Goal: Feedback & Contribution: Answer question/provide support

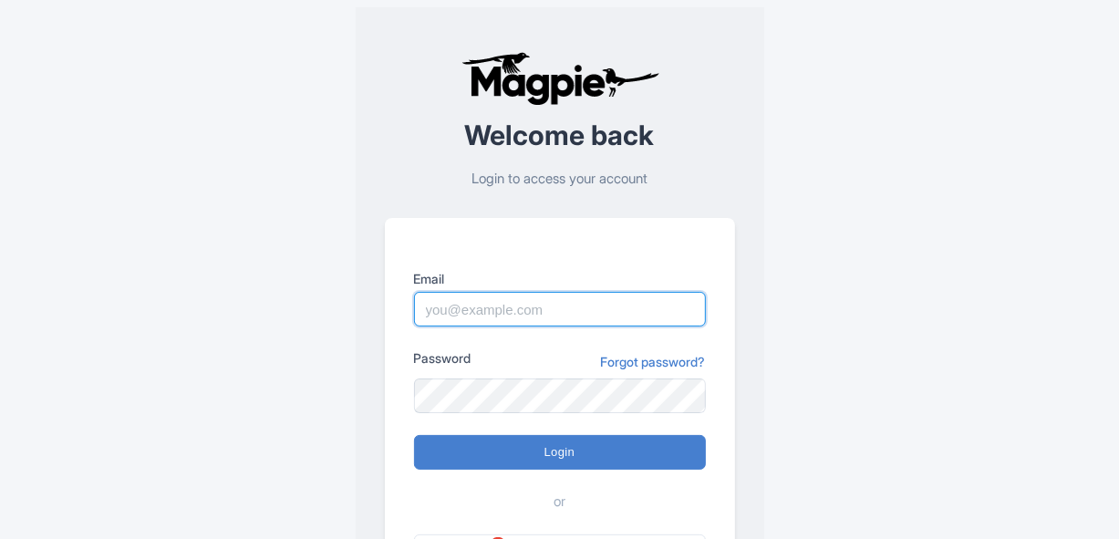
click at [511, 318] on input "Email" at bounding box center [560, 309] width 292 height 35
type input "Tu.Nguyen@intrepidtravel.com"
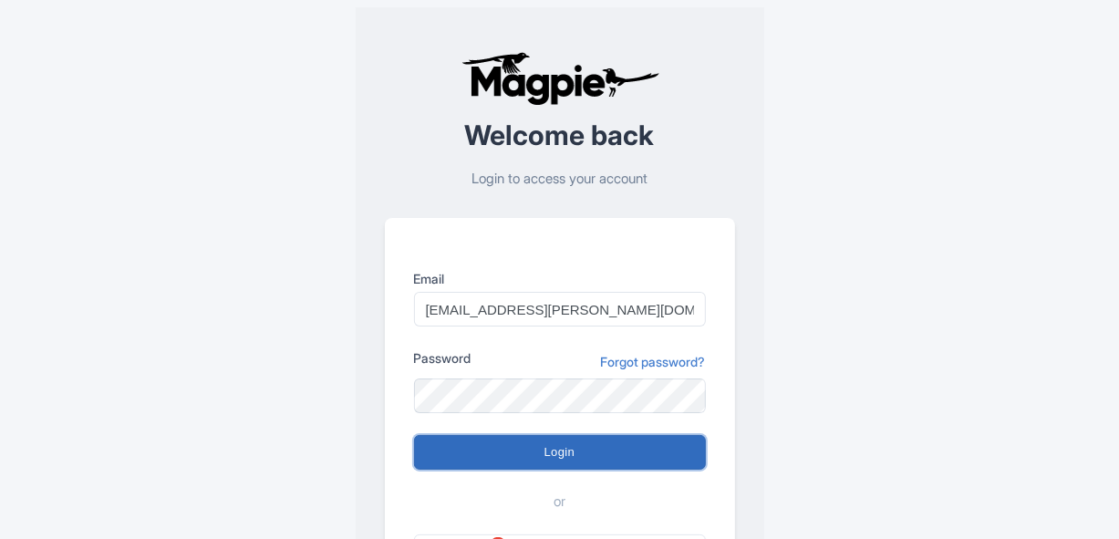
click at [452, 452] on input "Login" at bounding box center [560, 452] width 292 height 35
type input "Logging in..."
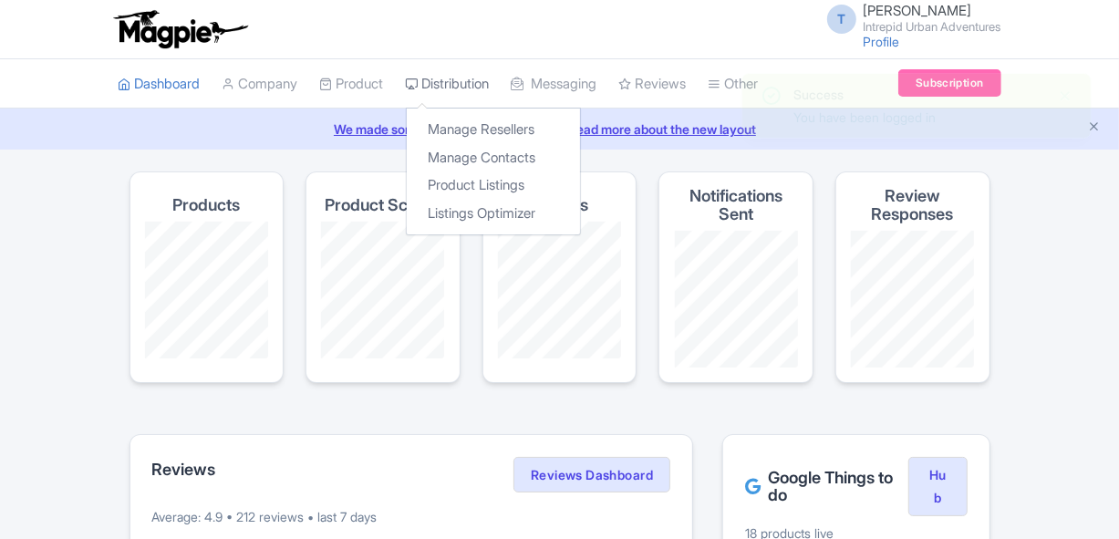
click at [451, 78] on link "Distribution" at bounding box center [448, 84] width 84 height 50
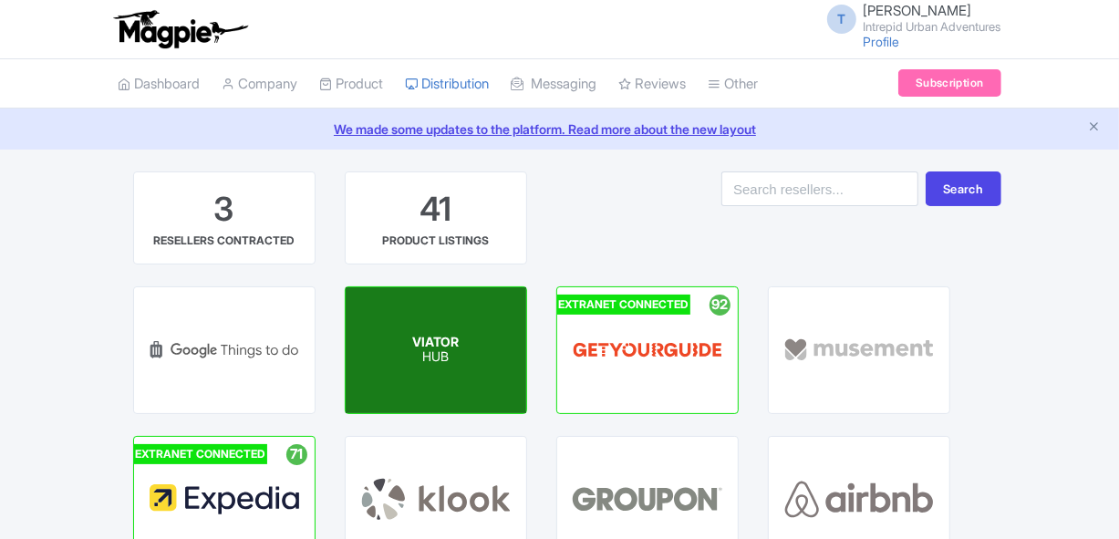
click at [427, 373] on div "VIATOR HUB" at bounding box center [436, 350] width 181 height 126
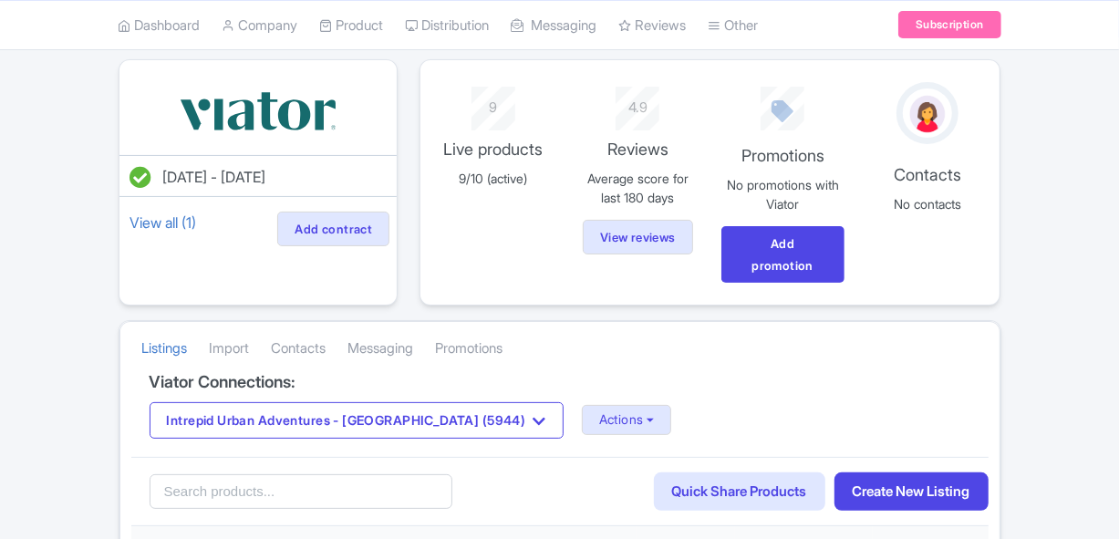
scroll to position [331, 0]
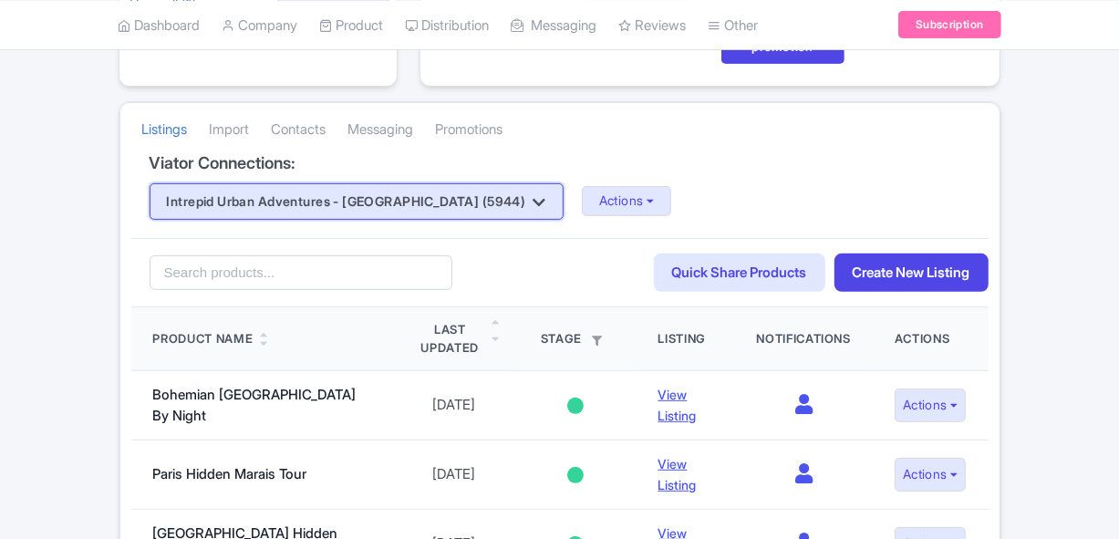
click at [344, 197] on button "Intrepid Urban Adventures - France (5944)" at bounding box center [357, 201] width 414 height 36
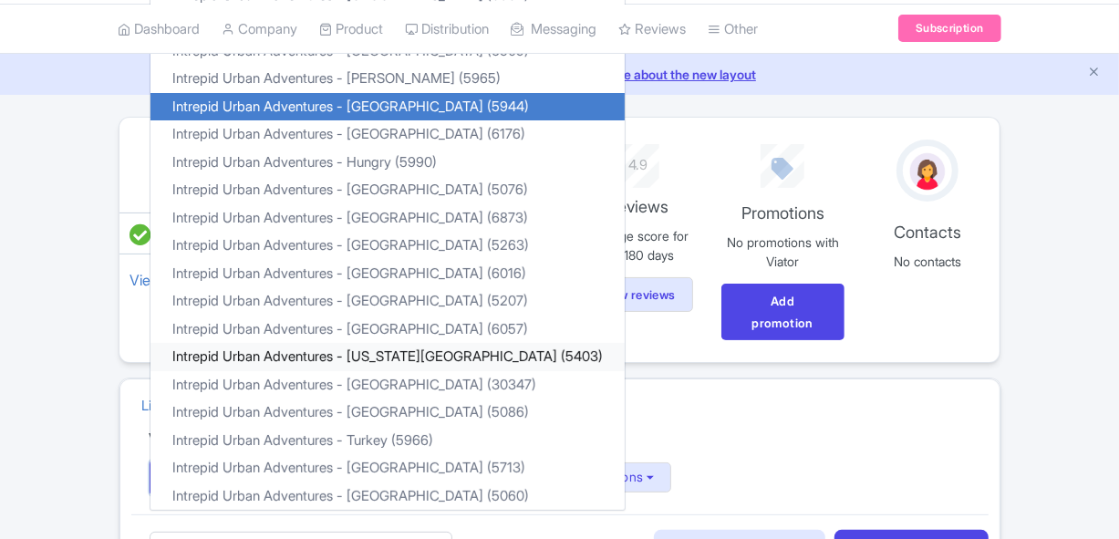
scroll to position [82, 0]
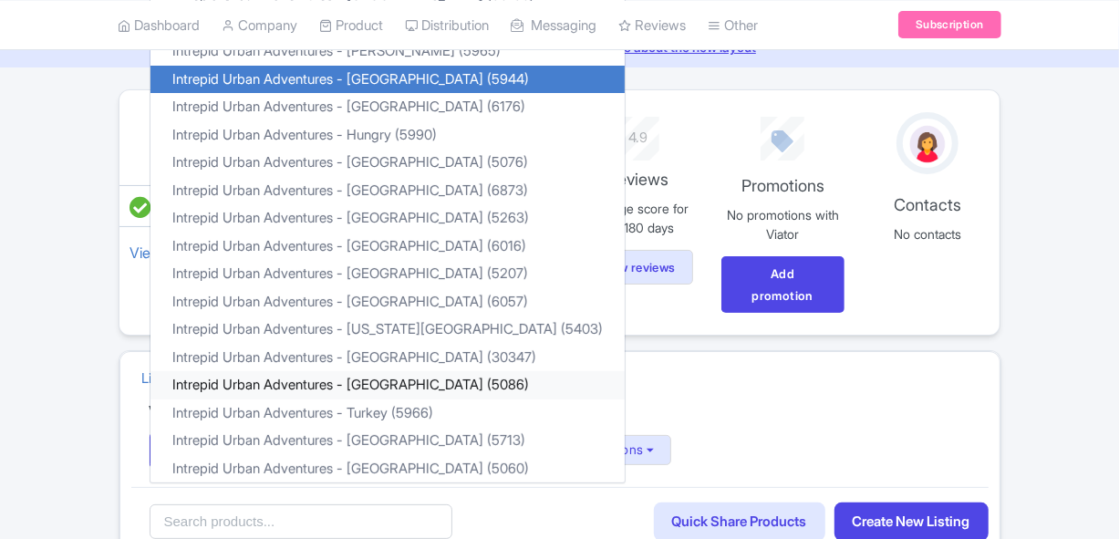
click at [358, 376] on link "Intrepid Urban Adventures - Thailand (5086)" at bounding box center [388, 385] width 474 height 28
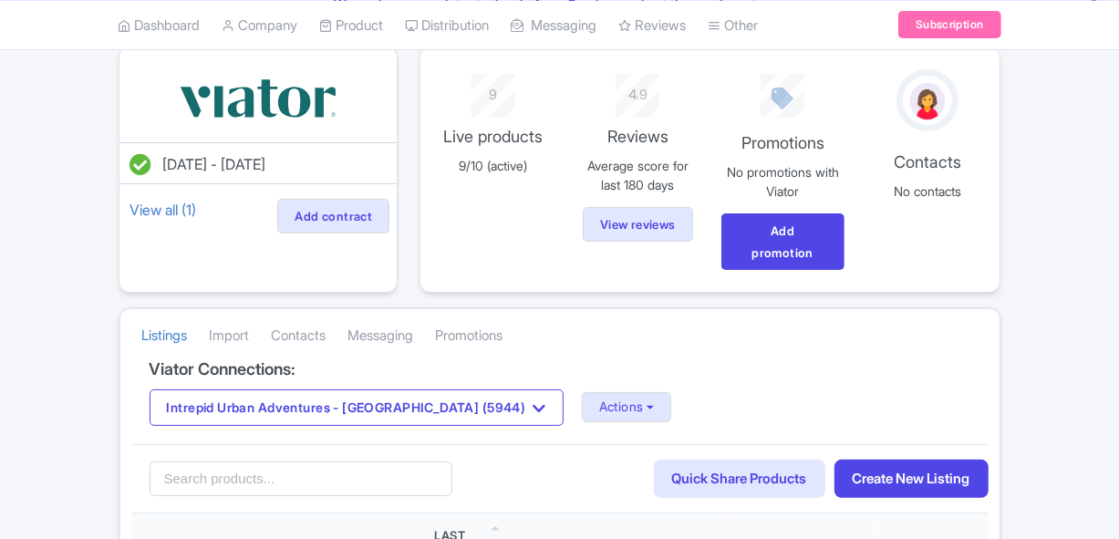
scroll to position [165, 0]
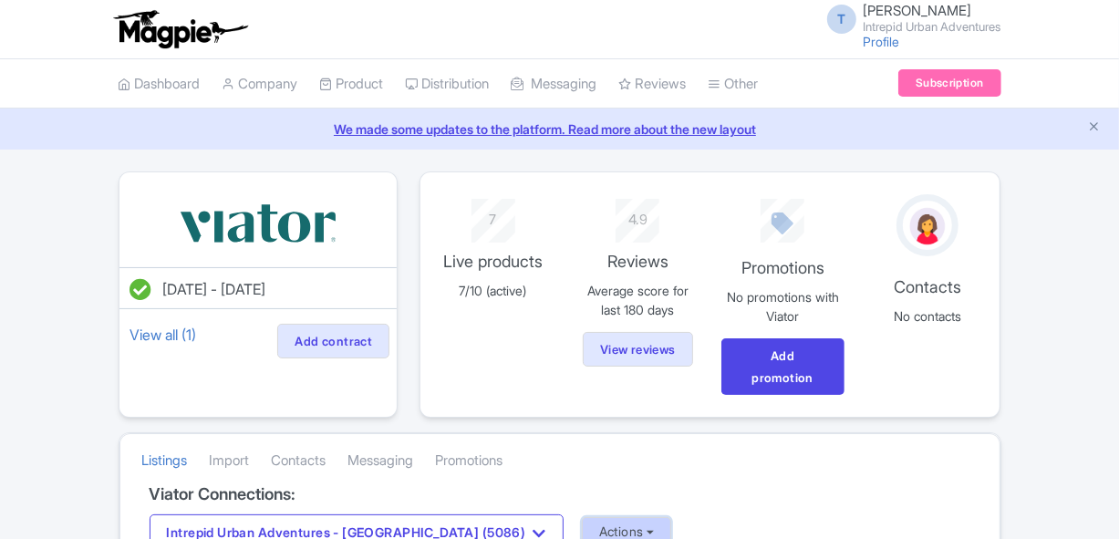
click at [582, 525] on button "Actions" at bounding box center [627, 532] width 90 height 30
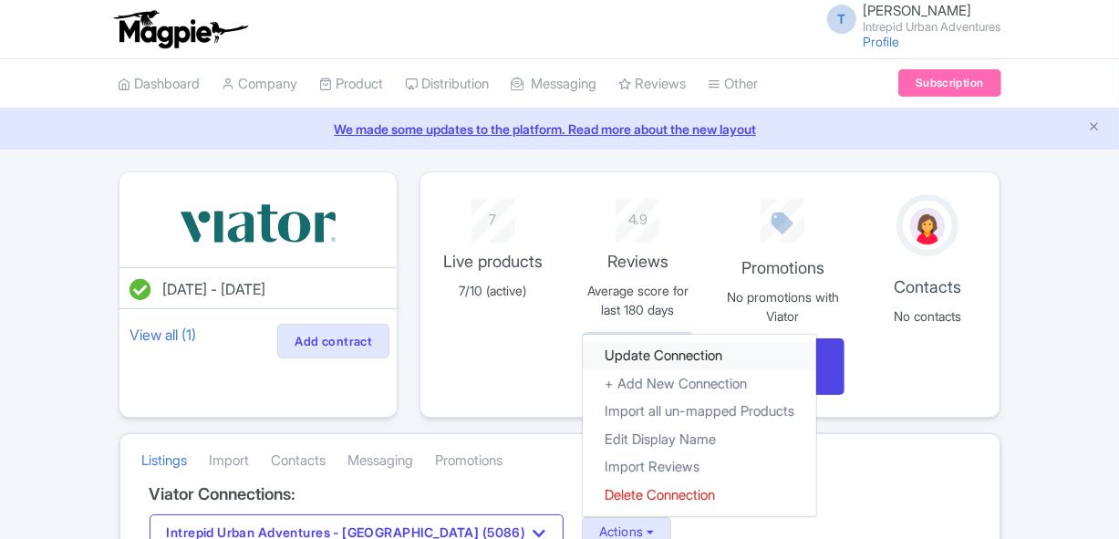
click at [583, 363] on link "Update Connection" at bounding box center [700, 356] width 234 height 28
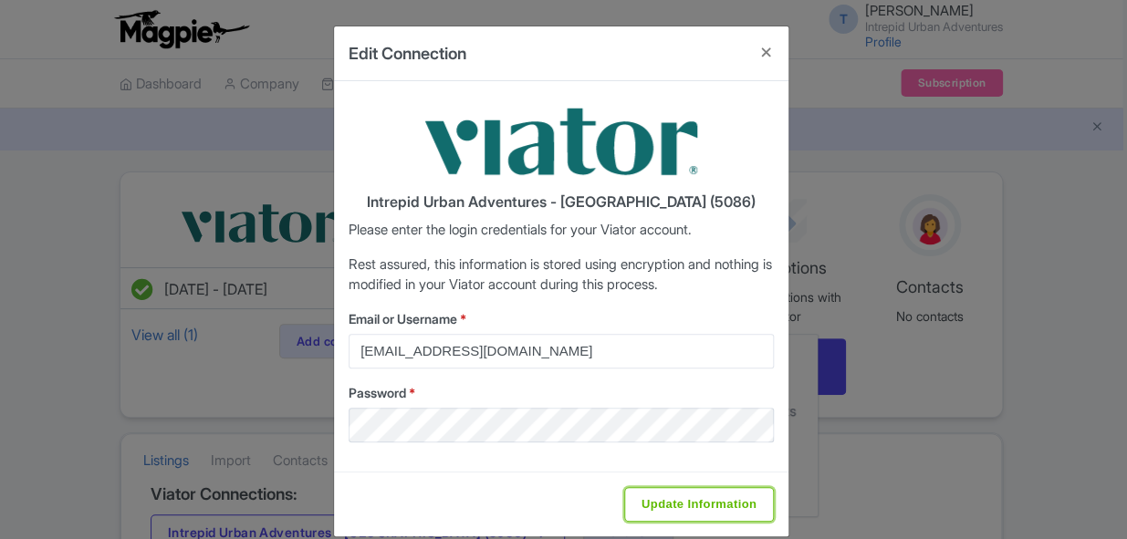
click at [643, 494] on input "Update Information" at bounding box center [699, 504] width 150 height 35
type input "Saving..."
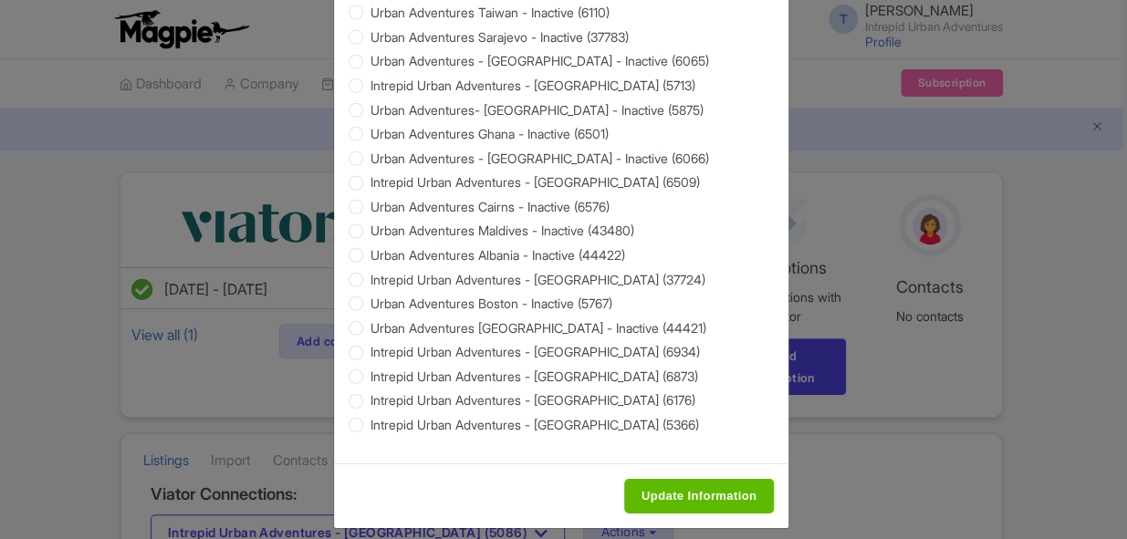
scroll to position [1822, 0]
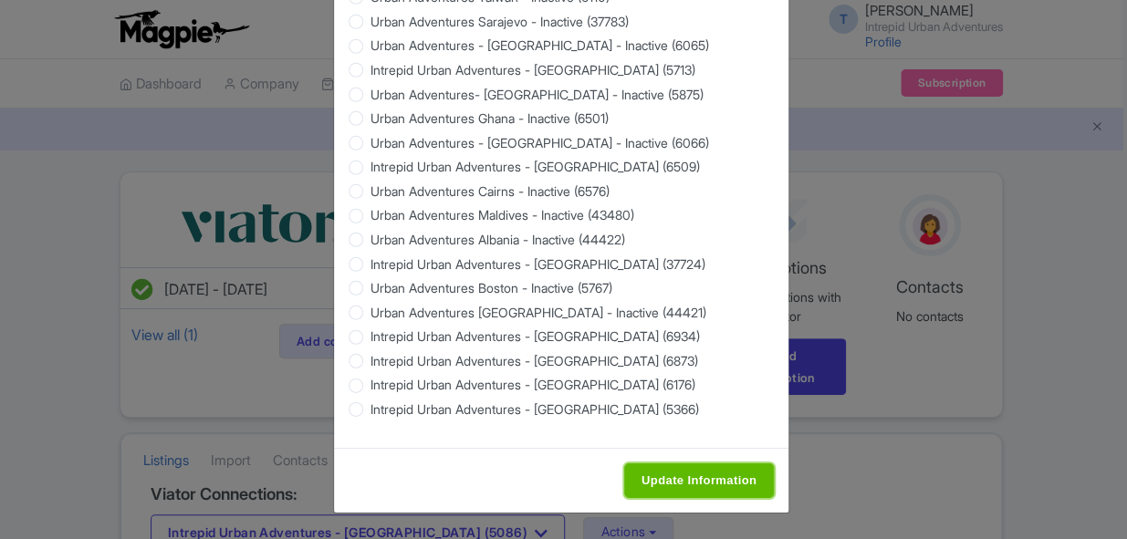
click at [672, 474] on input "Update Information" at bounding box center [699, 480] width 150 height 35
type input "Saving..."
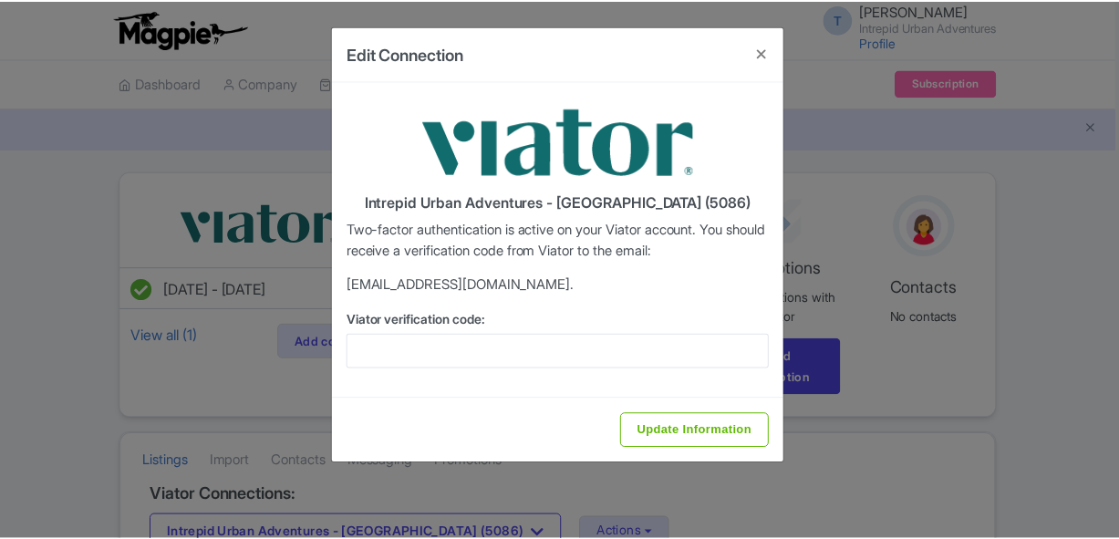
scroll to position [0, 0]
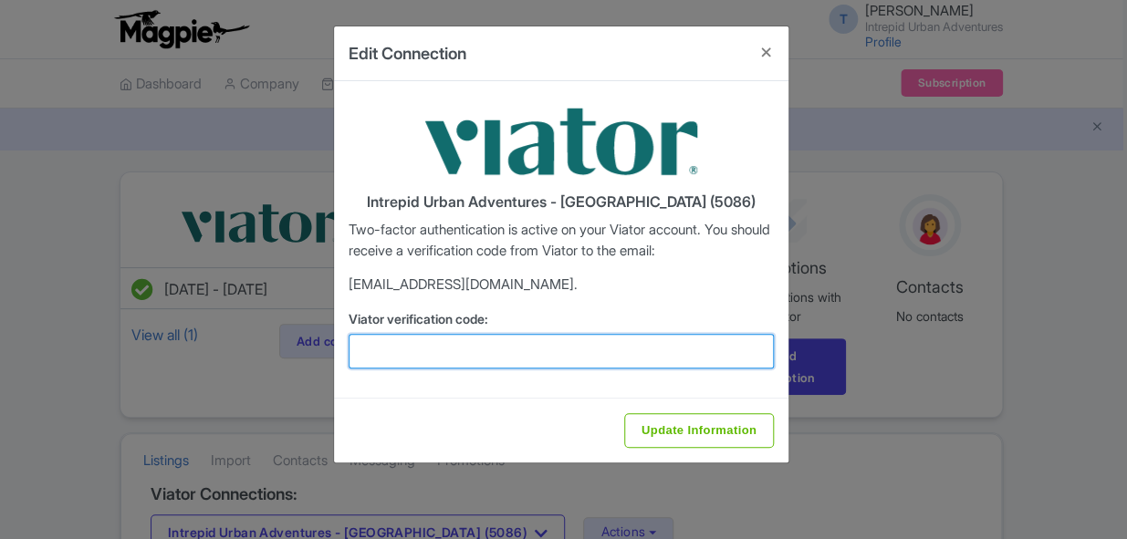
click at [515, 339] on input "Viator verification code:" at bounding box center [560, 351] width 425 height 35
paste input "851164"
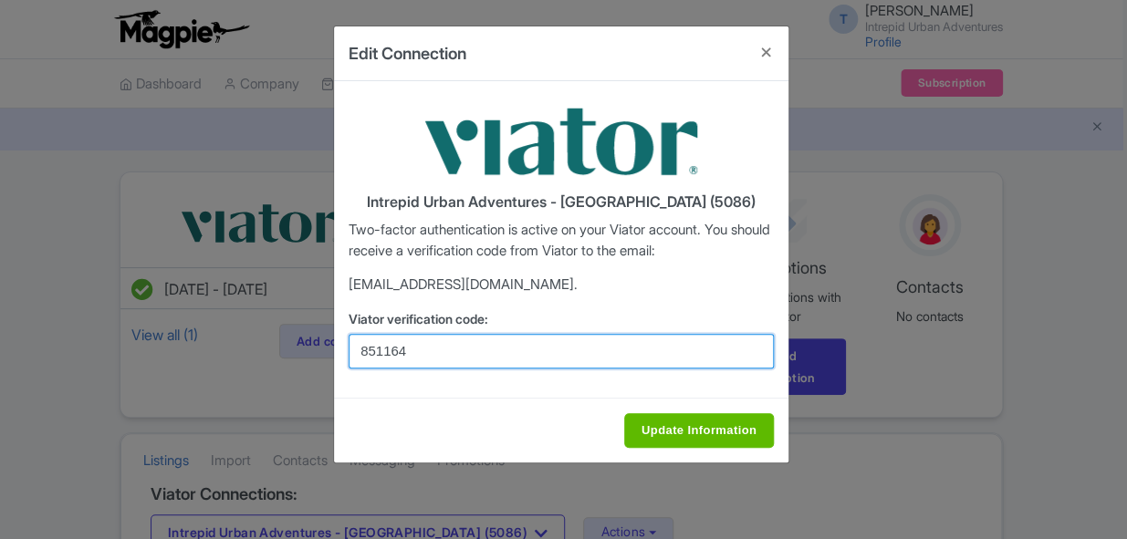
type input "851164"
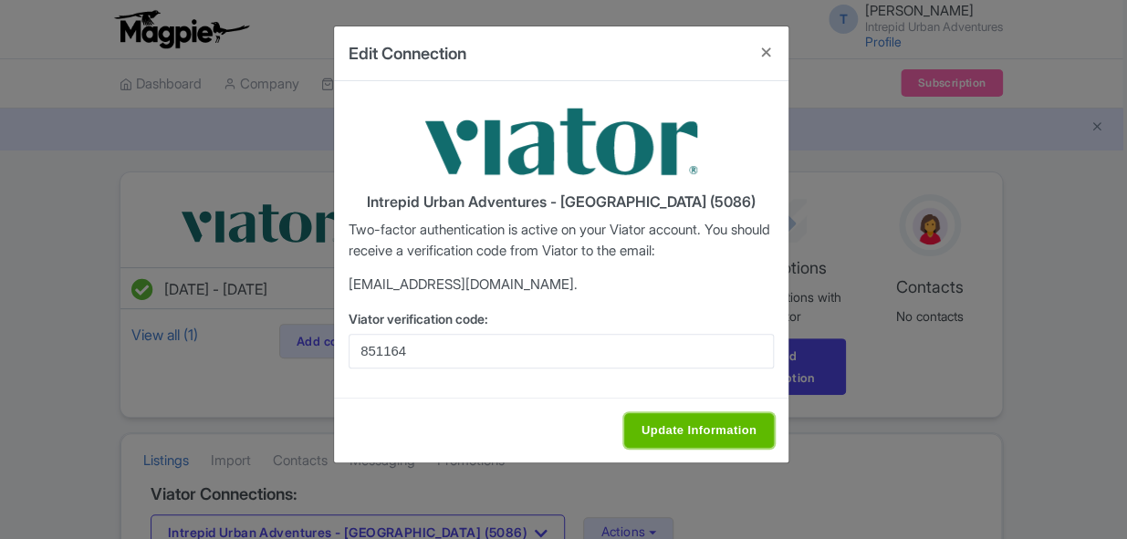
click at [658, 437] on input "Update Information" at bounding box center [699, 430] width 150 height 35
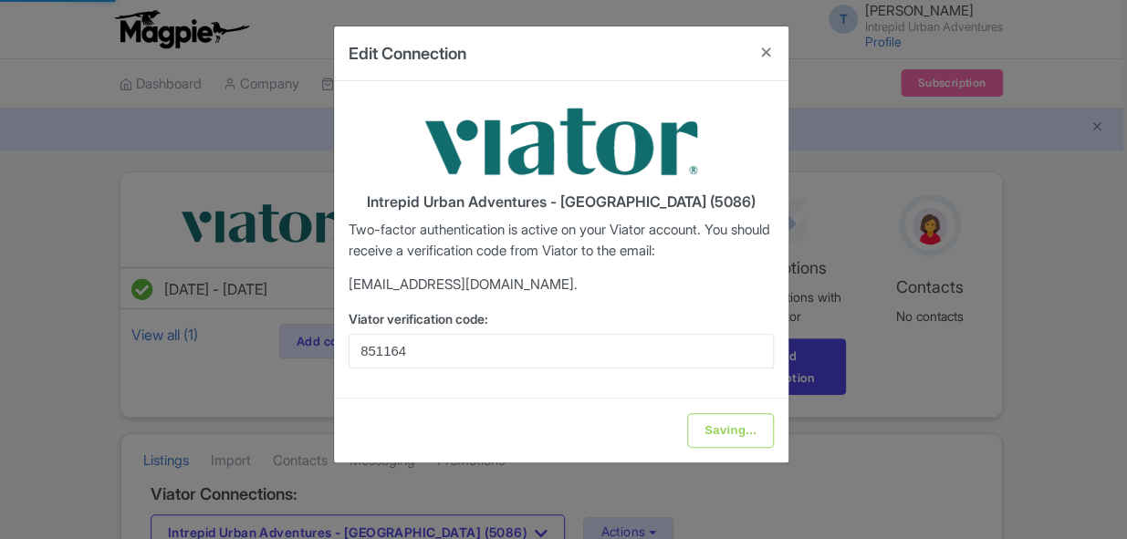
type input "Update Information"
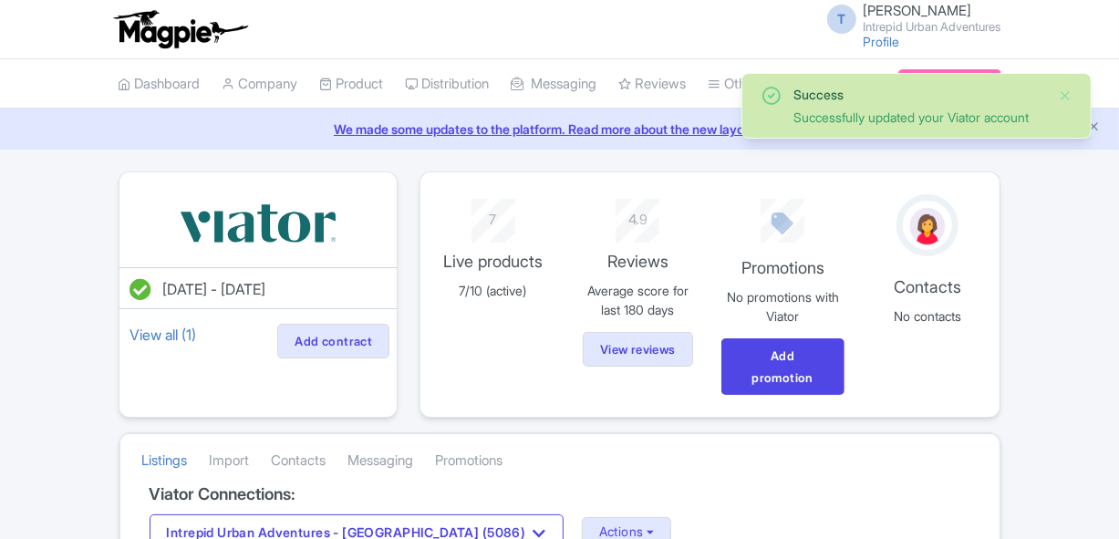
scroll to position [165, 0]
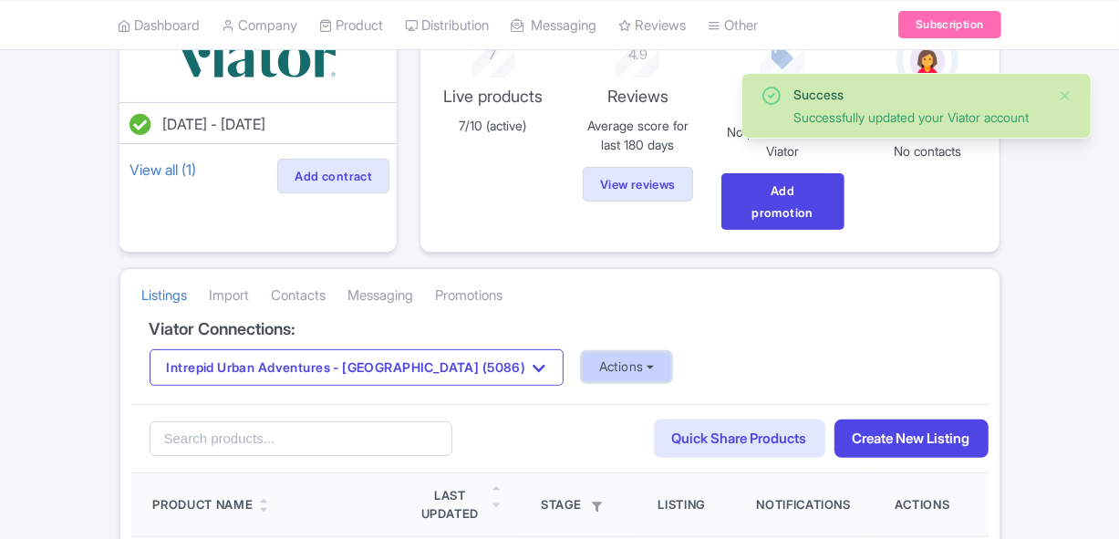
click at [582, 362] on button "Actions" at bounding box center [627, 367] width 90 height 30
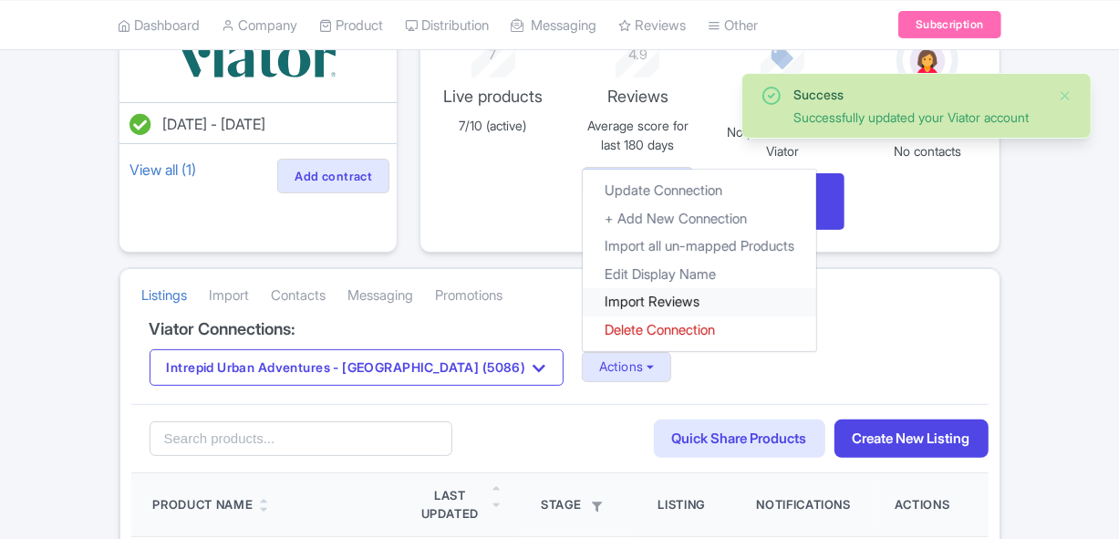
click at [592, 293] on link "Import Reviews" at bounding box center [700, 302] width 234 height 28
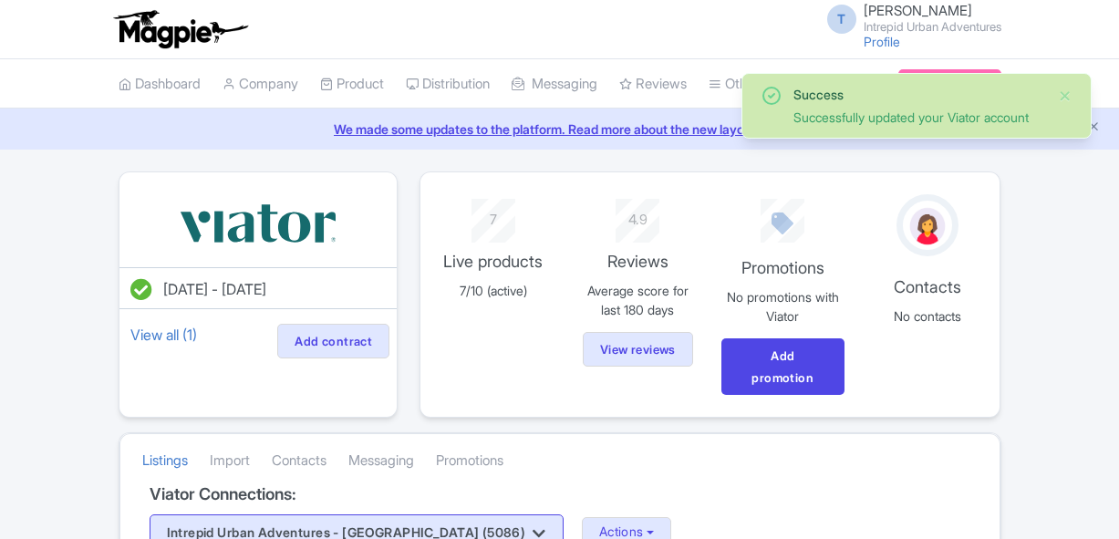
scroll to position [165, 0]
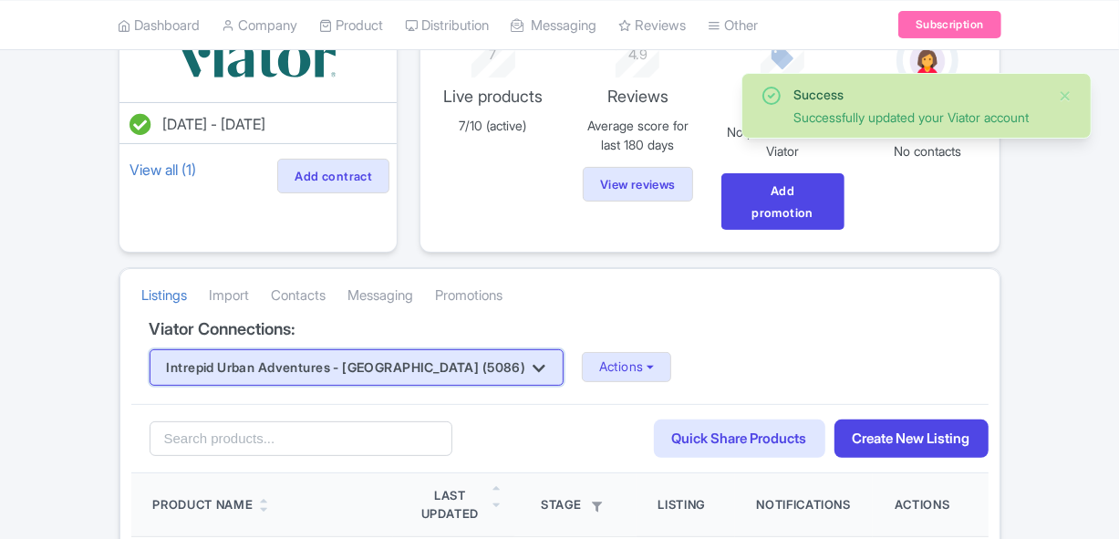
click at [389, 358] on button "Intrepid Urban Adventures - [GEOGRAPHIC_DATA] (5086)" at bounding box center [357, 367] width 414 height 36
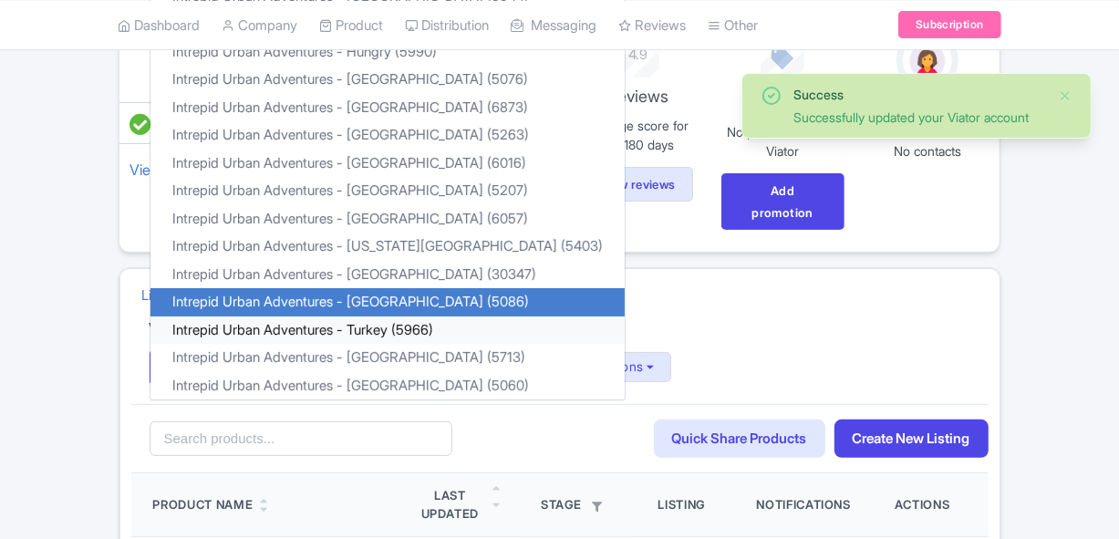
click at [393, 322] on link "Intrepid Urban Adventures - Turkey (5966)" at bounding box center [388, 330] width 474 height 28
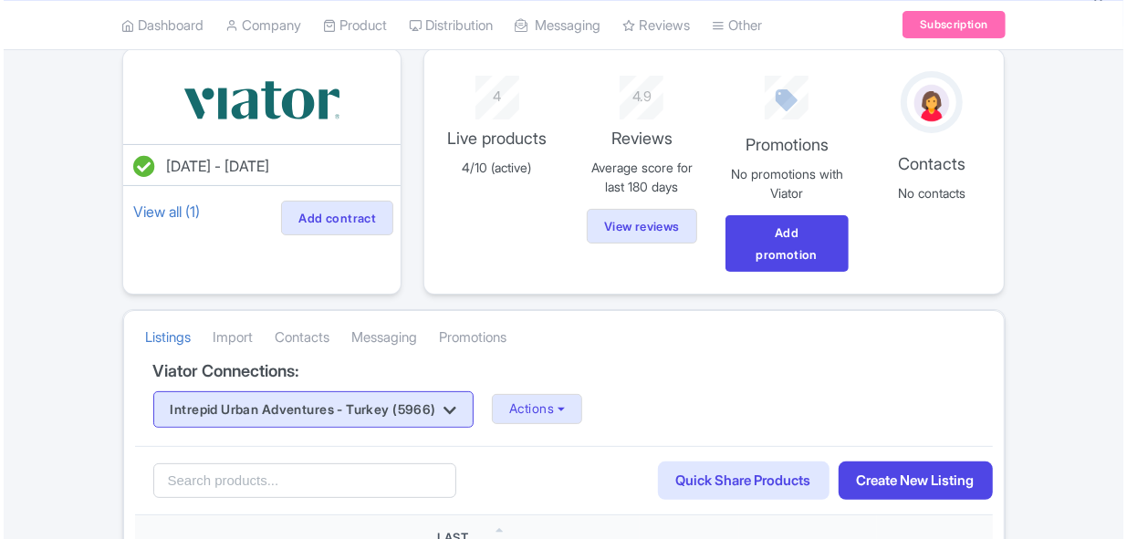
scroll to position [165, 0]
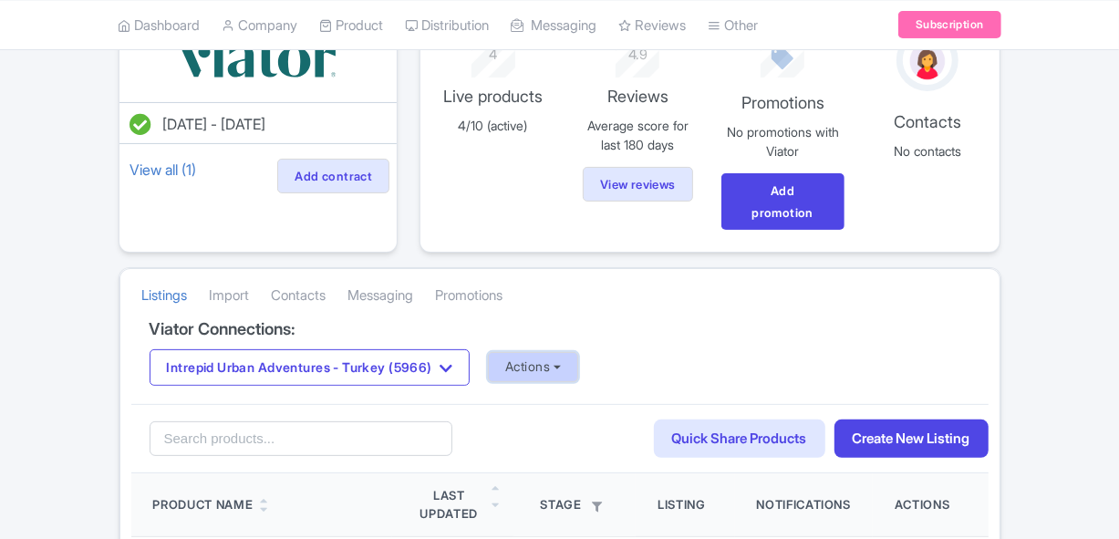
click at [524, 363] on button "Actions" at bounding box center [533, 367] width 90 height 30
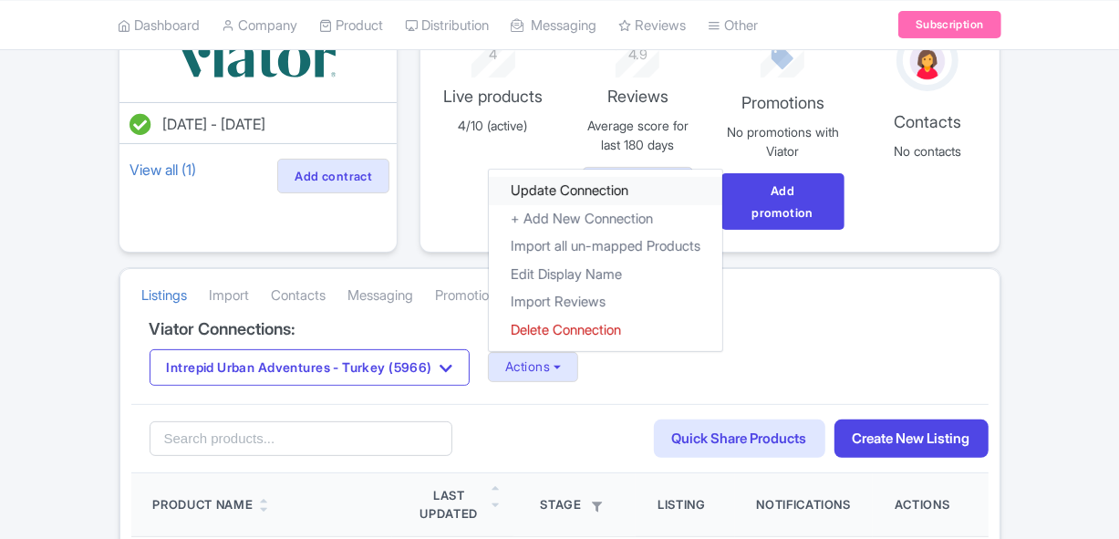
click at [531, 197] on link "Update Connection" at bounding box center [606, 191] width 234 height 28
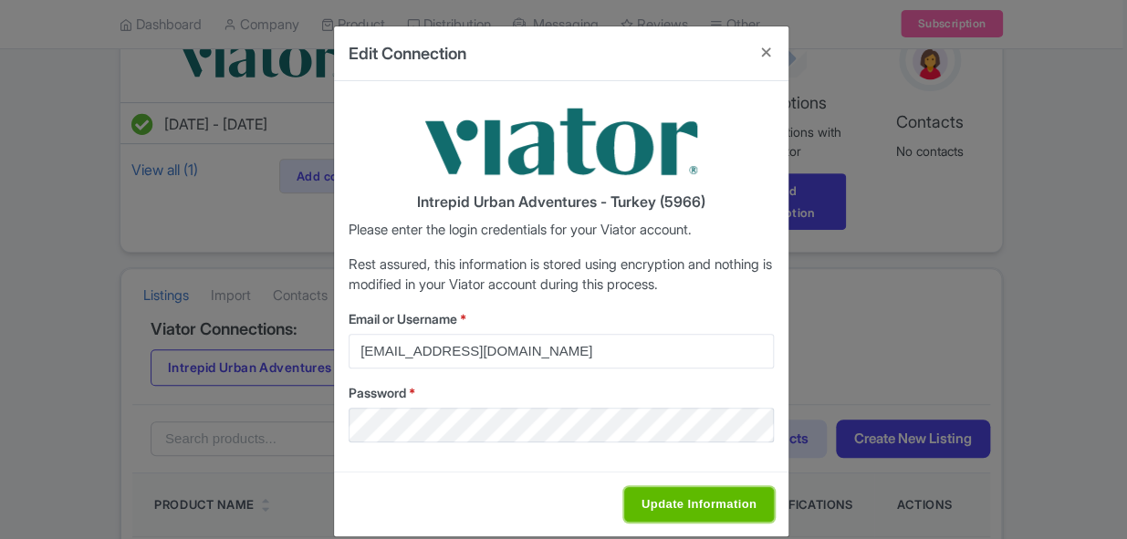
click at [679, 502] on input "Update Information" at bounding box center [699, 504] width 150 height 35
type input "Saving..."
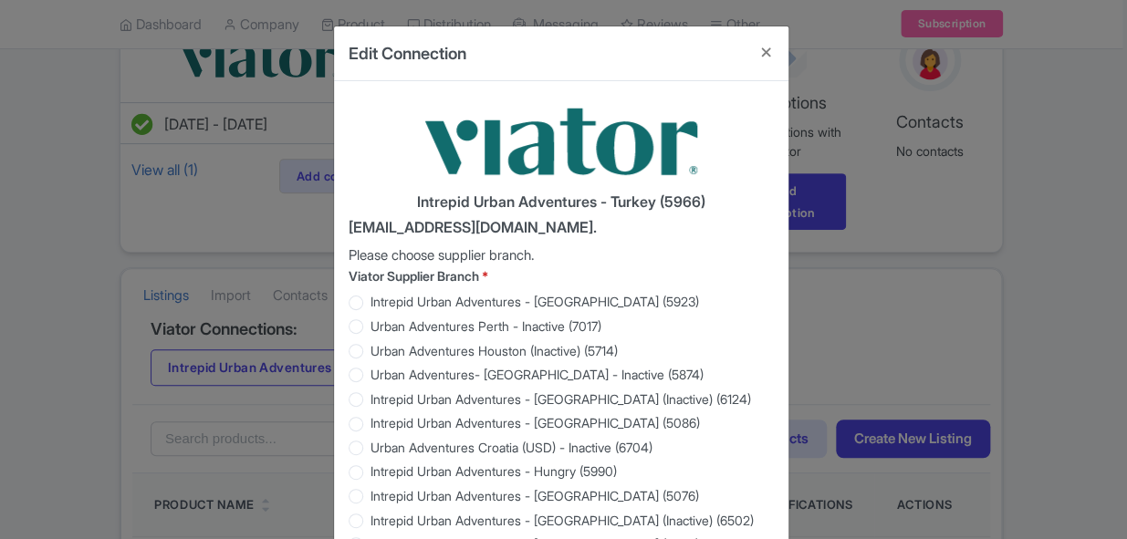
click at [717, 422] on label "Intrepid Urban Adventures - [GEOGRAPHIC_DATA] (5086)" at bounding box center [560, 422] width 425 height 21
click at [389, 422] on input "Intrepid Urban Adventures - [GEOGRAPHIC_DATA] (5086)" at bounding box center [379, 421] width 18 height 18
radio input "true"
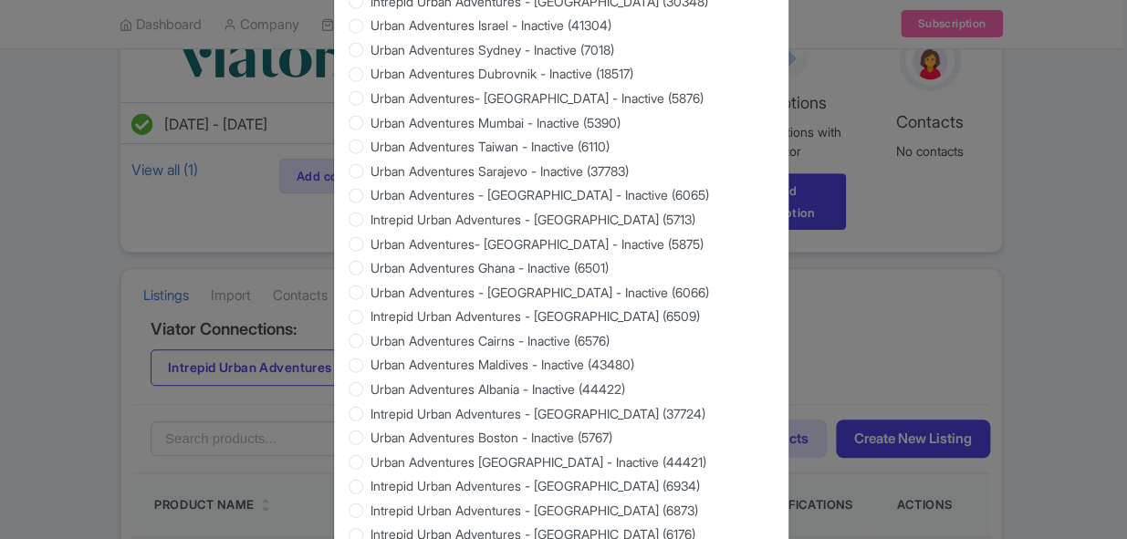
scroll to position [1058, 0]
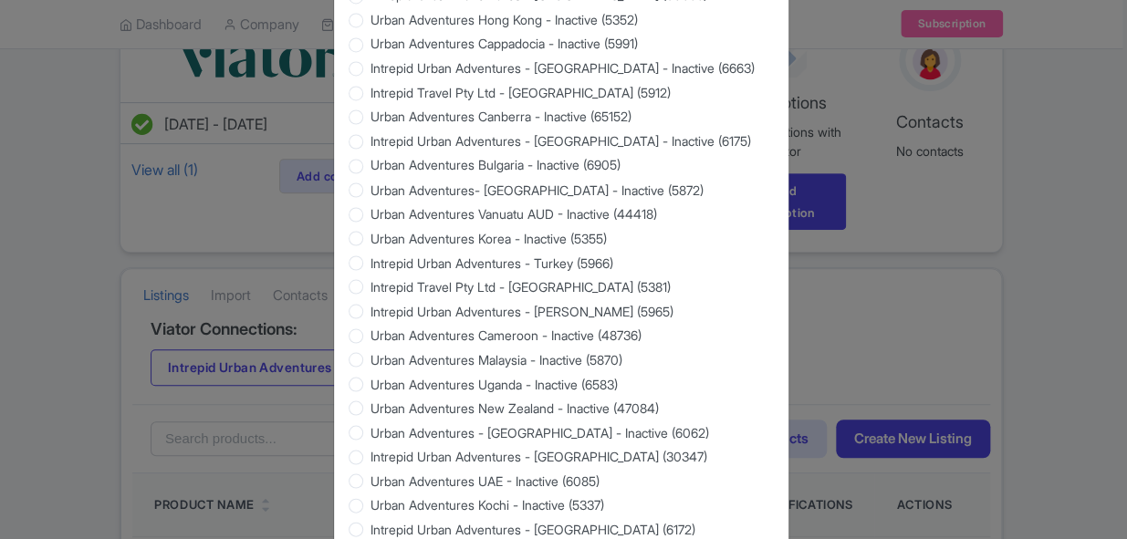
click at [370, 267] on label "Intrepid Urban Adventures - Turkey (5966)" at bounding box center [491, 262] width 243 height 19
click at [370, 267] on input "Intrepid Urban Adventures - Turkey (5966)" at bounding box center [379, 260] width 18 height 18
radio input "true"
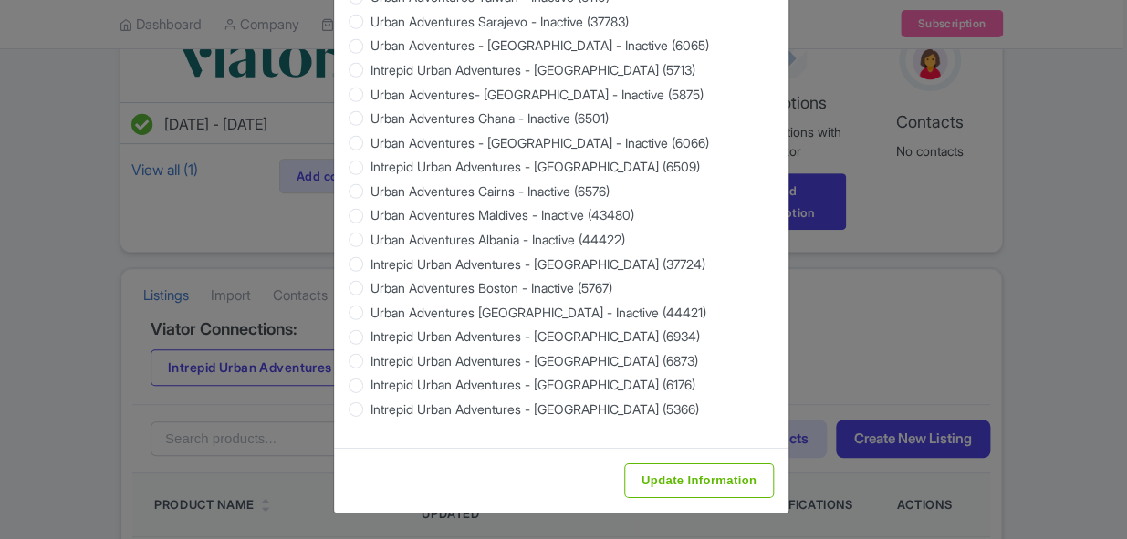
scroll to position [1822, 0]
click at [674, 478] on input "Update Information" at bounding box center [699, 480] width 150 height 35
type input "Saving..."
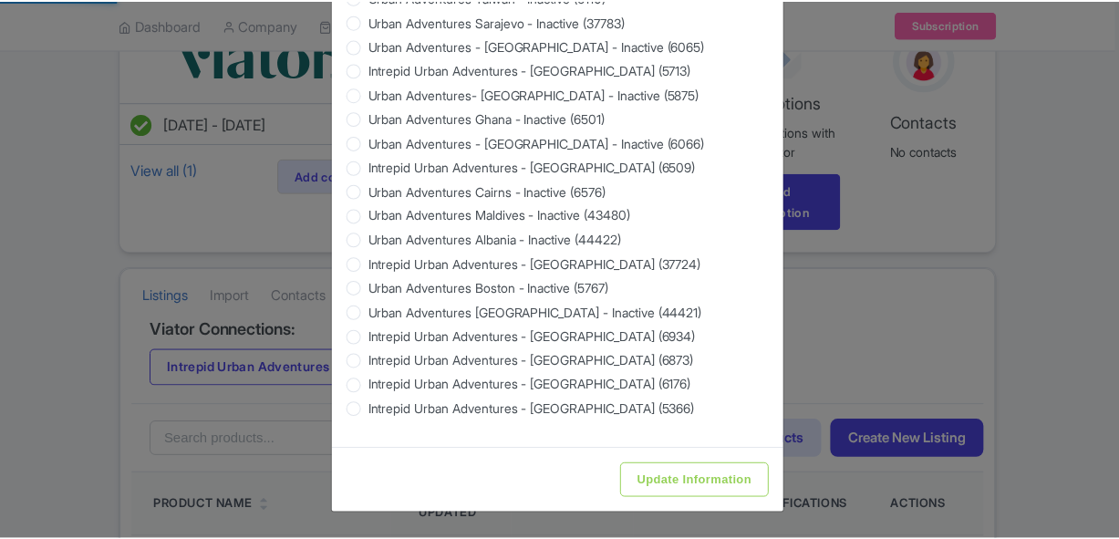
scroll to position [0, 0]
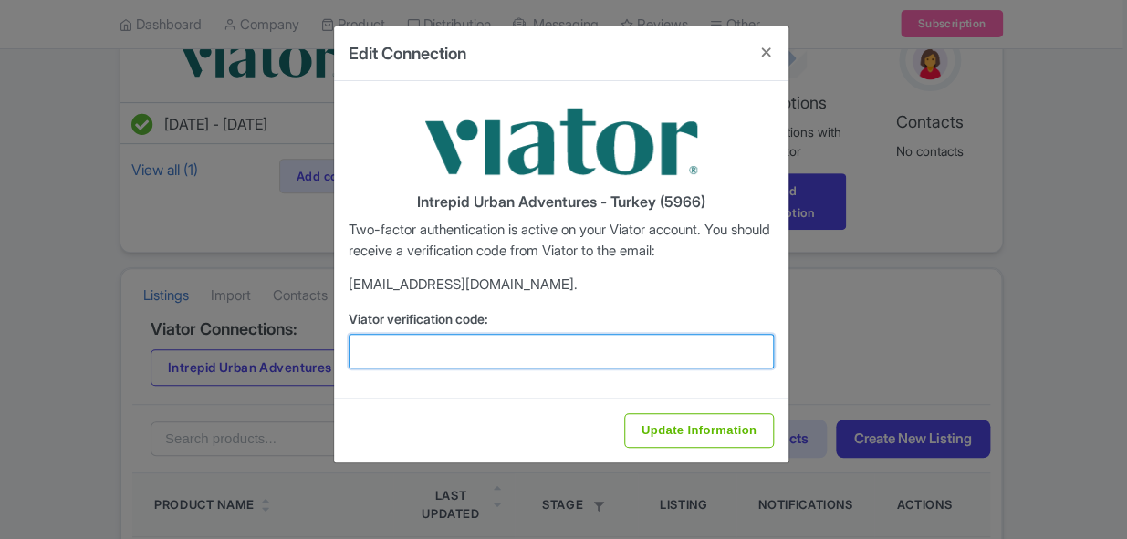
click at [490, 346] on input "Viator verification code:" at bounding box center [560, 351] width 425 height 35
paste input "985466"
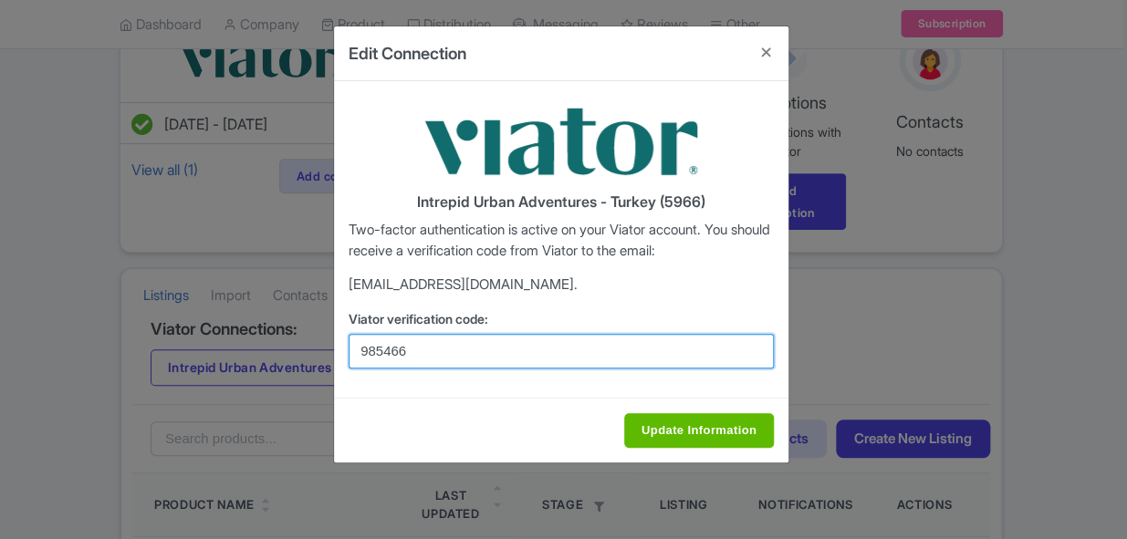
type input "985466"
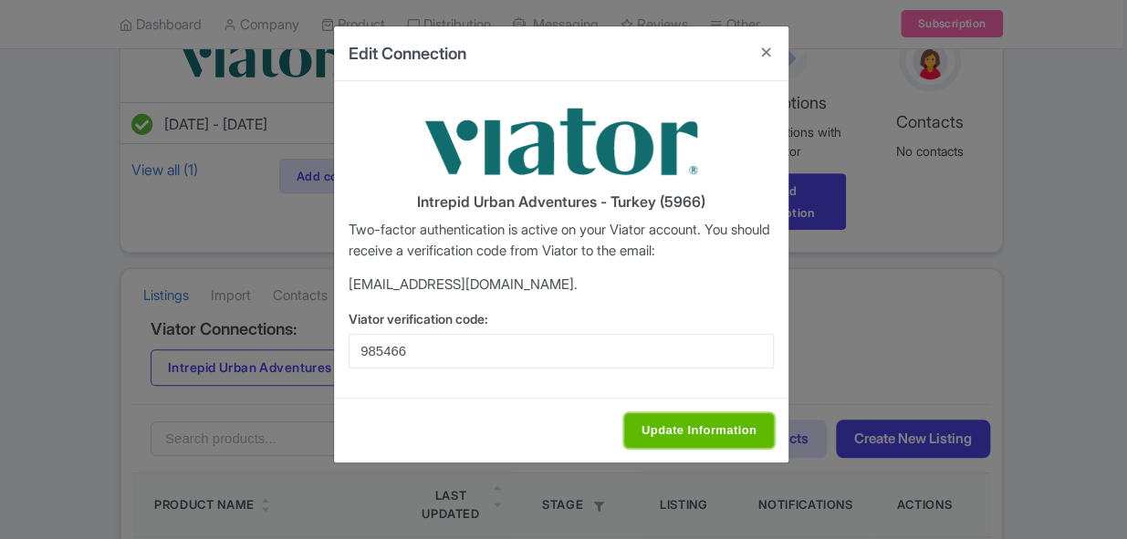
click at [676, 422] on input "Update Information" at bounding box center [699, 430] width 150 height 35
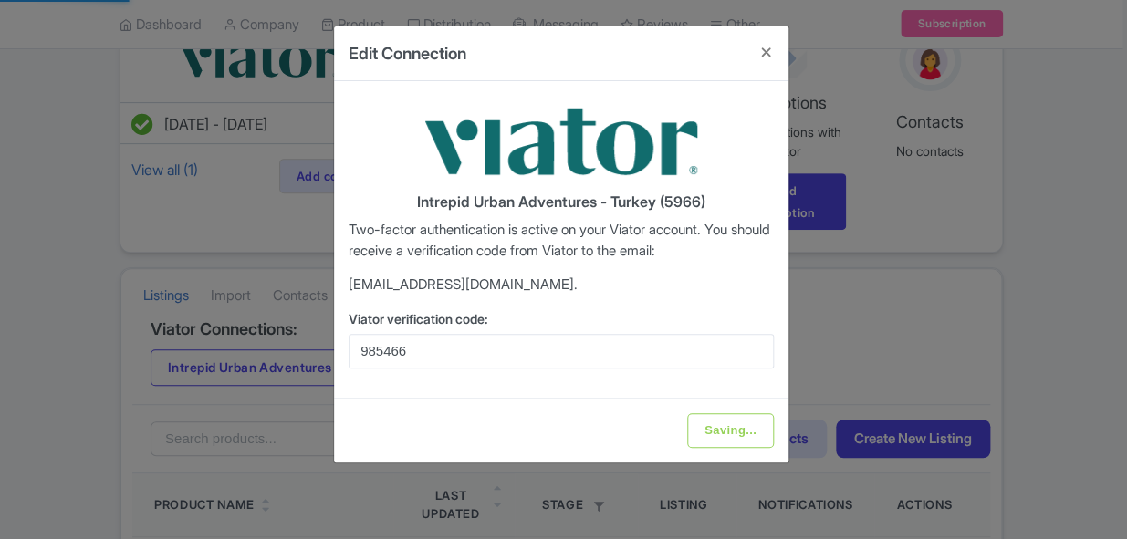
type input "Update Information"
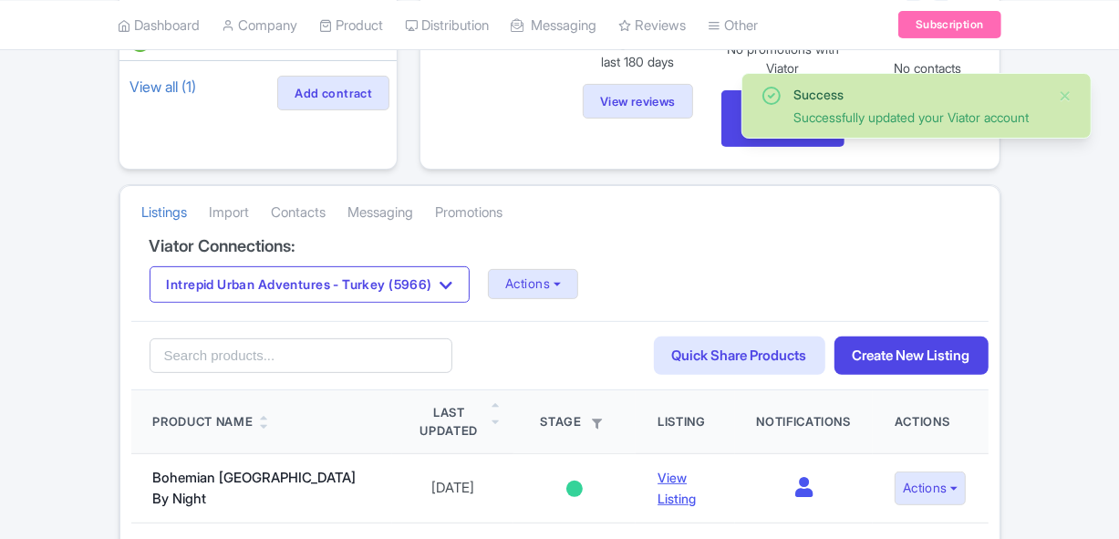
scroll to position [248, 0]
click at [578, 284] on button "Actions" at bounding box center [533, 284] width 90 height 30
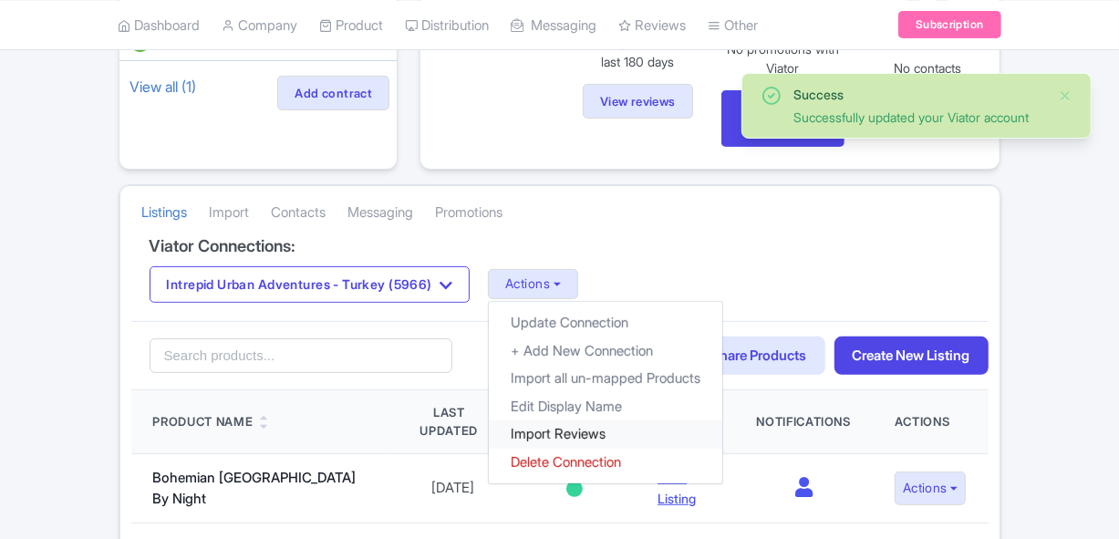
click at [563, 425] on link "Import Reviews" at bounding box center [606, 435] width 234 height 28
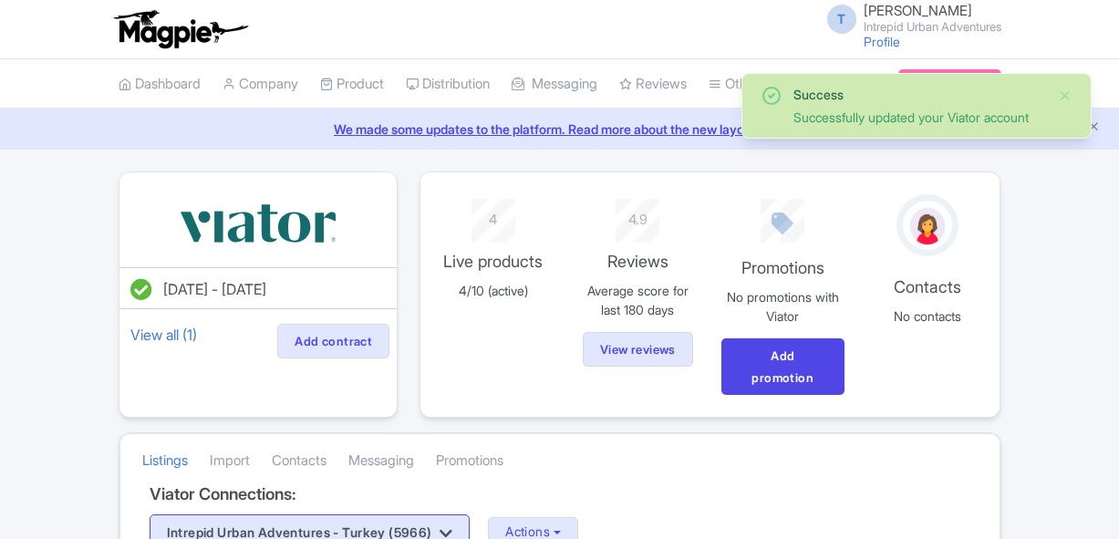
scroll to position [248, 0]
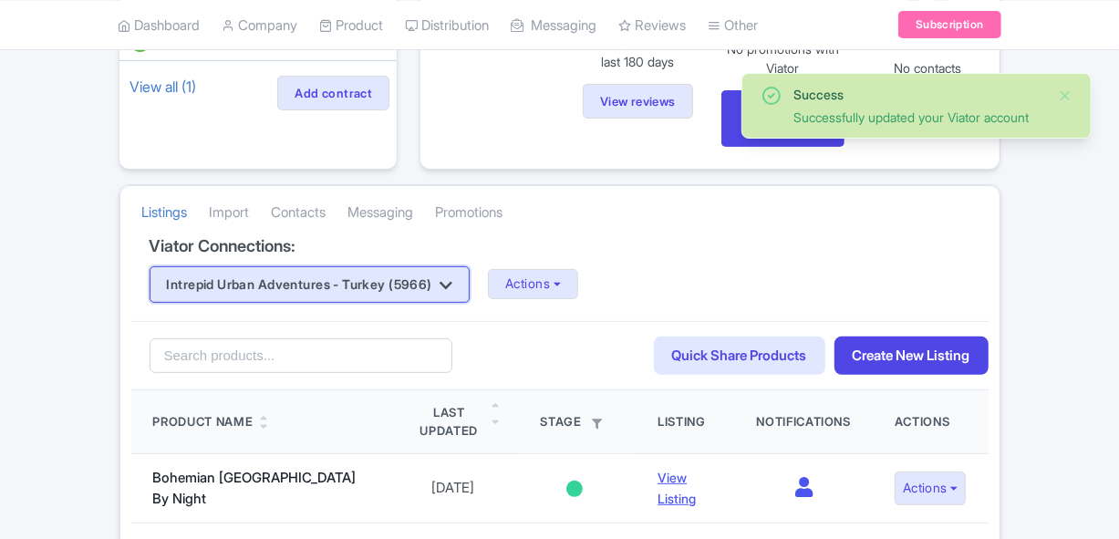
click at [407, 273] on button "Intrepid Urban Adventures - Turkey (5966)" at bounding box center [310, 284] width 321 height 36
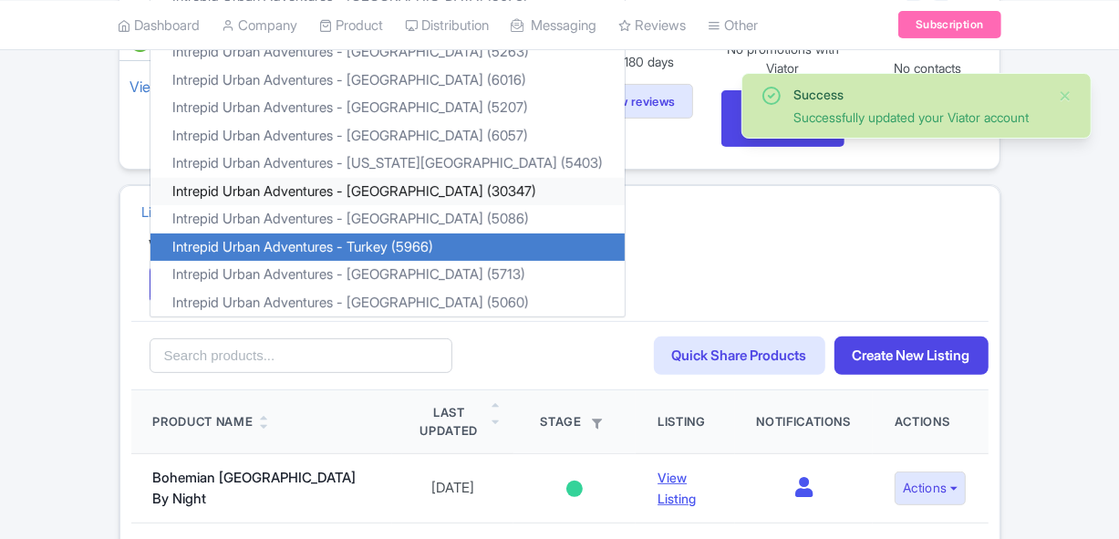
click at [387, 188] on link "Intrepid Urban Adventures - Romania (30347)" at bounding box center [388, 191] width 474 height 28
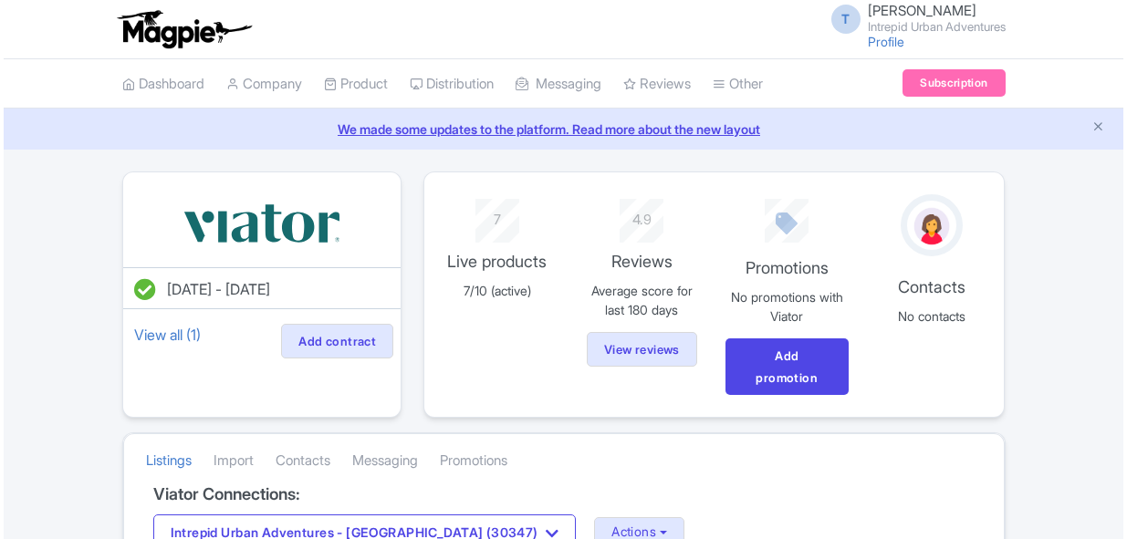
scroll to position [165, 0]
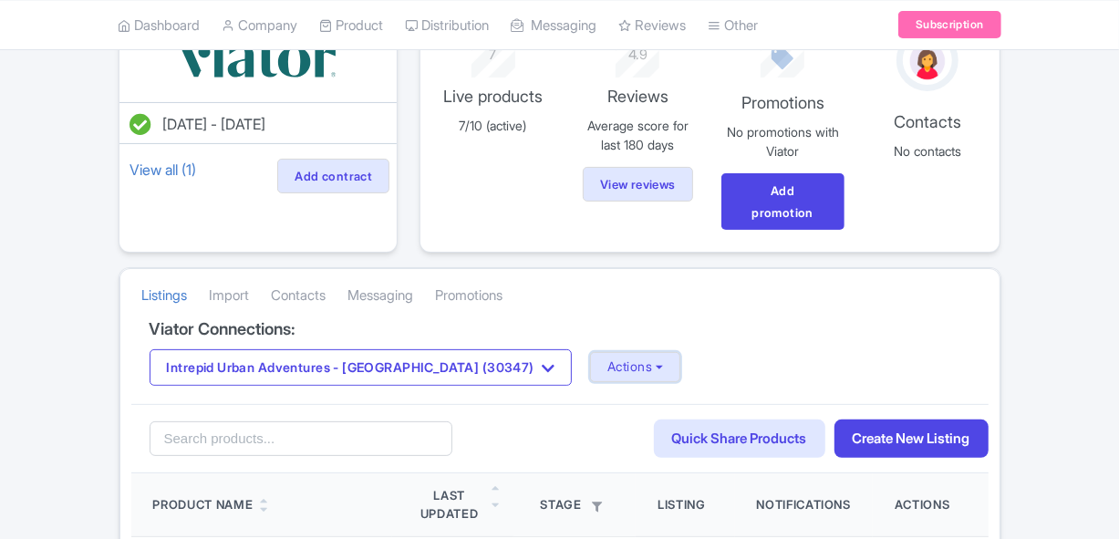
drag, startPoint x: 560, startPoint y: 369, endPoint x: 586, endPoint y: 238, distance: 132.9
click at [590, 368] on button "Actions" at bounding box center [635, 367] width 90 height 30
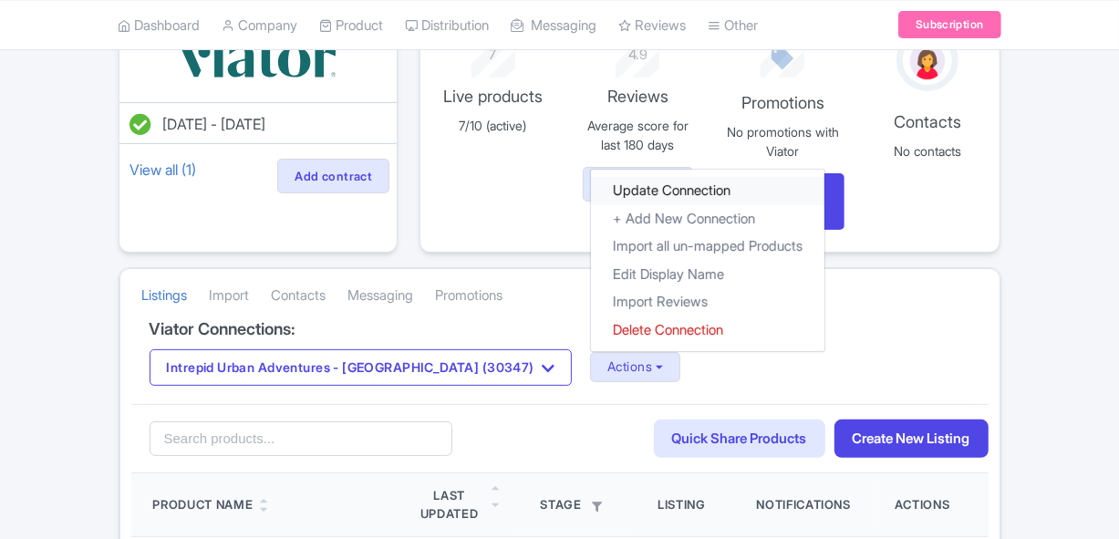
click at [595, 188] on link "Update Connection" at bounding box center [708, 191] width 234 height 28
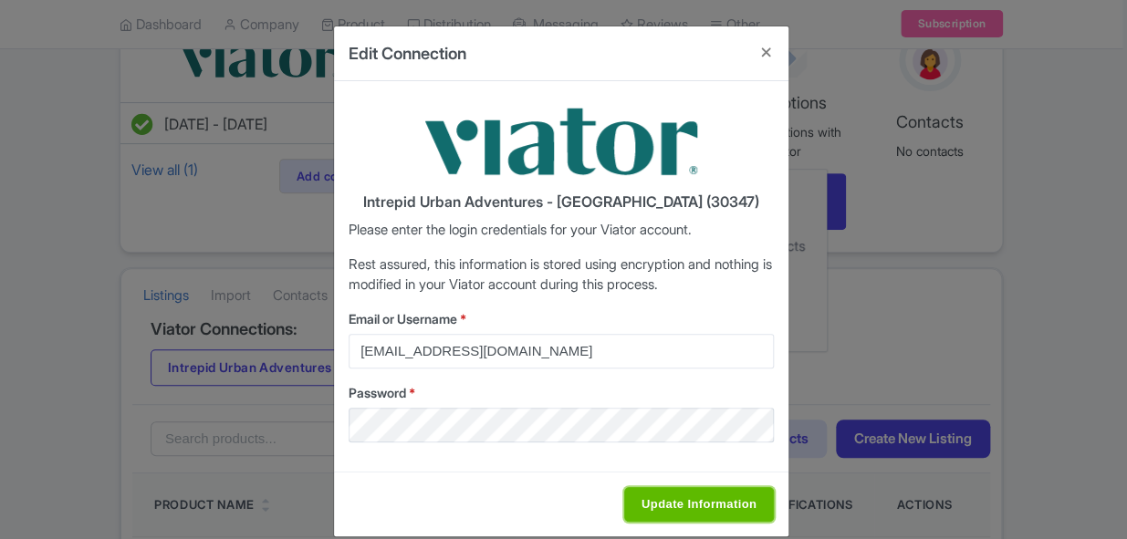
click at [665, 500] on input "Update Information" at bounding box center [699, 504] width 150 height 35
type input "Saving..."
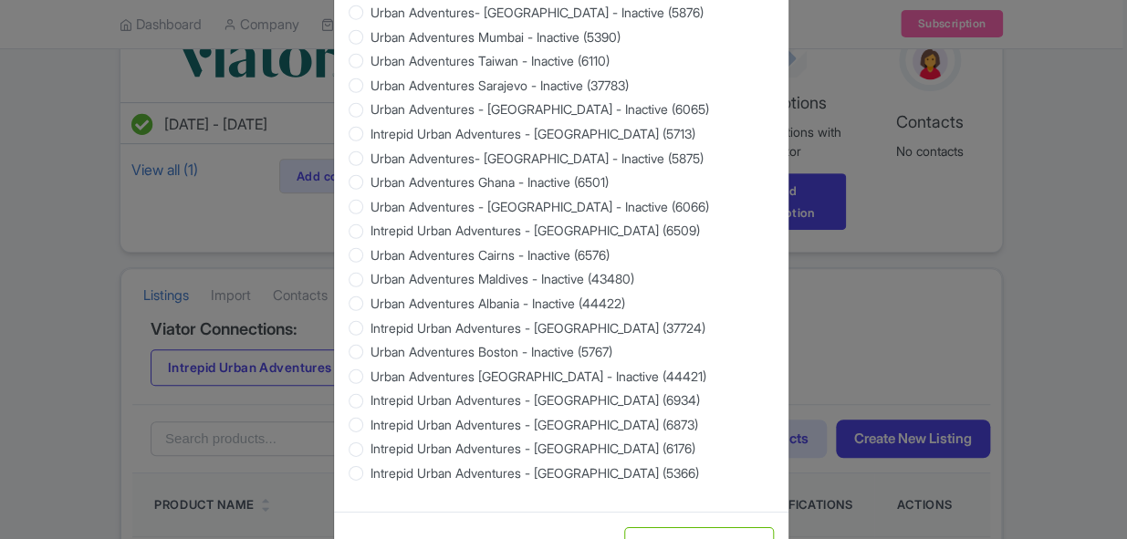
scroll to position [1822, 0]
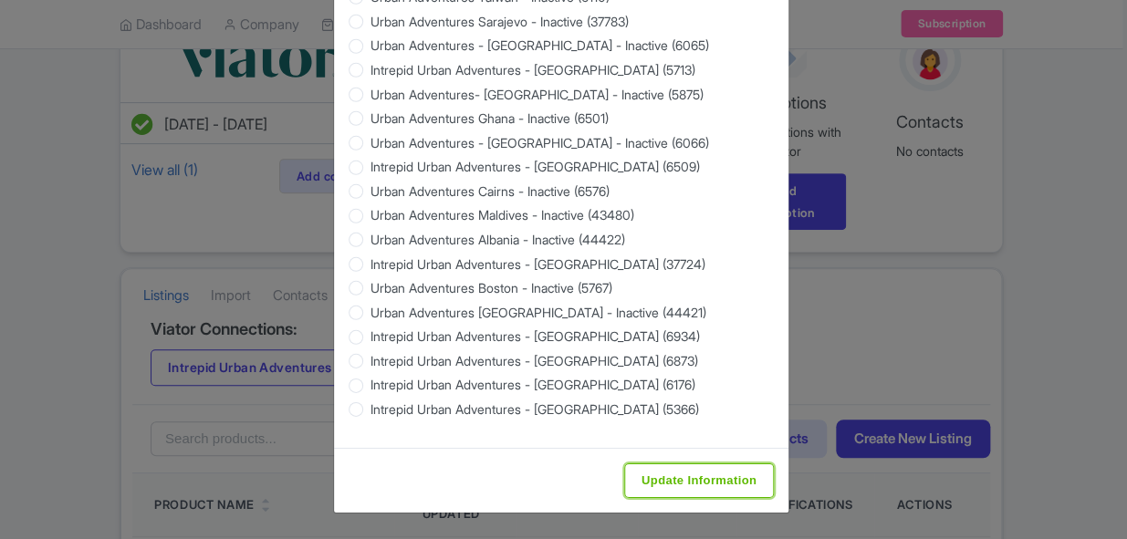
click at [649, 481] on input "Update Information" at bounding box center [699, 480] width 150 height 35
type input "Saving..."
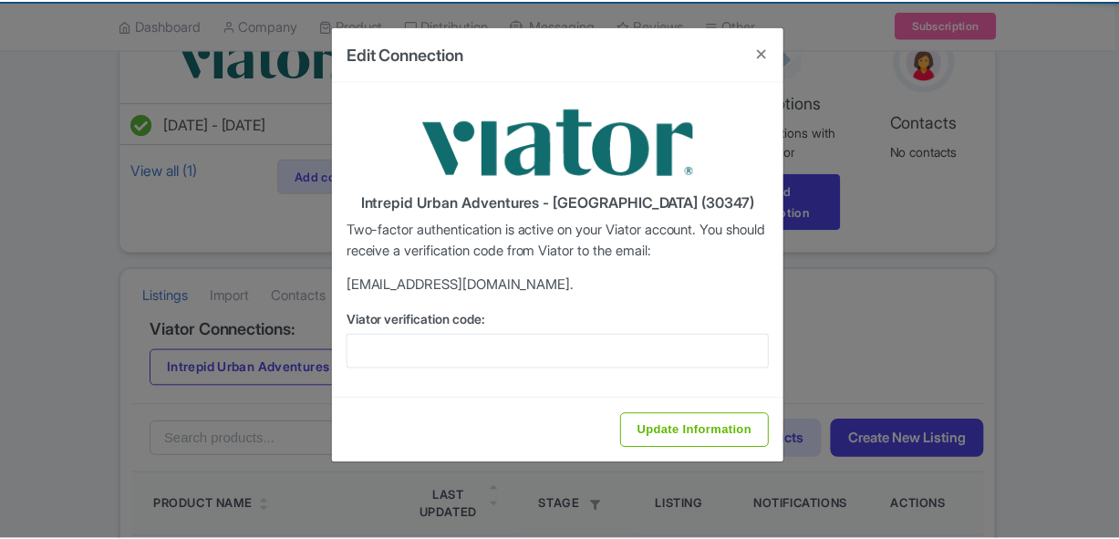
scroll to position [0, 0]
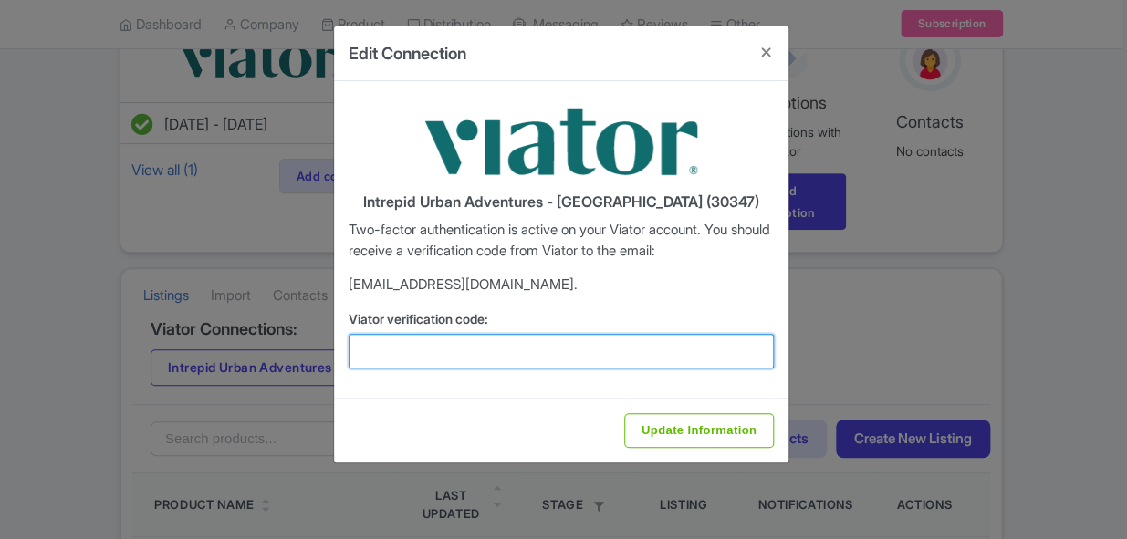
click at [564, 345] on input "Viator verification code:" at bounding box center [560, 351] width 425 height 35
paste input "355656"
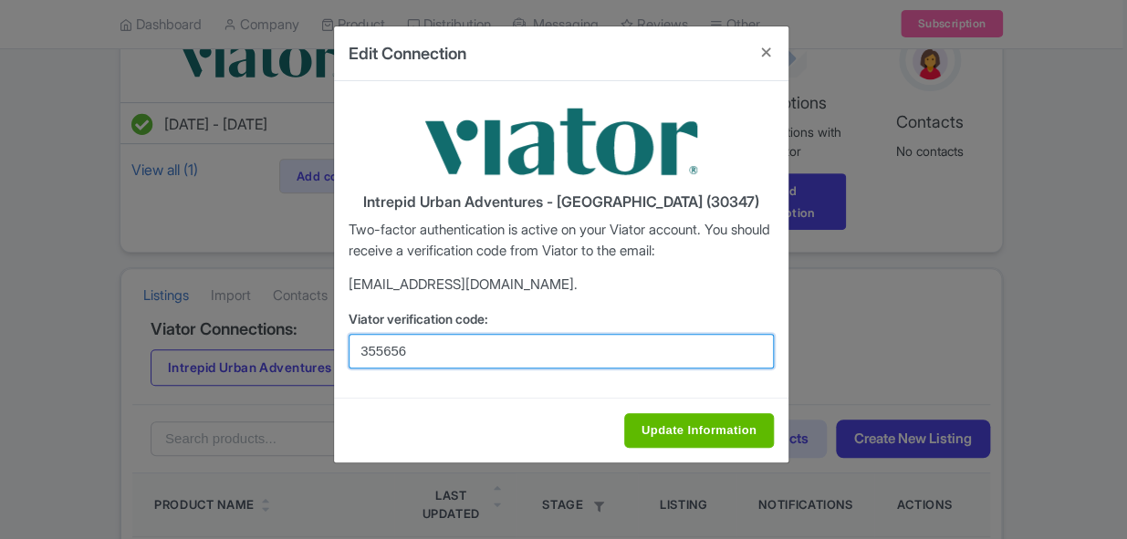
type input "355656"
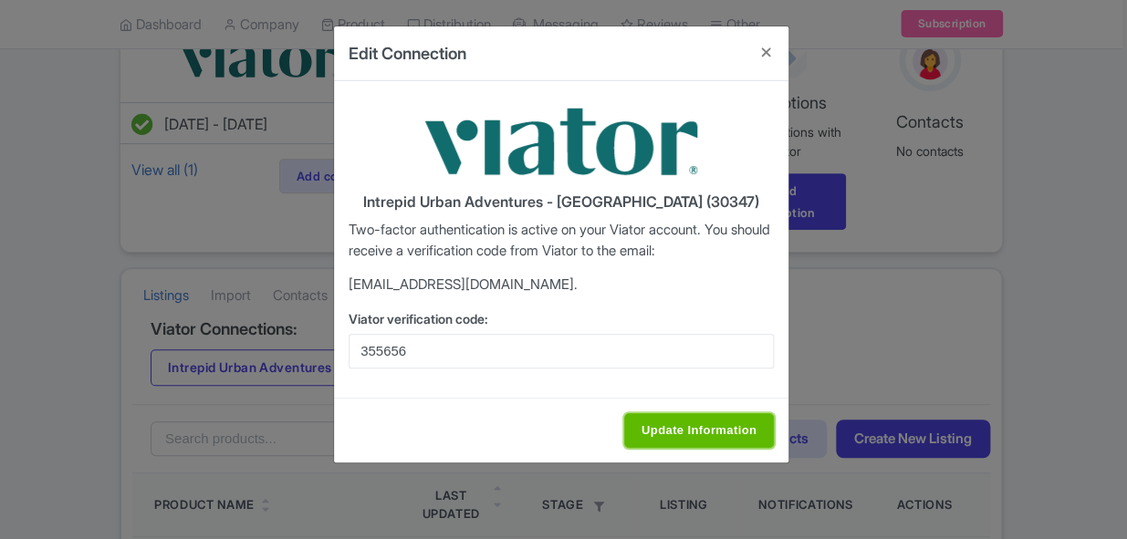
click at [663, 418] on input "Update Information" at bounding box center [699, 430] width 150 height 35
type input "Saving..."
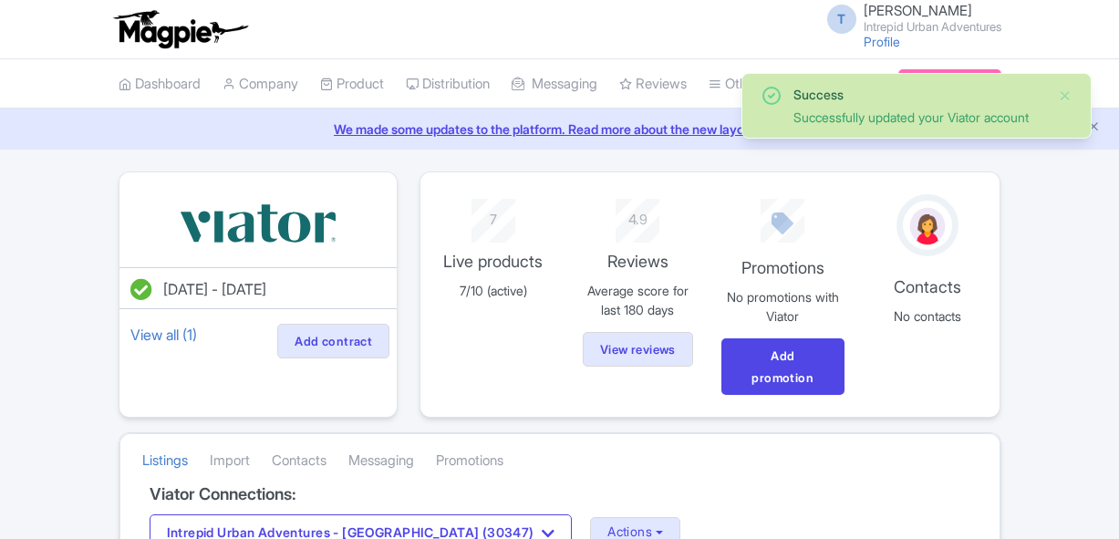
scroll to position [248, 0]
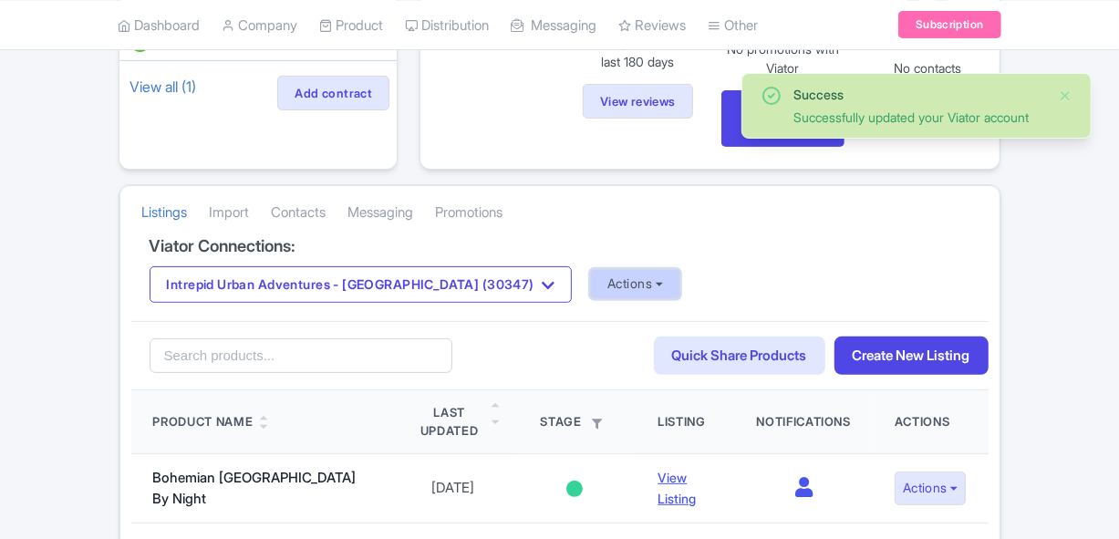
drag, startPoint x: 571, startPoint y: 280, endPoint x: 568, endPoint y: 292, distance: 12.2
click at [590, 280] on button "Actions" at bounding box center [635, 284] width 90 height 30
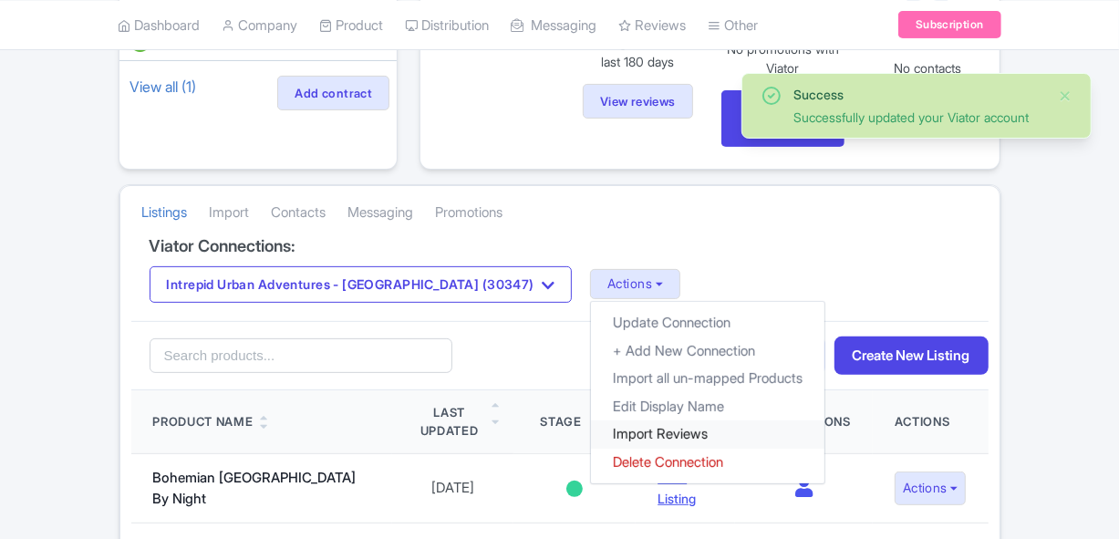
click at [591, 422] on link "Import Reviews" at bounding box center [708, 435] width 234 height 28
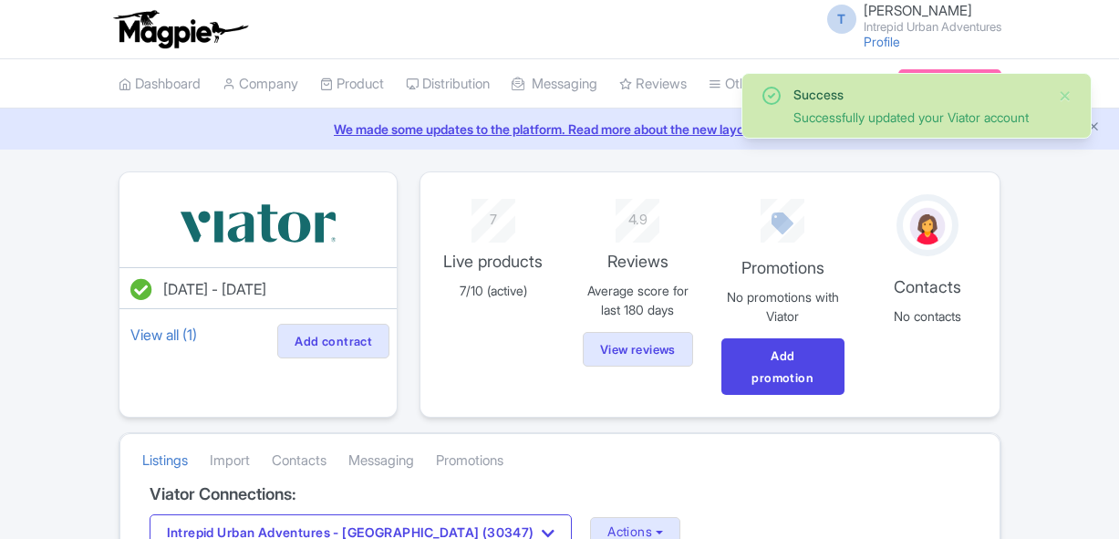
scroll to position [248, 0]
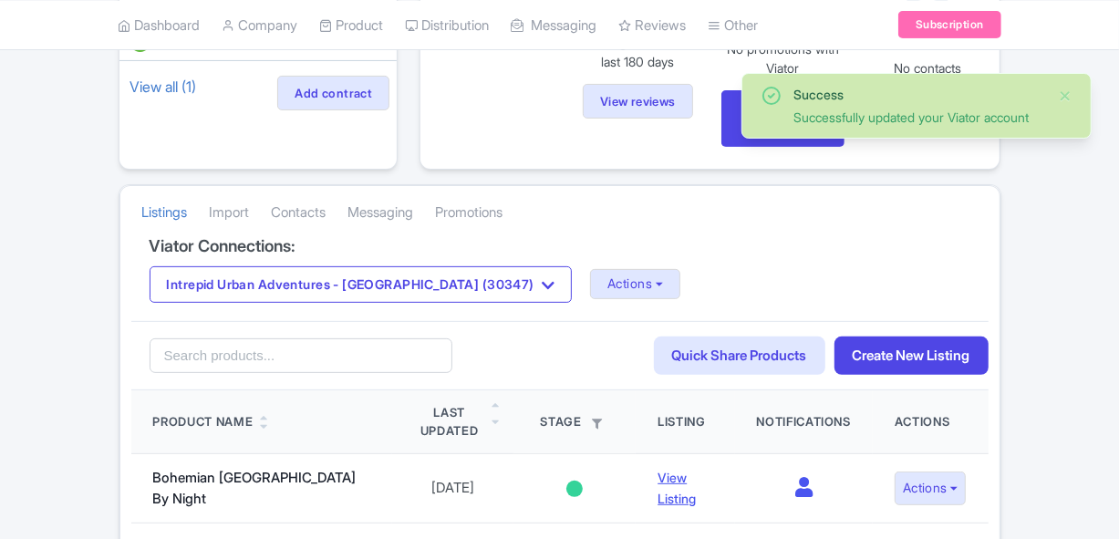
click at [437, 256] on div "Viator Connections: Intrepid Urban Adventures - Romania (30347) Intrepid Urban …" at bounding box center [559, 279] width 857 height 84
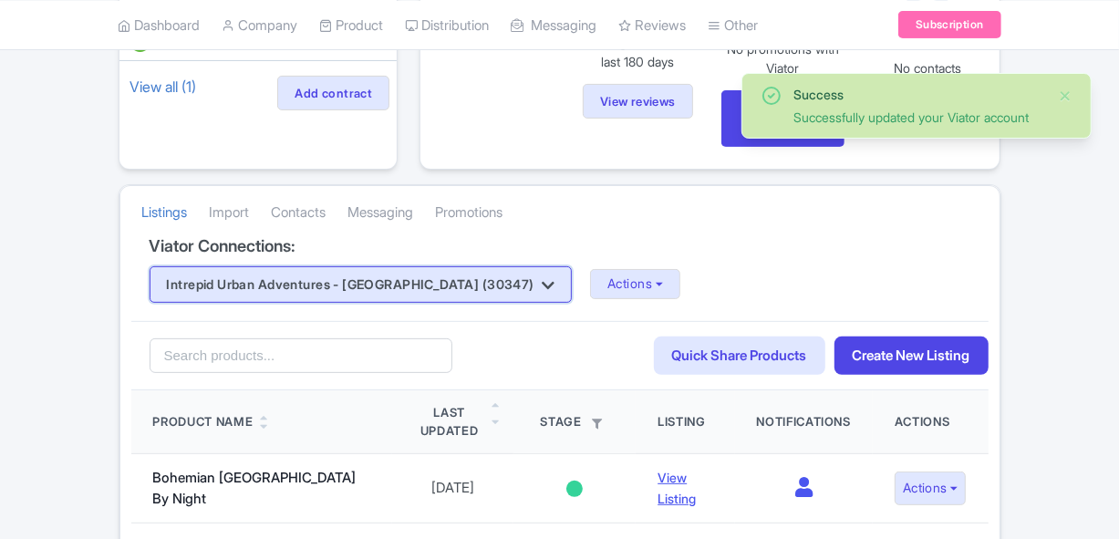
click at [436, 275] on button "Intrepid Urban Adventures - [GEOGRAPHIC_DATA] (30347)" at bounding box center [361, 284] width 423 height 36
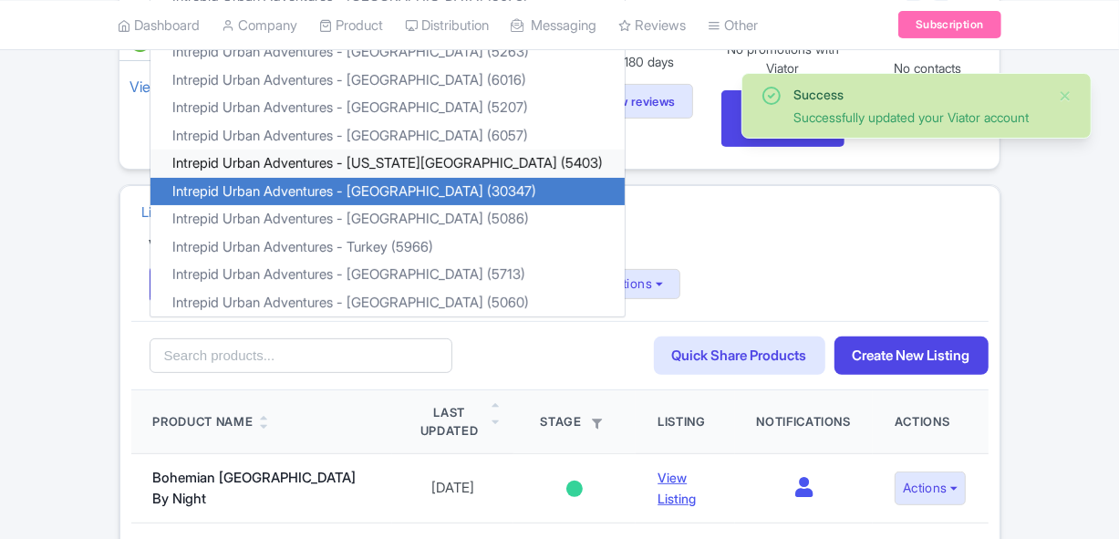
click at [410, 162] on link "Intrepid Urban Adventures - [US_STATE][GEOGRAPHIC_DATA] (5403)" at bounding box center [388, 164] width 474 height 28
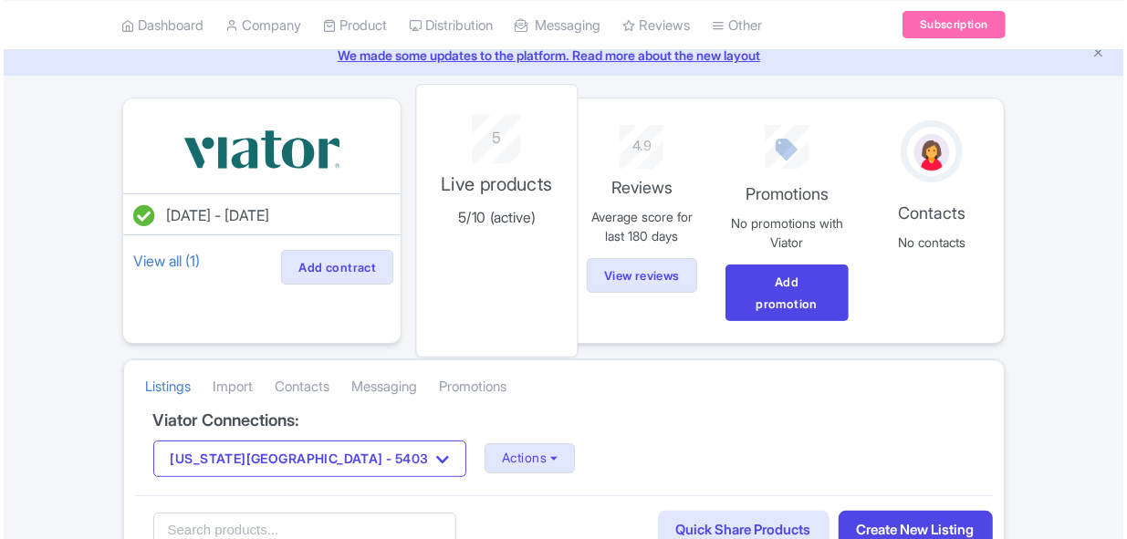
scroll to position [248, 0]
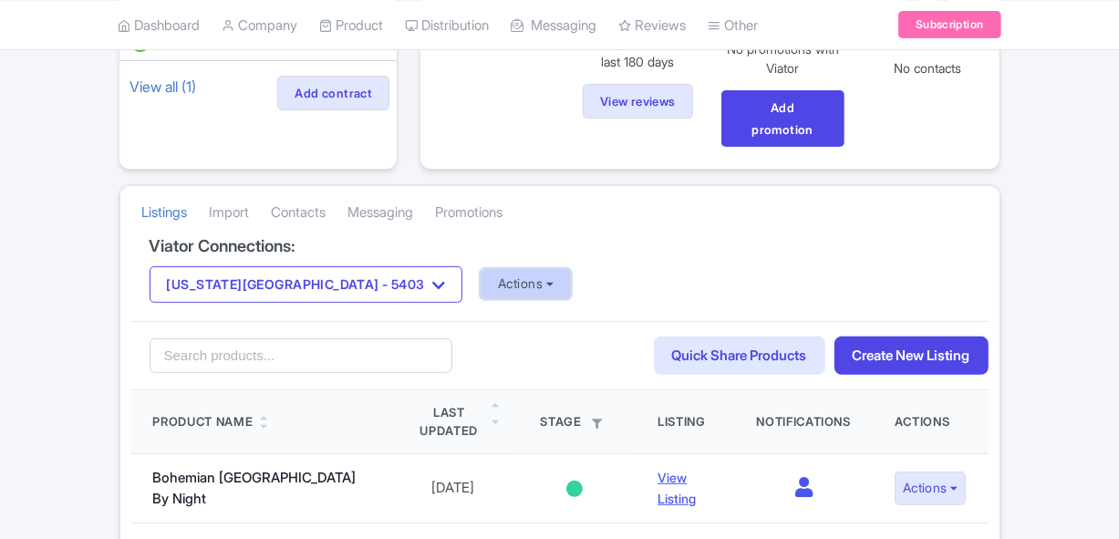
click at [481, 294] on button "Actions" at bounding box center [526, 284] width 90 height 30
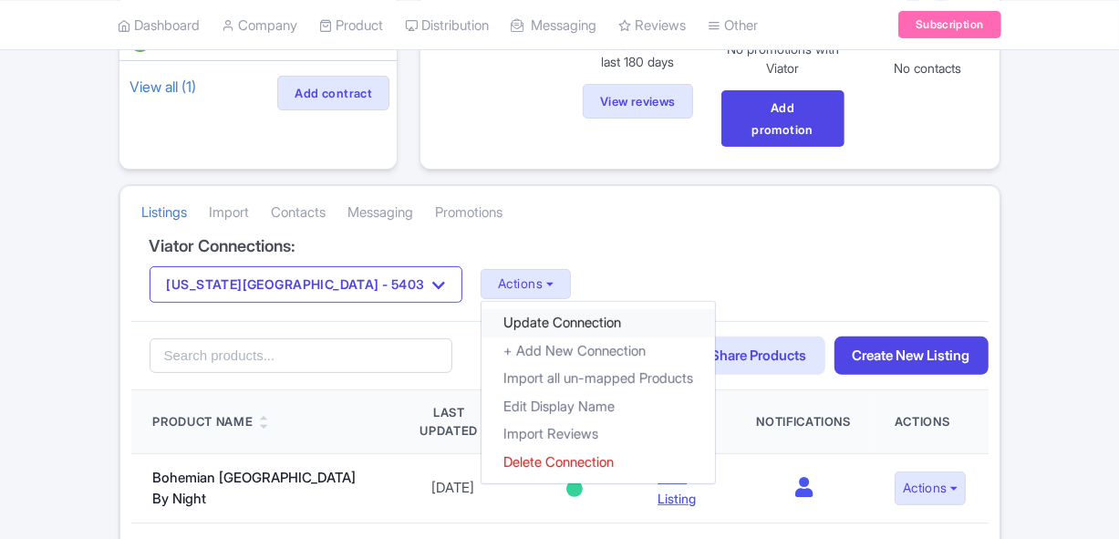
click at [482, 323] on link "Update Connection" at bounding box center [599, 323] width 234 height 28
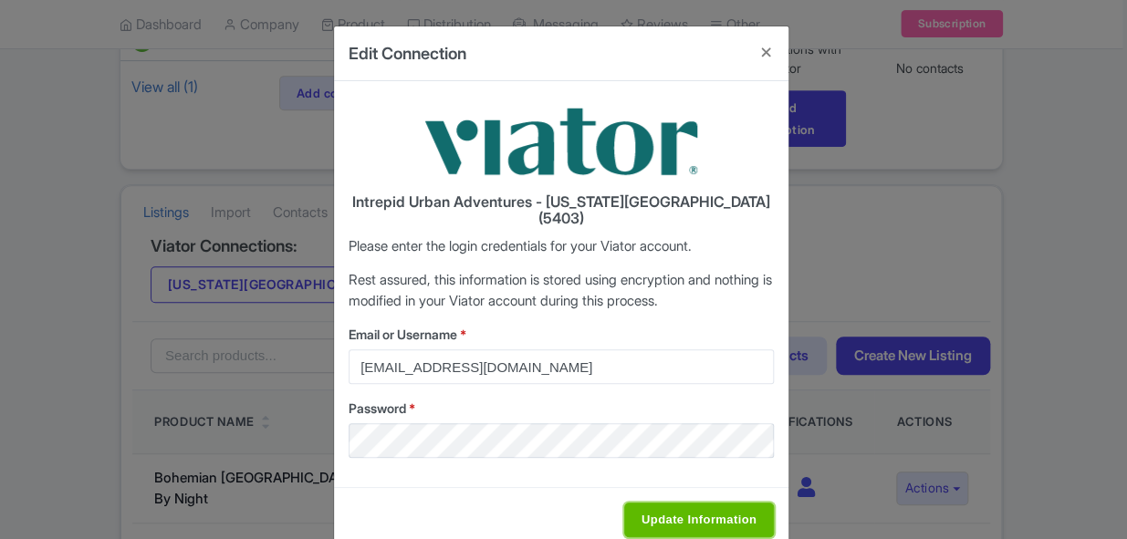
click at [664, 504] on input "Update Information" at bounding box center [699, 520] width 150 height 35
type input "Saving..."
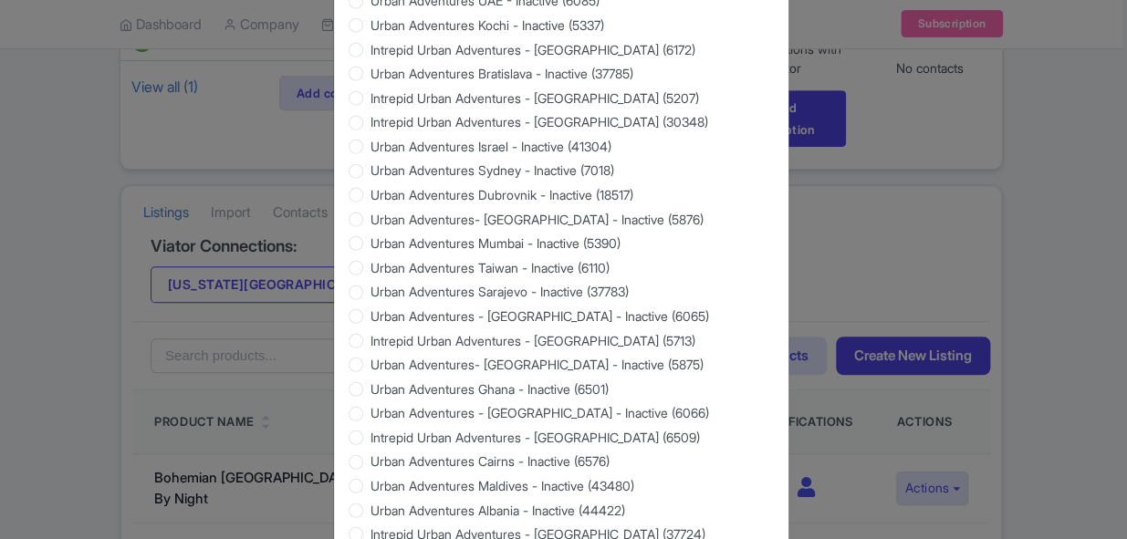
scroll to position [1822, 0]
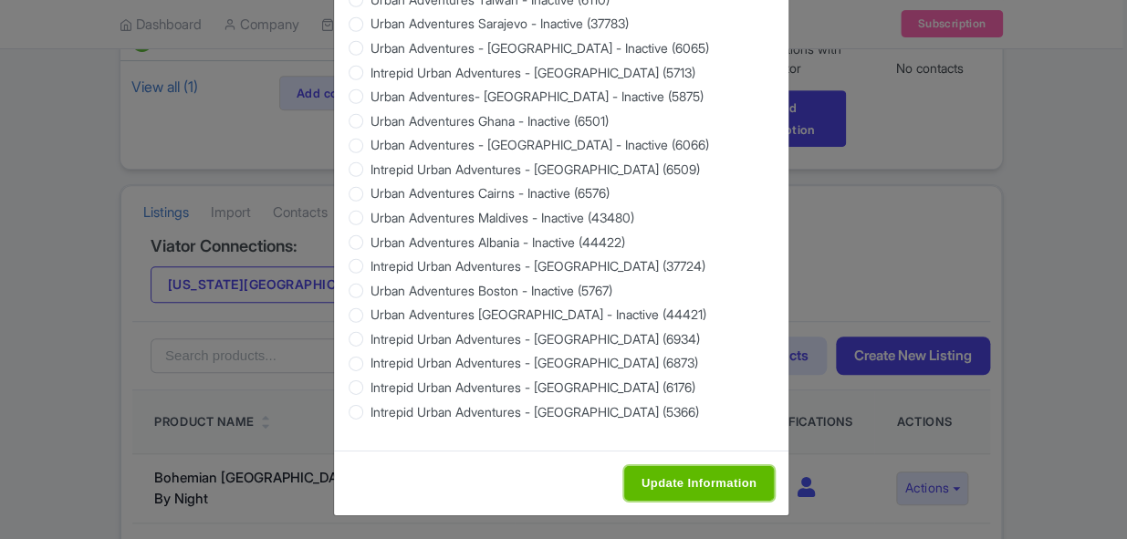
click at [730, 474] on input "Update Information" at bounding box center [699, 483] width 150 height 35
type input "Saving..."
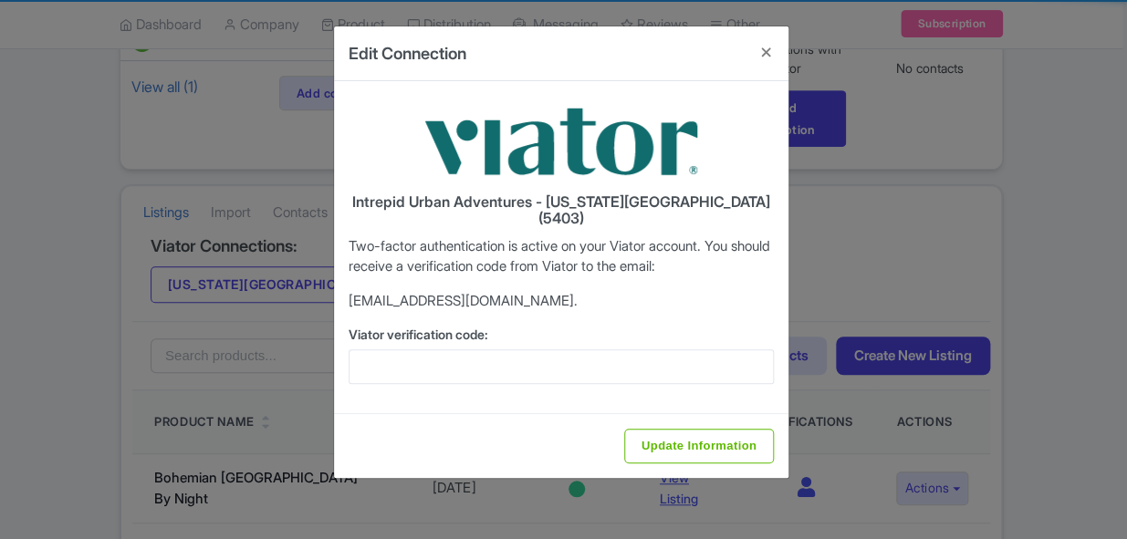
scroll to position [0, 0]
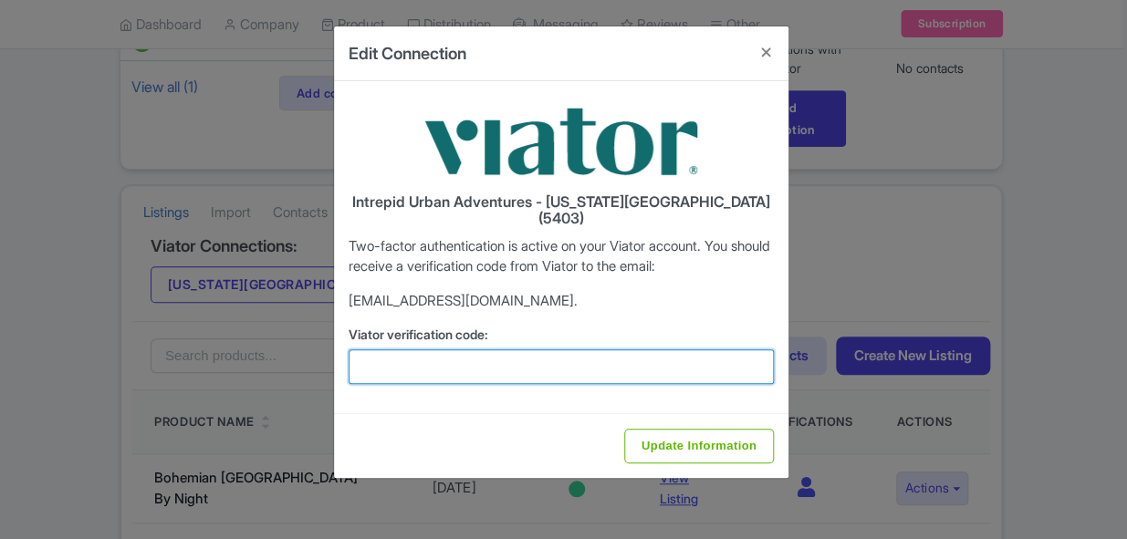
click at [525, 353] on input "Viator verification code:" at bounding box center [560, 366] width 425 height 35
paste input "237050"
type input "237050"
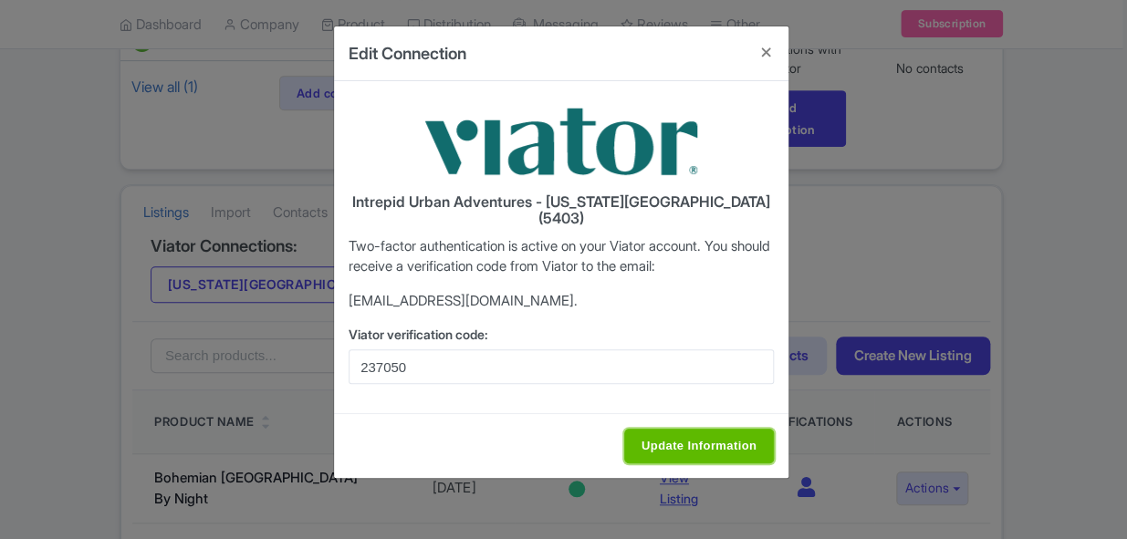
click at [691, 431] on input "Update Information" at bounding box center [699, 446] width 150 height 35
type input "Saving..."
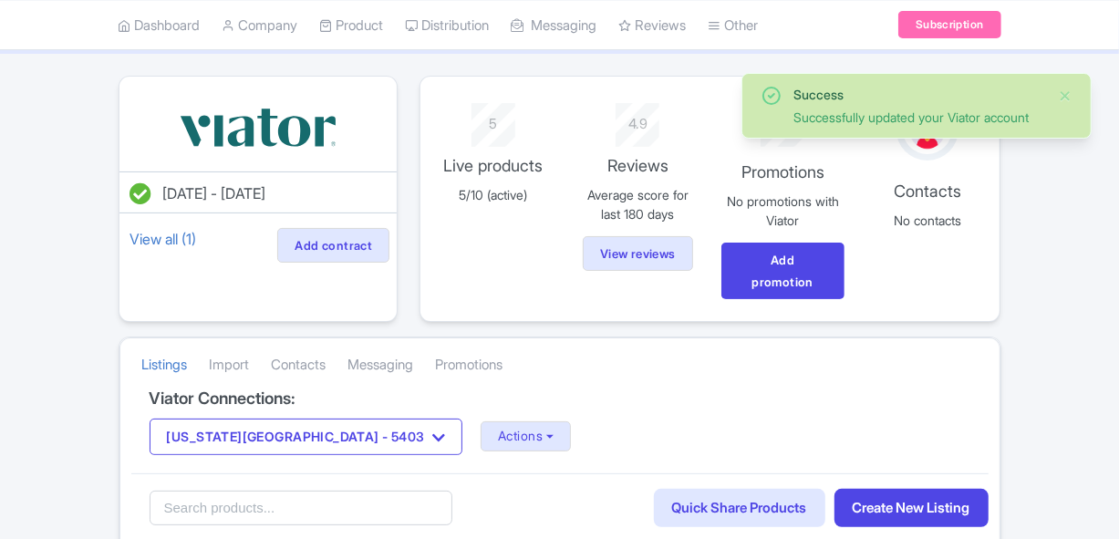
scroll to position [248, 0]
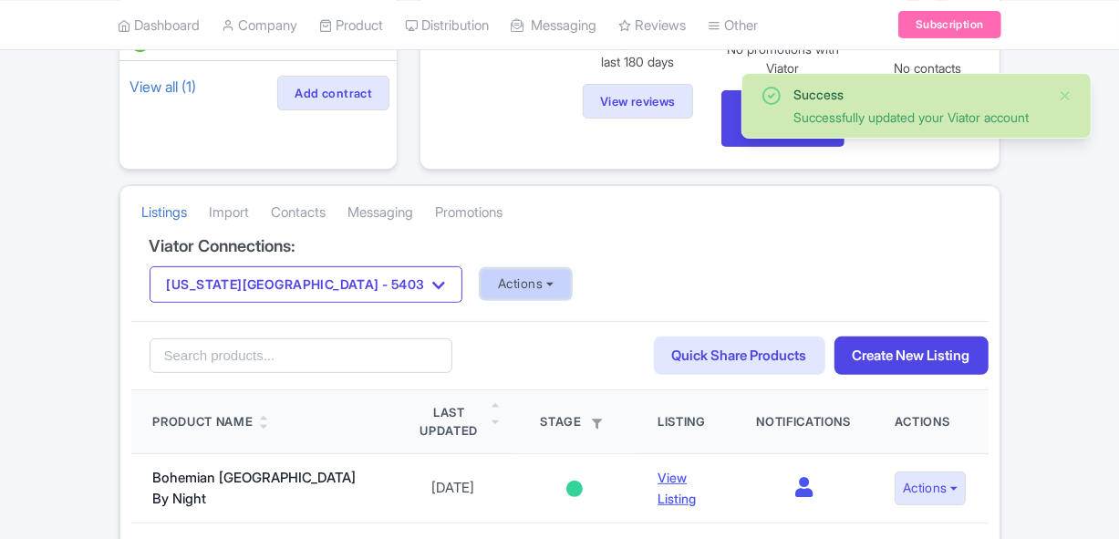
click at [481, 286] on button "Actions" at bounding box center [526, 284] width 90 height 30
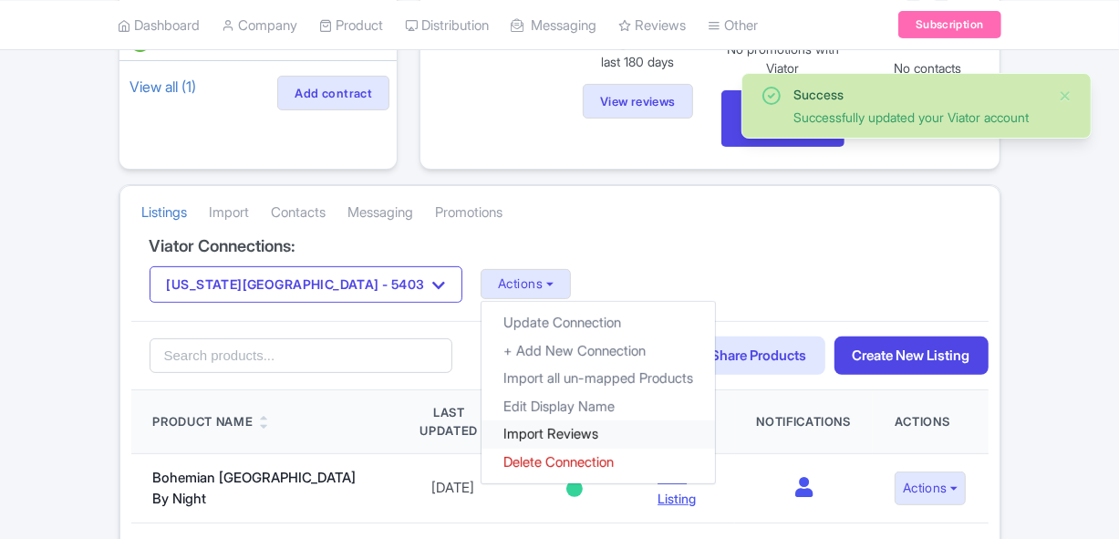
click at [482, 431] on link "Import Reviews" at bounding box center [599, 435] width 234 height 28
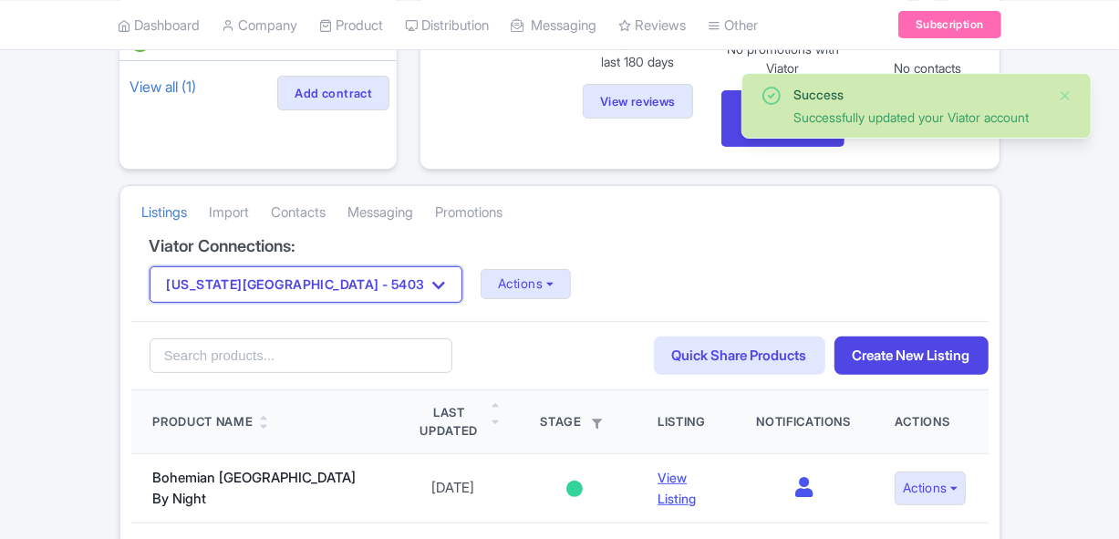
click at [432, 284] on icon "button" at bounding box center [438, 285] width 13 height 15
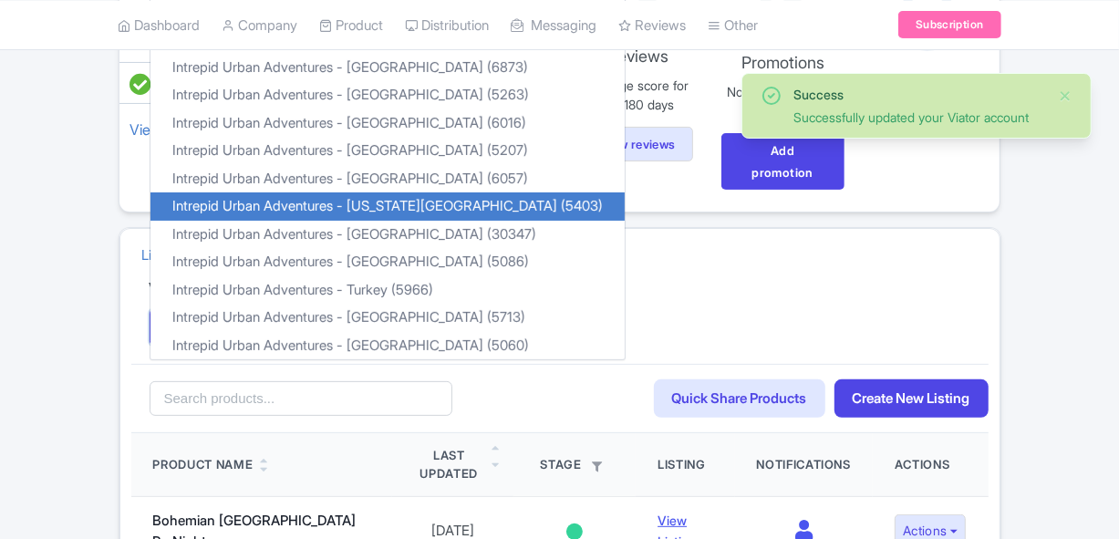
scroll to position [165, 0]
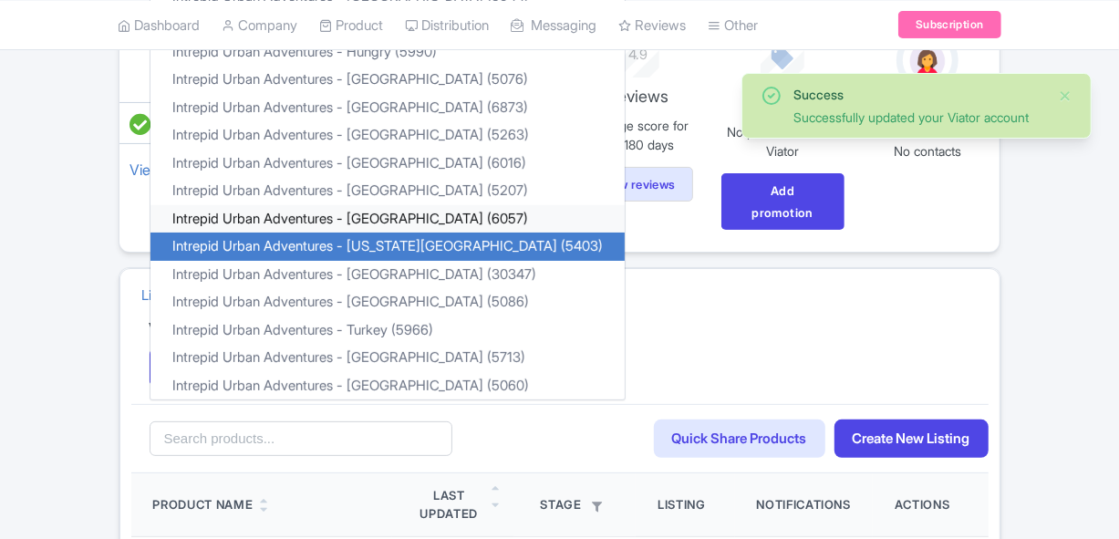
click at [417, 213] on link "Intrepid Urban Adventures - [GEOGRAPHIC_DATA] (6057)" at bounding box center [388, 218] width 474 height 28
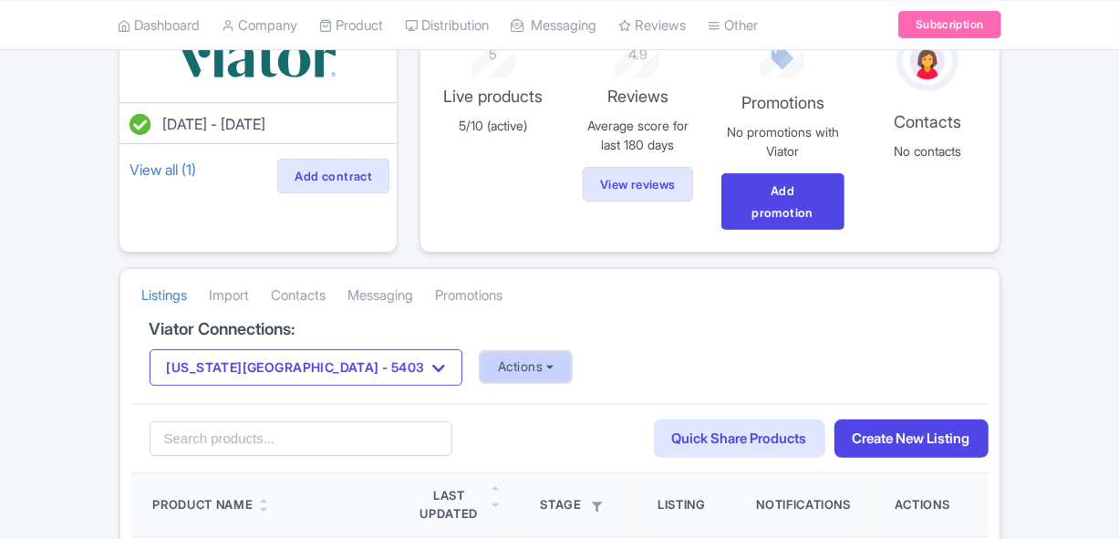
click at [481, 370] on button "Actions" at bounding box center [526, 367] width 90 height 30
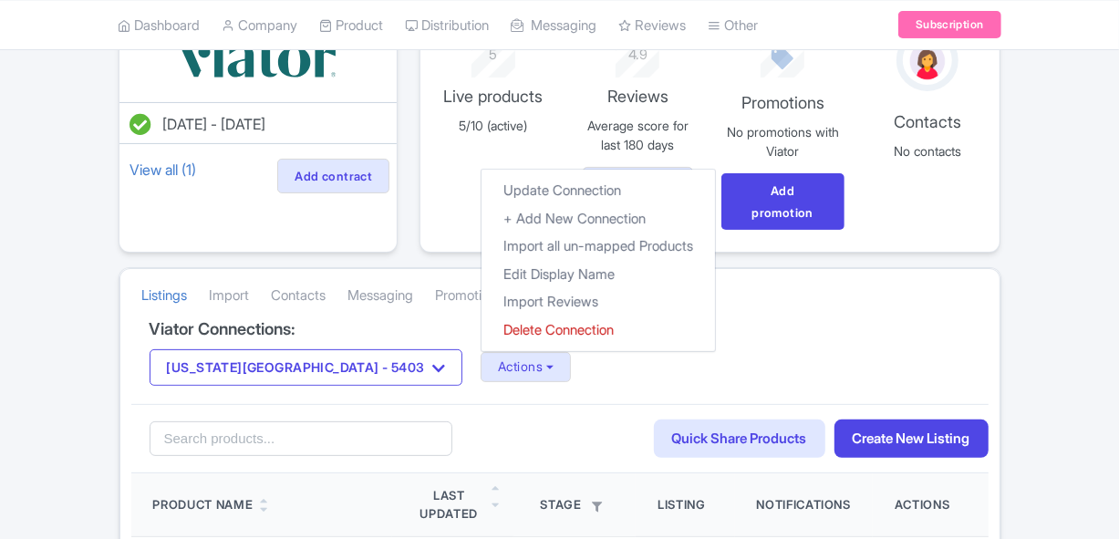
click at [748, 359] on div "New York City - 5403 Intrepid Urban Adventures - Austria (50366) Intrepid Urban…" at bounding box center [560, 367] width 821 height 36
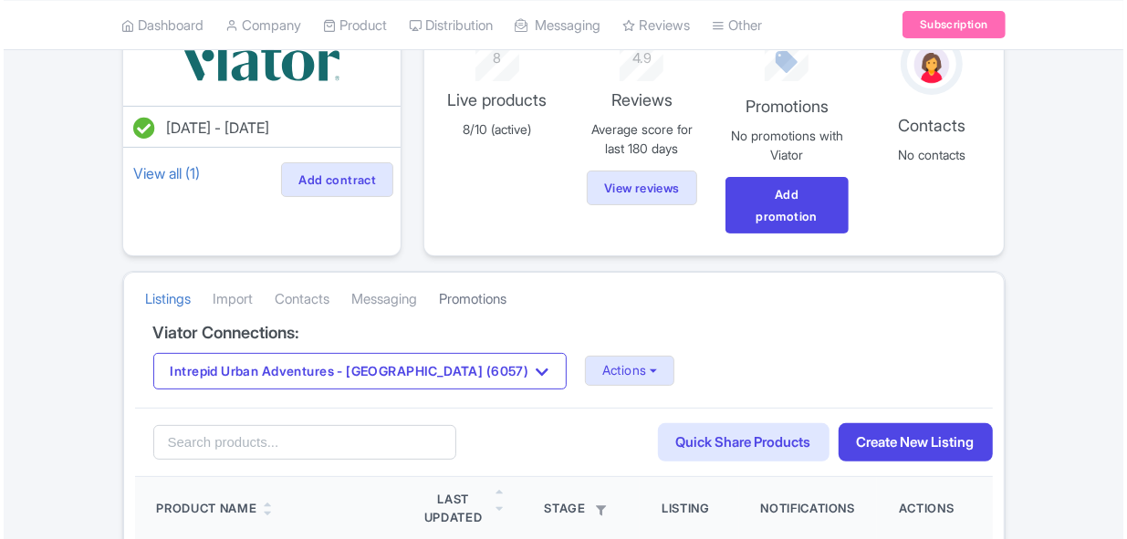
scroll to position [165, 0]
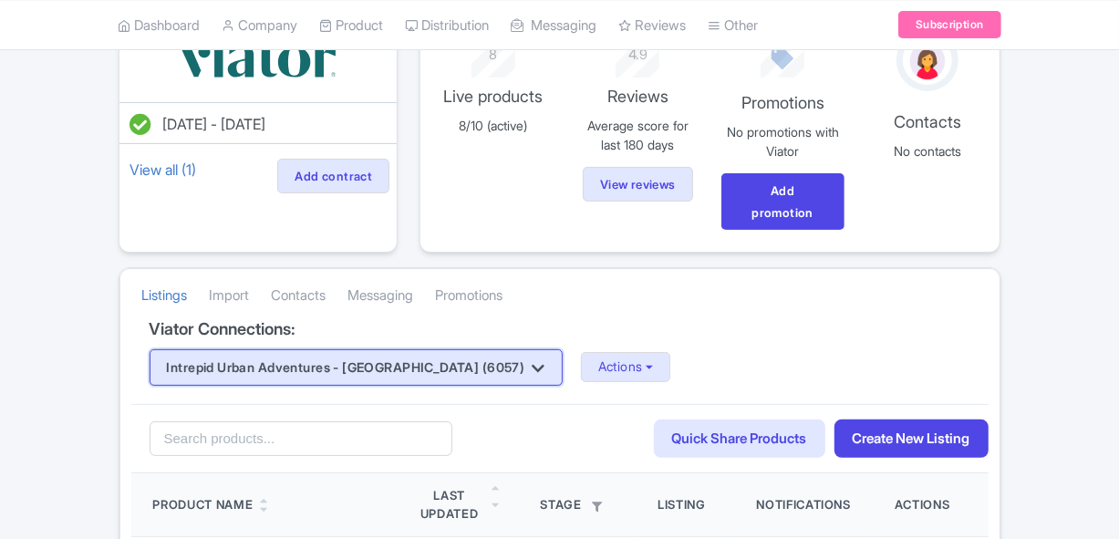
click at [438, 366] on button "Intrepid Urban Adventures - [GEOGRAPHIC_DATA] (6057)" at bounding box center [356, 367] width 413 height 36
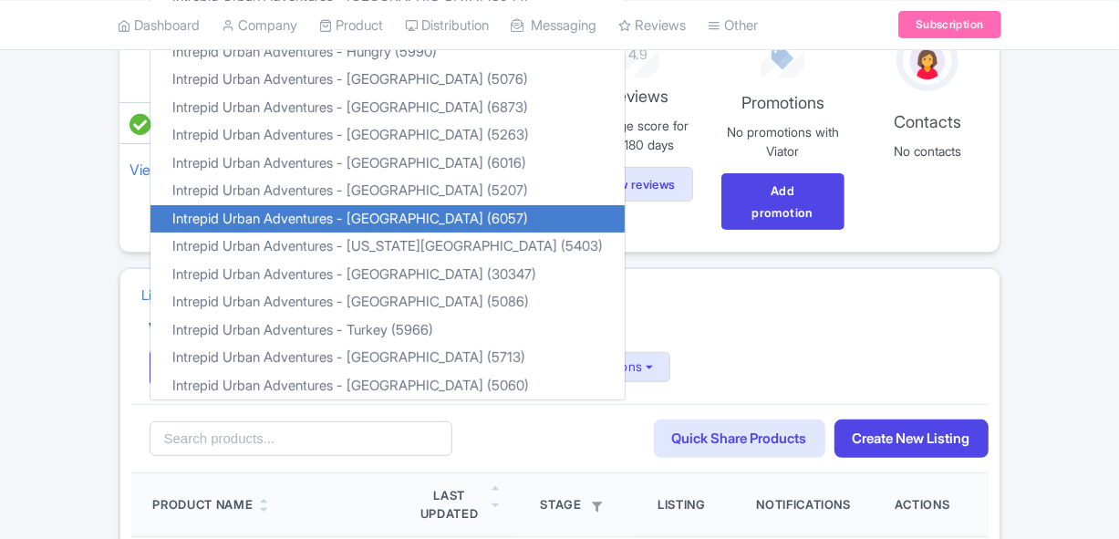
click at [608, 331] on h4 "Viator Connections:" at bounding box center [560, 329] width 821 height 18
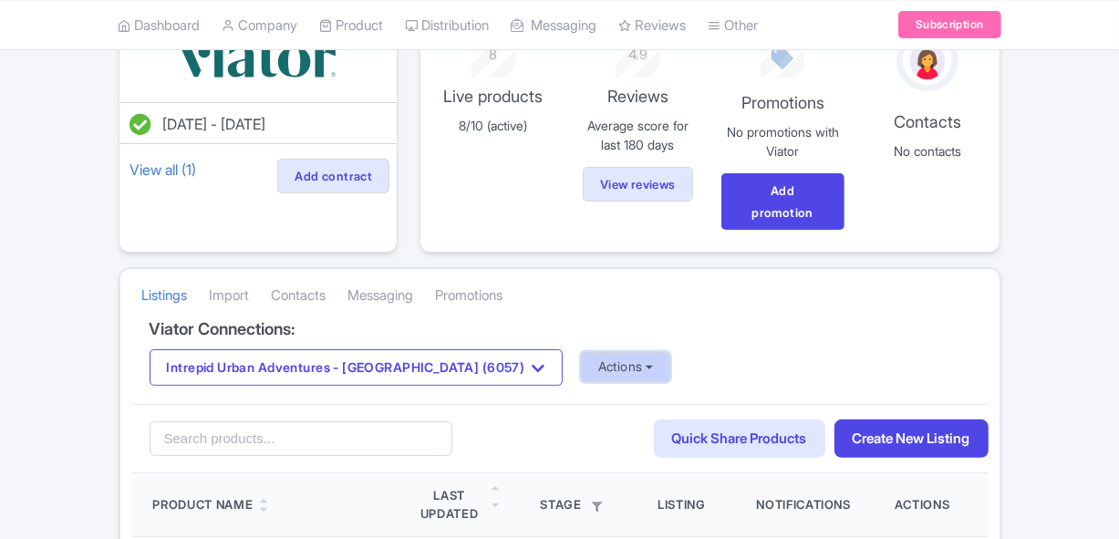
click at [581, 360] on button "Actions" at bounding box center [626, 367] width 90 height 30
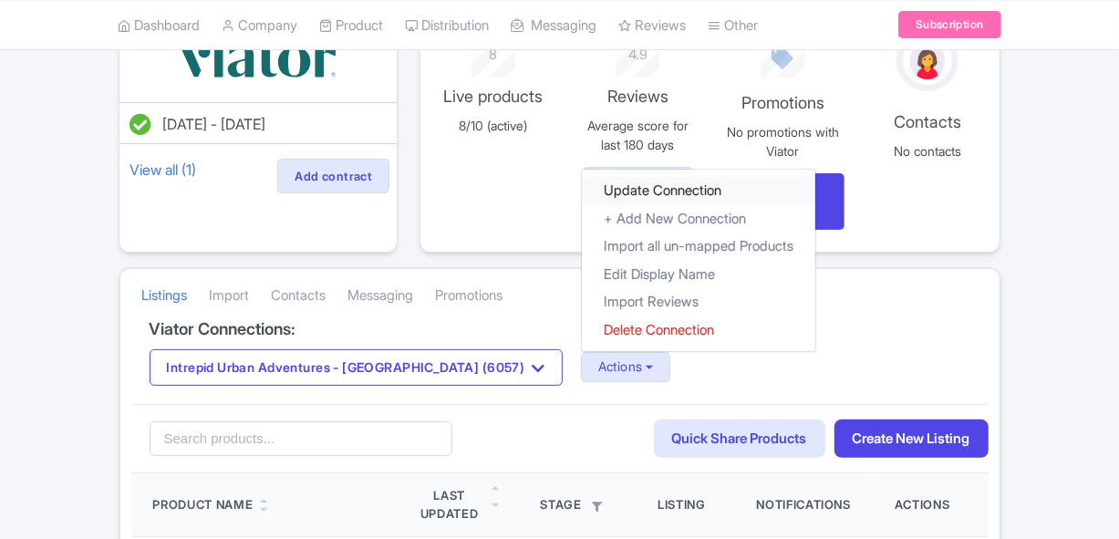
click at [622, 189] on link "Update Connection" at bounding box center [699, 191] width 234 height 28
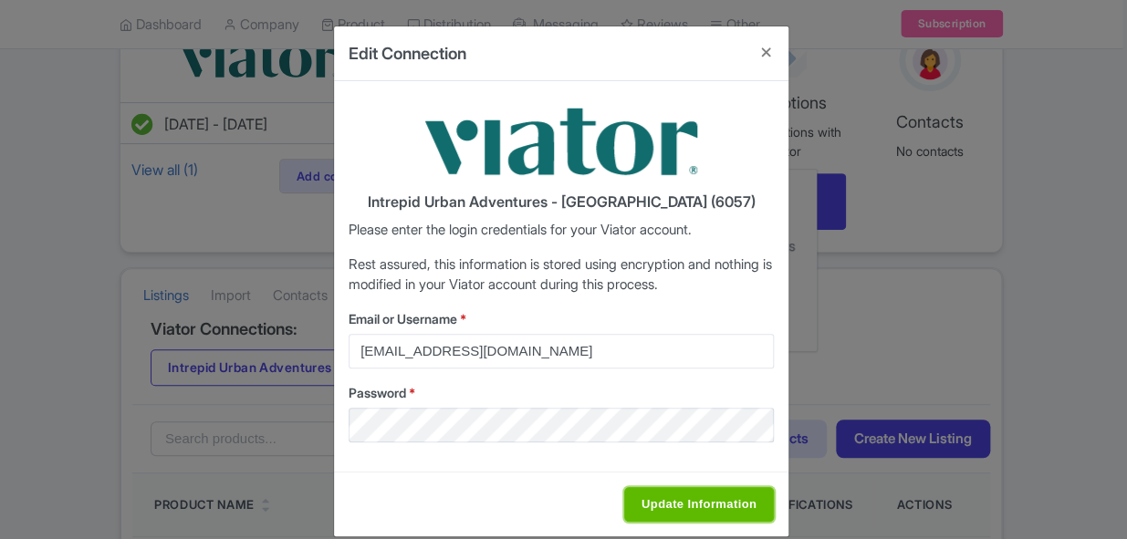
click at [648, 501] on input "Update Information" at bounding box center [699, 504] width 150 height 35
type input "Saving..."
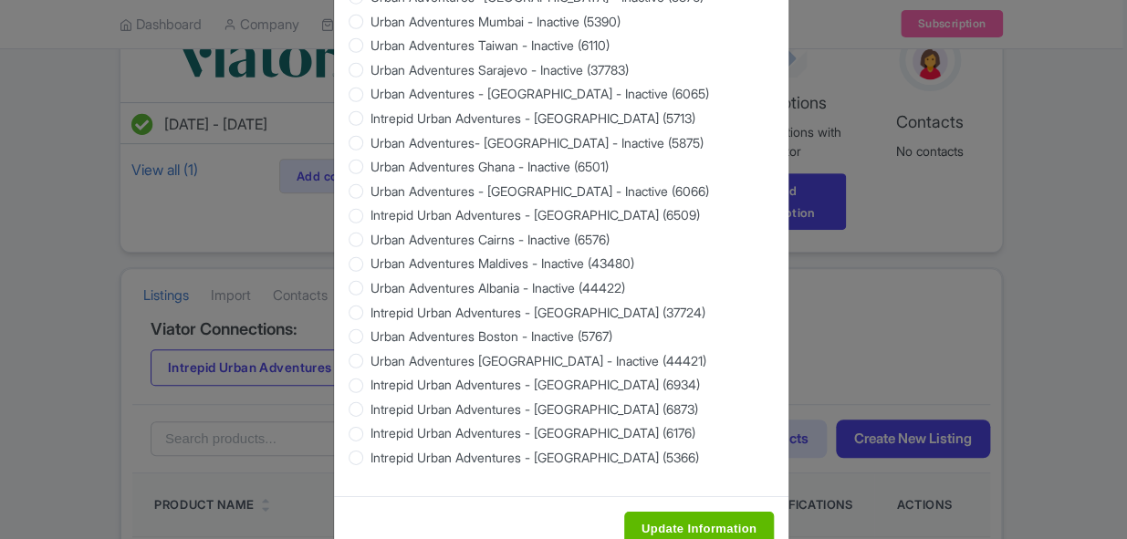
scroll to position [1822, 0]
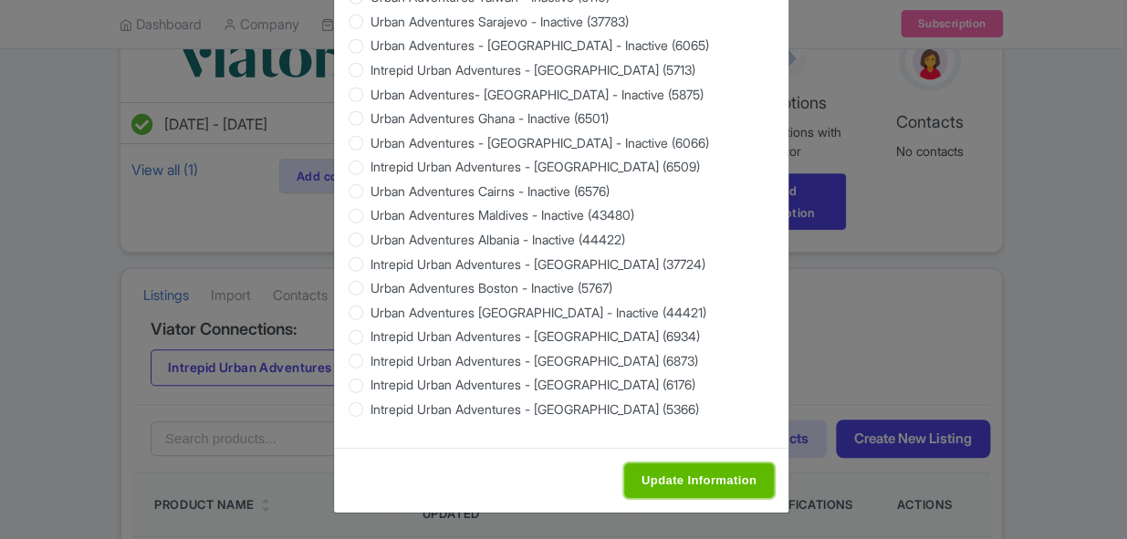
click at [680, 483] on input "Update Information" at bounding box center [699, 480] width 150 height 35
type input "Saving..."
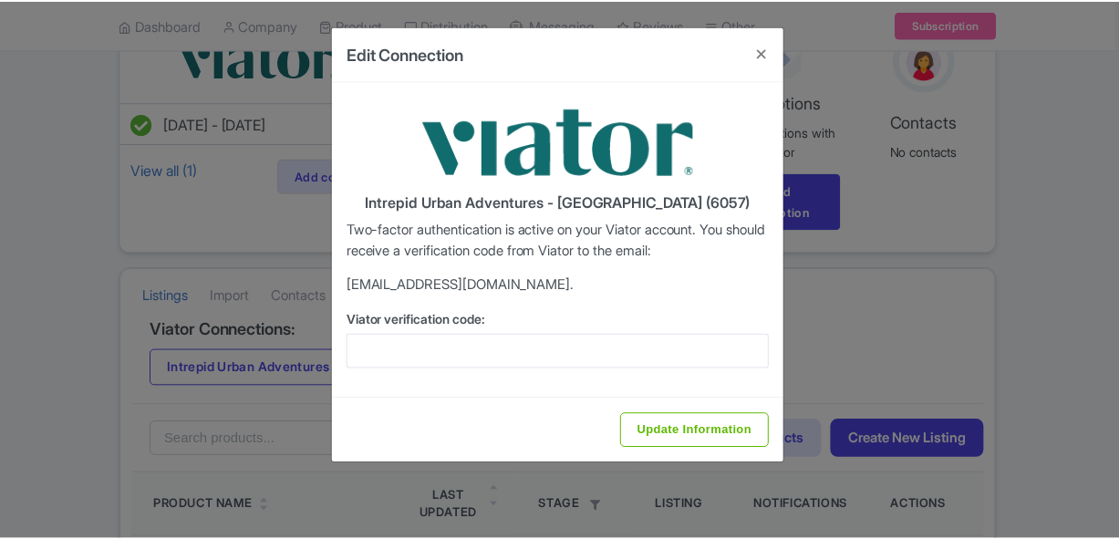
scroll to position [0, 0]
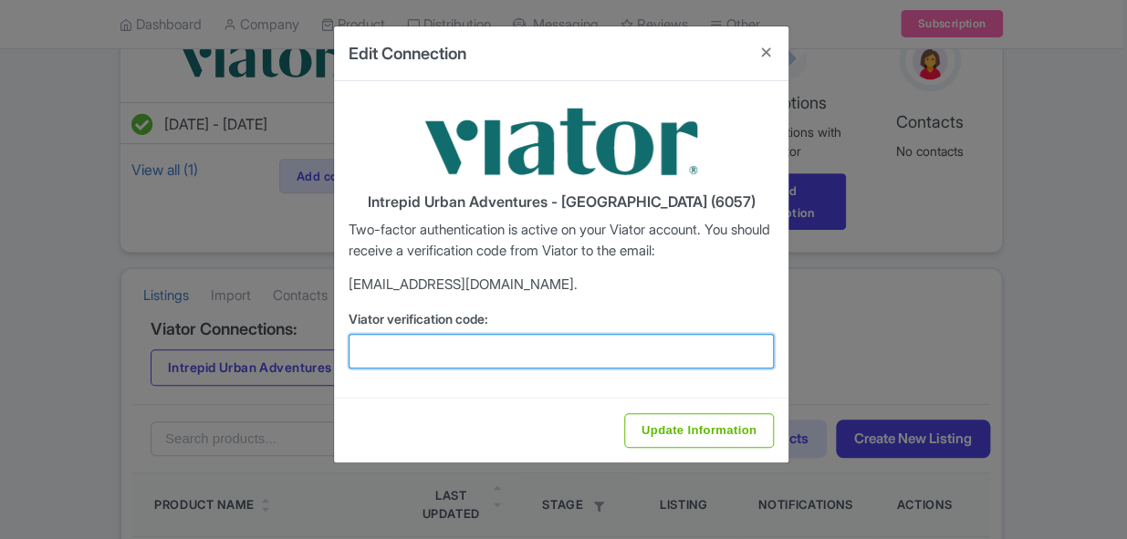
click at [592, 337] on input "Viator verification code:" at bounding box center [560, 351] width 425 height 35
paste input "644134"
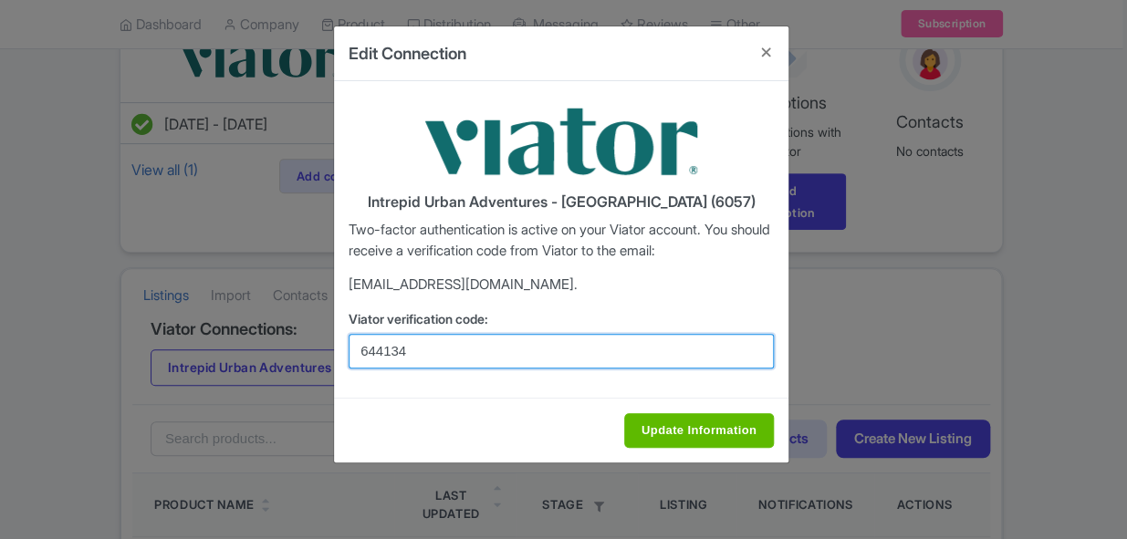
type input "644134"
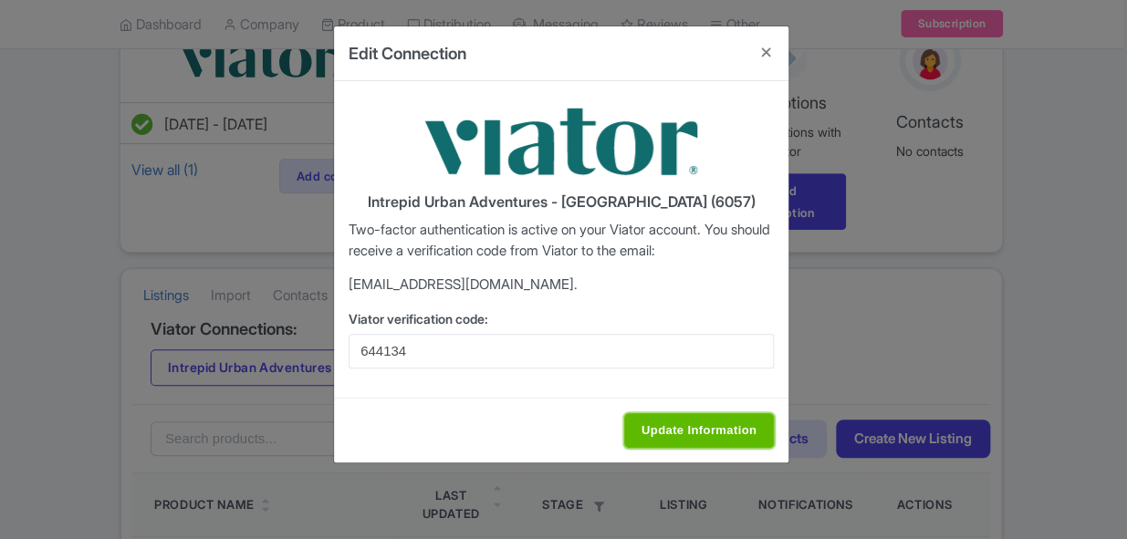
click at [676, 430] on input "Update Information" at bounding box center [699, 430] width 150 height 35
type input "Saving..."
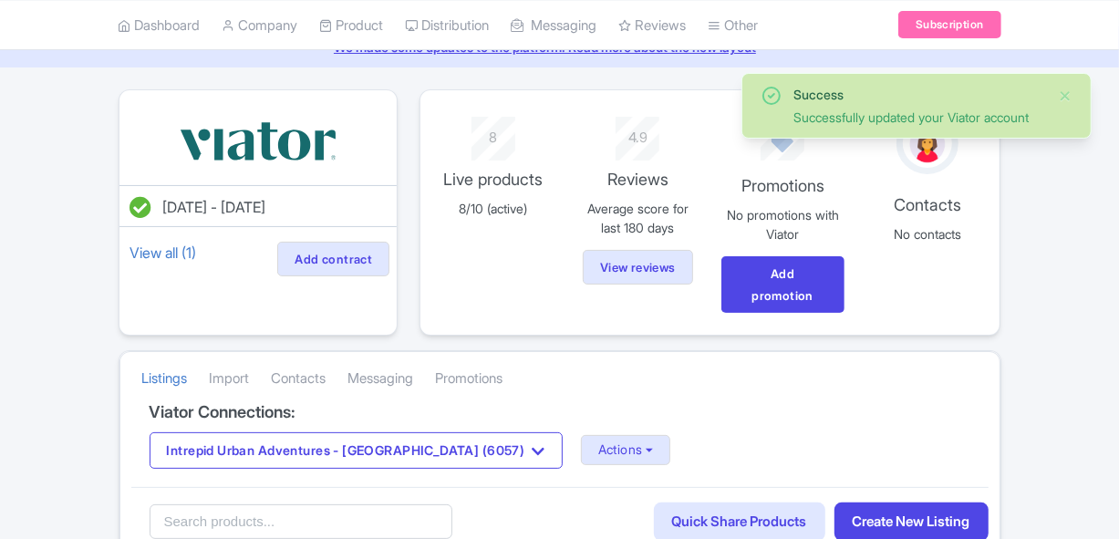
scroll to position [165, 0]
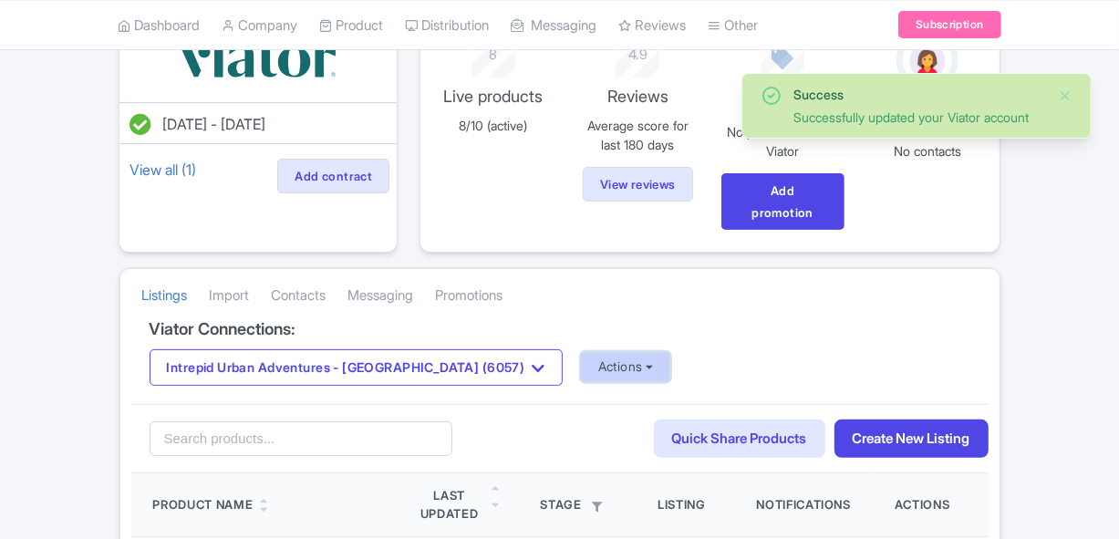
click at [581, 363] on button "Actions" at bounding box center [626, 367] width 90 height 30
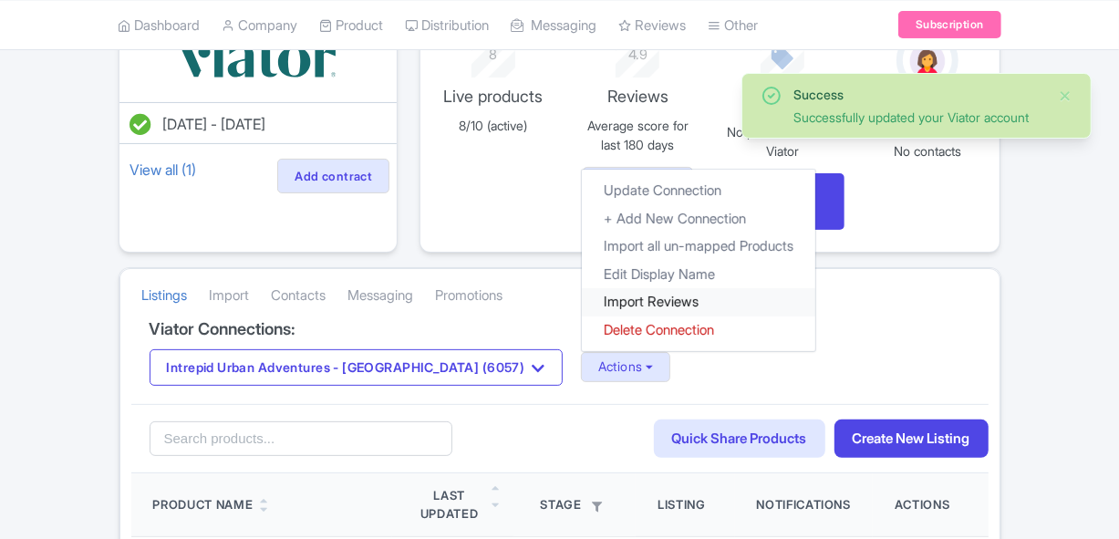
click at [582, 301] on link "Import Reviews" at bounding box center [699, 302] width 234 height 28
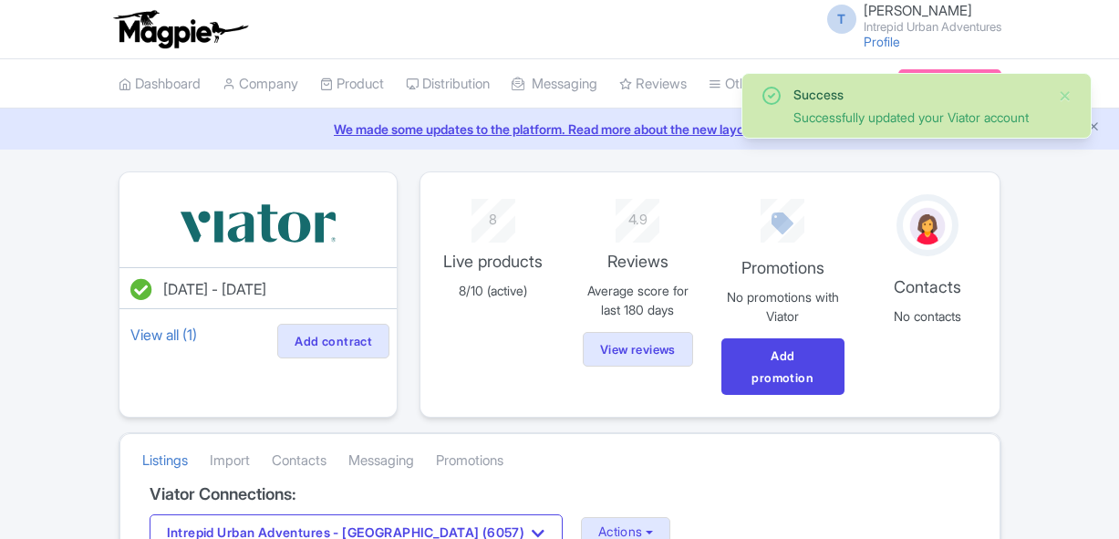
click at [344, 485] on div "Viator Connections: Intrepid Urban Adventures - [GEOGRAPHIC_DATA] (6057) Intrep…" at bounding box center [559, 527] width 857 height 84
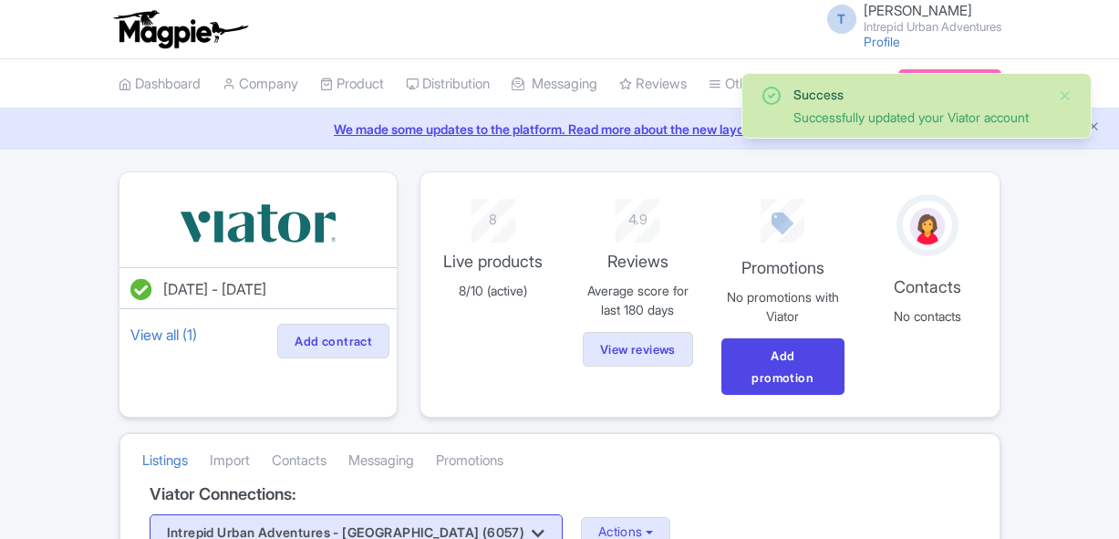
scroll to position [165, 0]
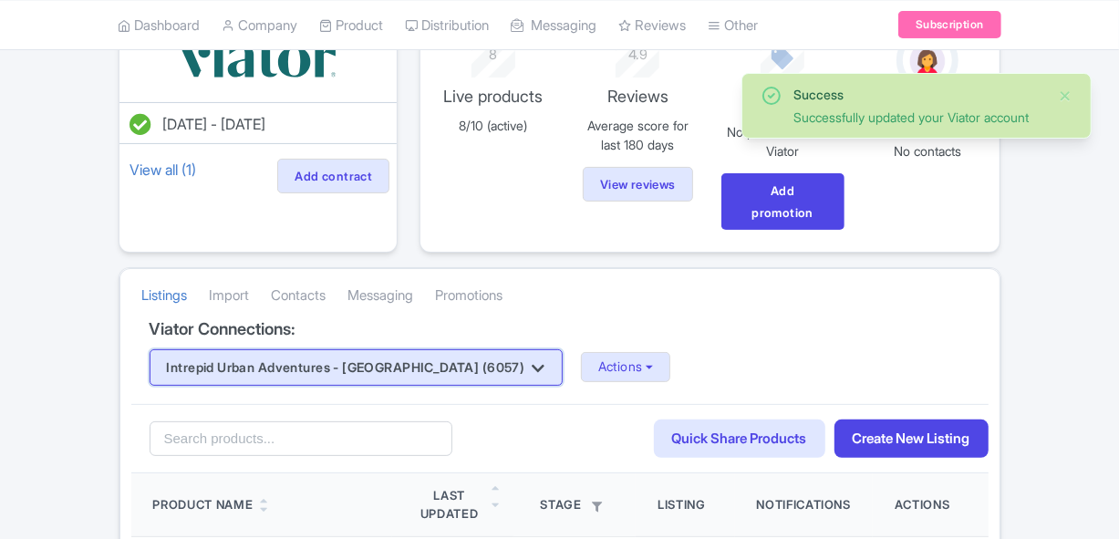
click at [345, 371] on button "Intrepid Urban Adventures - [GEOGRAPHIC_DATA] (6057)" at bounding box center [356, 367] width 413 height 36
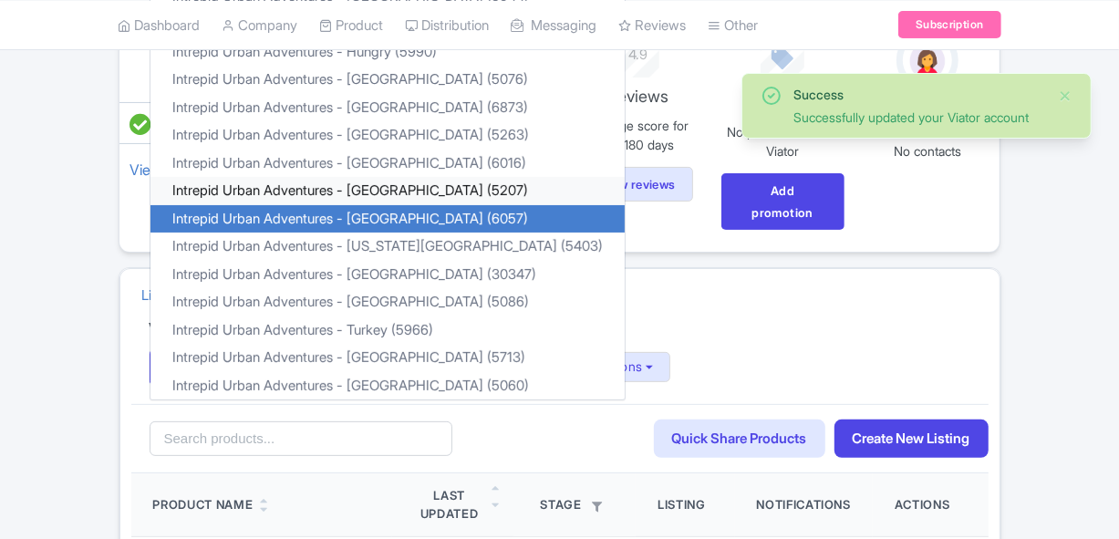
click at [400, 181] on link "Intrepid Urban Adventures - [GEOGRAPHIC_DATA] (5207)" at bounding box center [388, 191] width 474 height 28
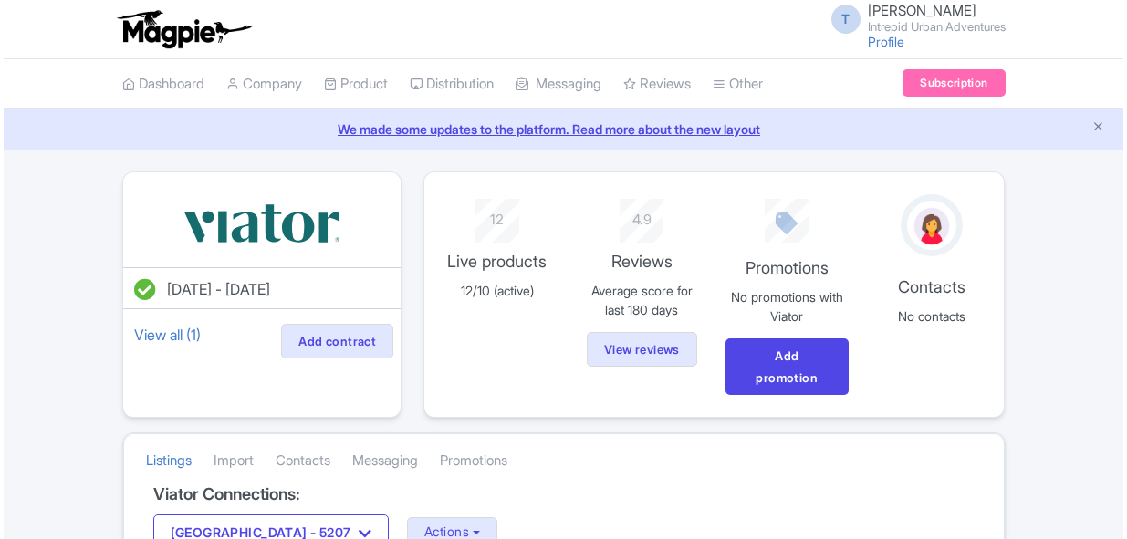
scroll to position [331, 0]
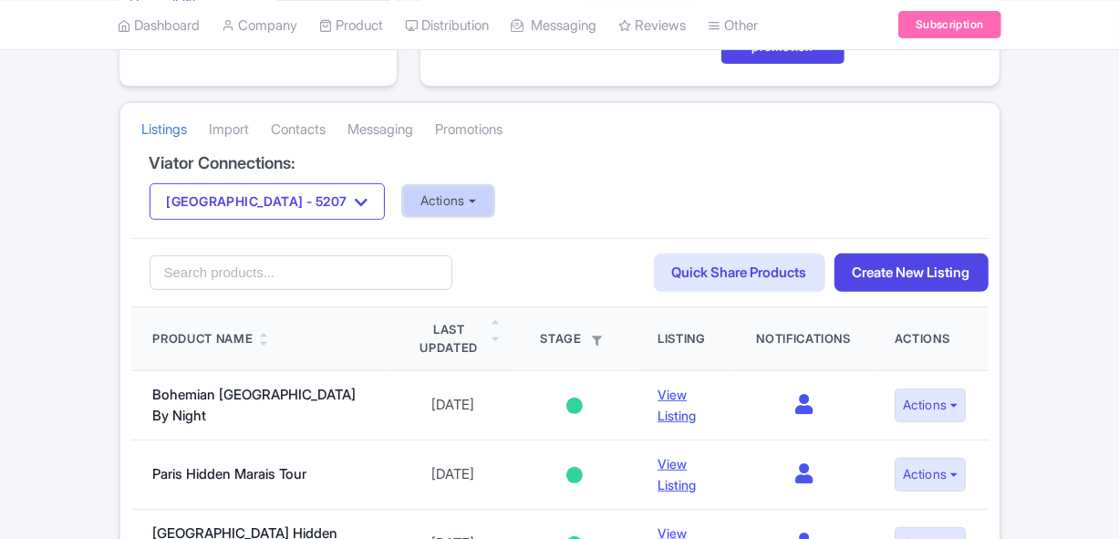
click at [421, 192] on button "Actions" at bounding box center [448, 201] width 90 height 30
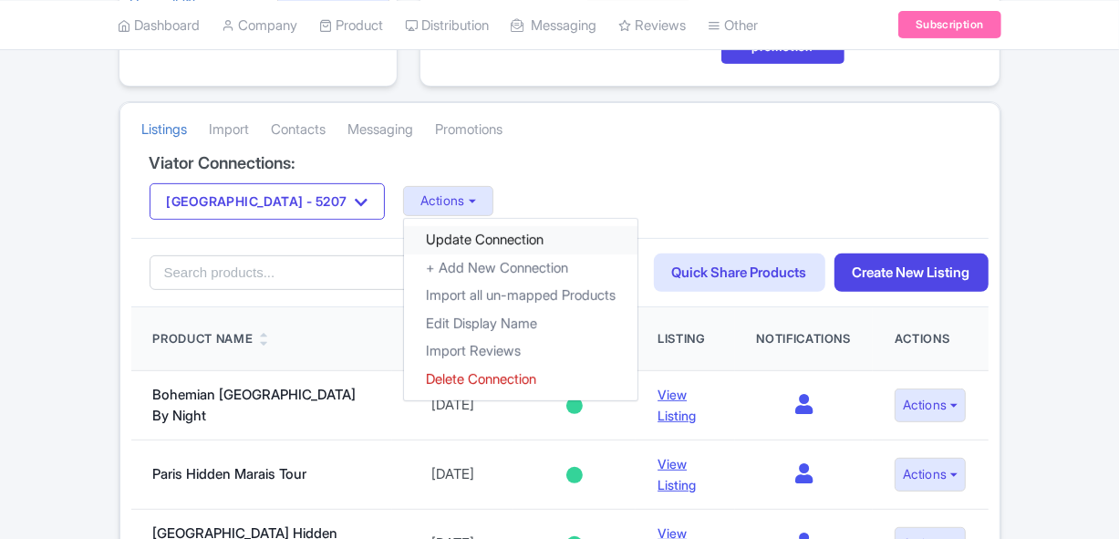
click at [478, 234] on link "Update Connection" at bounding box center [521, 240] width 234 height 28
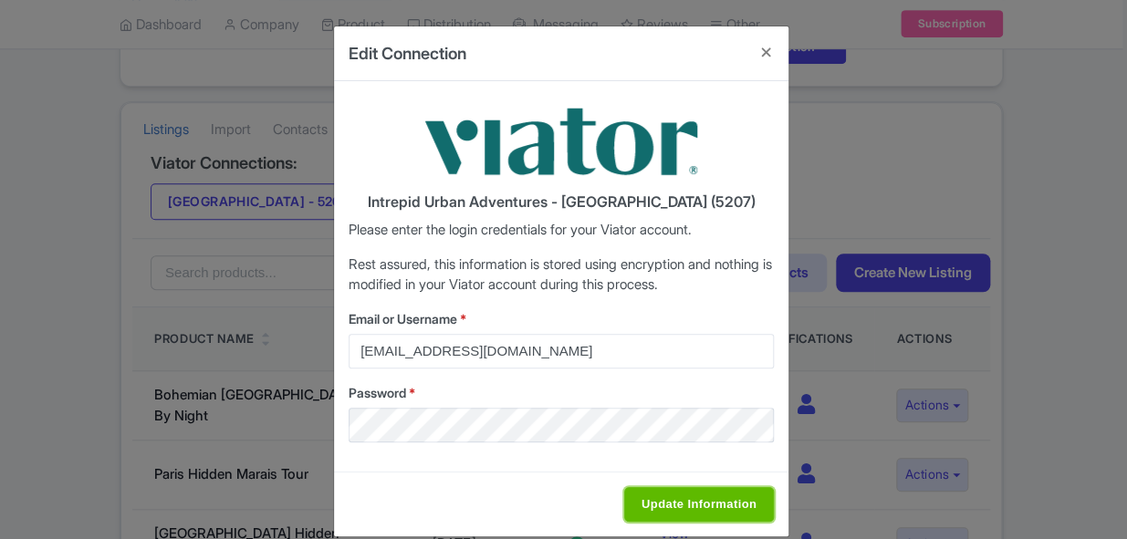
click at [672, 493] on input "Update Information" at bounding box center [699, 504] width 150 height 35
type input "Saving..."
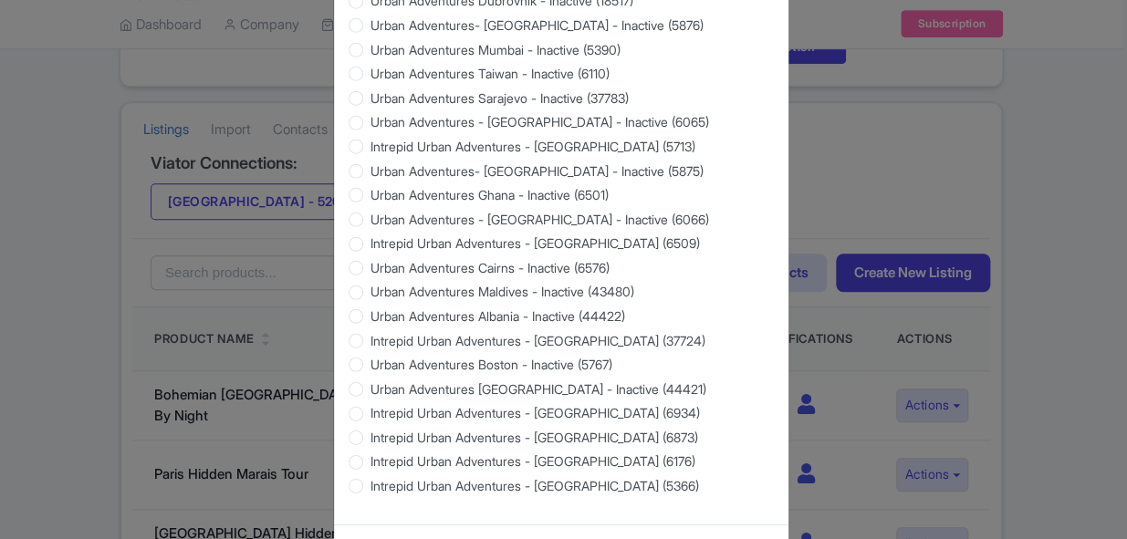
scroll to position [1822, 0]
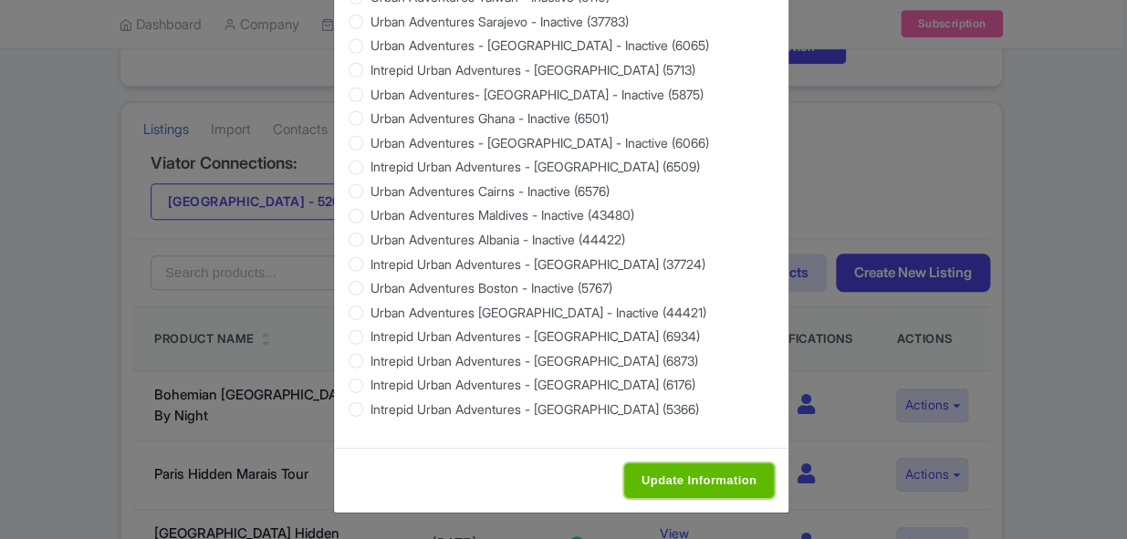
click at [667, 475] on input "Update Information" at bounding box center [699, 480] width 150 height 35
type input "Saving..."
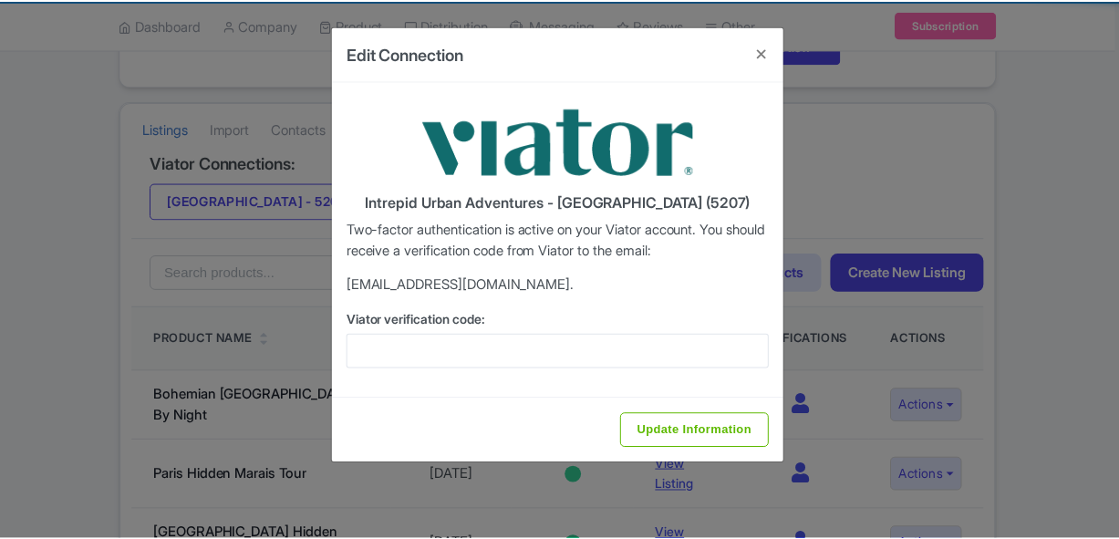
scroll to position [0, 0]
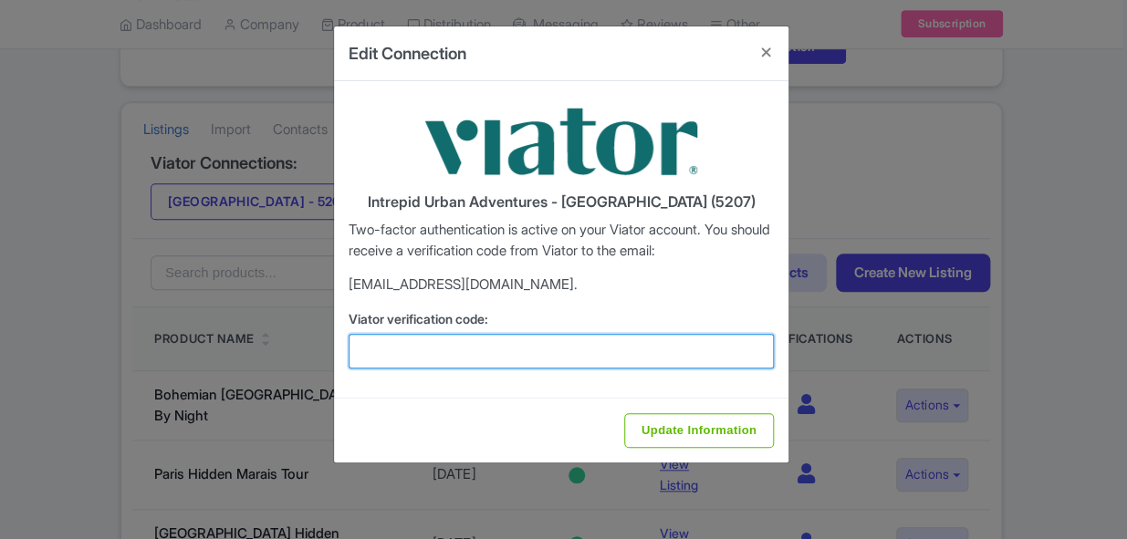
click at [416, 347] on input "Viator verification code:" at bounding box center [560, 351] width 425 height 35
paste input "744441"
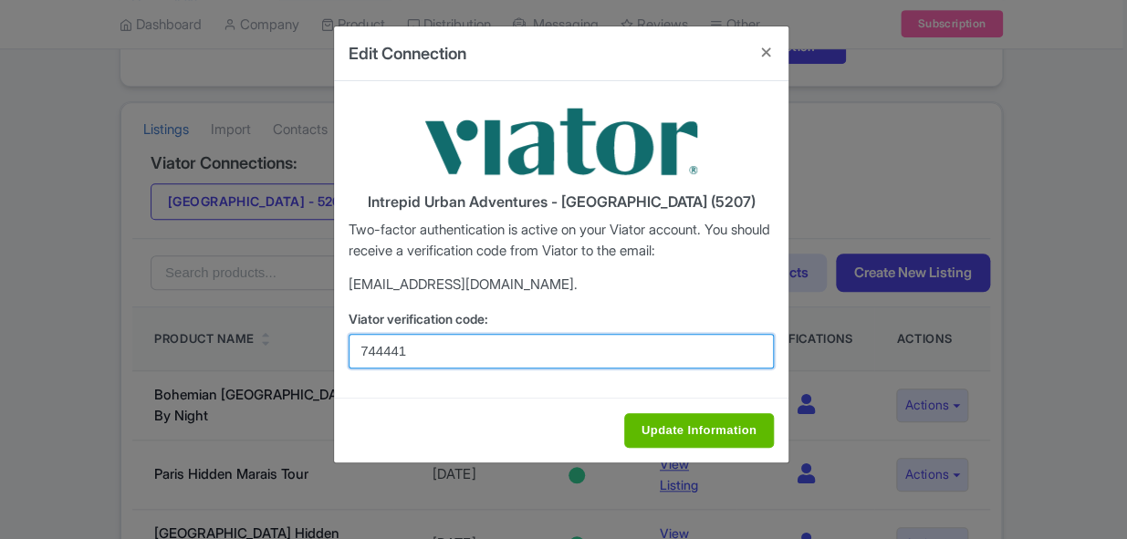
type input "744441"
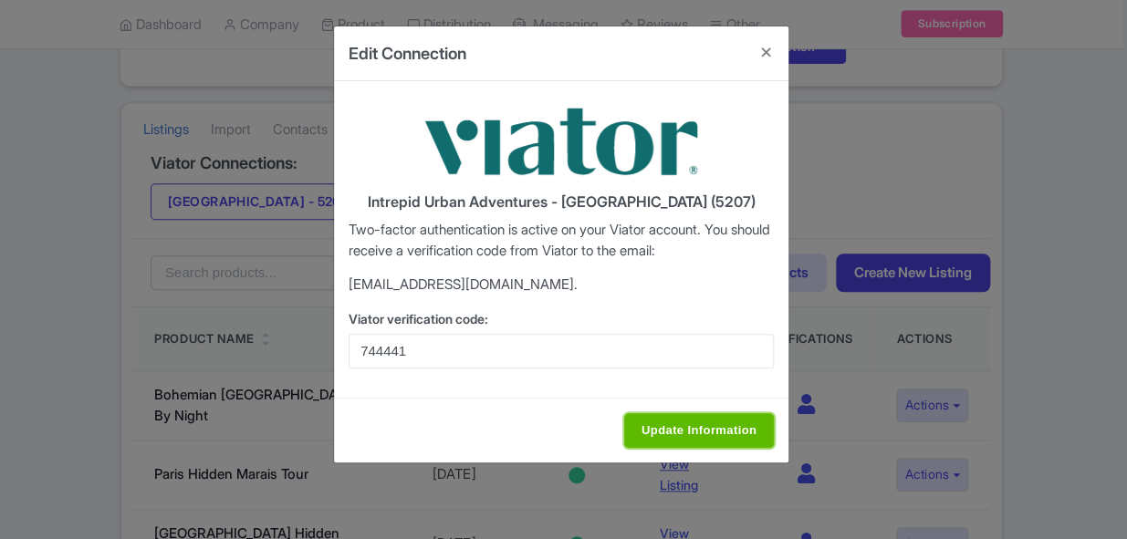
click at [684, 428] on input "Update Information" at bounding box center [699, 430] width 150 height 35
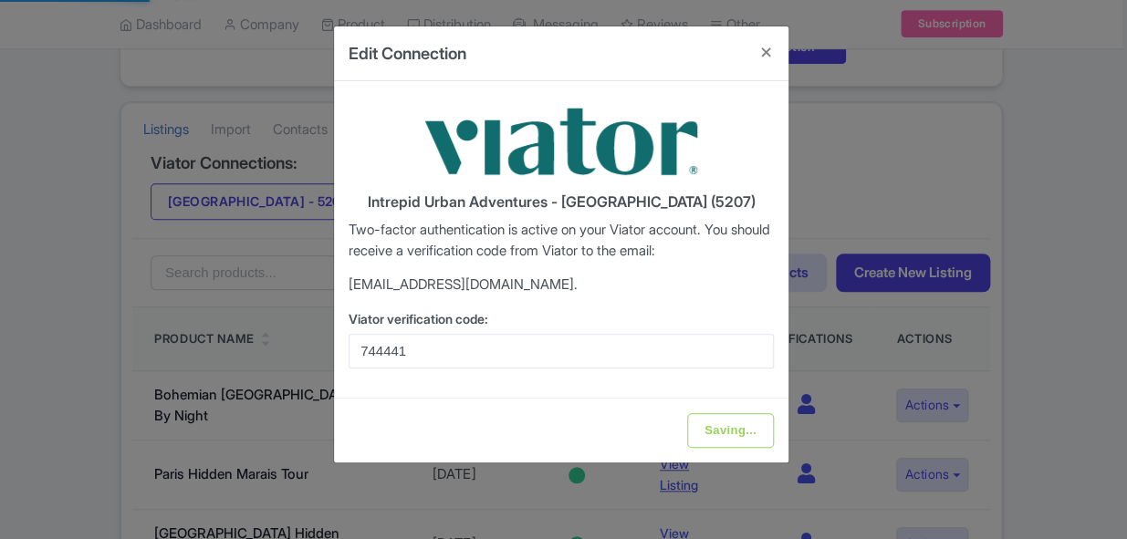
type input "Update Information"
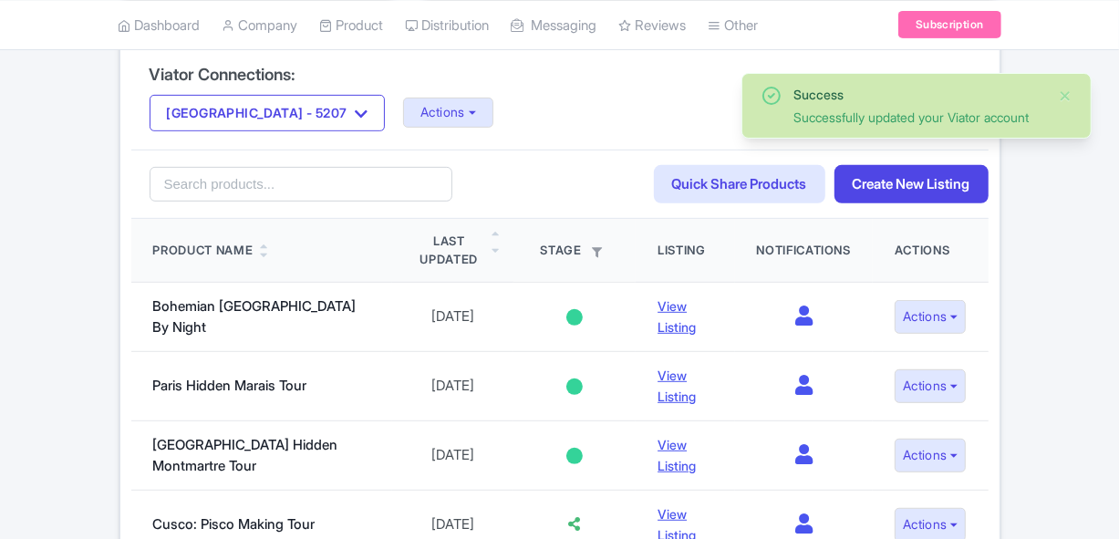
scroll to position [331, 0]
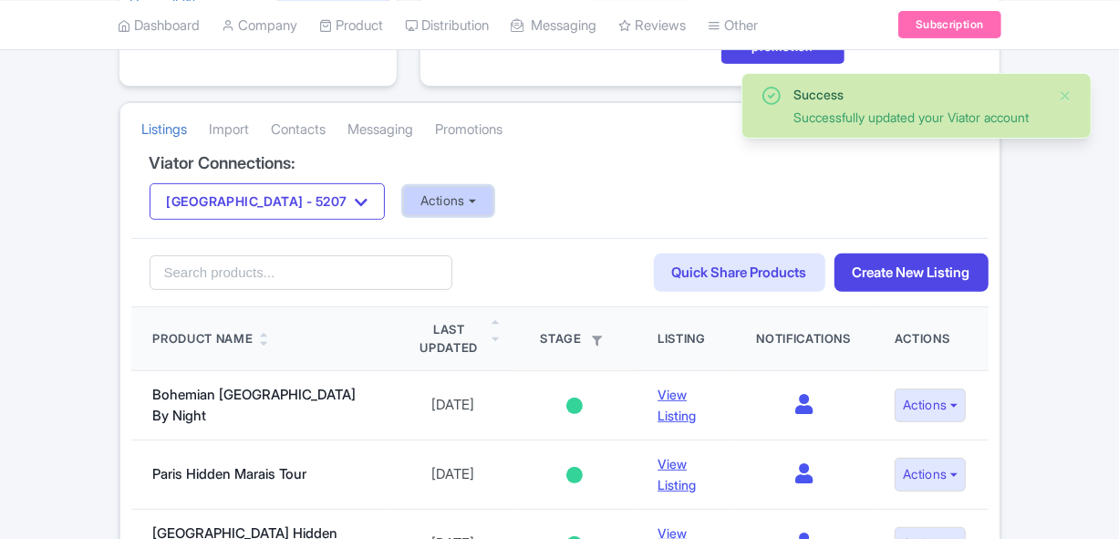
click at [431, 212] on button "Actions" at bounding box center [448, 201] width 90 height 30
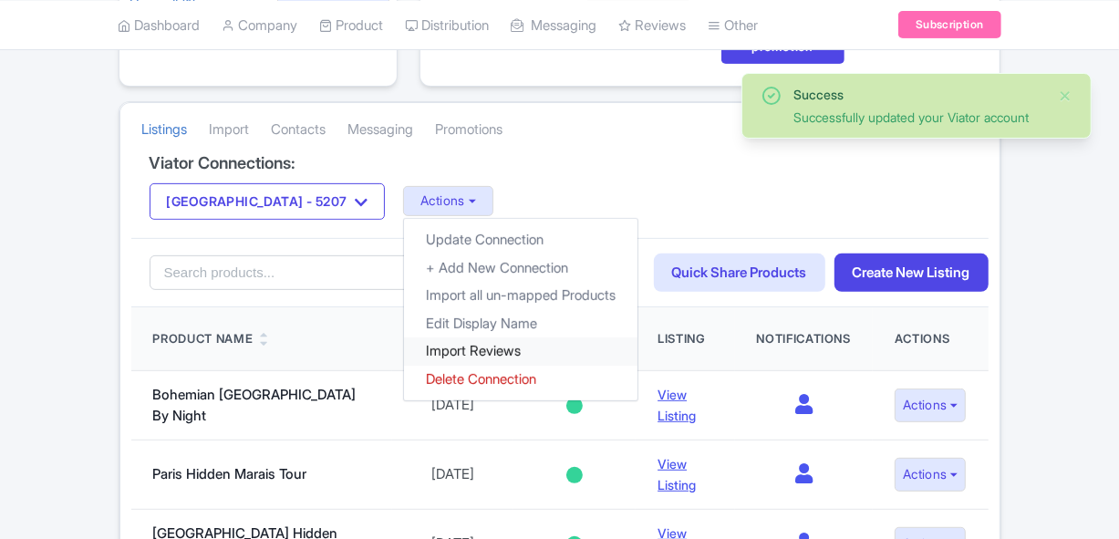
click at [414, 339] on link "Import Reviews" at bounding box center [521, 352] width 234 height 28
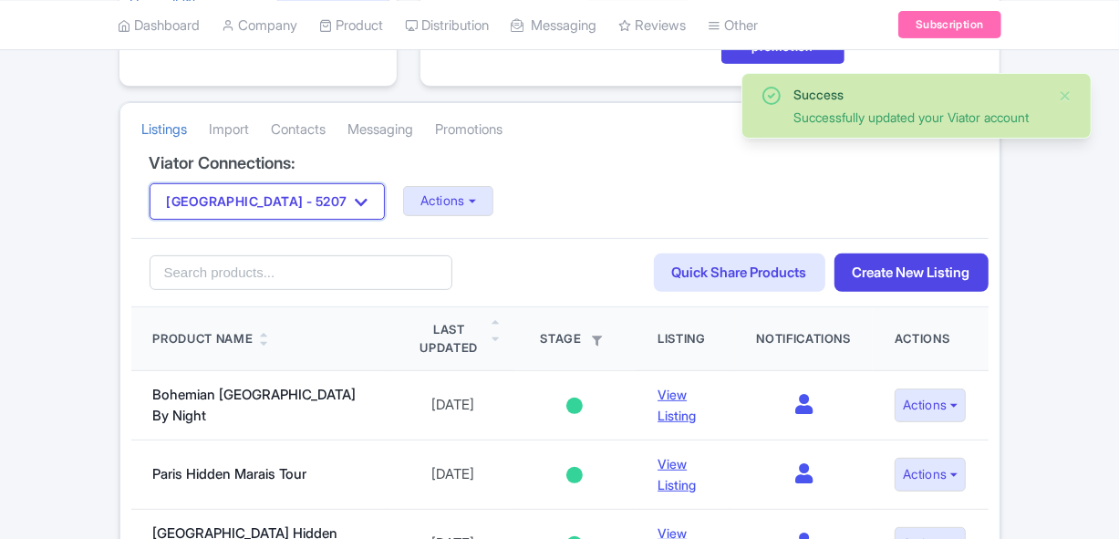
click at [311, 209] on button "[GEOGRAPHIC_DATA] - 5207" at bounding box center [268, 201] width 236 height 36
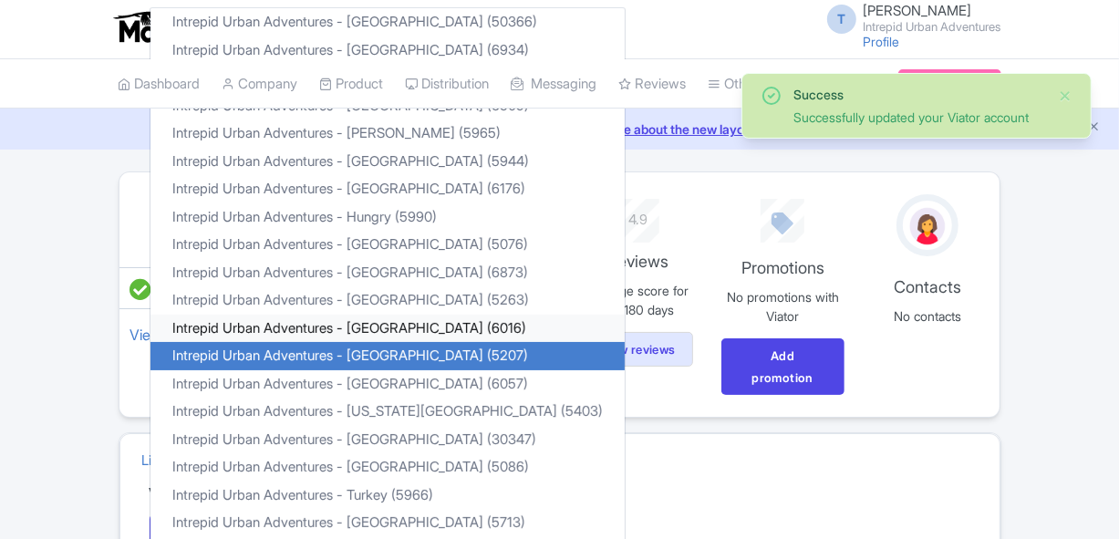
click at [348, 326] on link "Intrepid Urban Adventures - [GEOGRAPHIC_DATA] (6016)" at bounding box center [388, 328] width 474 height 28
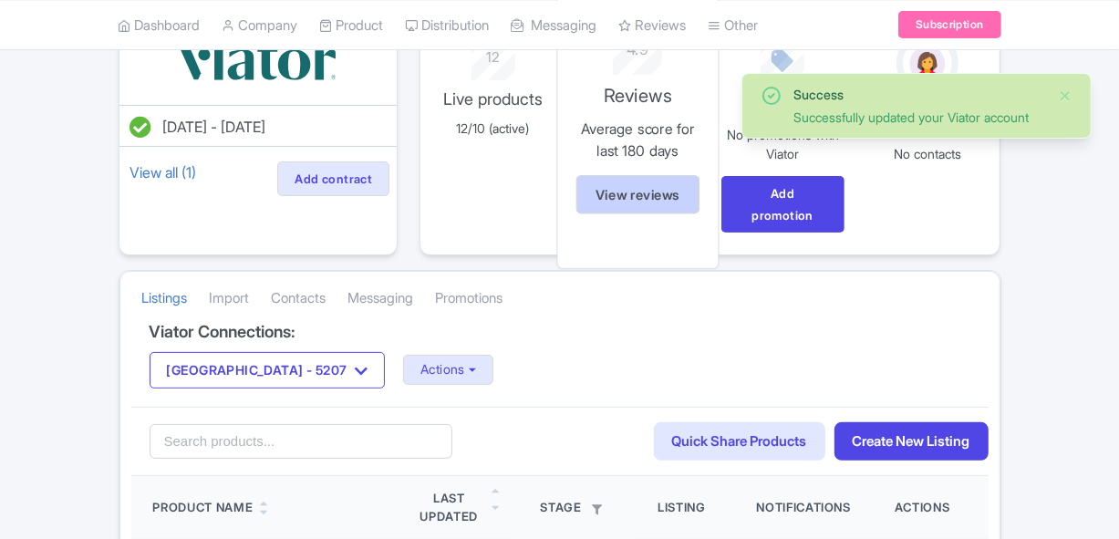
scroll to position [165, 0]
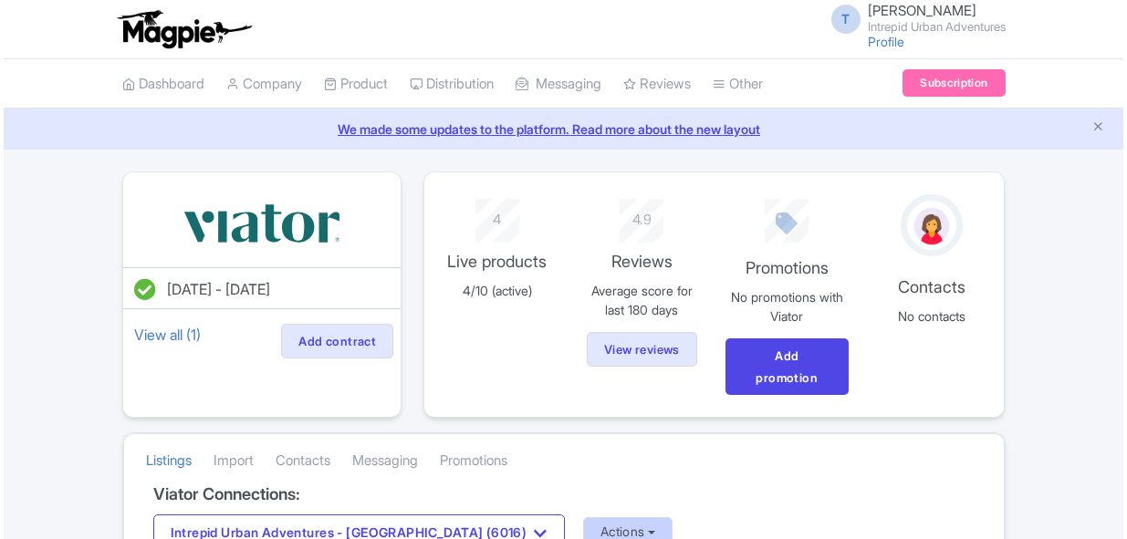
scroll to position [165, 0]
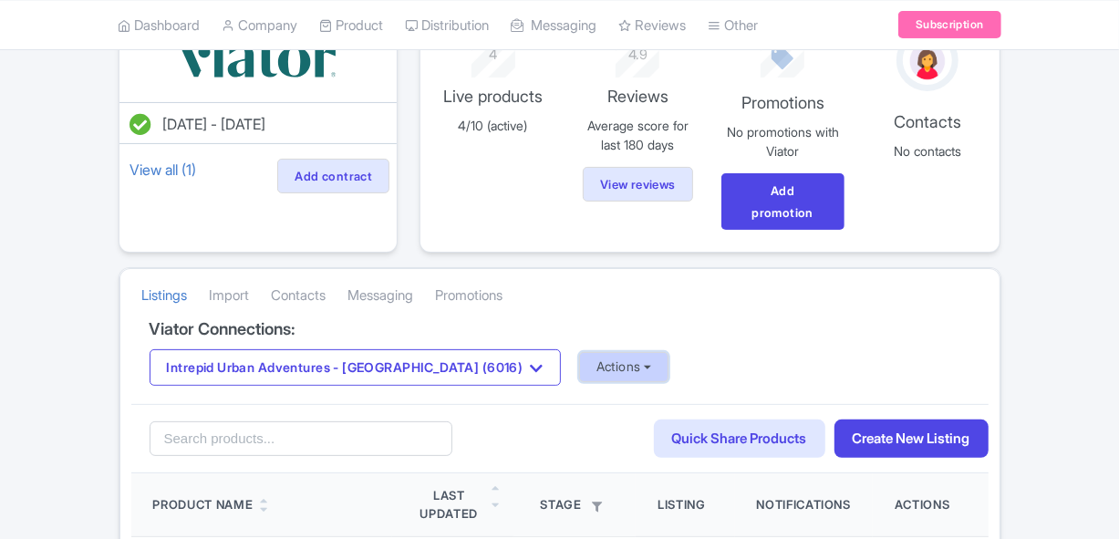
click at [579, 361] on button "Actions" at bounding box center [624, 367] width 90 height 30
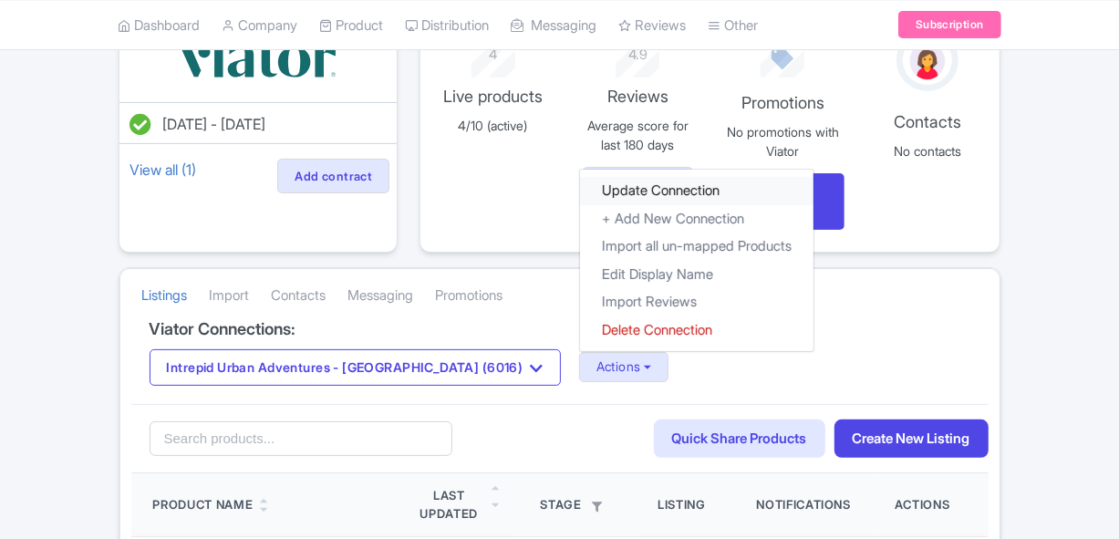
click at [580, 196] on link "Update Connection" at bounding box center [697, 191] width 234 height 28
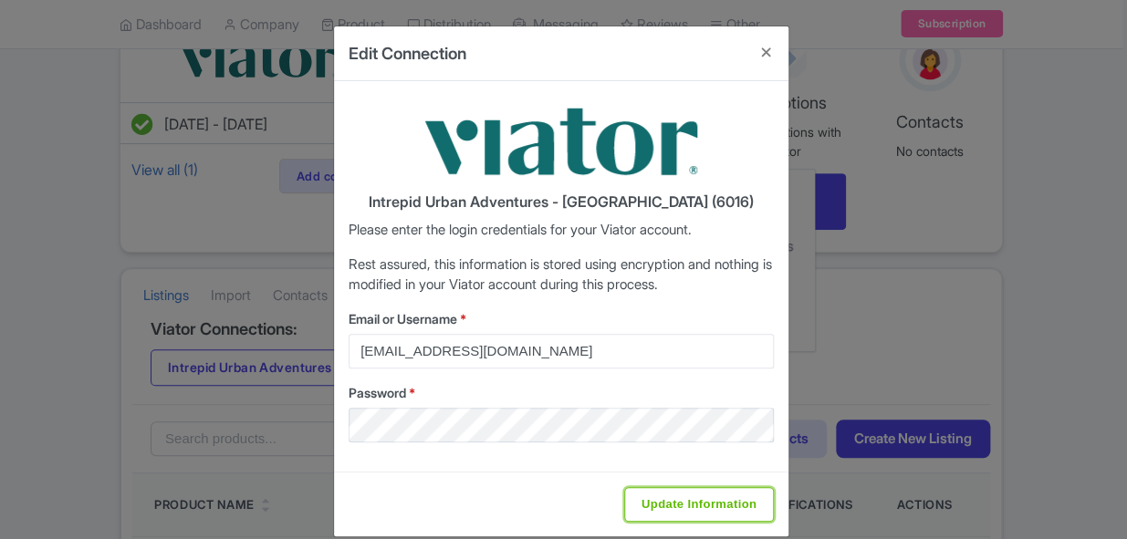
click at [654, 495] on input "Update Information" at bounding box center [699, 504] width 150 height 35
type input "Saving..."
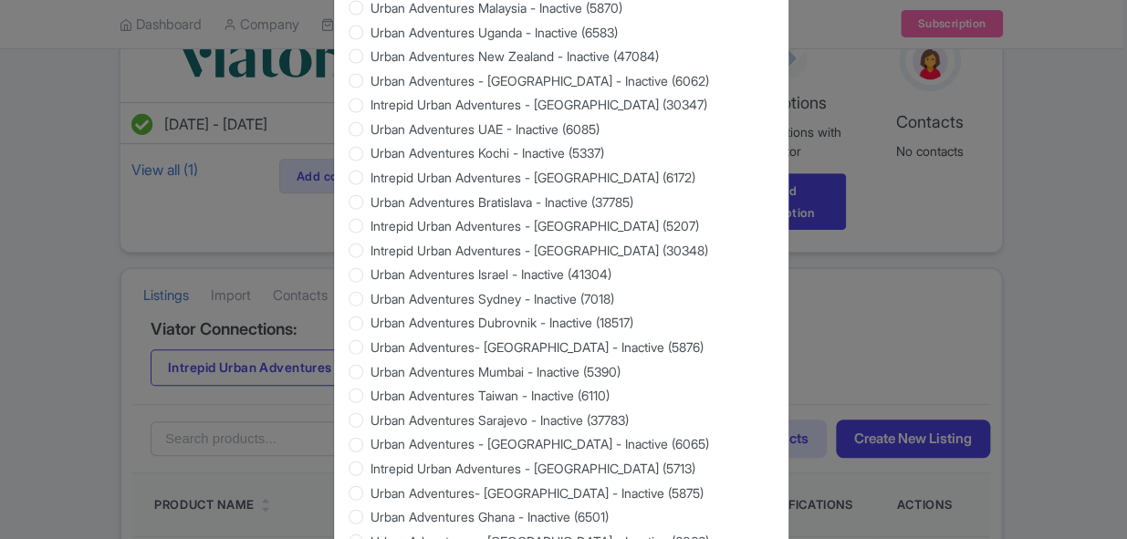
scroll to position [1822, 0]
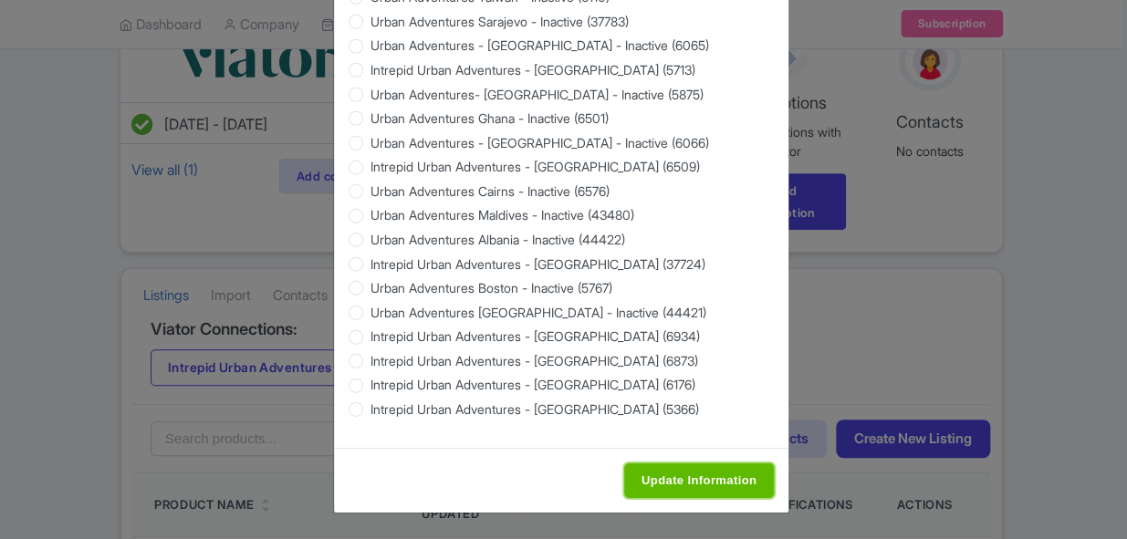
click at [689, 478] on input "Update Information" at bounding box center [699, 480] width 150 height 35
type input "Saving..."
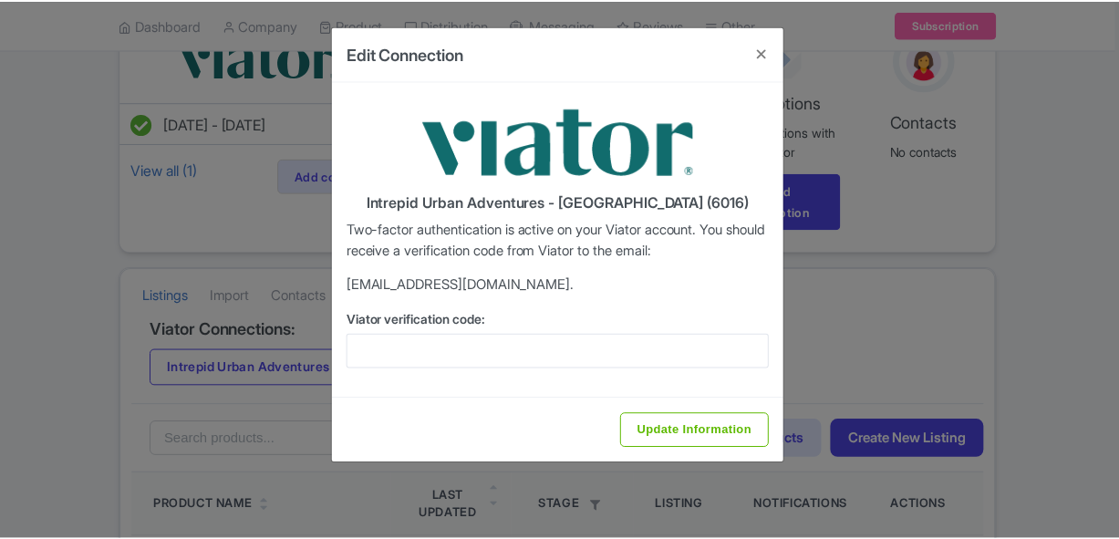
scroll to position [0, 0]
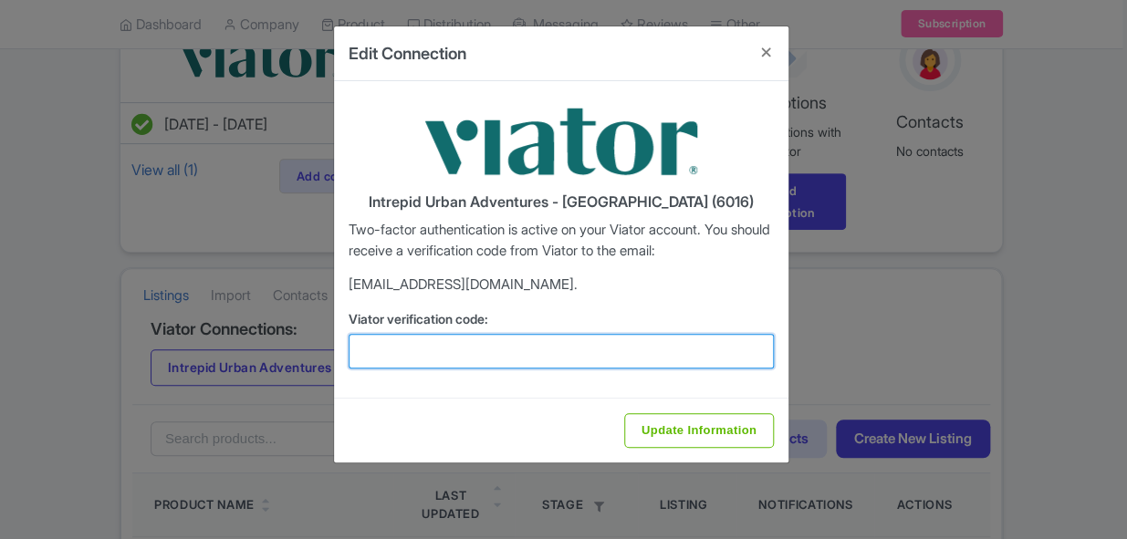
click at [490, 353] on input "Viator verification code:" at bounding box center [560, 351] width 425 height 35
paste input "146151"
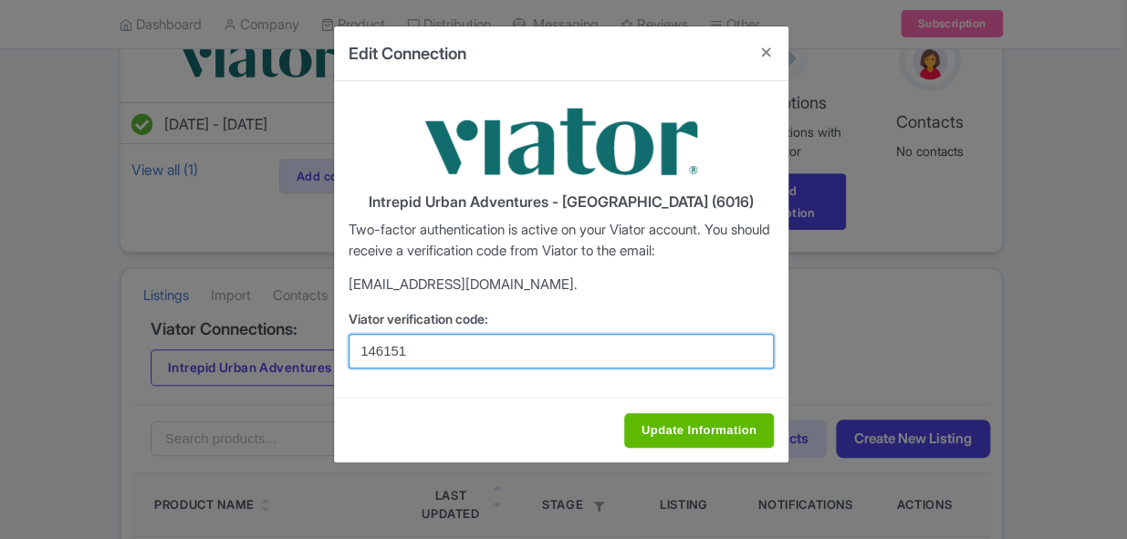
type input "146151"
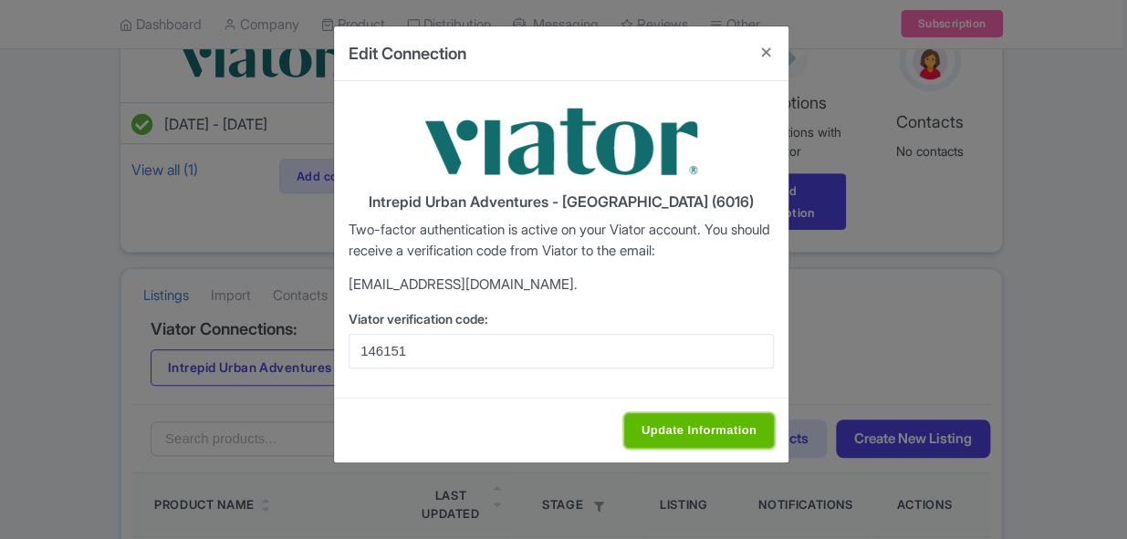
click at [660, 413] on input "Update Information" at bounding box center [699, 430] width 150 height 35
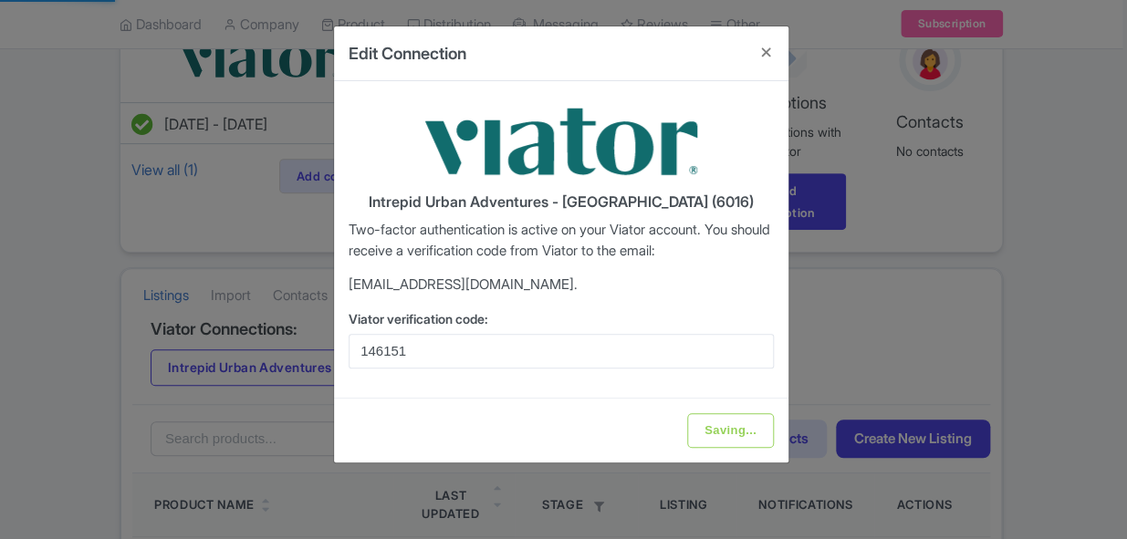
type input "Update Information"
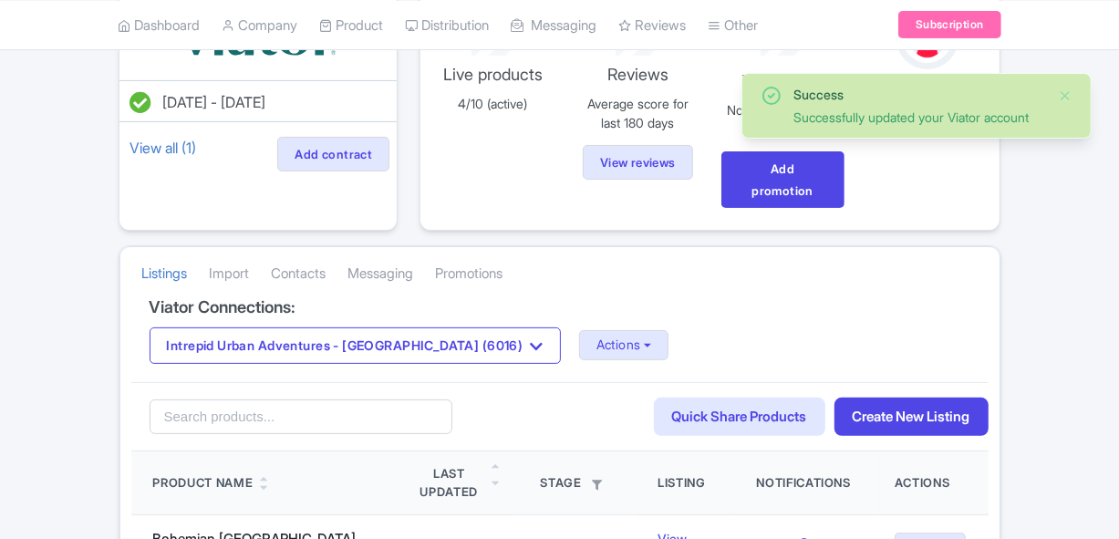
scroll to position [331, 0]
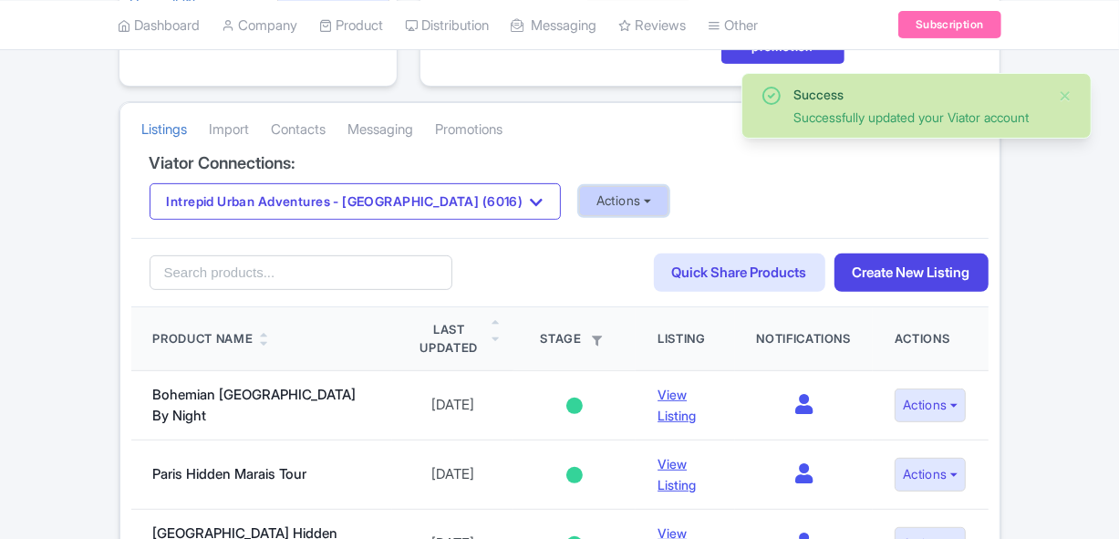
click at [579, 208] on button "Actions" at bounding box center [624, 201] width 90 height 30
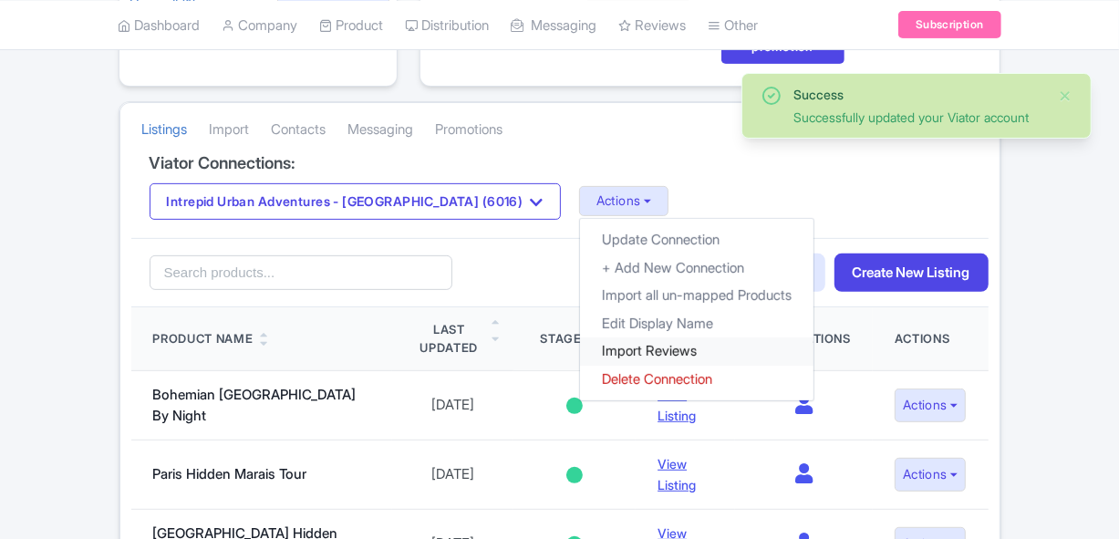
click at [580, 338] on link "Import Reviews" at bounding box center [697, 352] width 234 height 28
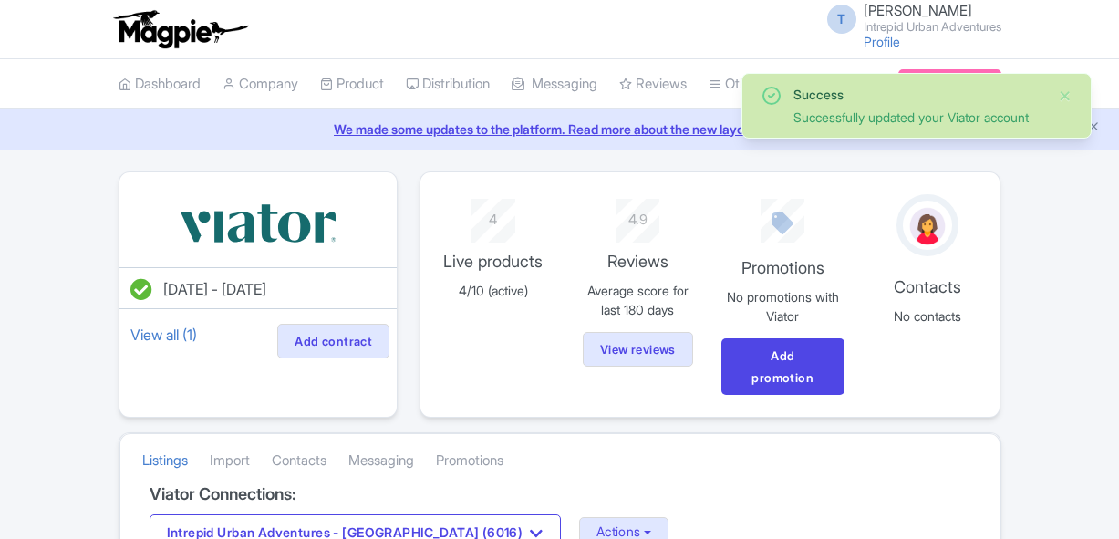
scroll to position [331, 0]
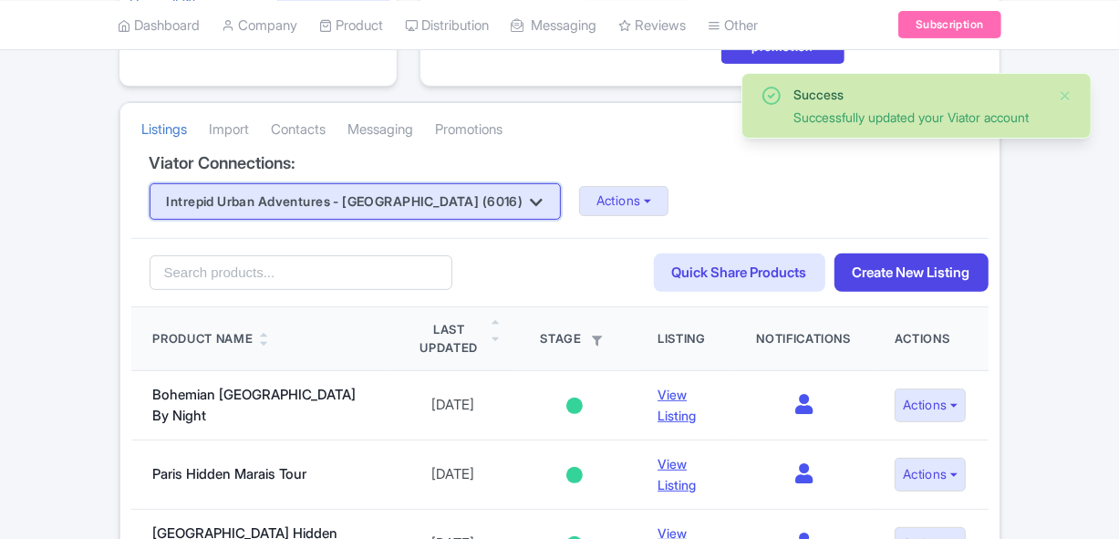
click at [348, 186] on button "Intrepid Urban Adventures - [GEOGRAPHIC_DATA] (6016)" at bounding box center [355, 201] width 411 height 36
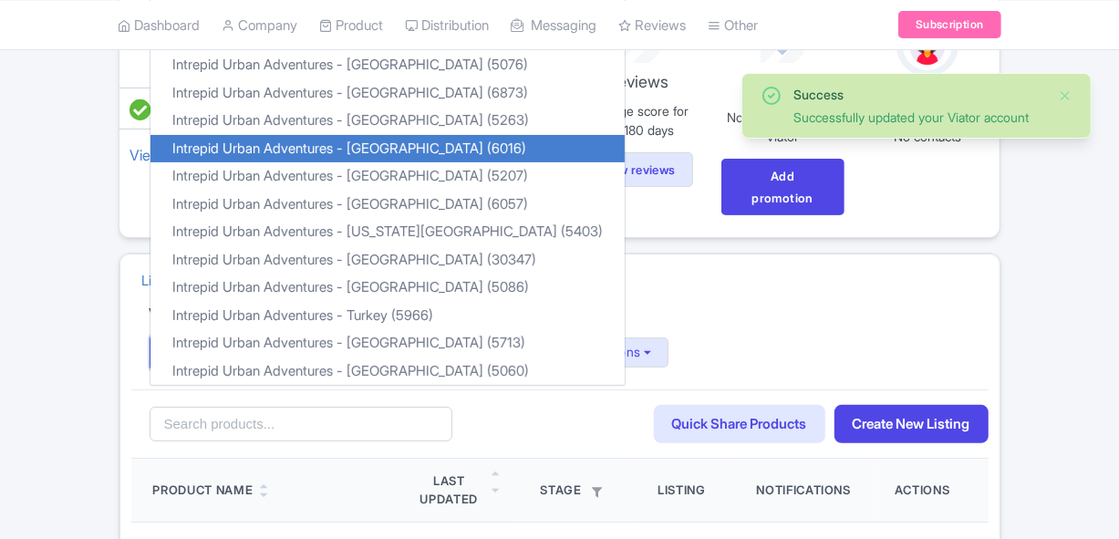
scroll to position [0, 0]
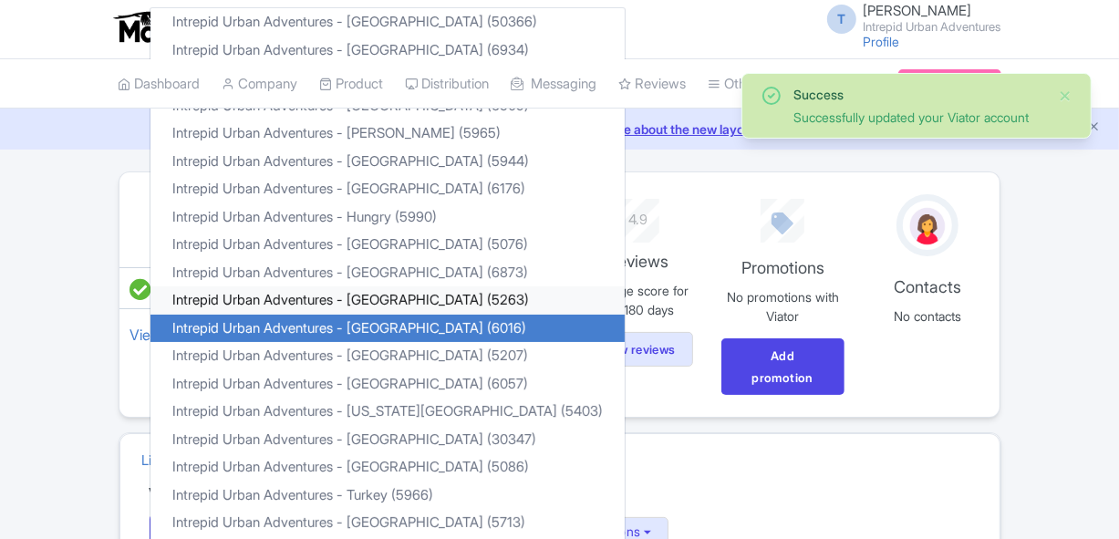
click at [403, 304] on link "Intrepid Urban Adventures - [GEOGRAPHIC_DATA] (5263)" at bounding box center [388, 300] width 474 height 28
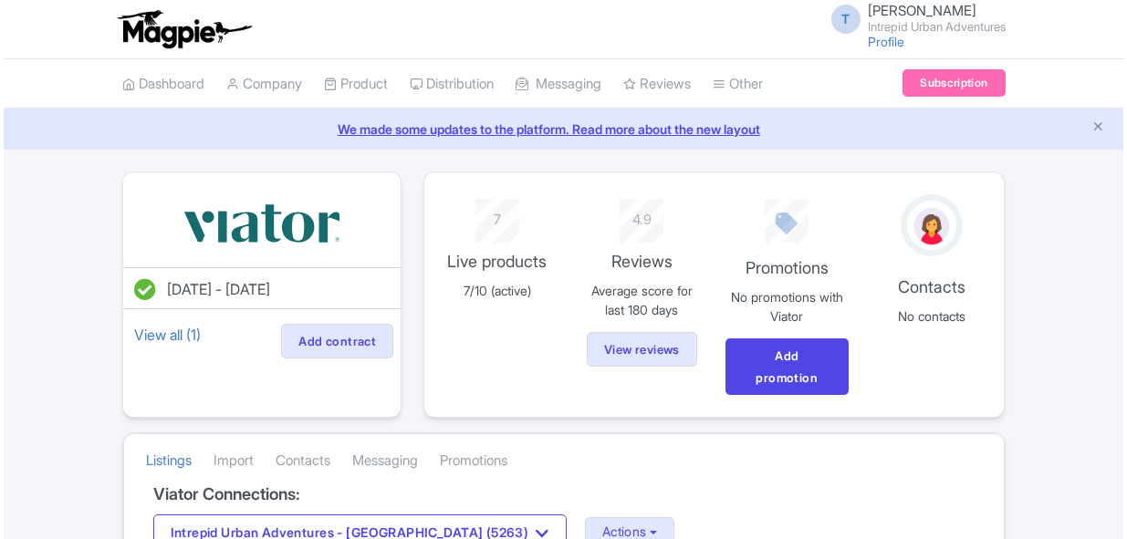
scroll to position [248, 0]
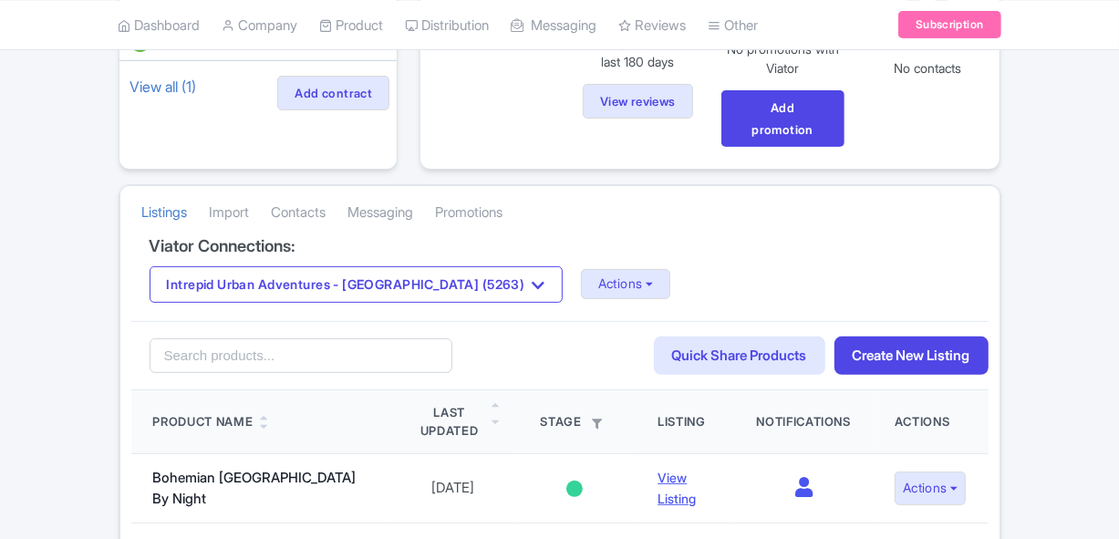
click at [494, 285] on div "Intrepid Urban Adventures - [GEOGRAPHIC_DATA] (5263) Intrepid Urban Adventures …" at bounding box center [560, 284] width 821 height 36
click at [496, 286] on div "Intrepid Urban Adventures - [GEOGRAPHIC_DATA] (5263) Intrepid Urban Adventures …" at bounding box center [560, 284] width 821 height 36
click at [581, 286] on button "Actions" at bounding box center [626, 284] width 90 height 30
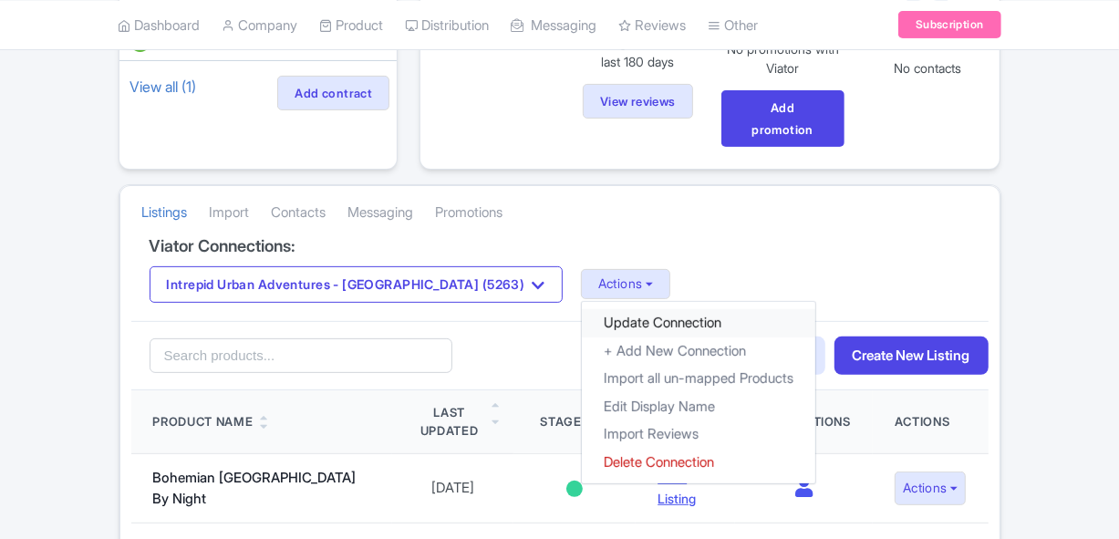
click at [582, 317] on link "Update Connection" at bounding box center [699, 323] width 234 height 28
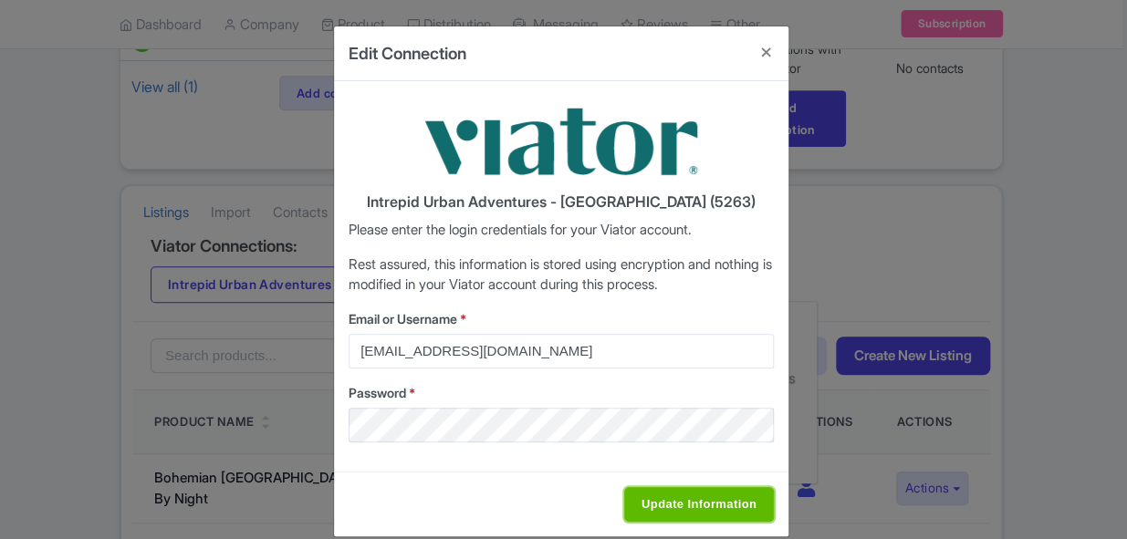
click at [700, 507] on input "Update Information" at bounding box center [699, 504] width 150 height 35
type input "Saving..."
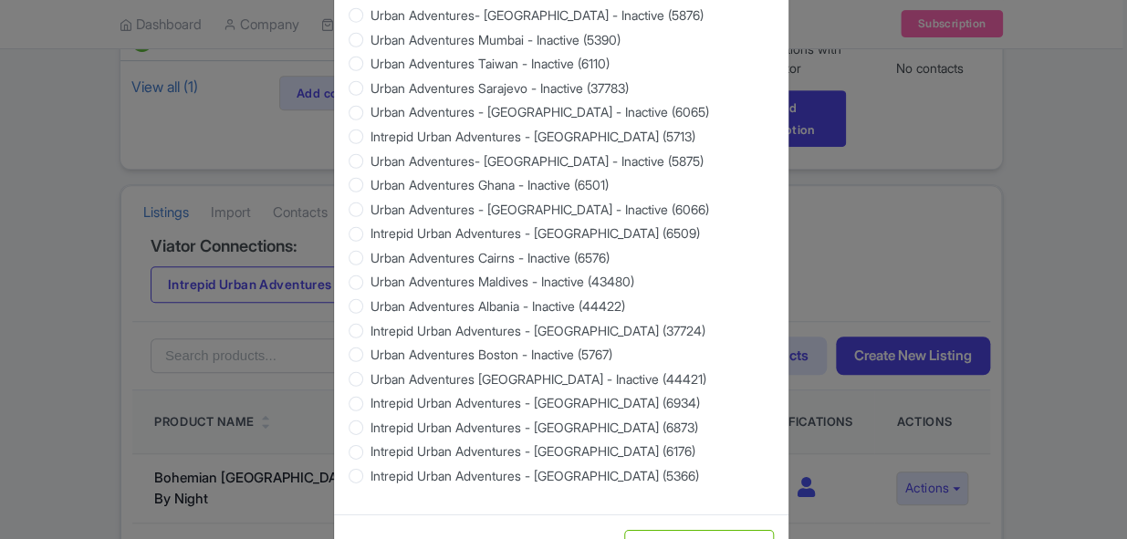
scroll to position [1822, 0]
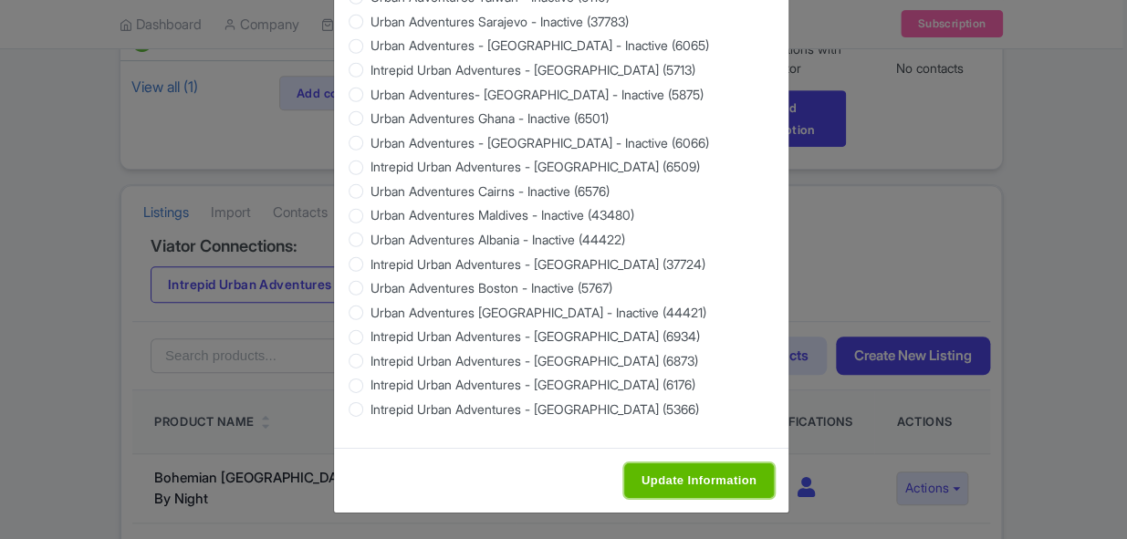
click at [696, 485] on input "Update Information" at bounding box center [699, 480] width 150 height 35
type input "Saving..."
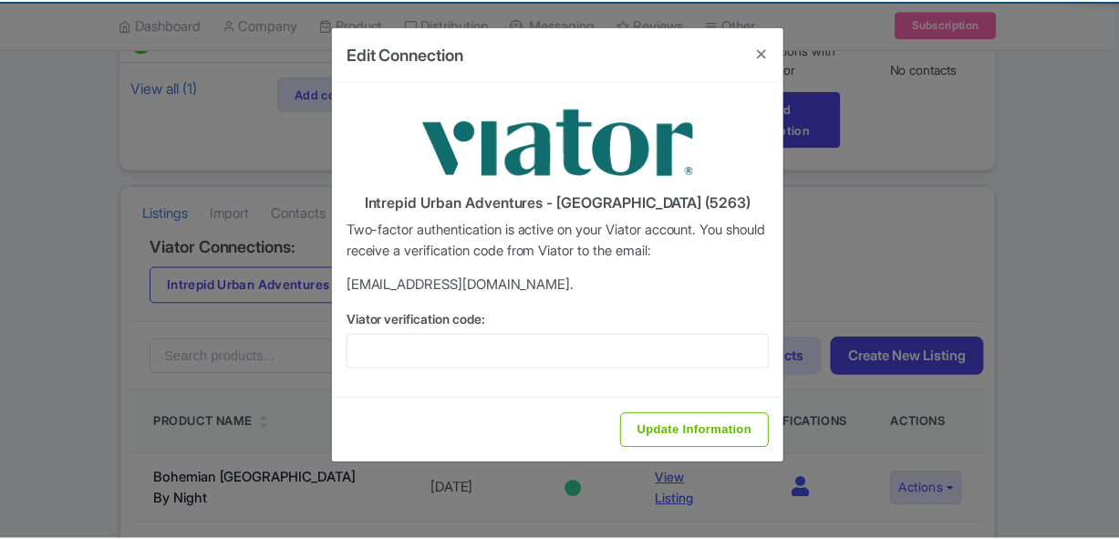
scroll to position [0, 0]
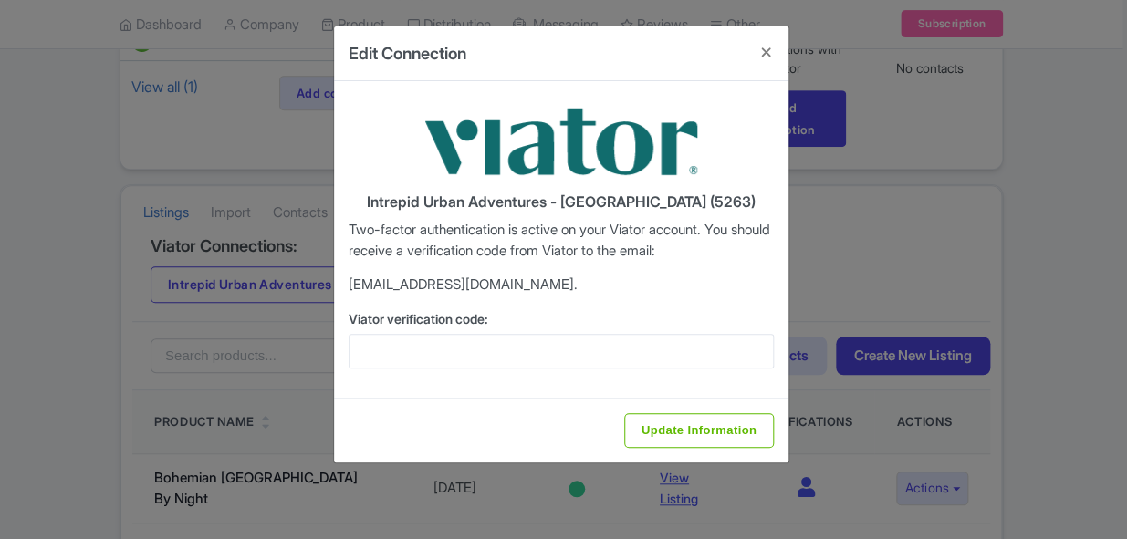
click at [561, 328] on div "Viator verification code:" at bounding box center [560, 338] width 425 height 59
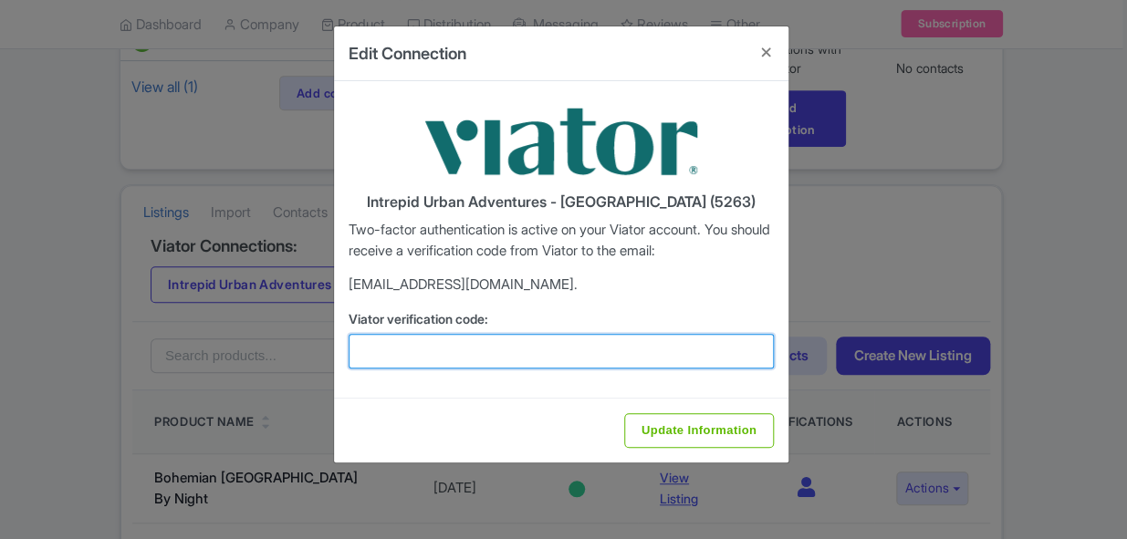
click at [562, 347] on input "Viator verification code:" at bounding box center [560, 351] width 425 height 35
paste input "683840"
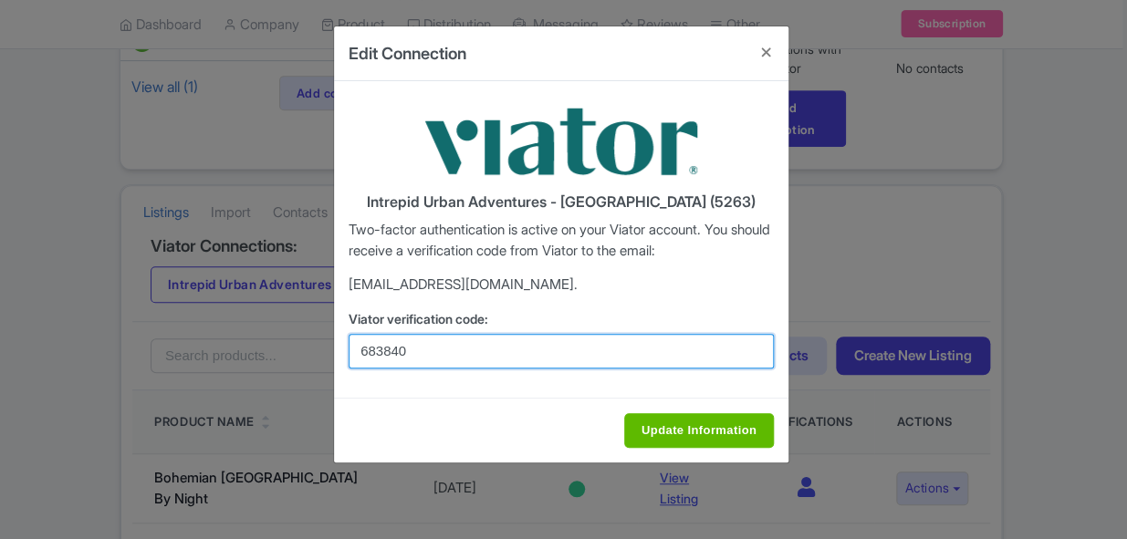
type input "683840"
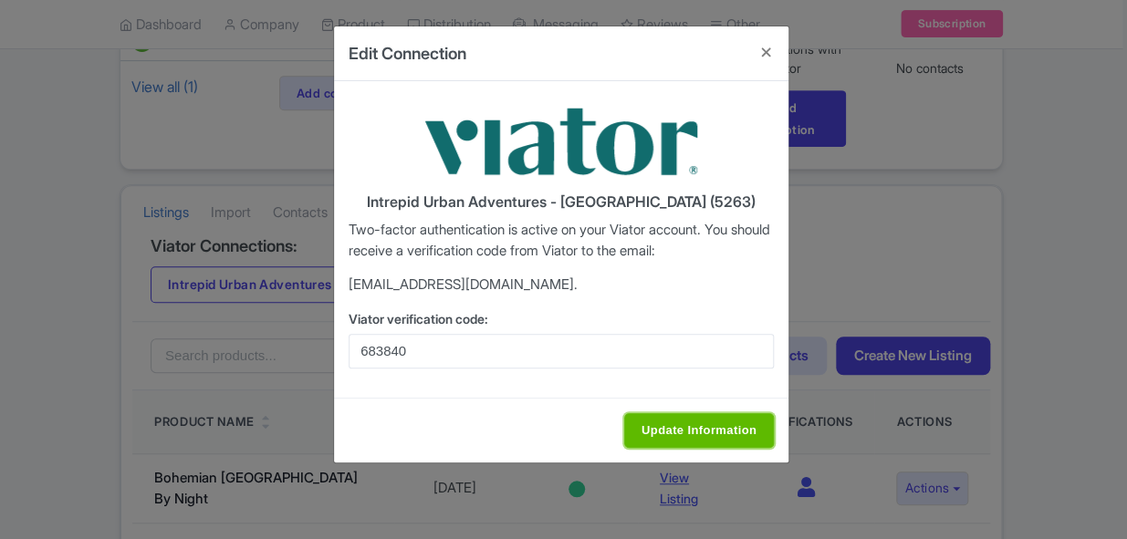
click at [652, 424] on input "Update Information" at bounding box center [699, 430] width 150 height 35
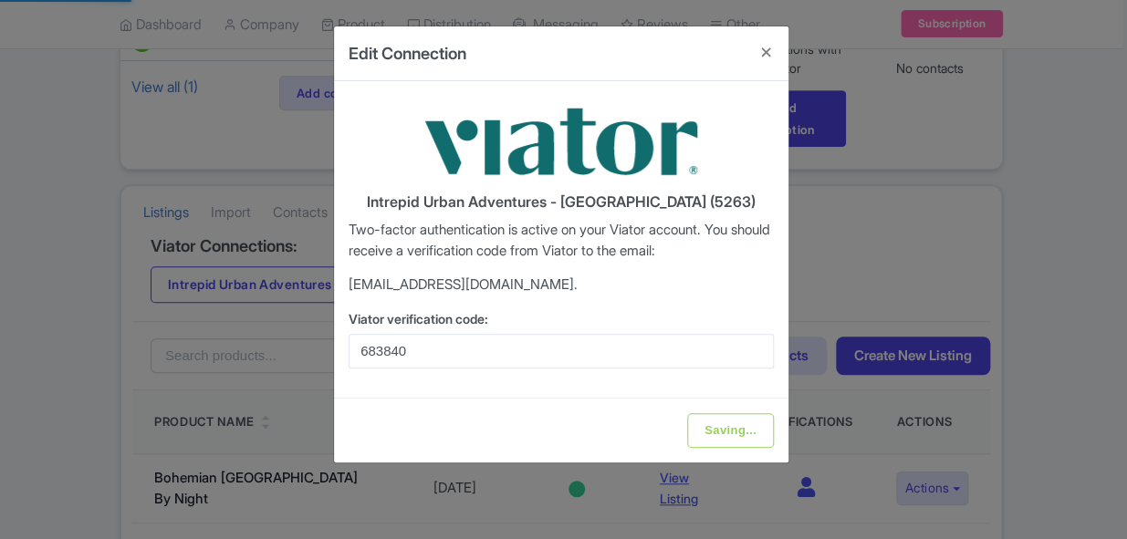
type input "Update Information"
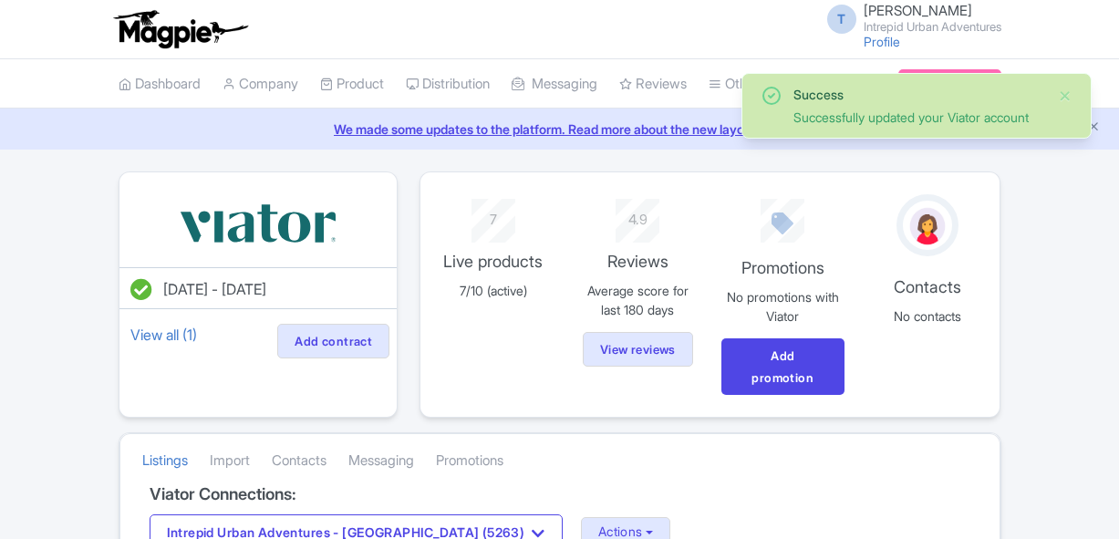
scroll to position [165, 0]
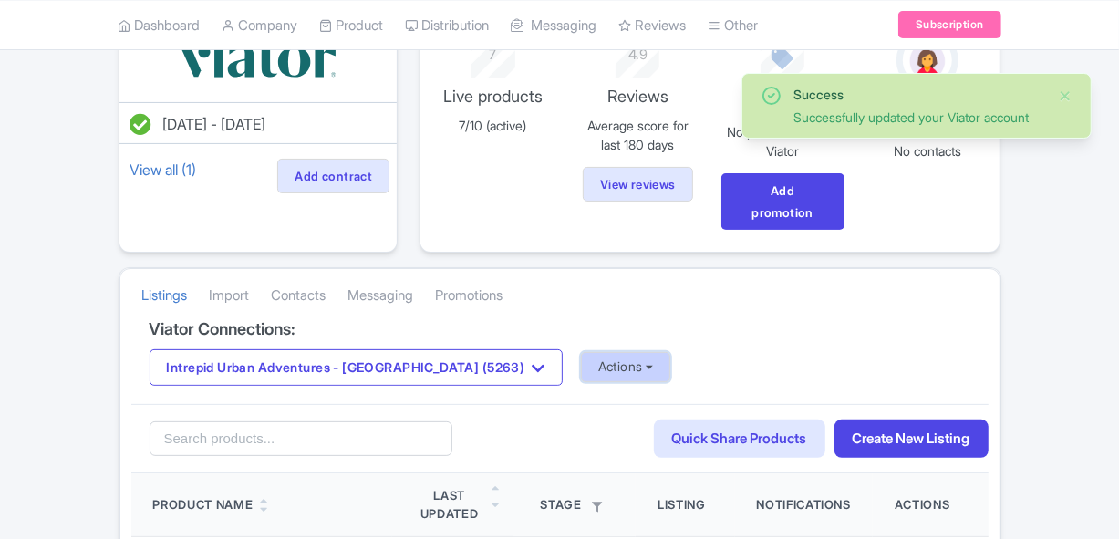
click at [581, 359] on button "Actions" at bounding box center [626, 367] width 90 height 30
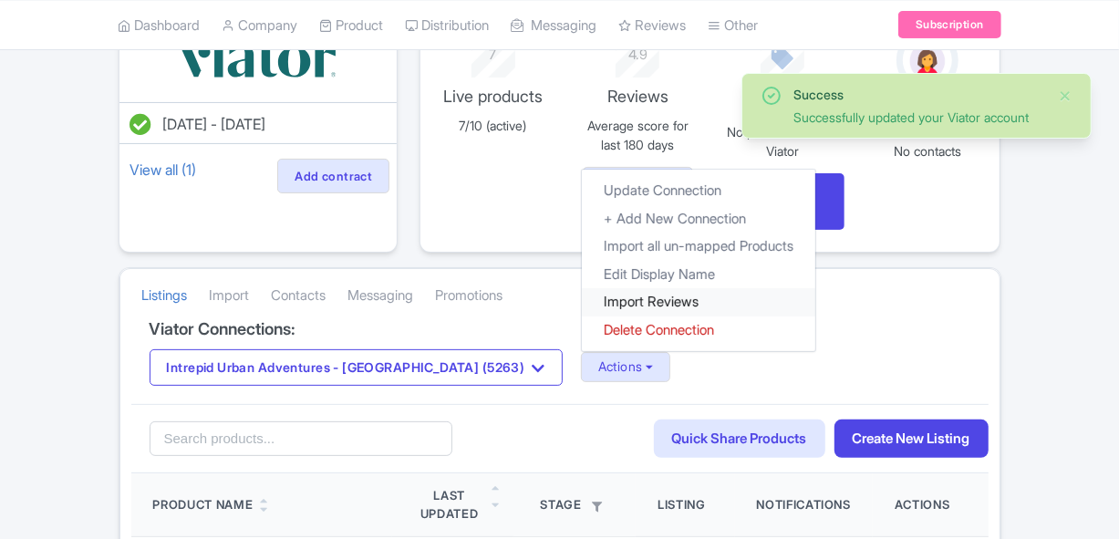
click at [587, 307] on link "Import Reviews" at bounding box center [699, 302] width 234 height 28
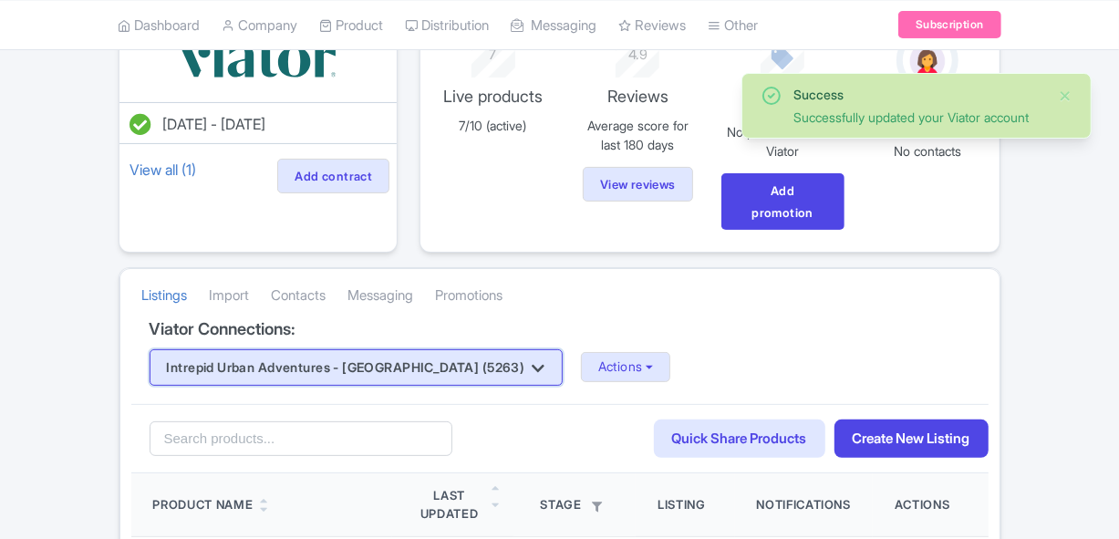
click at [352, 374] on button "Intrepid Urban Adventures - [GEOGRAPHIC_DATA] (5263)" at bounding box center [356, 367] width 413 height 36
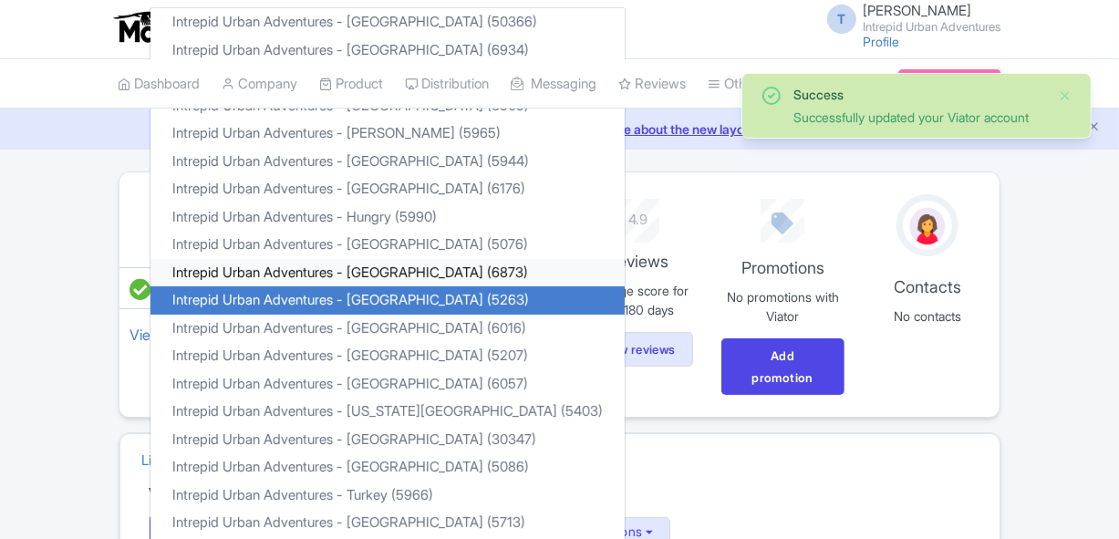
click at [358, 265] on link "Intrepid Urban Adventures - Indonesia (6873)" at bounding box center [388, 272] width 474 height 28
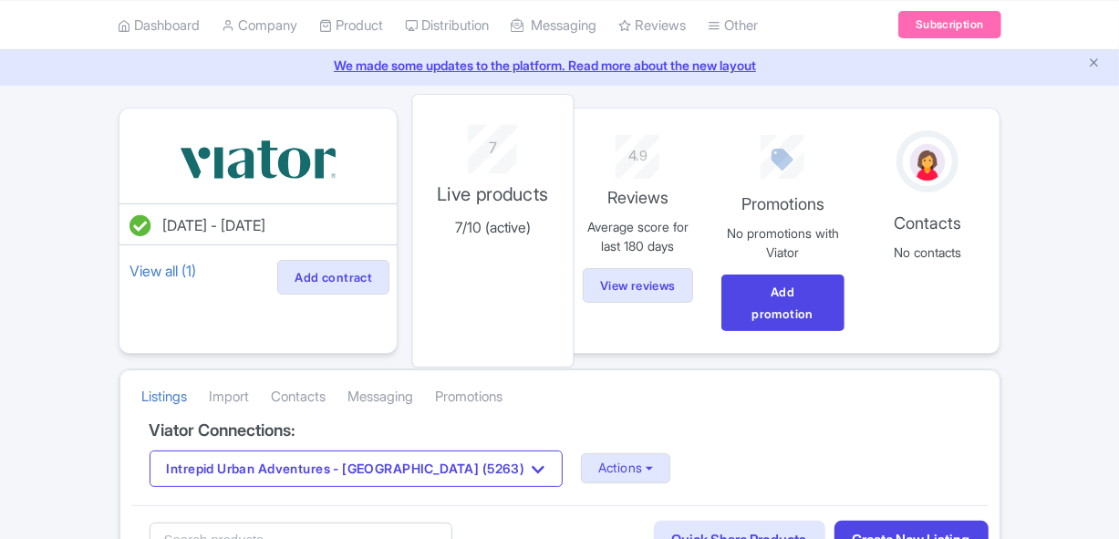
scroll to position [165, 0]
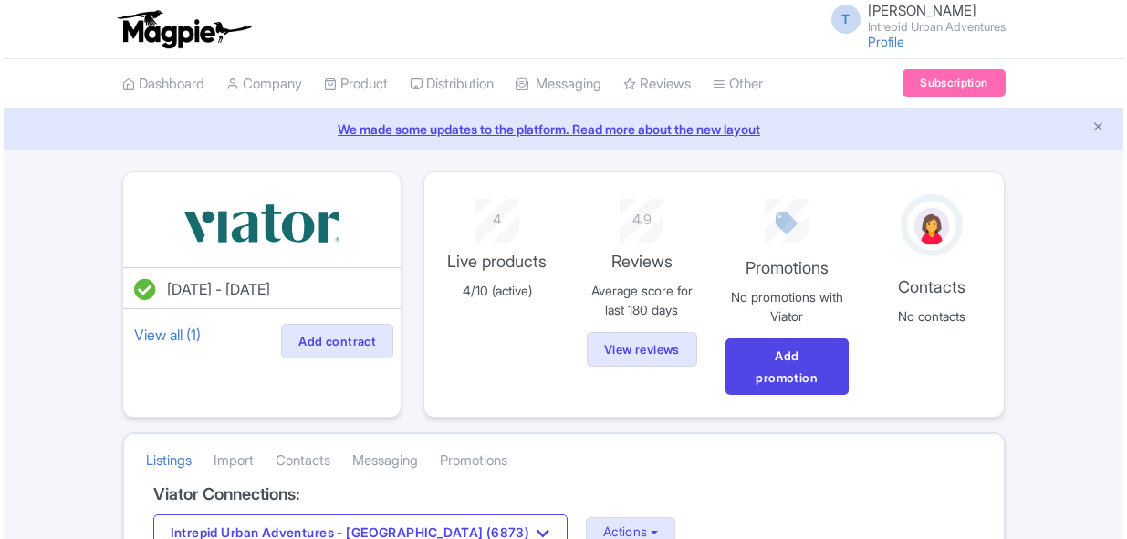
scroll to position [248, 0]
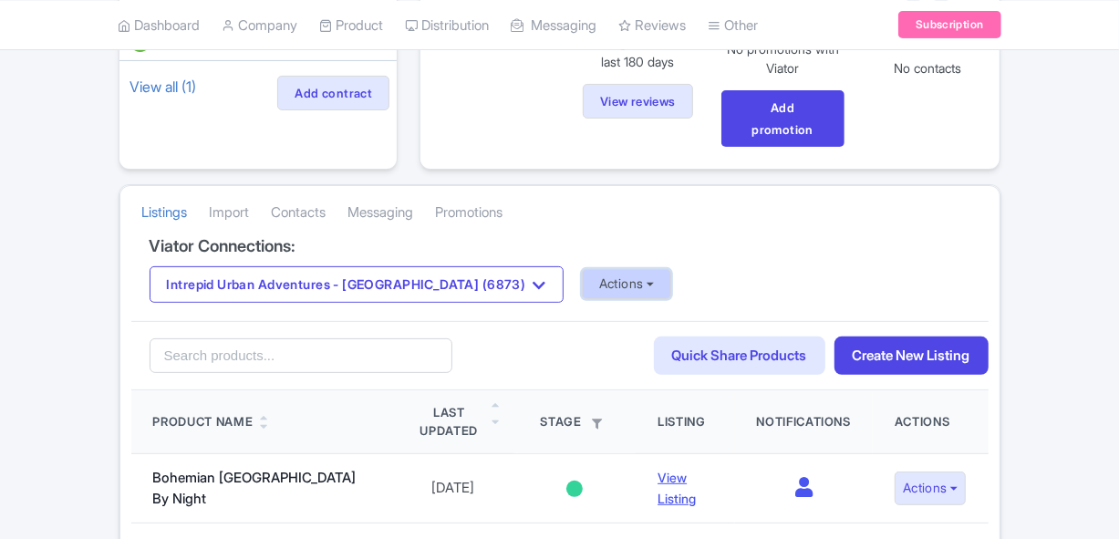
click at [611, 286] on button "Actions" at bounding box center [627, 284] width 90 height 30
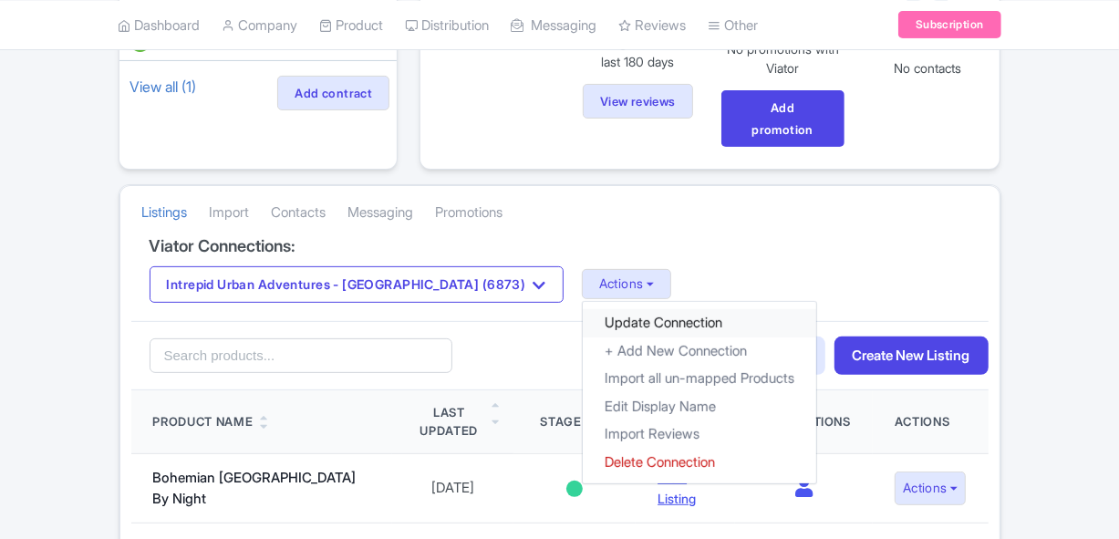
click at [611, 311] on link "Update Connection" at bounding box center [700, 323] width 234 height 28
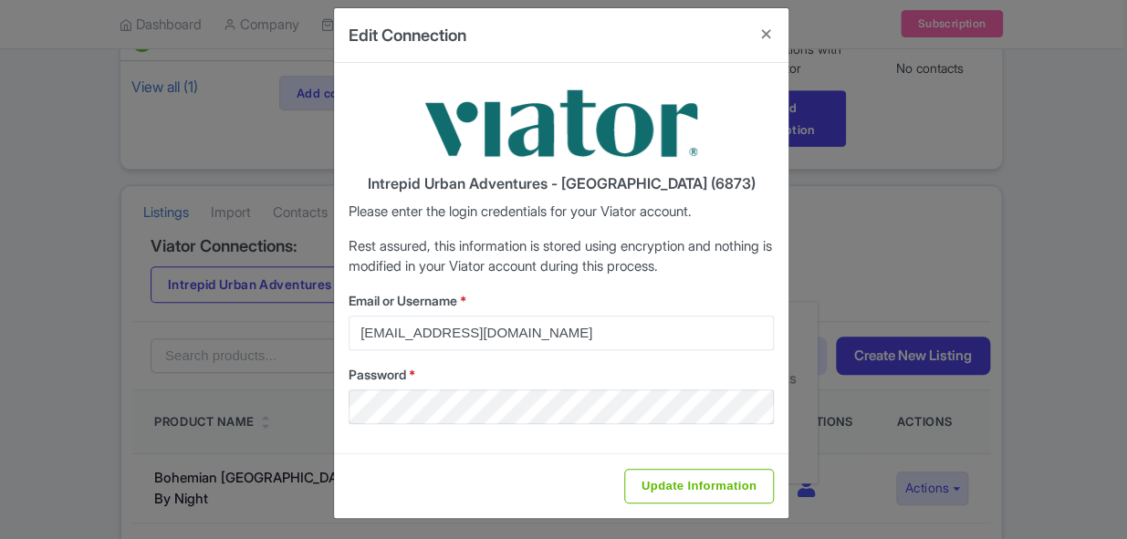
scroll to position [23, 0]
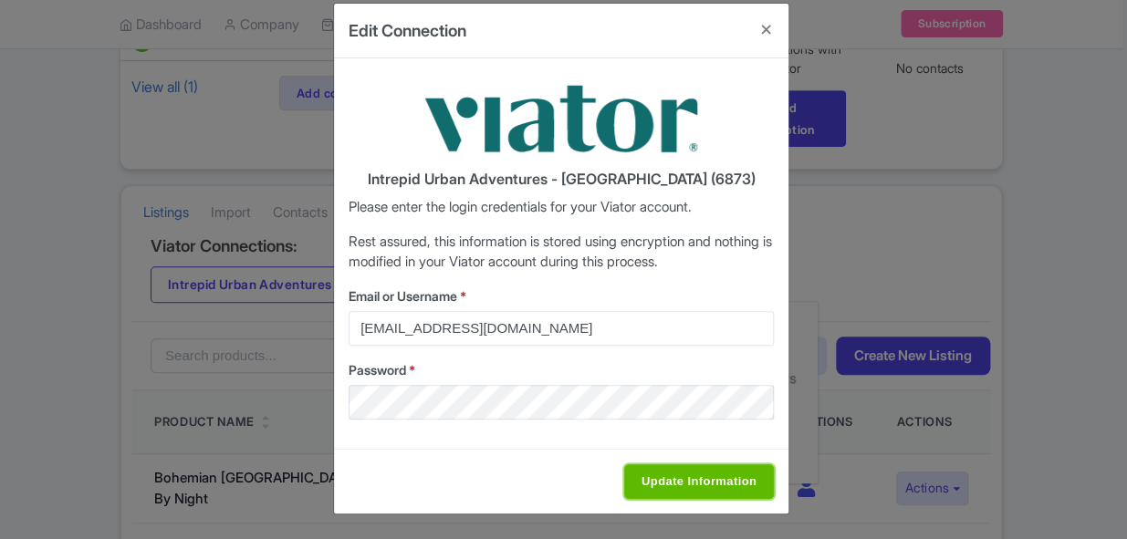
click at [681, 470] on input "Update Information" at bounding box center [699, 481] width 150 height 35
type input "Saving..."
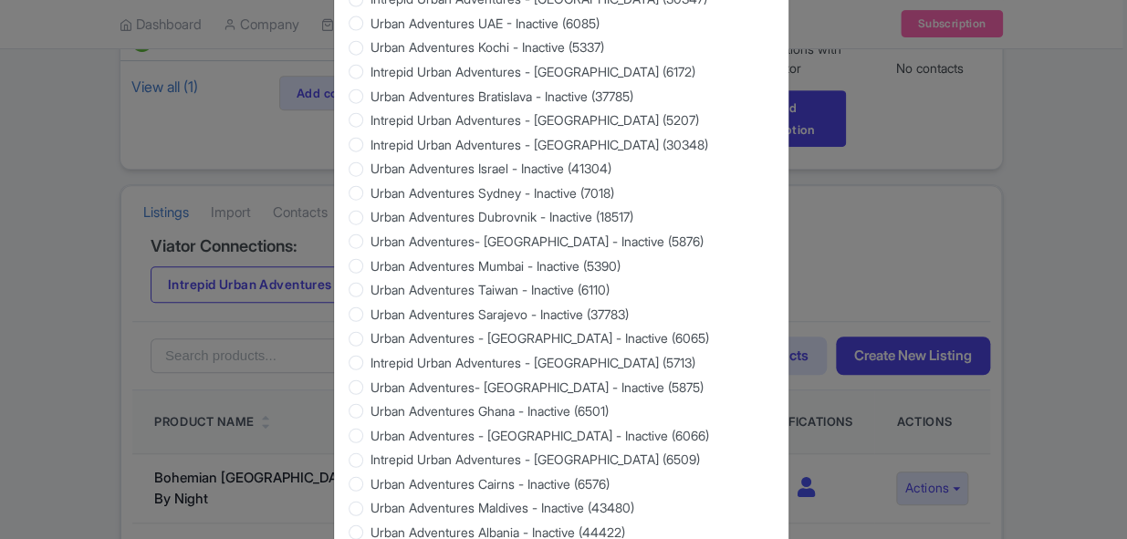
scroll to position [1822, 0]
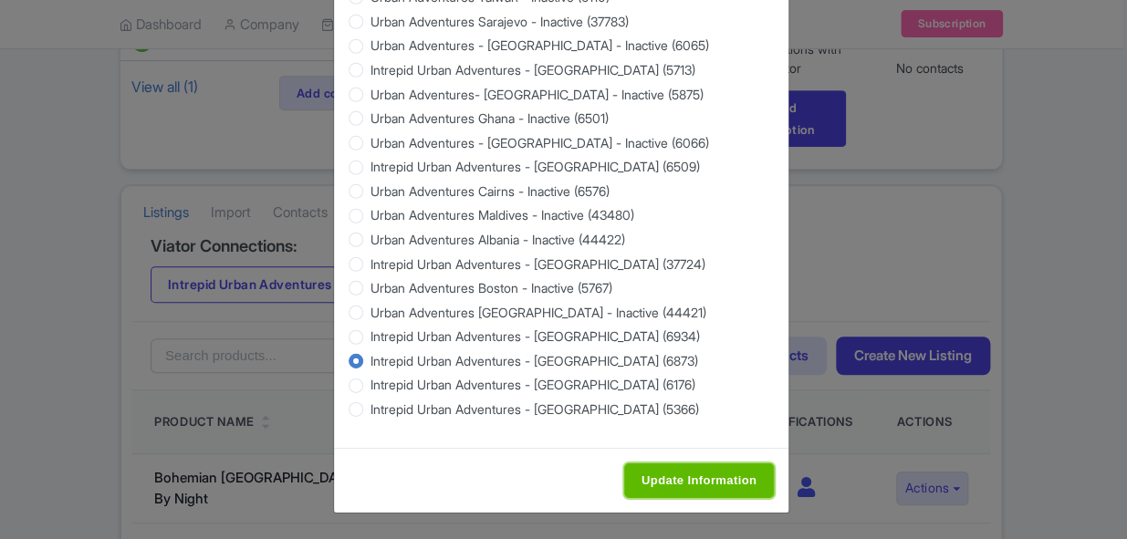
click at [708, 481] on input "Update Information" at bounding box center [699, 480] width 150 height 35
type input "Saving..."
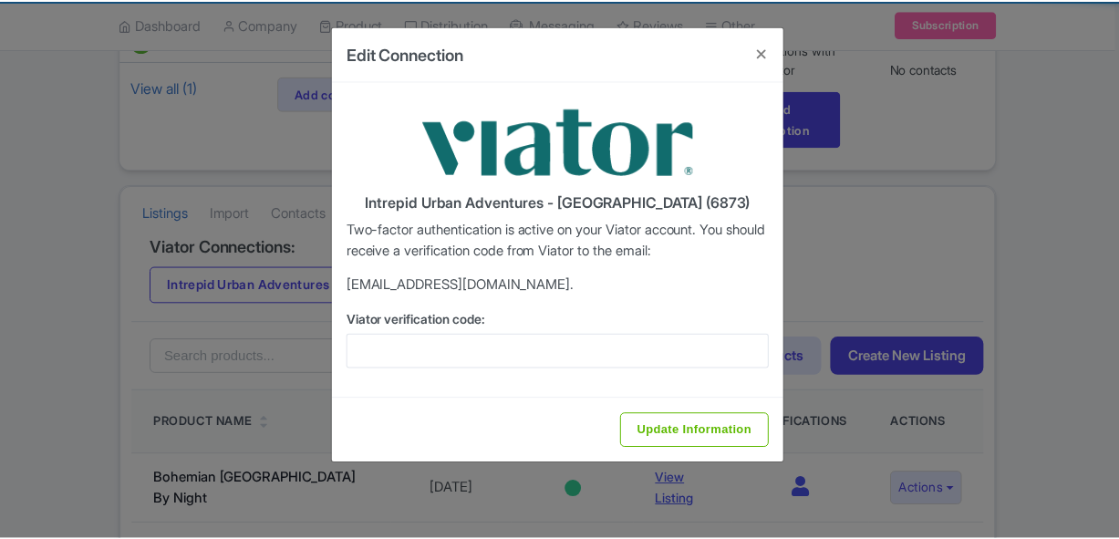
scroll to position [0, 0]
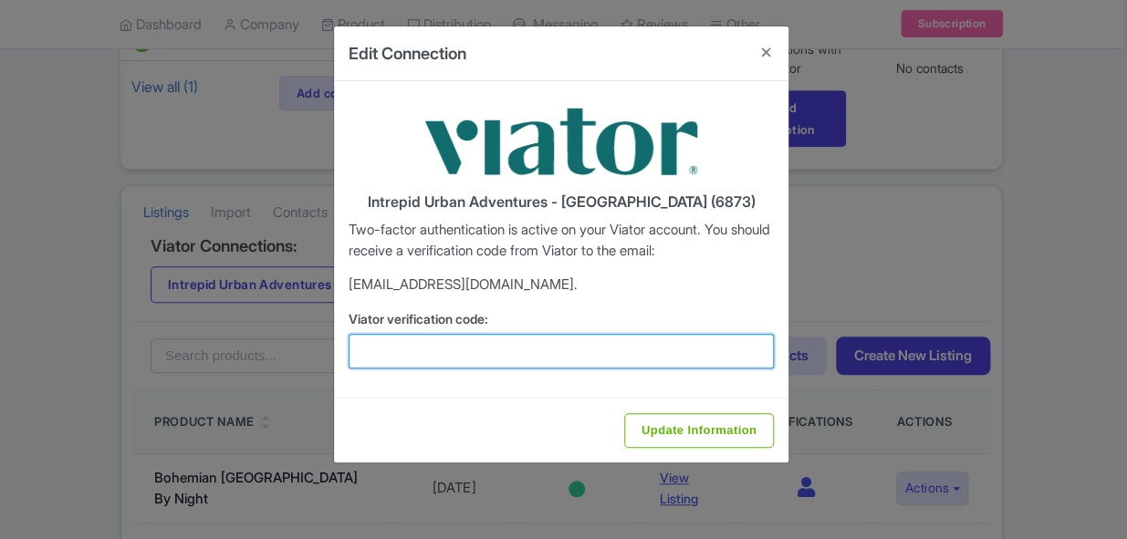
click at [435, 353] on input "Viator verification code:" at bounding box center [560, 351] width 425 height 35
paste input "362413"
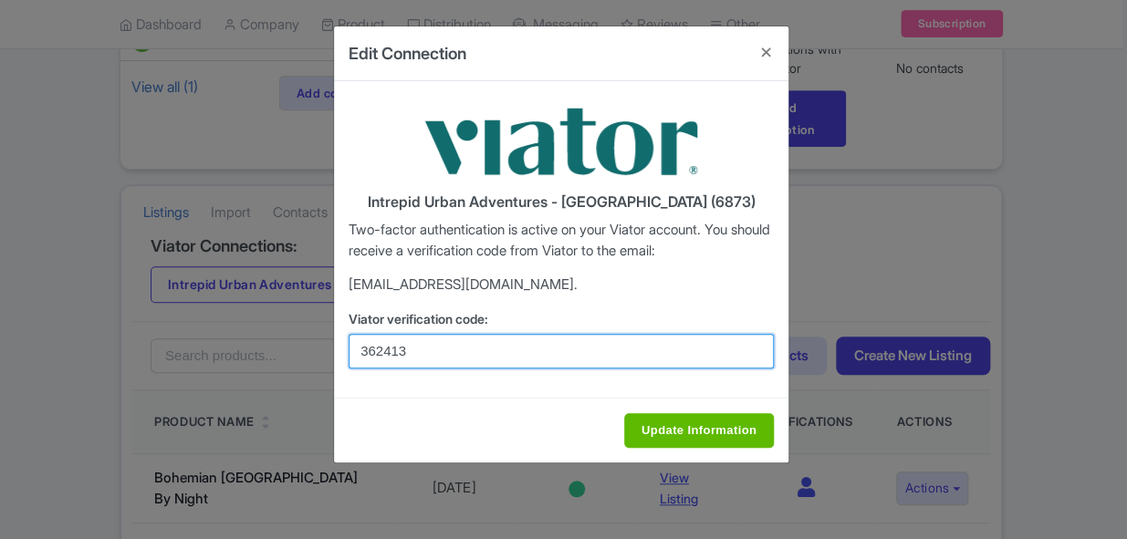
type input "362413"
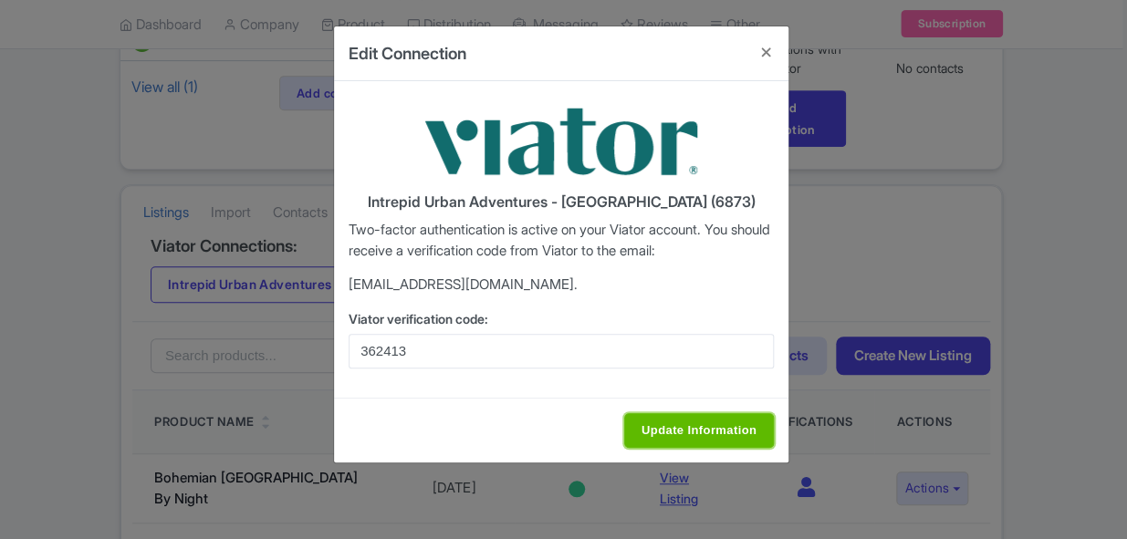
click at [712, 422] on input "Update Information" at bounding box center [699, 430] width 150 height 35
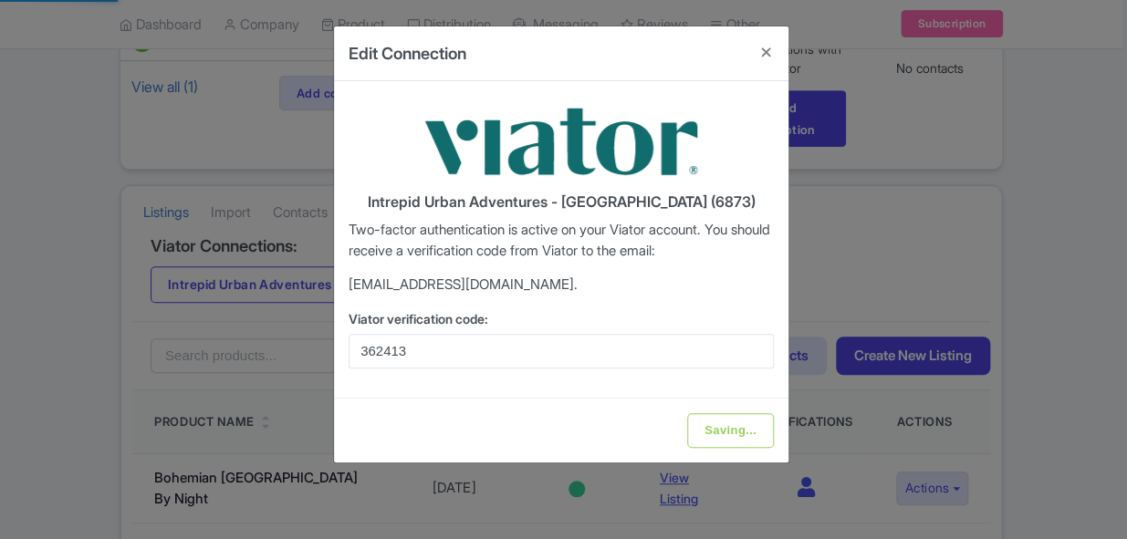
type input "Update Information"
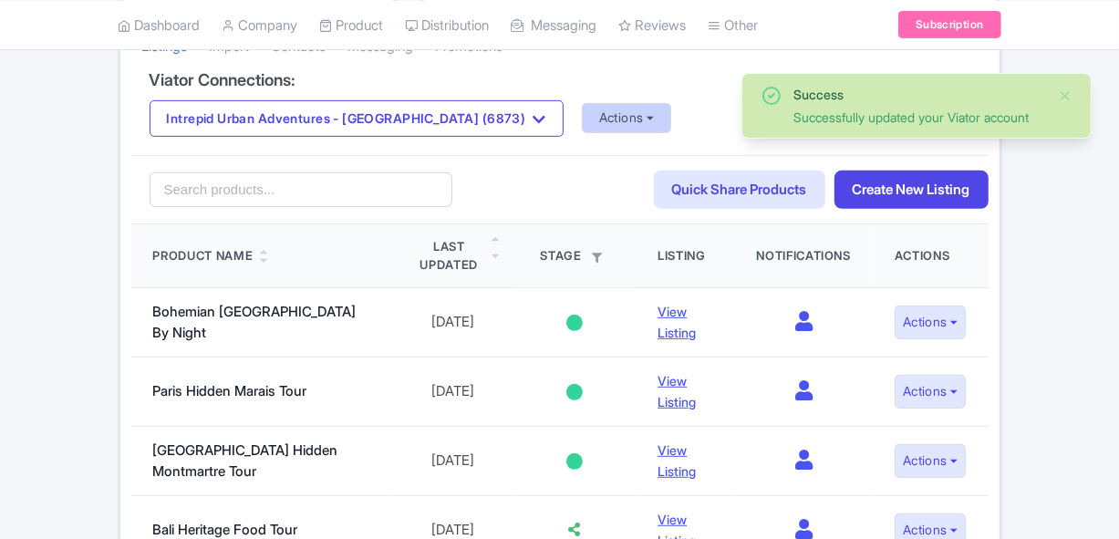
scroll to position [414, 0]
click at [582, 118] on button "Actions" at bounding box center [627, 118] width 90 height 30
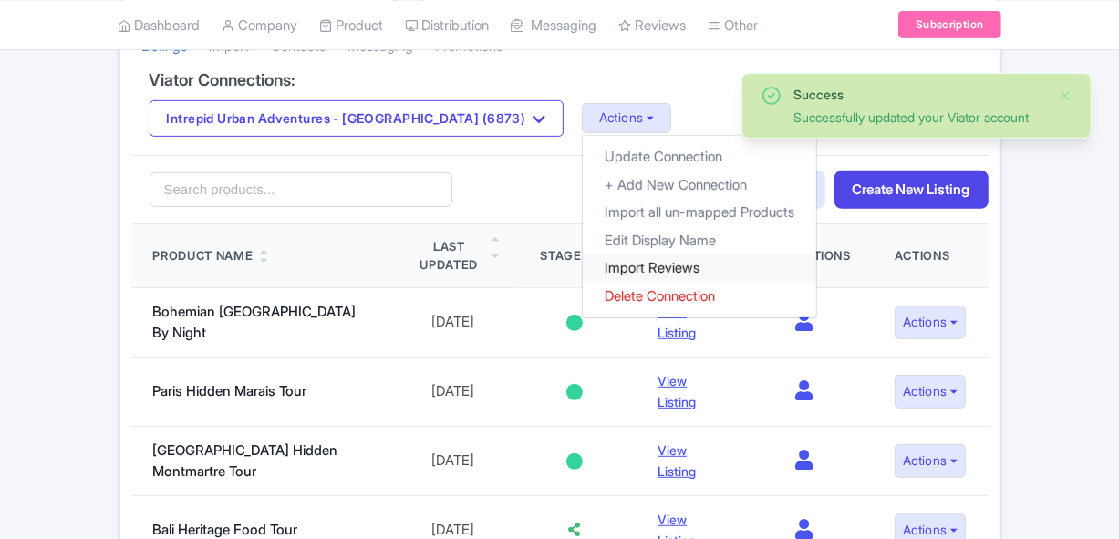
click at [583, 265] on link "Import Reviews" at bounding box center [700, 269] width 234 height 28
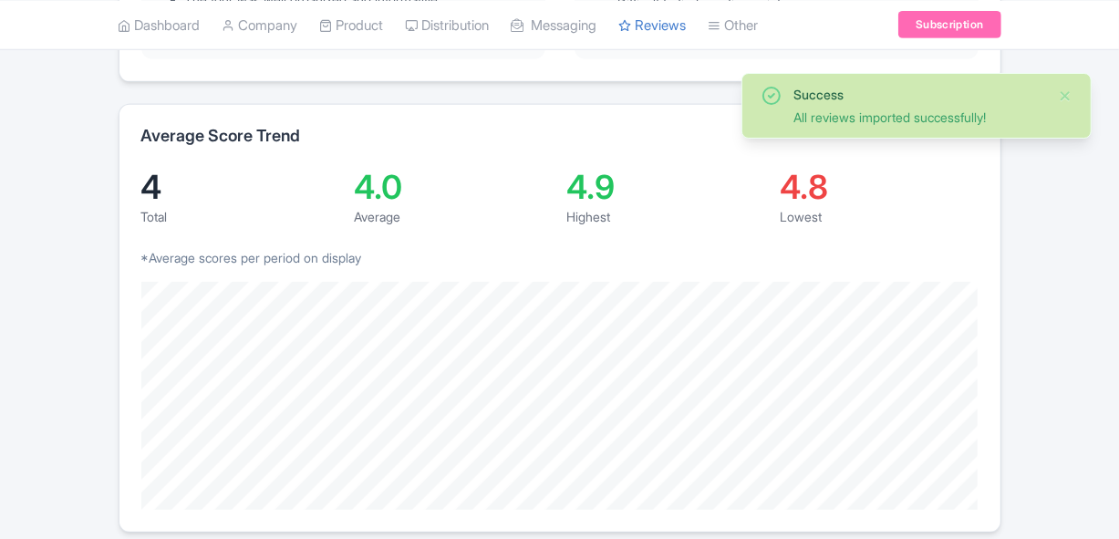
scroll to position [497, 0]
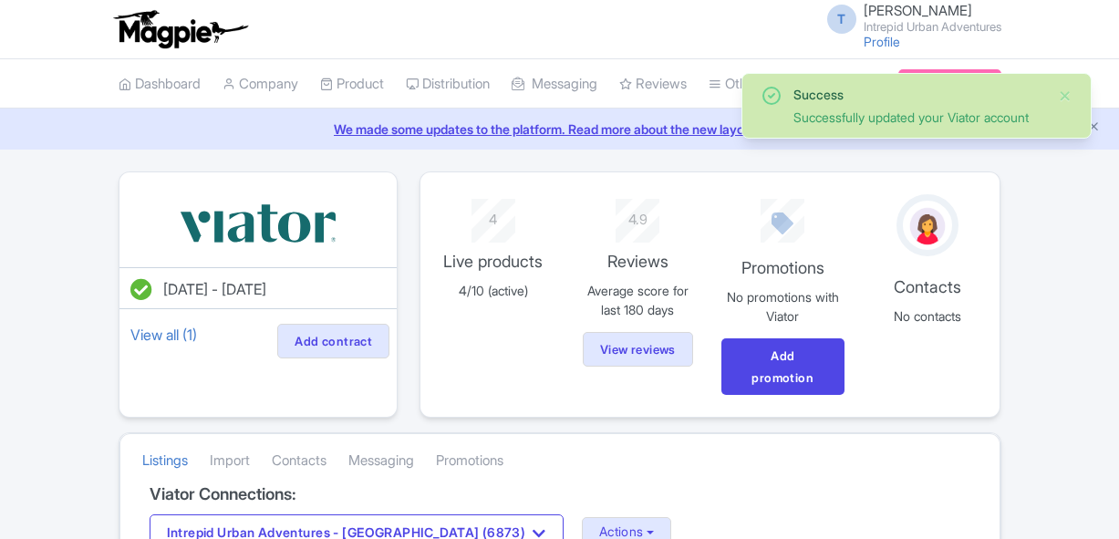
scroll to position [414, 0]
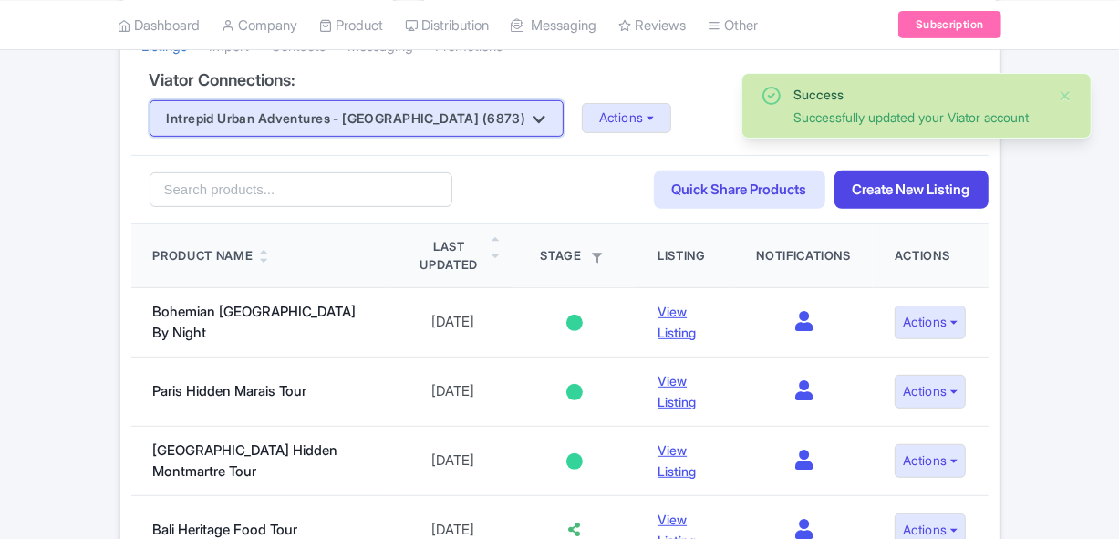
click at [391, 126] on button "Intrepid Urban Adventures - [GEOGRAPHIC_DATA] (6873)" at bounding box center [357, 118] width 414 height 36
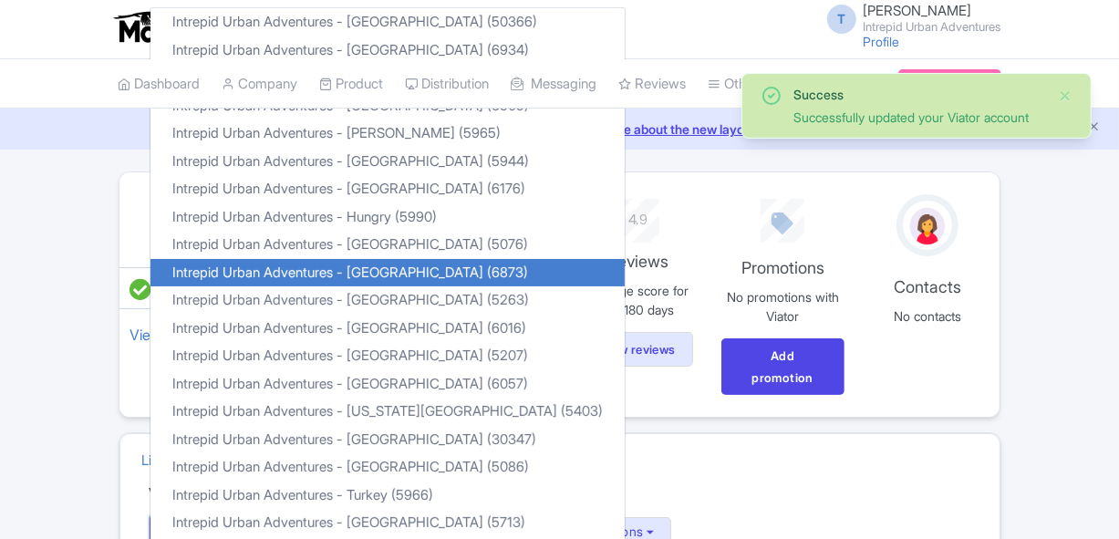
scroll to position [0, 0]
click at [407, 246] on link "Intrepid Urban Adventures - [GEOGRAPHIC_DATA] (5076)" at bounding box center [388, 245] width 474 height 28
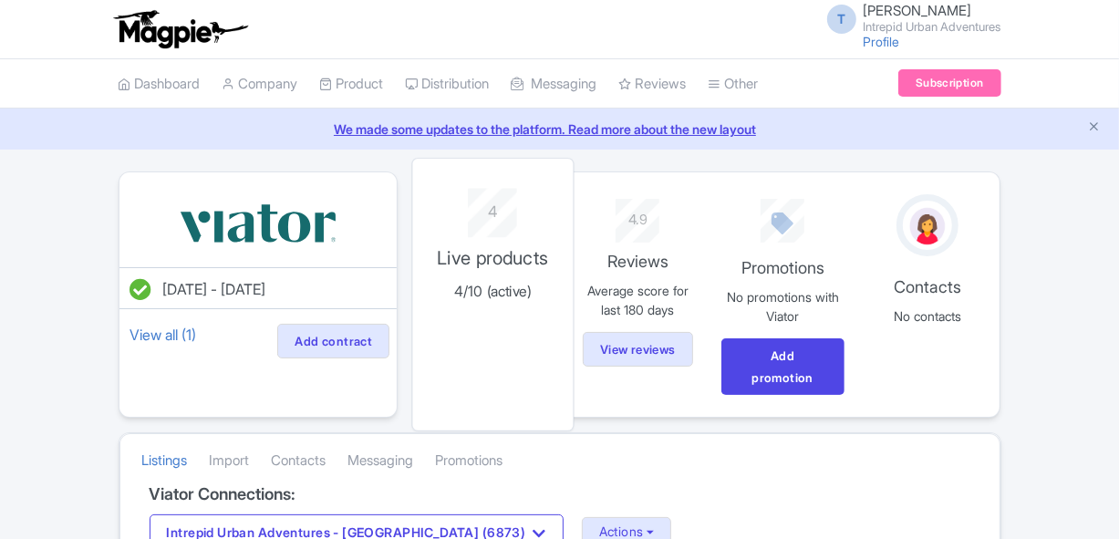
scroll to position [36, 0]
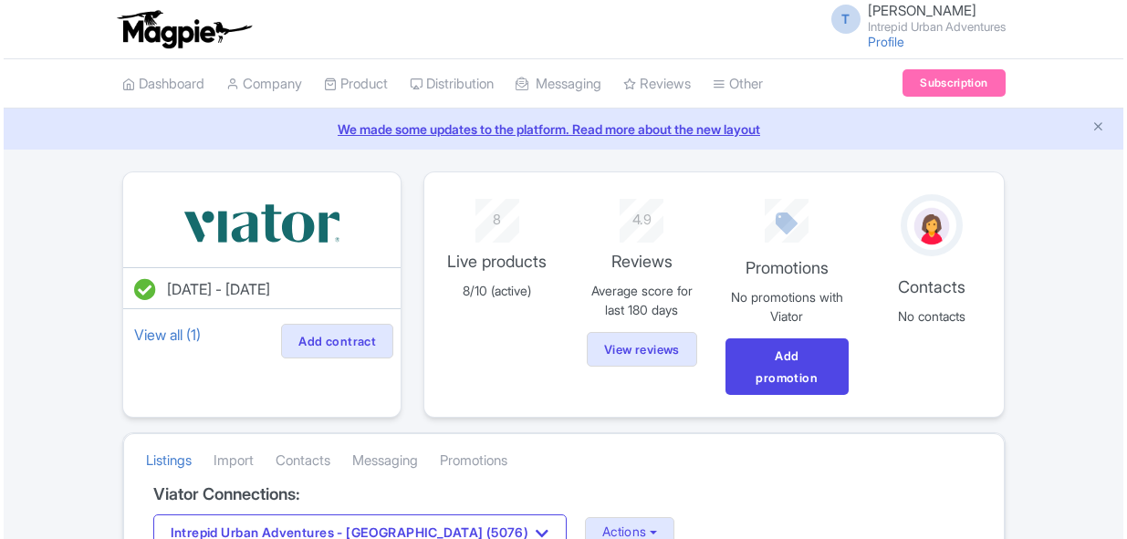
scroll to position [165, 0]
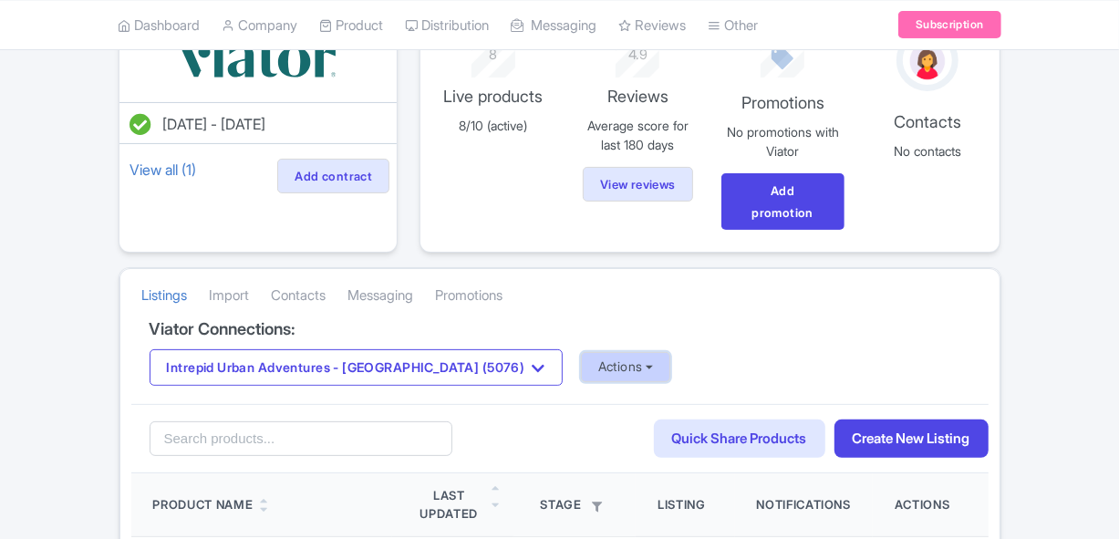
click at [581, 365] on button "Actions" at bounding box center [626, 367] width 90 height 30
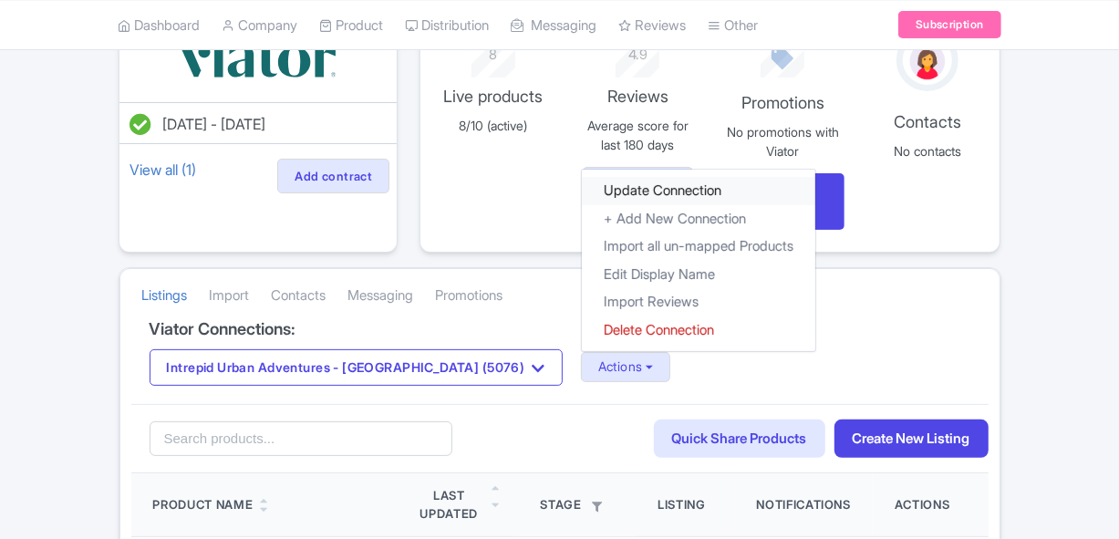
click at [582, 192] on link "Update Connection" at bounding box center [699, 191] width 234 height 28
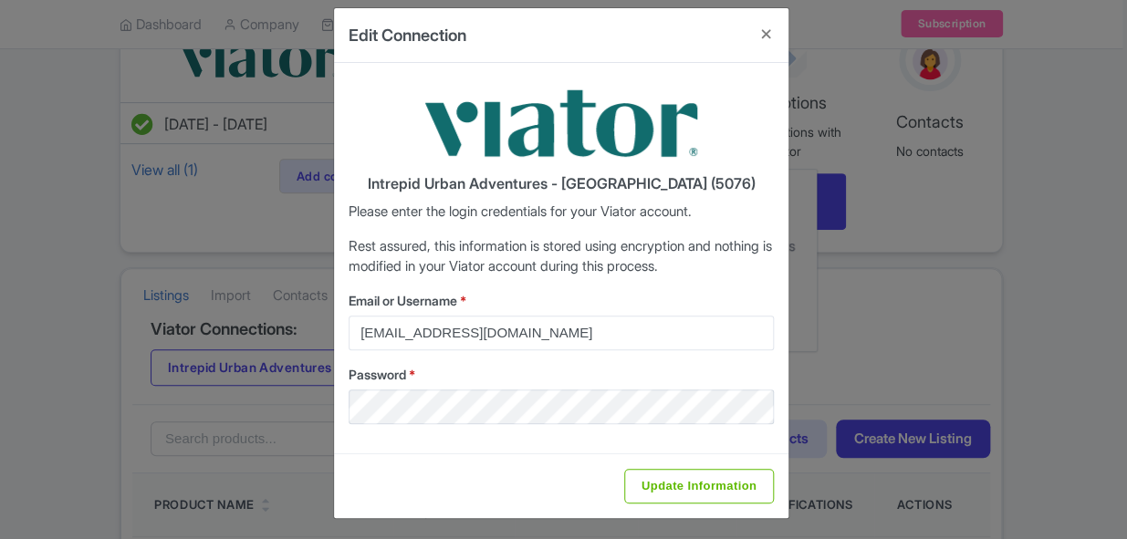
scroll to position [23, 0]
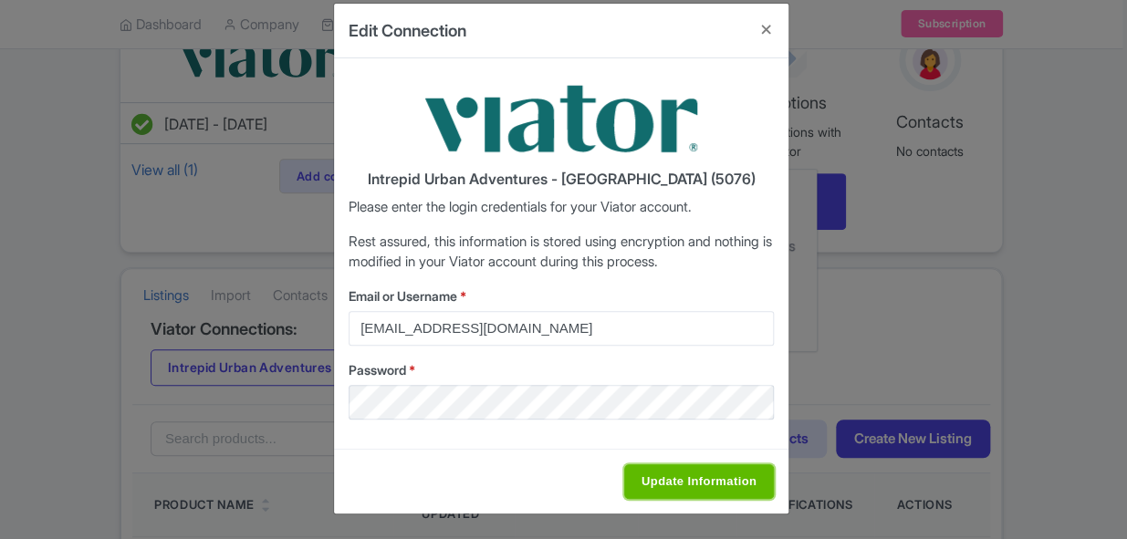
click at [711, 475] on input "Update Information" at bounding box center [699, 481] width 150 height 35
type input "Saving..."
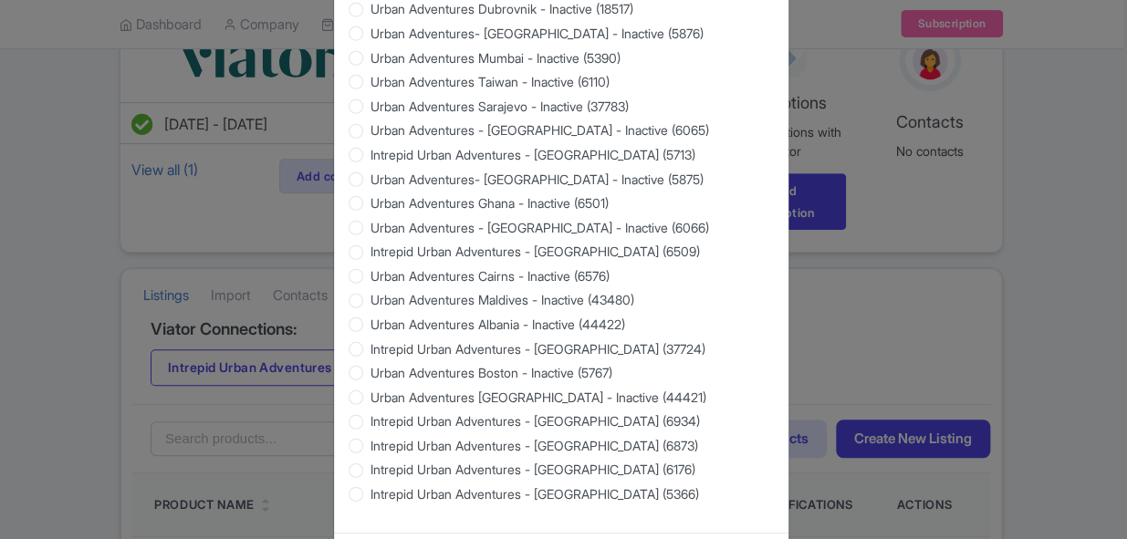
scroll to position [1822, 0]
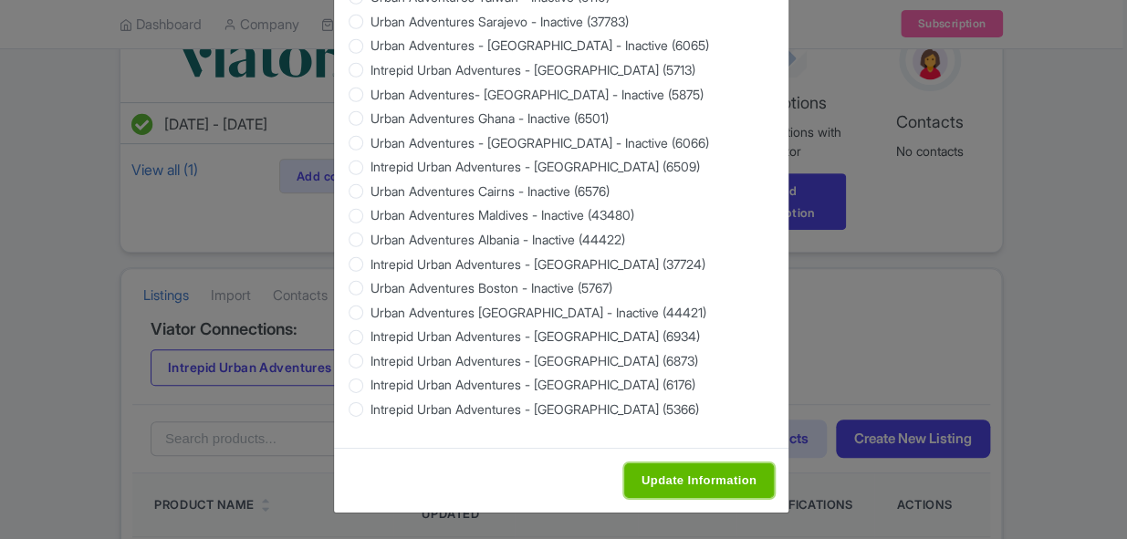
click at [739, 479] on input "Update Information" at bounding box center [699, 480] width 150 height 35
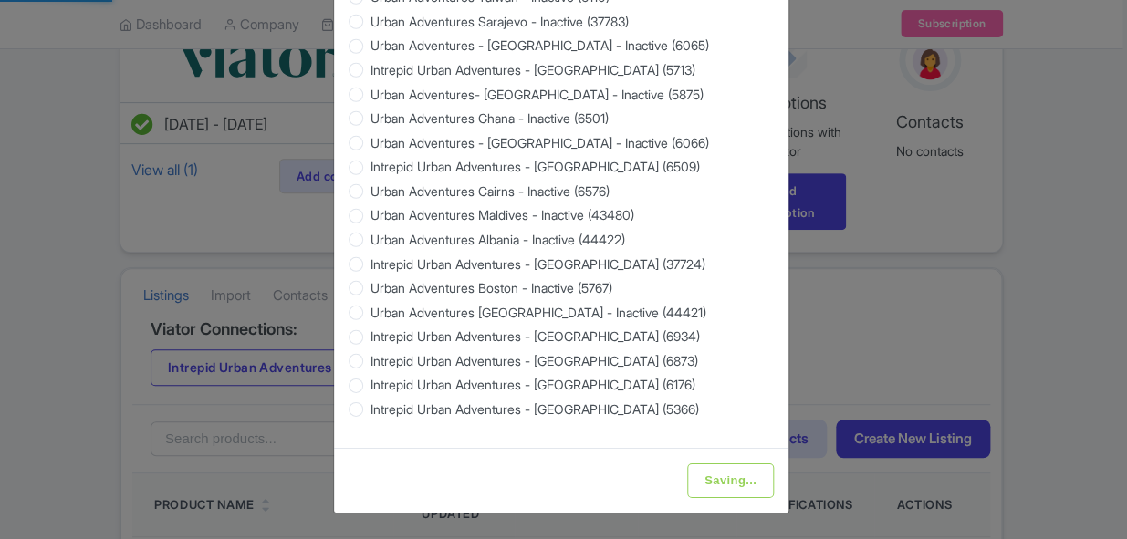
type input "Update Information"
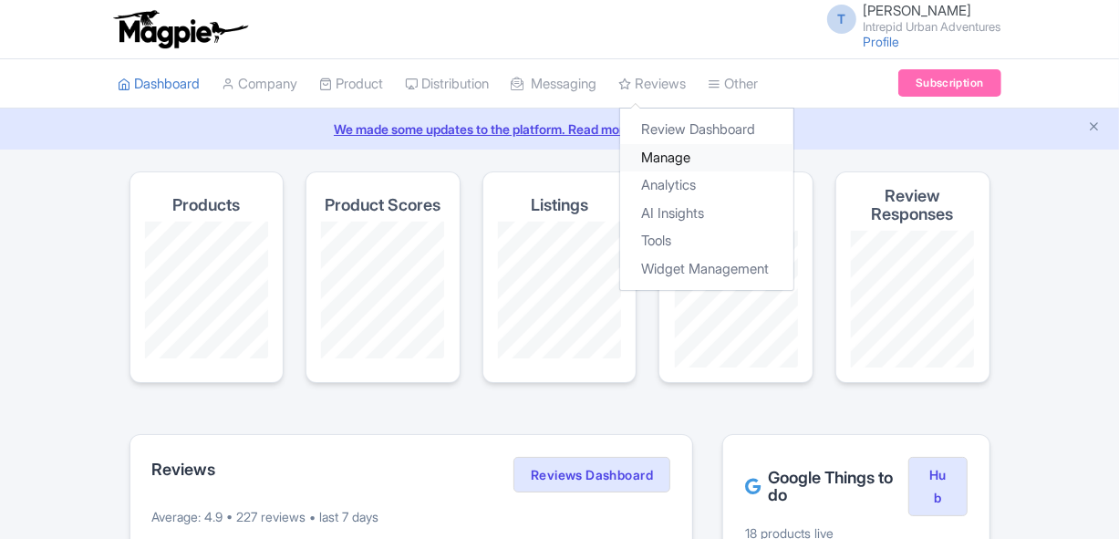
click at [684, 154] on link "Manage" at bounding box center [706, 158] width 173 height 28
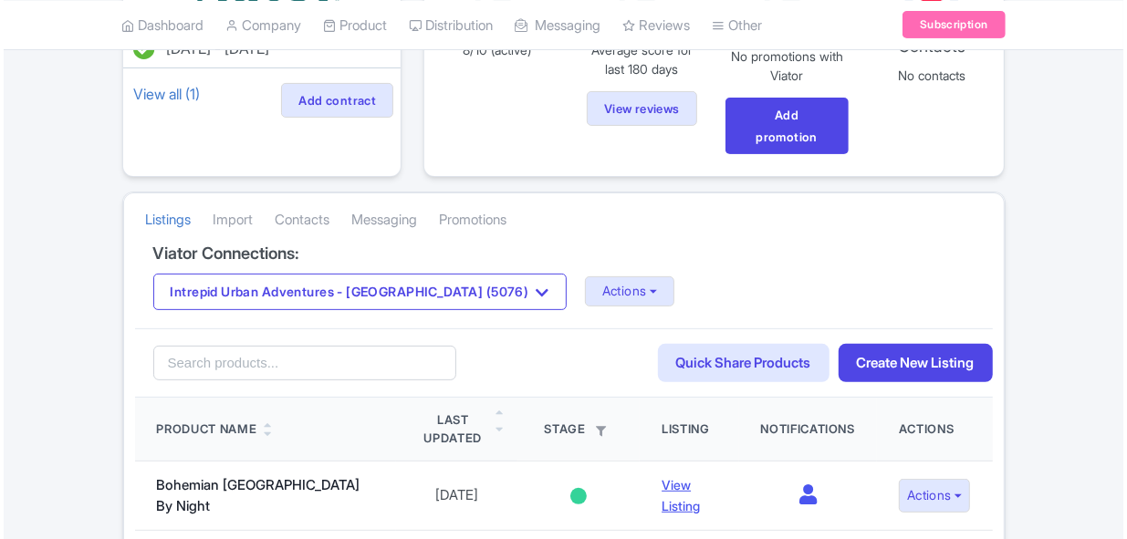
scroll to position [248, 0]
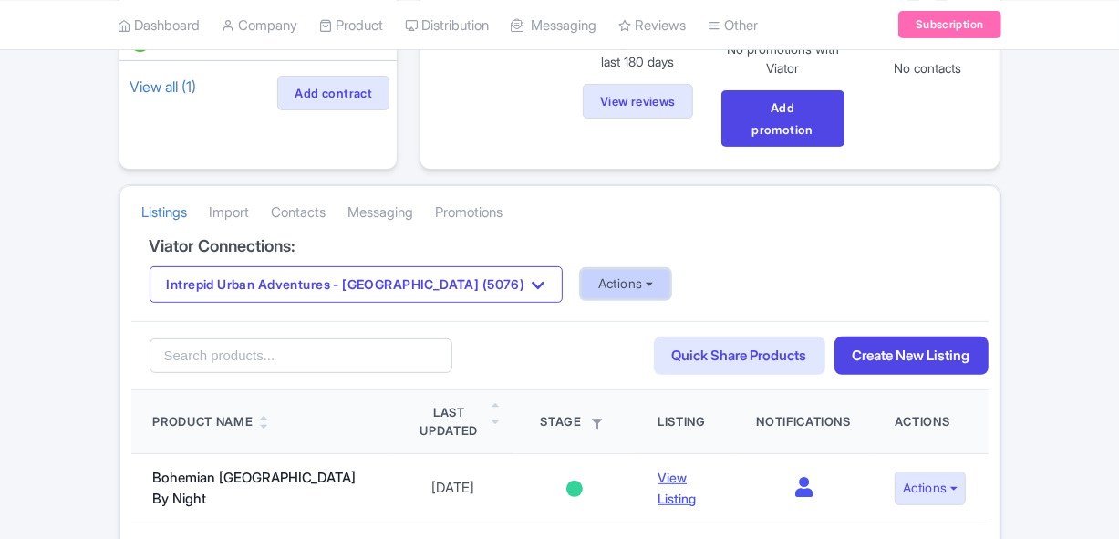
click at [581, 296] on button "Actions" at bounding box center [626, 284] width 90 height 30
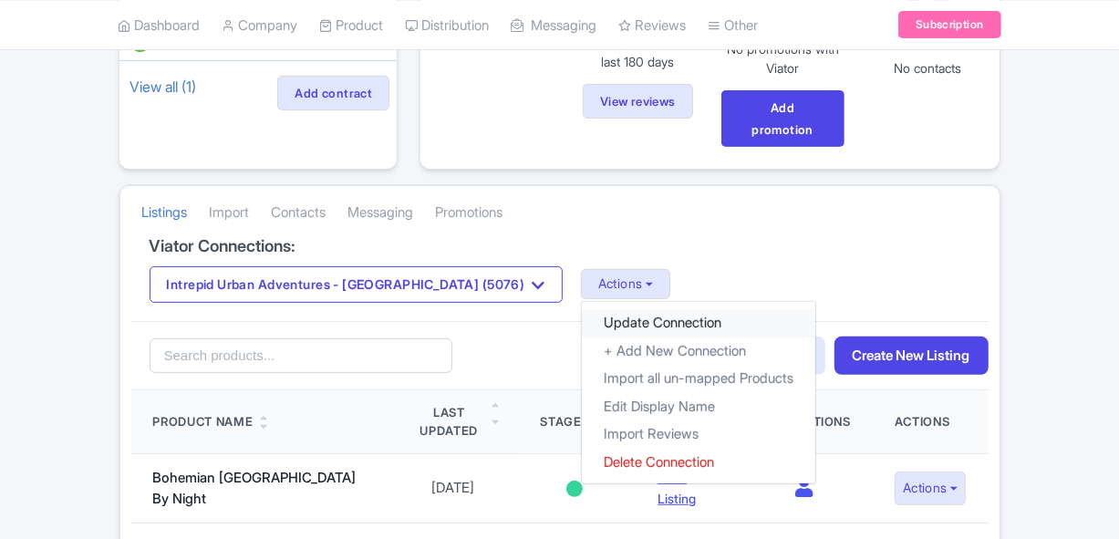
click at [582, 312] on link "Update Connection" at bounding box center [699, 323] width 234 height 28
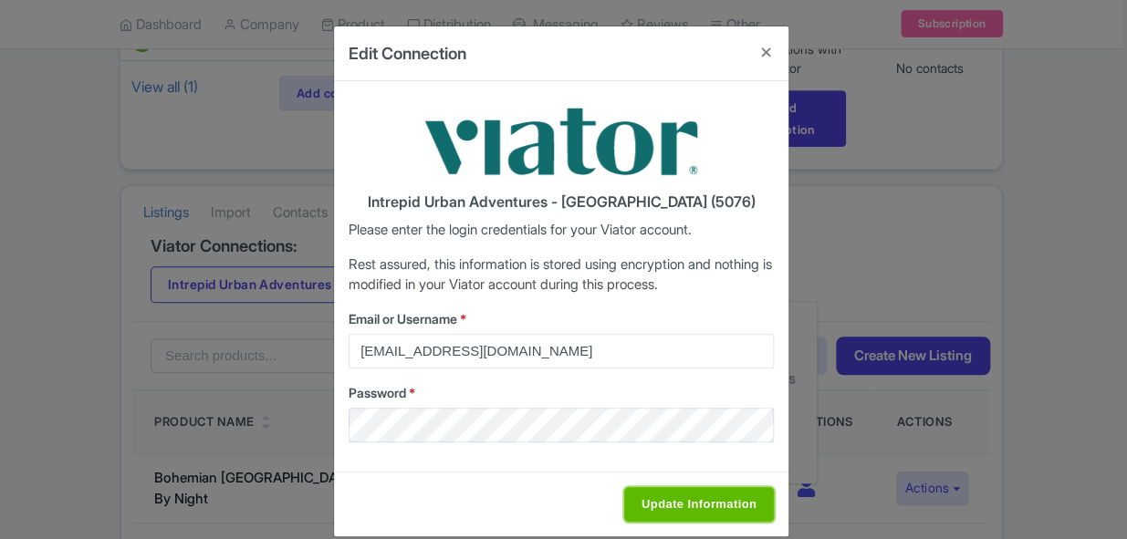
click at [689, 494] on input "Update Information" at bounding box center [699, 504] width 150 height 35
type input "Saving..."
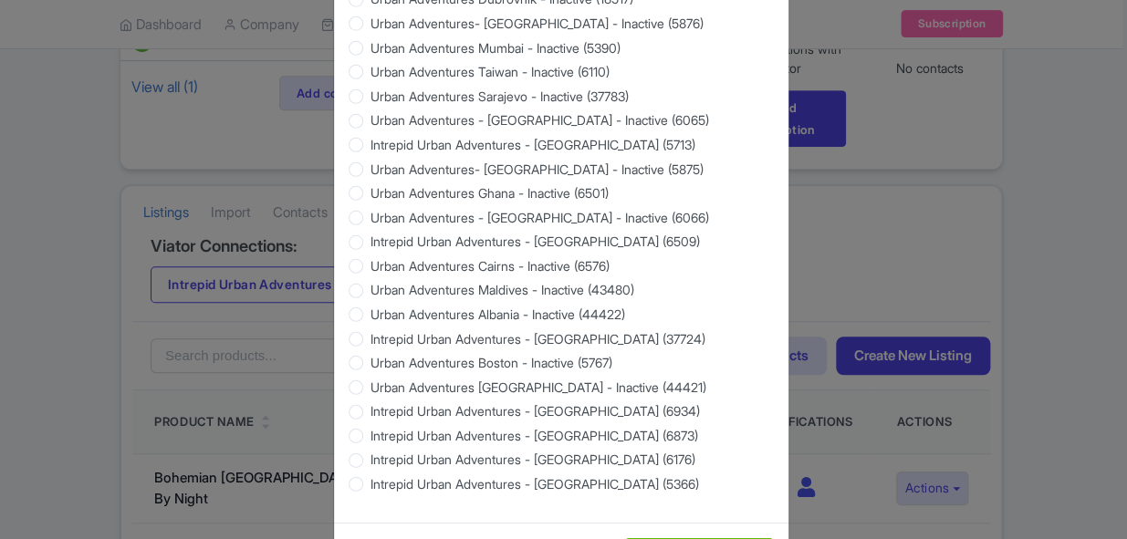
scroll to position [1822, 0]
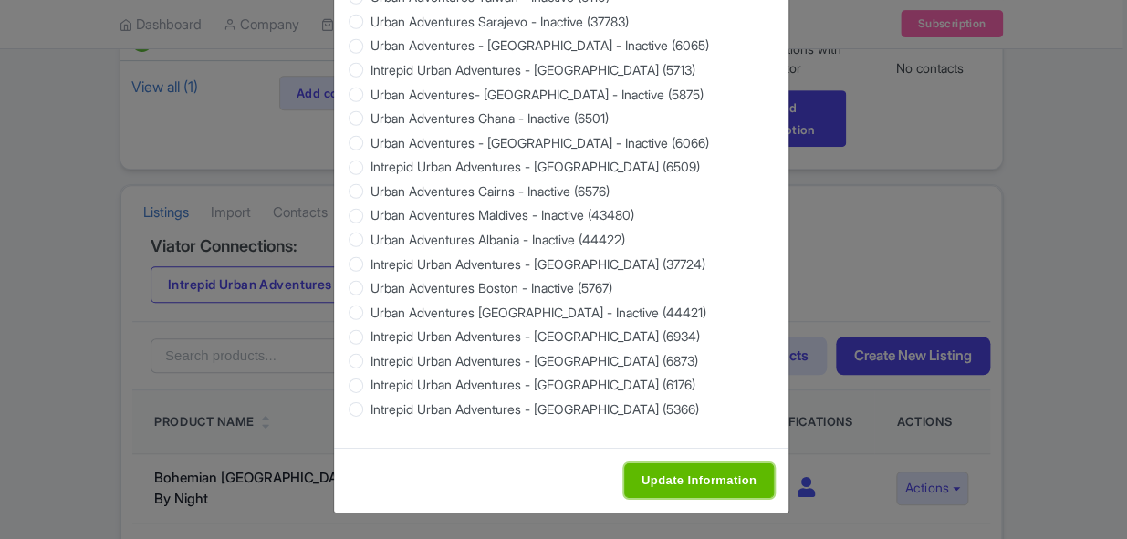
click at [701, 473] on input "Update Information" at bounding box center [699, 480] width 150 height 35
type input "Saving..."
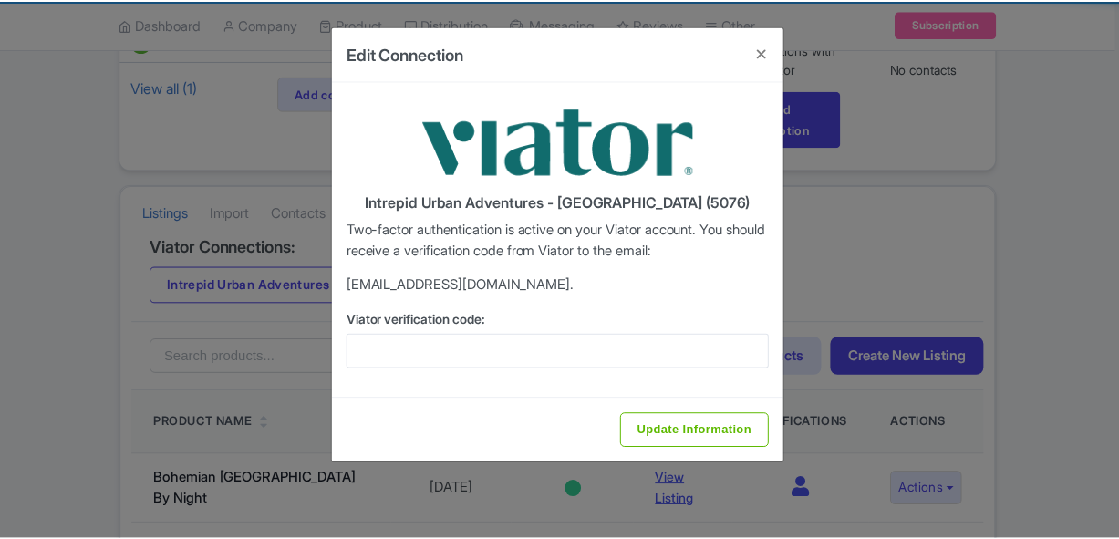
scroll to position [0, 0]
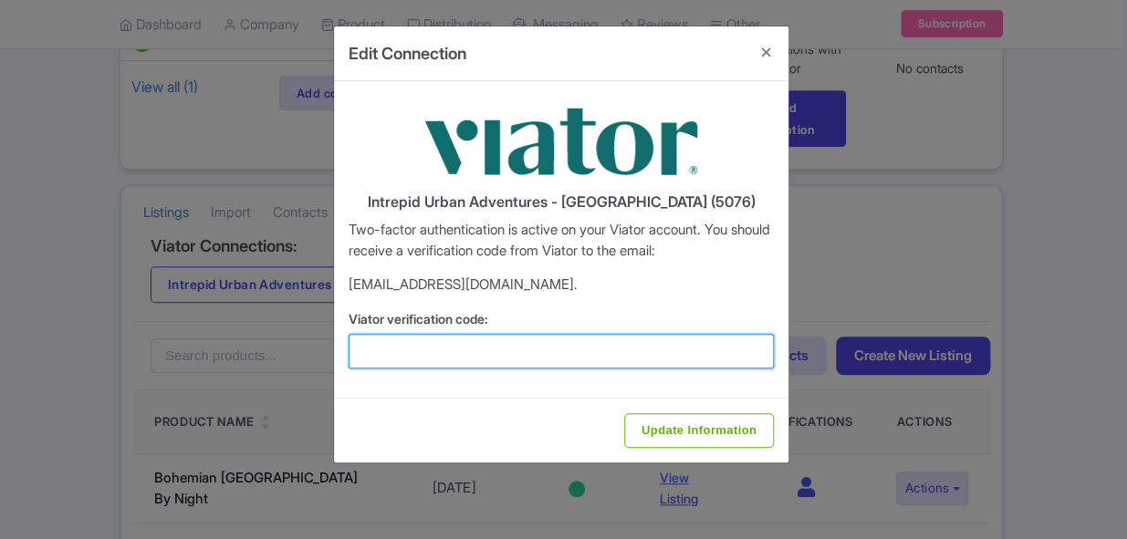
click at [521, 350] on input "Viator verification code:" at bounding box center [560, 351] width 425 height 35
paste input "333775"
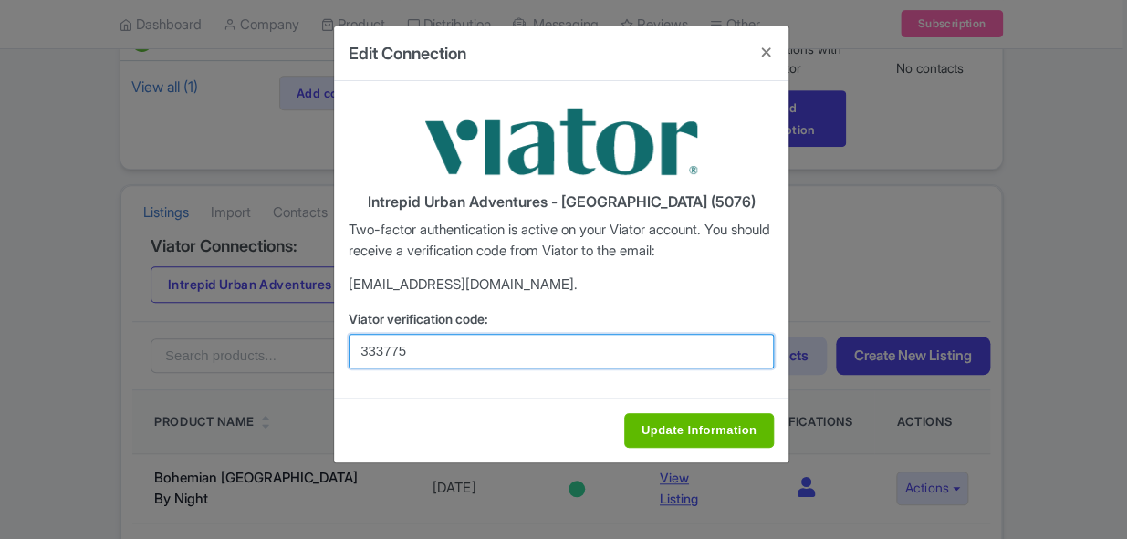
type input "333775"
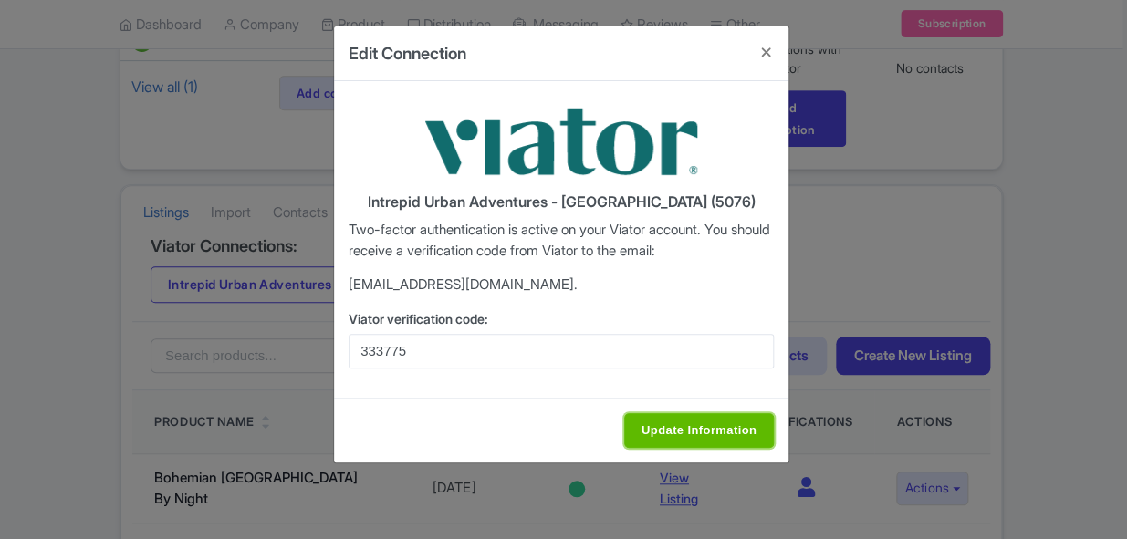
click at [667, 423] on input "Update Information" at bounding box center [699, 430] width 150 height 35
type input "Saving..."
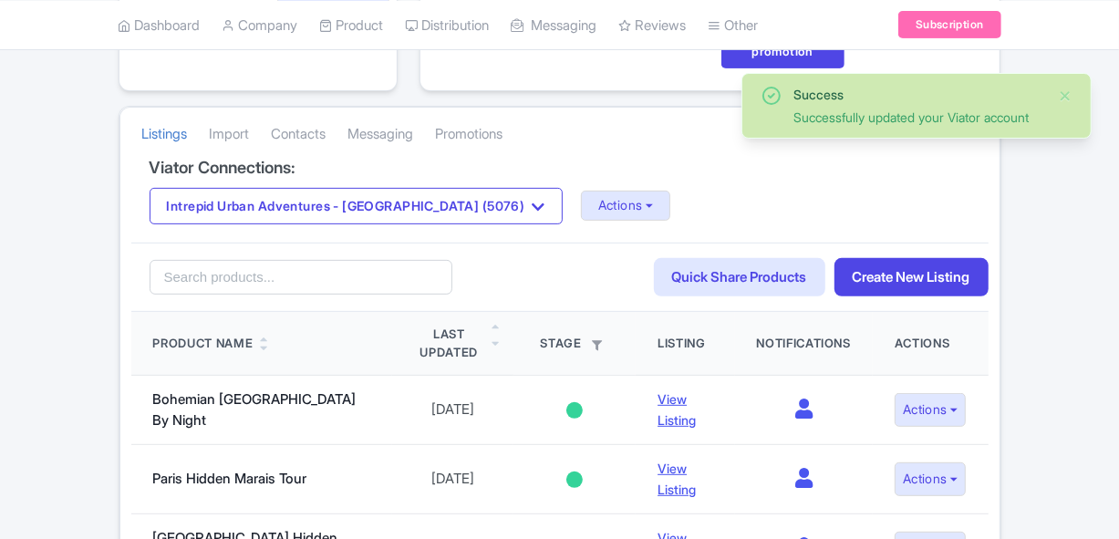
scroll to position [331, 0]
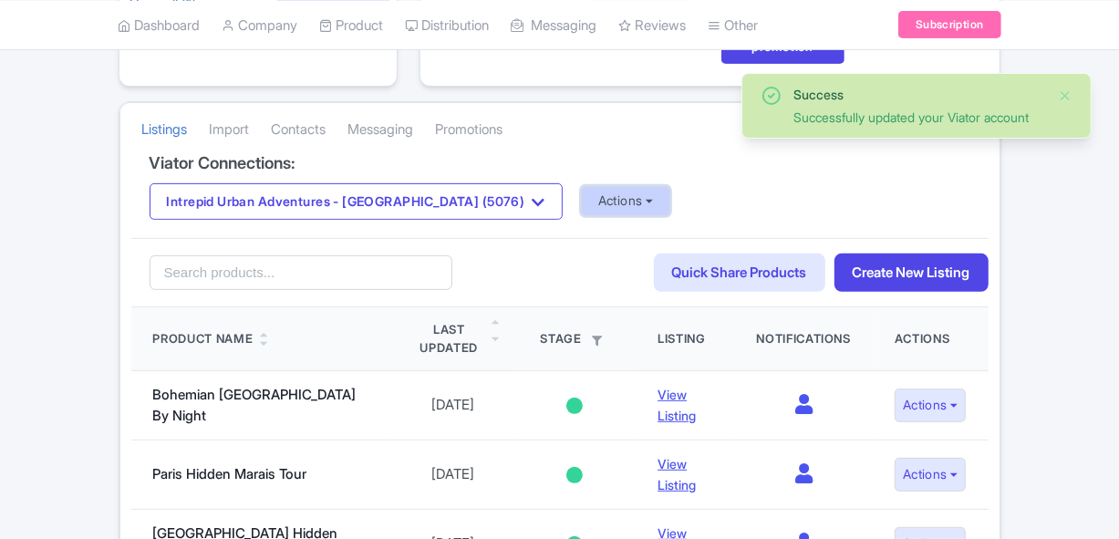
click at [581, 193] on button "Actions" at bounding box center [626, 201] width 90 height 30
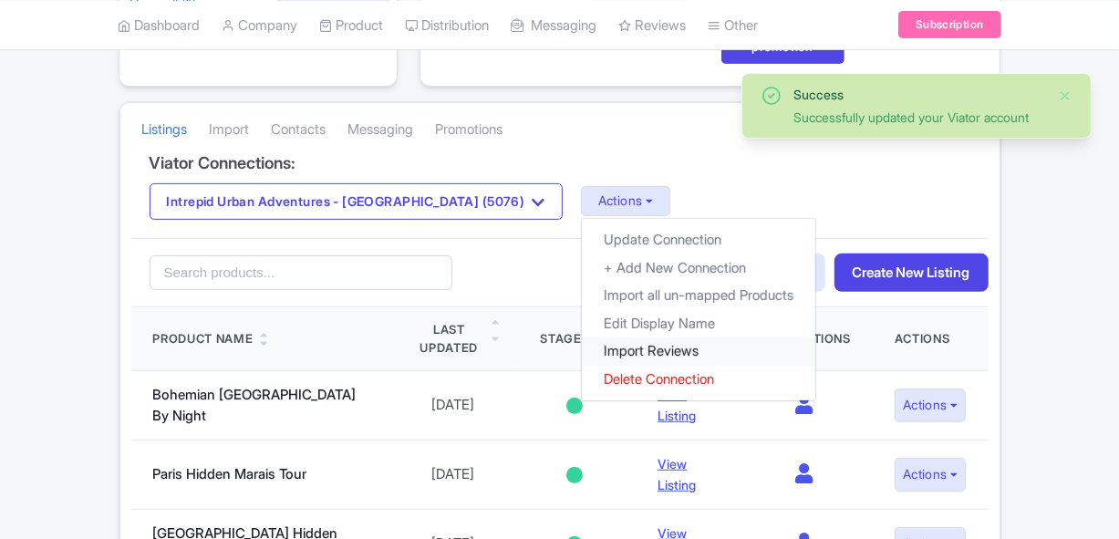
click at [582, 338] on link "Import Reviews" at bounding box center [699, 352] width 234 height 28
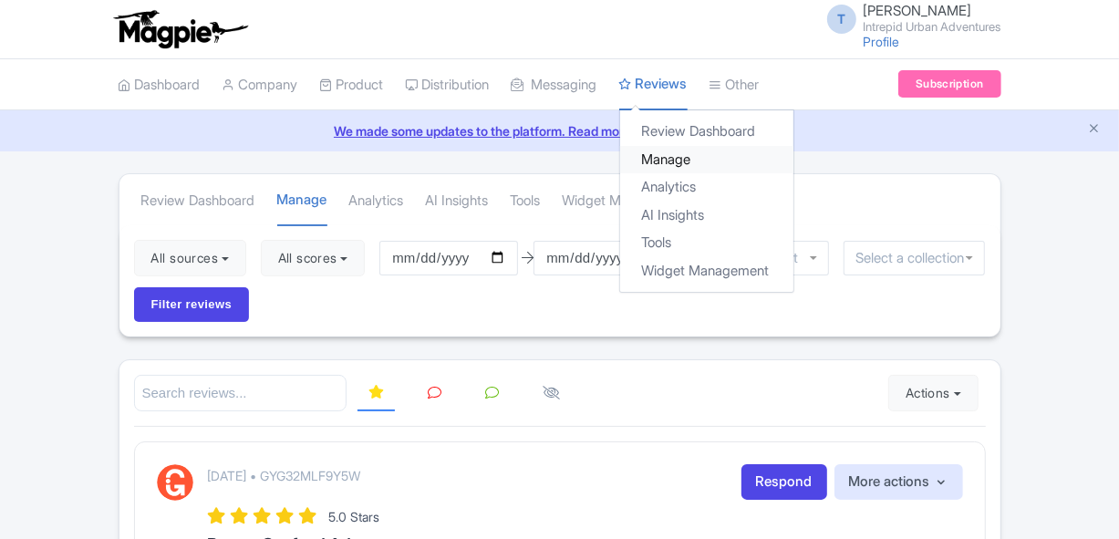
click at [675, 156] on link "Manage" at bounding box center [706, 160] width 173 height 28
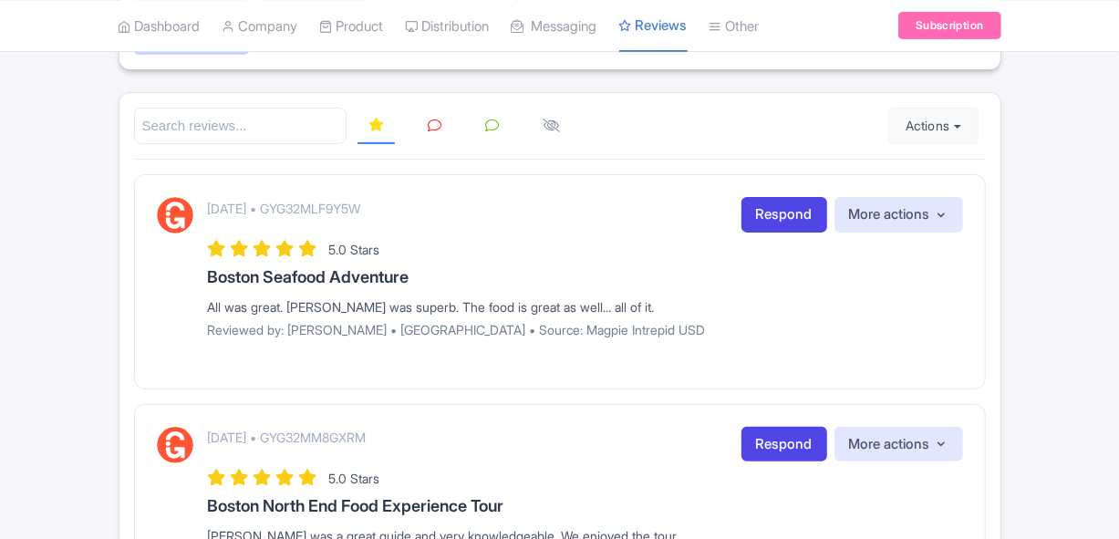
scroll to position [580, 0]
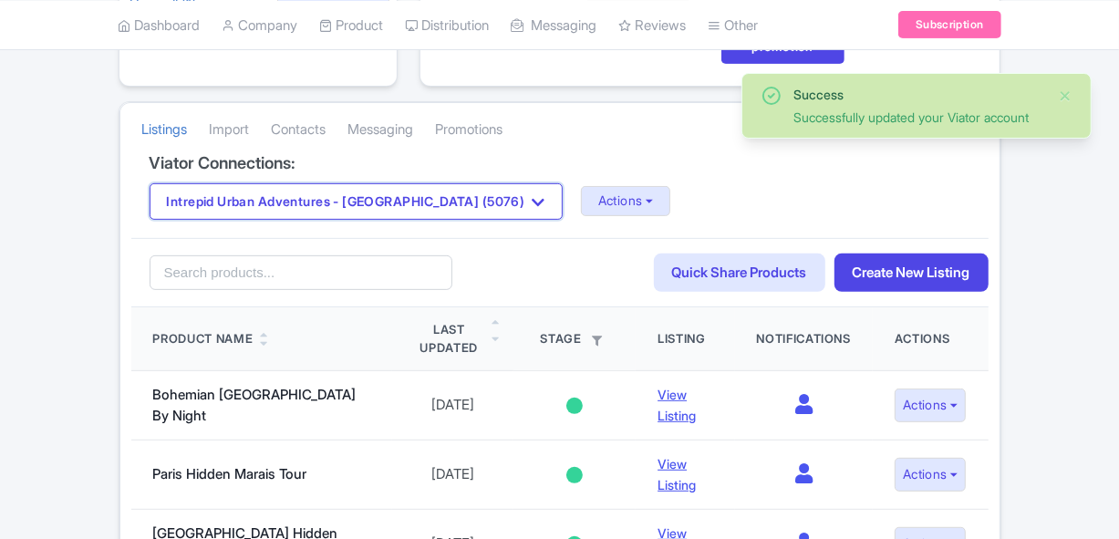
click at [306, 200] on button "Intrepid Urban Adventures - India (5076)" at bounding box center [356, 201] width 413 height 36
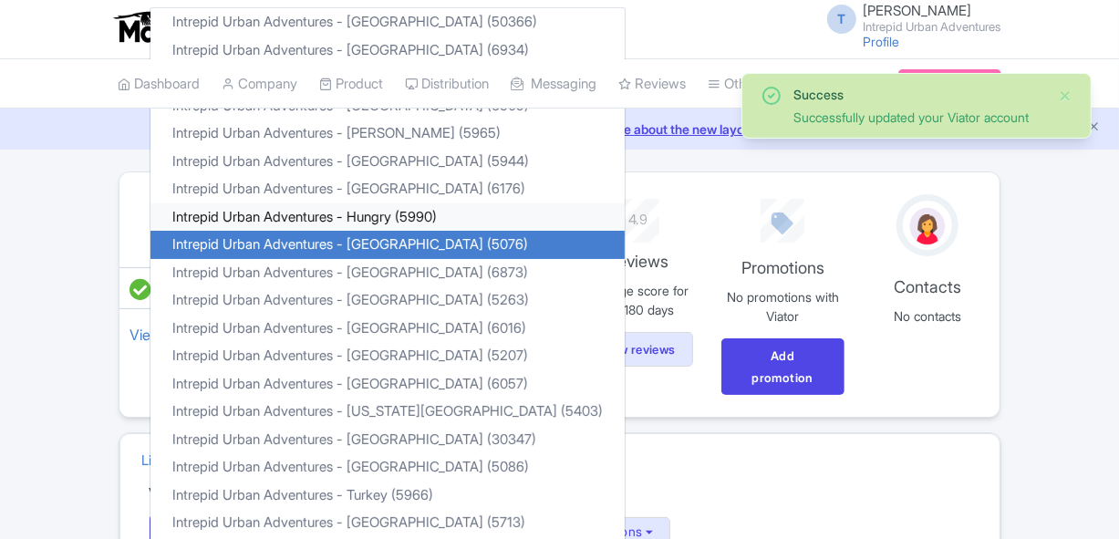
click at [391, 215] on link "Intrepid Urban Adventures - Hungry (5990)" at bounding box center [388, 217] width 474 height 28
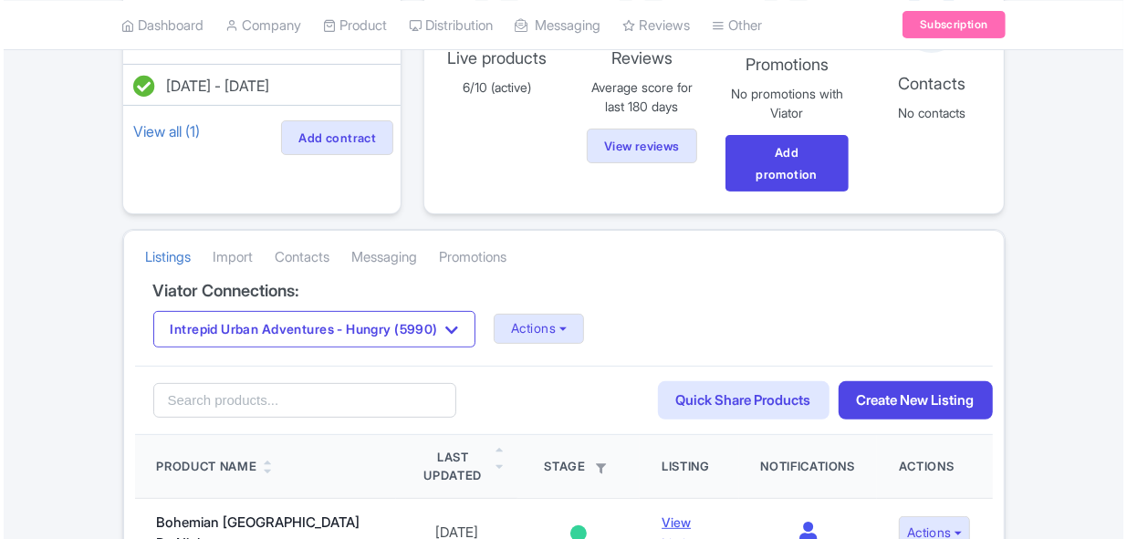
scroll to position [248, 0]
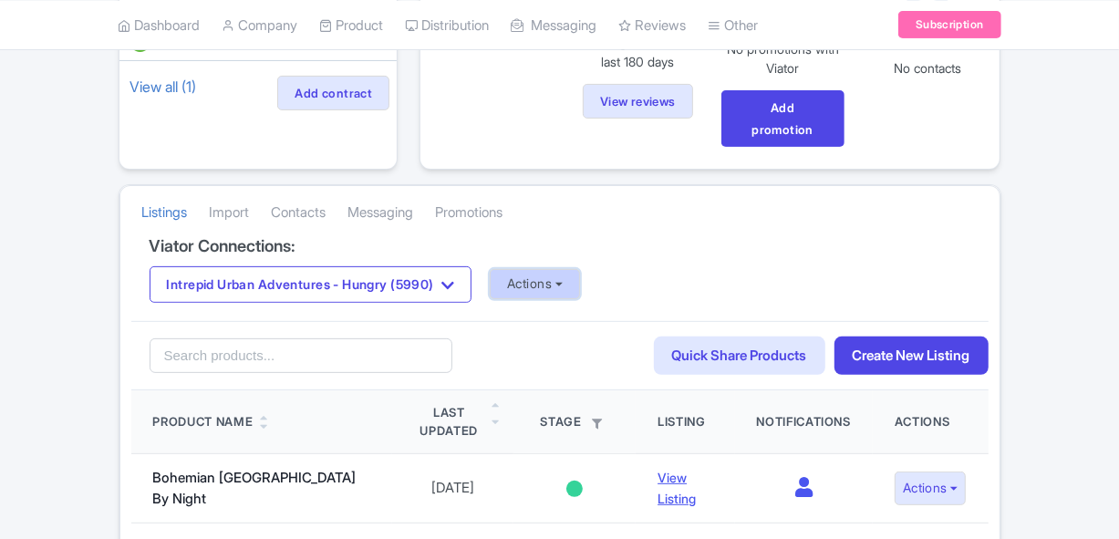
click at [551, 286] on button "Actions" at bounding box center [535, 284] width 90 height 30
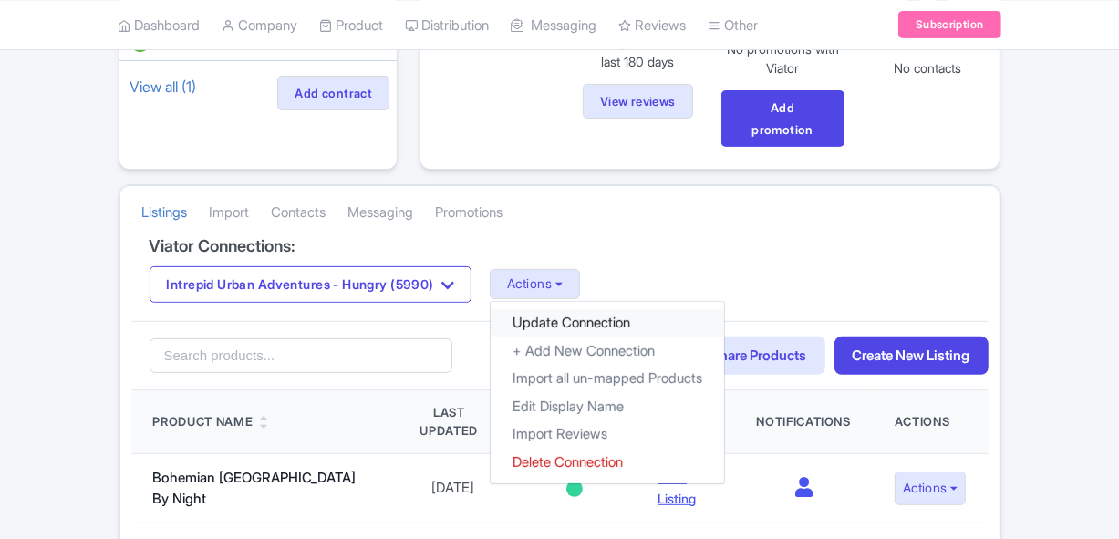
click at [583, 310] on link "Update Connection" at bounding box center [608, 323] width 234 height 28
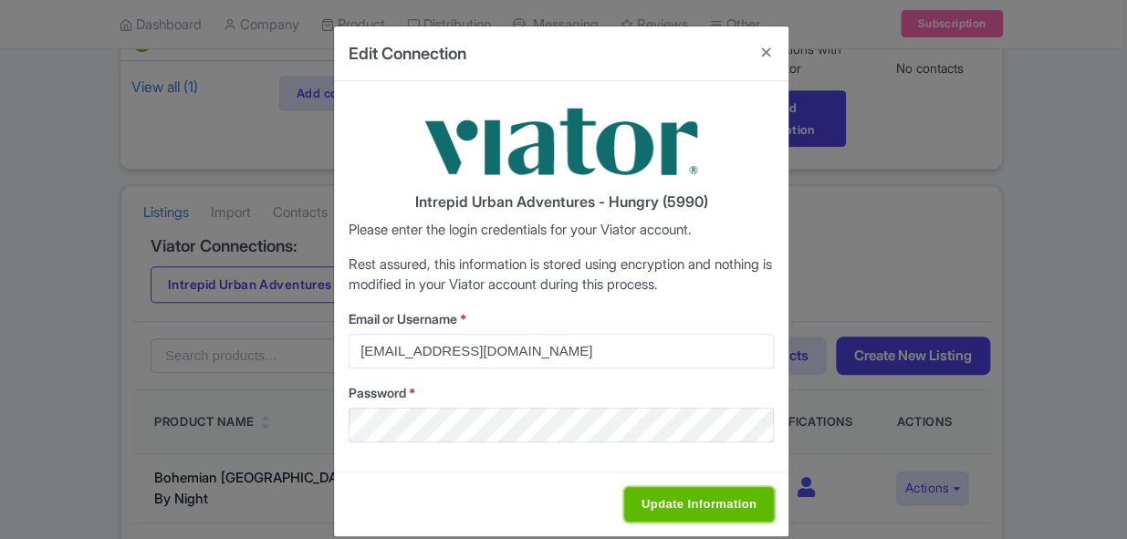
click at [710, 495] on input "Update Information" at bounding box center [699, 504] width 150 height 35
type input "Saving..."
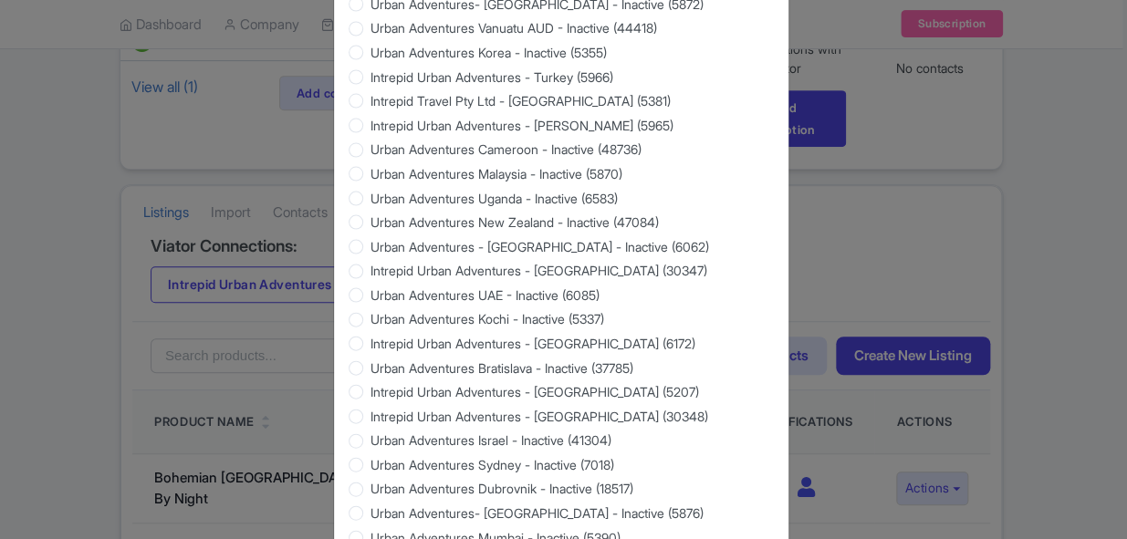
scroll to position [1822, 0]
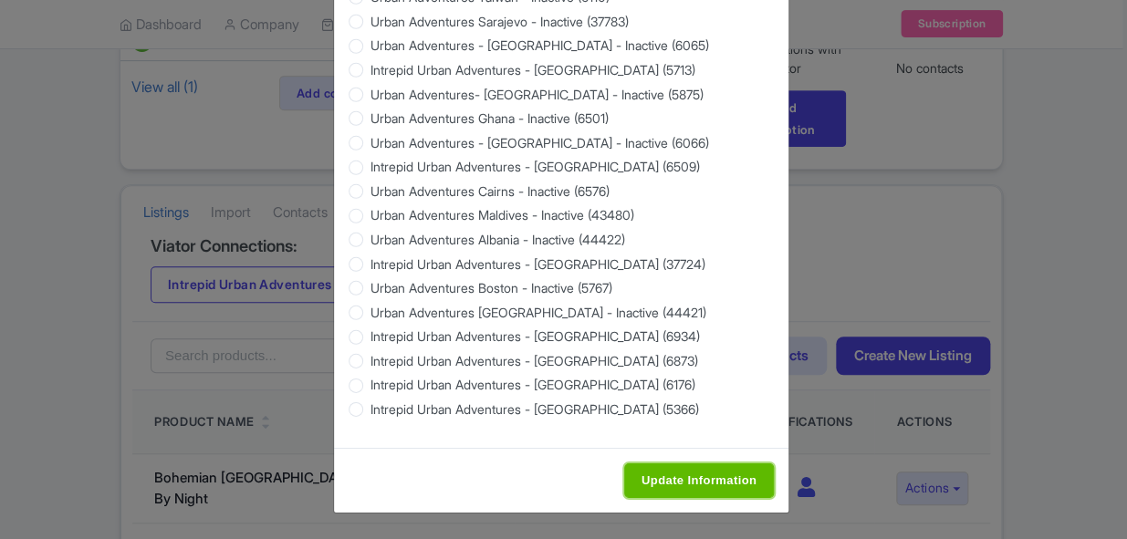
click at [714, 467] on input "Update Information" at bounding box center [699, 480] width 150 height 35
type input "Saving..."
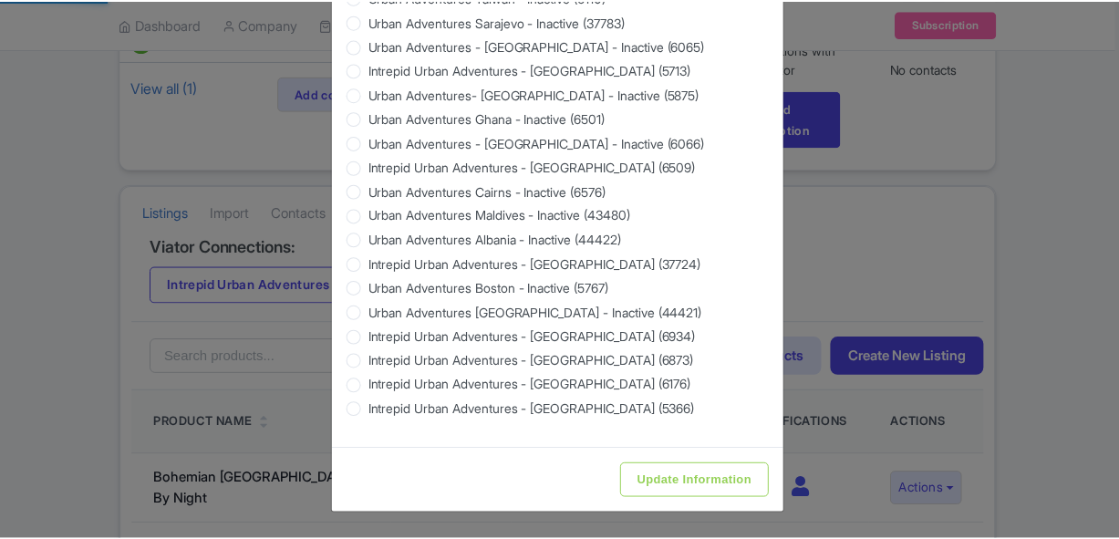
scroll to position [0, 0]
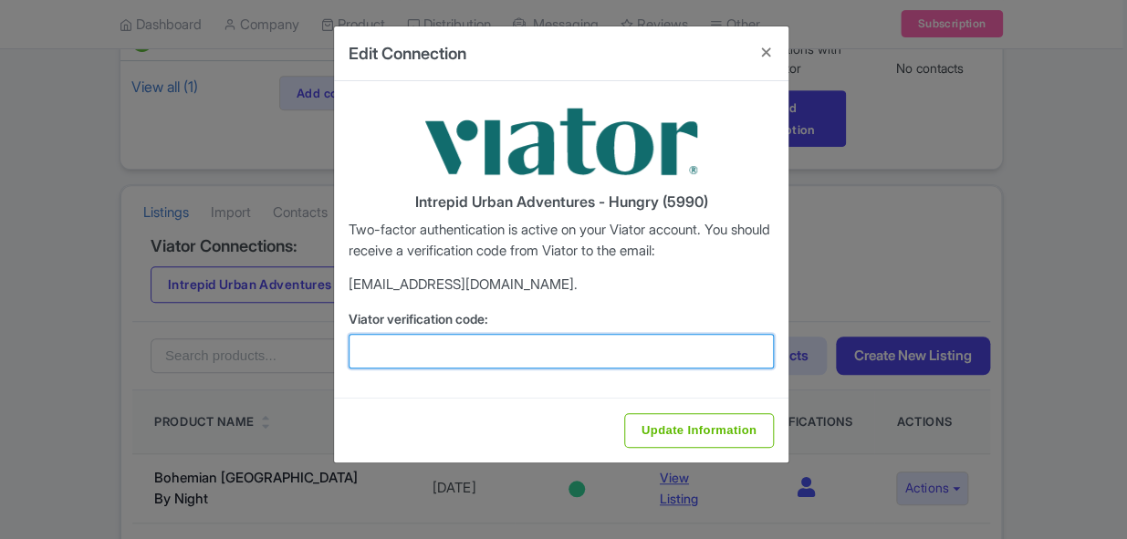
click at [591, 344] on input "Viator verification code:" at bounding box center [560, 351] width 425 height 35
paste input "253038"
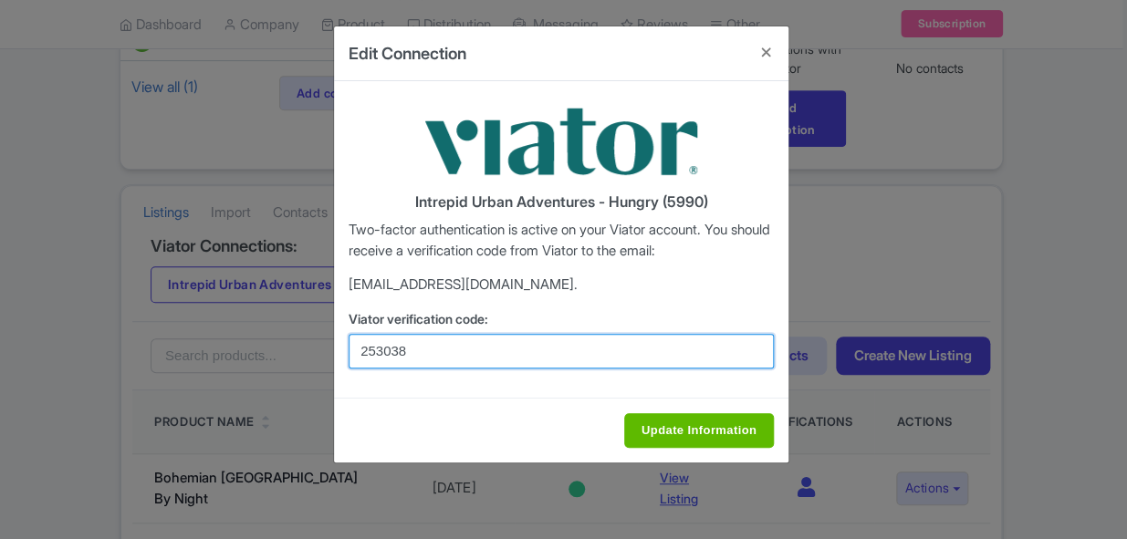
type input "253038"
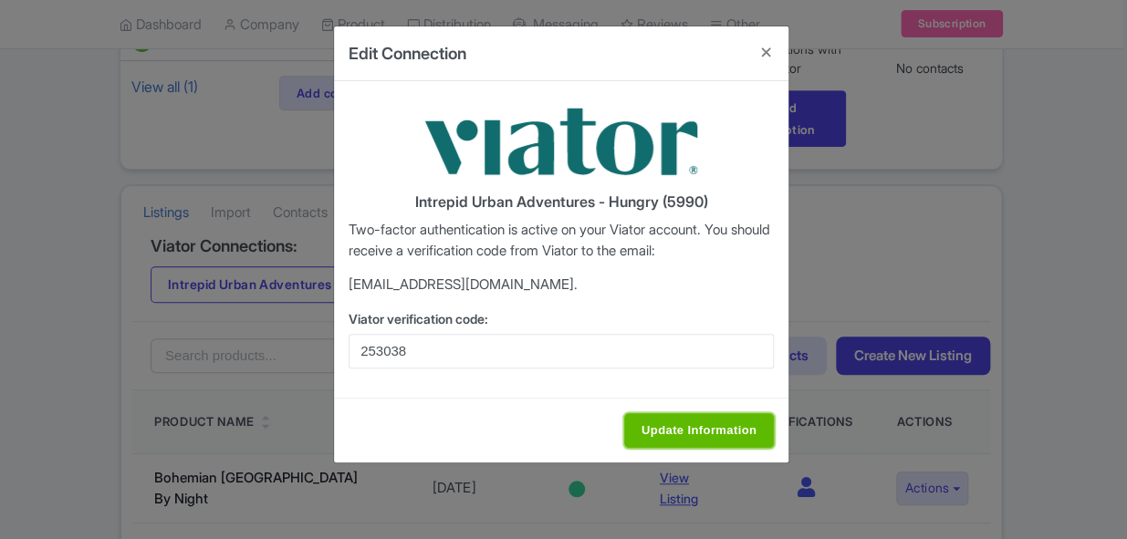
click at [676, 417] on input "Update Information" at bounding box center [699, 430] width 150 height 35
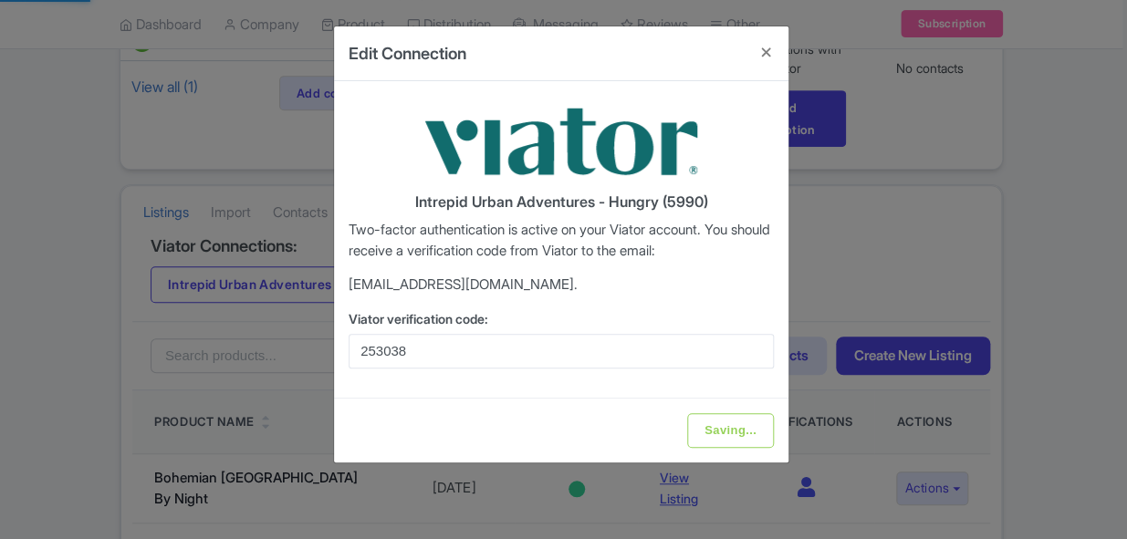
type input "Update Information"
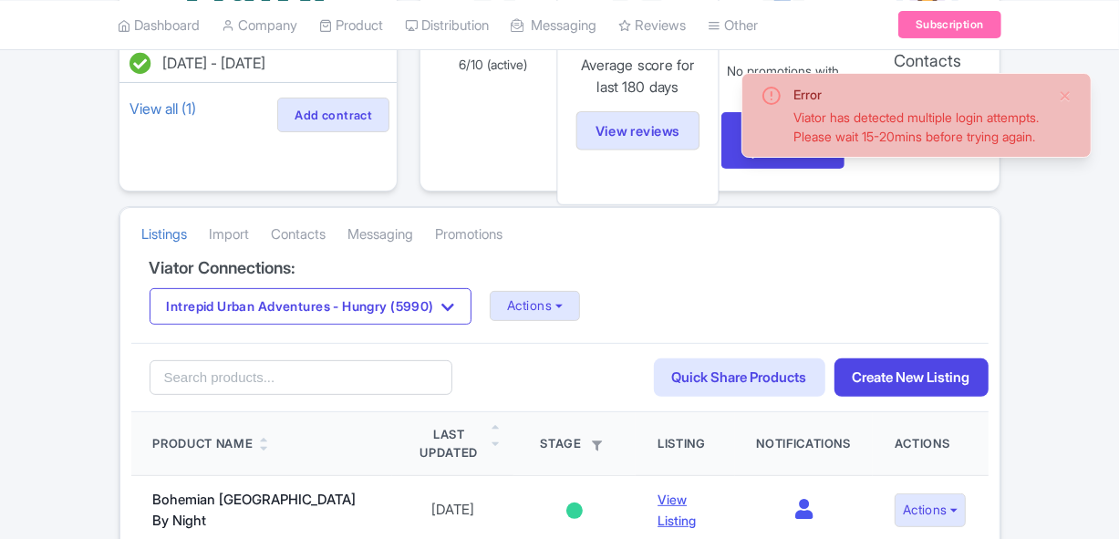
scroll to position [331, 0]
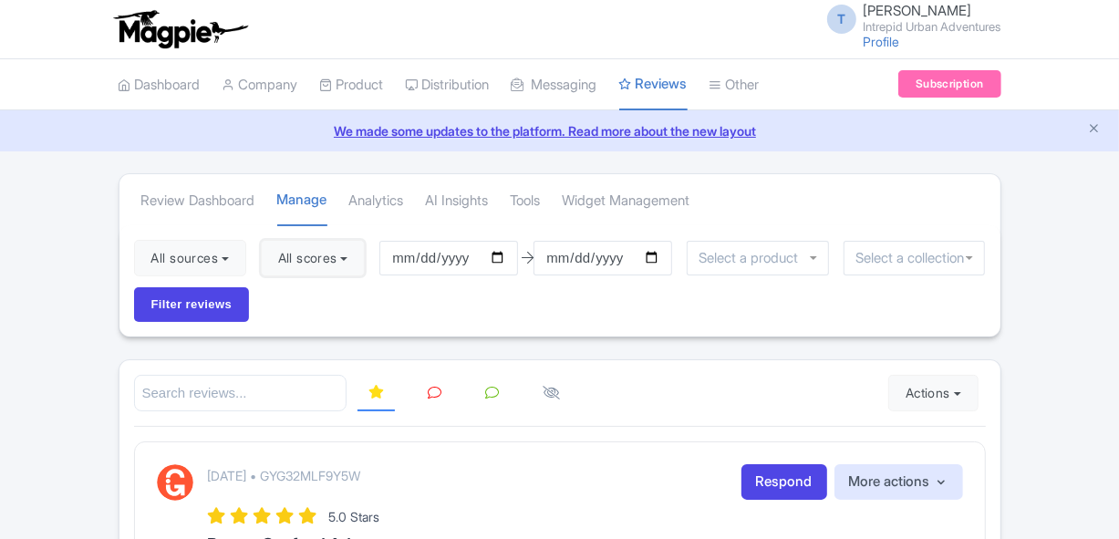
click at [338, 260] on button "All scores" at bounding box center [313, 258] width 105 height 36
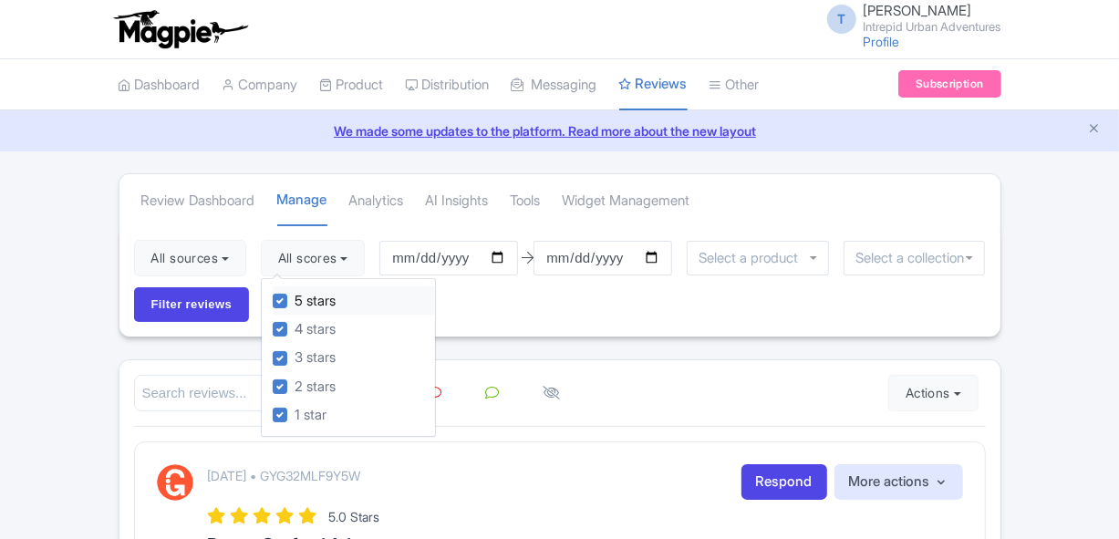
click at [295, 298] on label "5 stars" at bounding box center [315, 301] width 41 height 21
click at [295, 298] on input "5 stars" at bounding box center [301, 296] width 12 height 12
checkbox input "false"
click at [295, 329] on label "4 stars" at bounding box center [315, 329] width 41 height 21
click at [295, 329] on input "4 stars" at bounding box center [301, 324] width 12 height 12
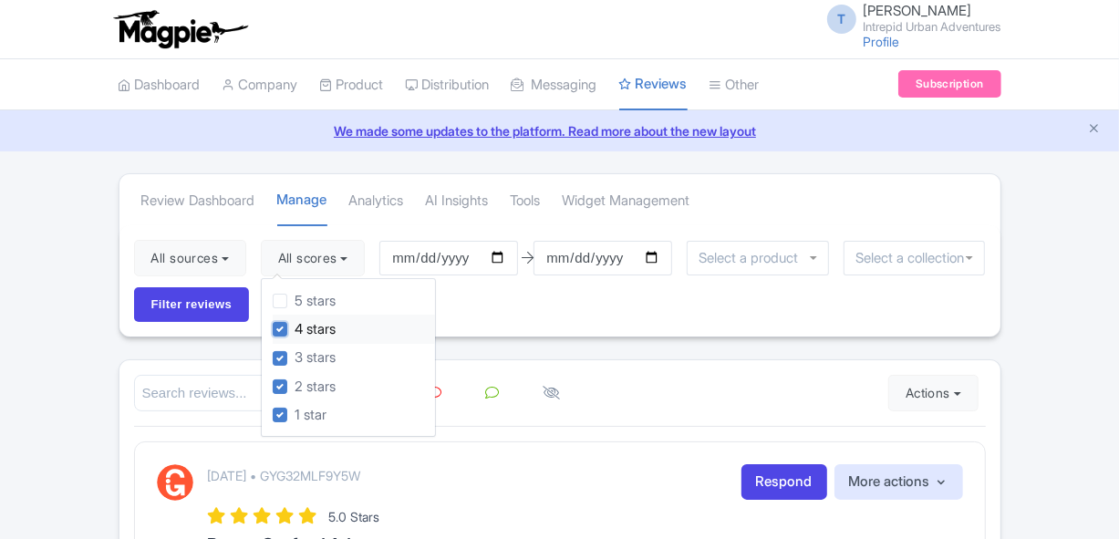
checkbox input "false"
click at [412, 259] on input "2025-07-02" at bounding box center [448, 258] width 139 height 35
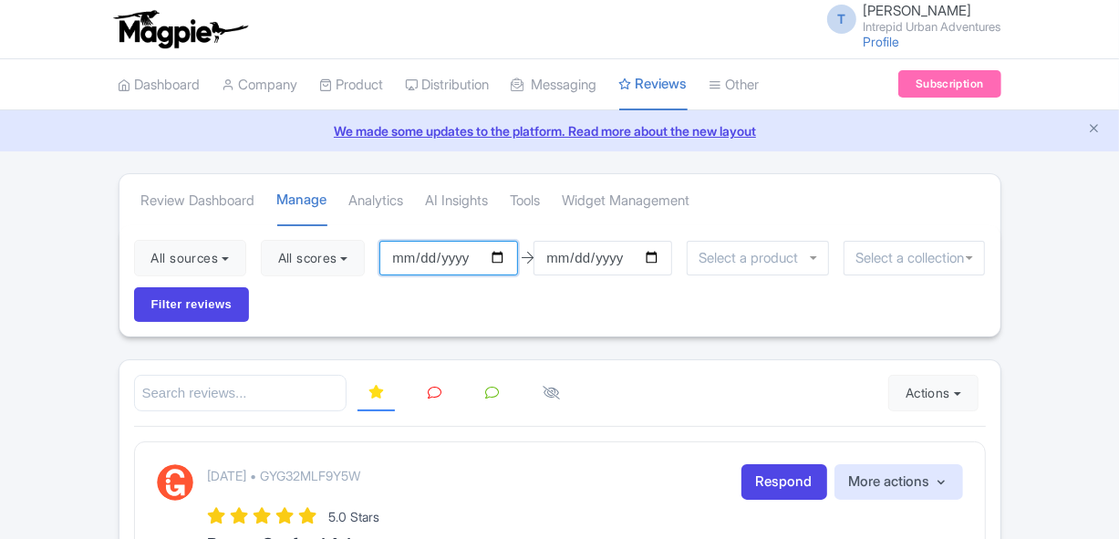
type input "2025-09-02"
type input "[DATE]"
click at [557, 261] on input "[DATE]" at bounding box center [603, 258] width 139 height 35
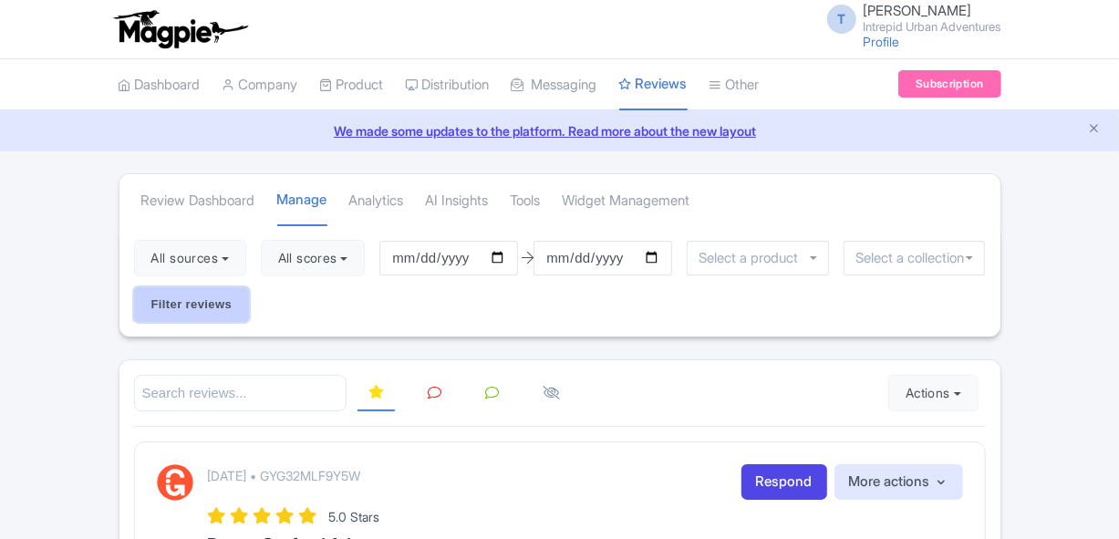
click at [193, 294] on input "Filter reviews" at bounding box center [192, 304] width 116 height 35
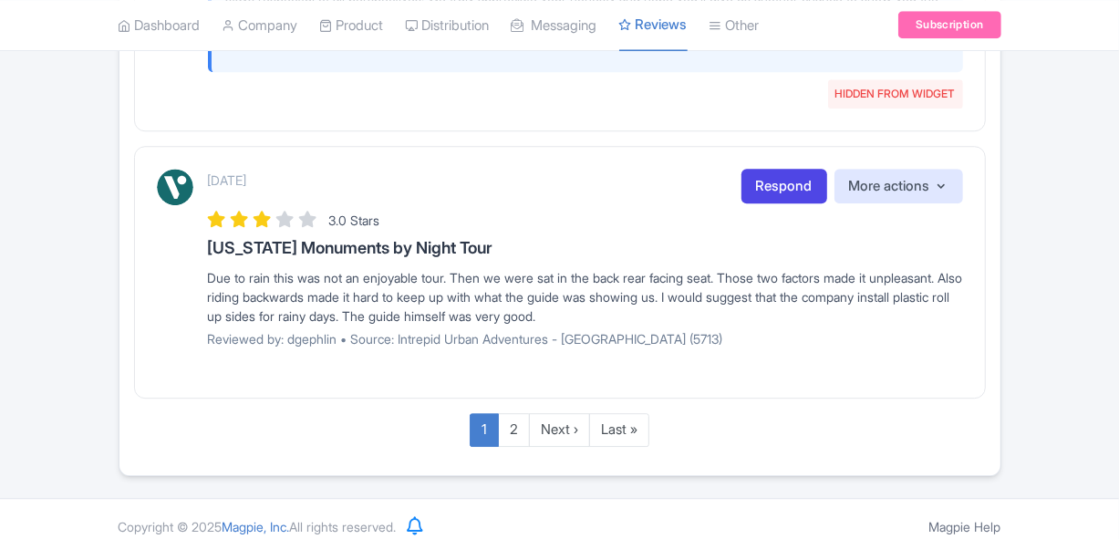
scroll to position [2976, 0]
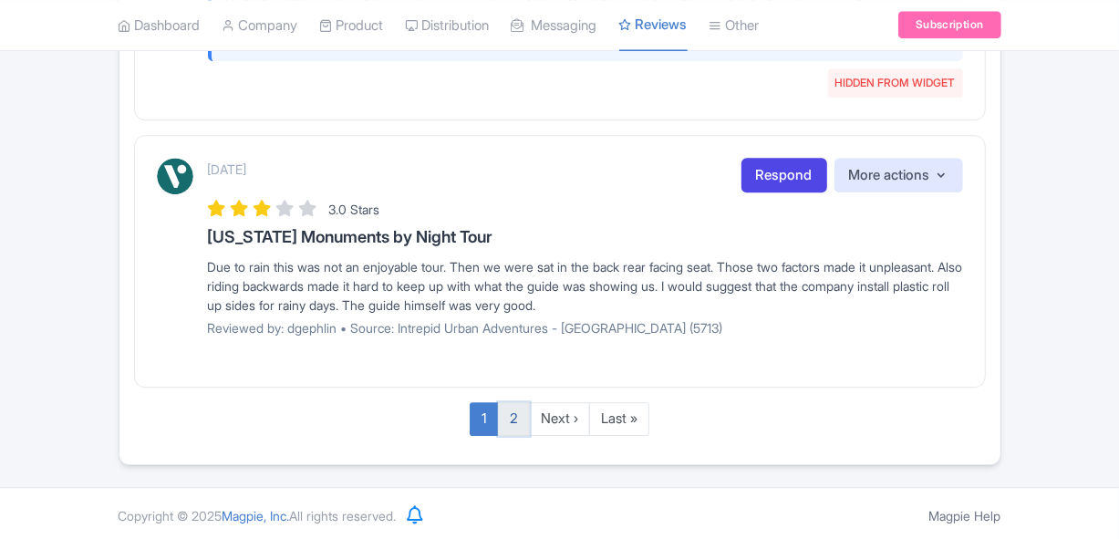
click at [521, 419] on link "2" at bounding box center [514, 419] width 32 height 34
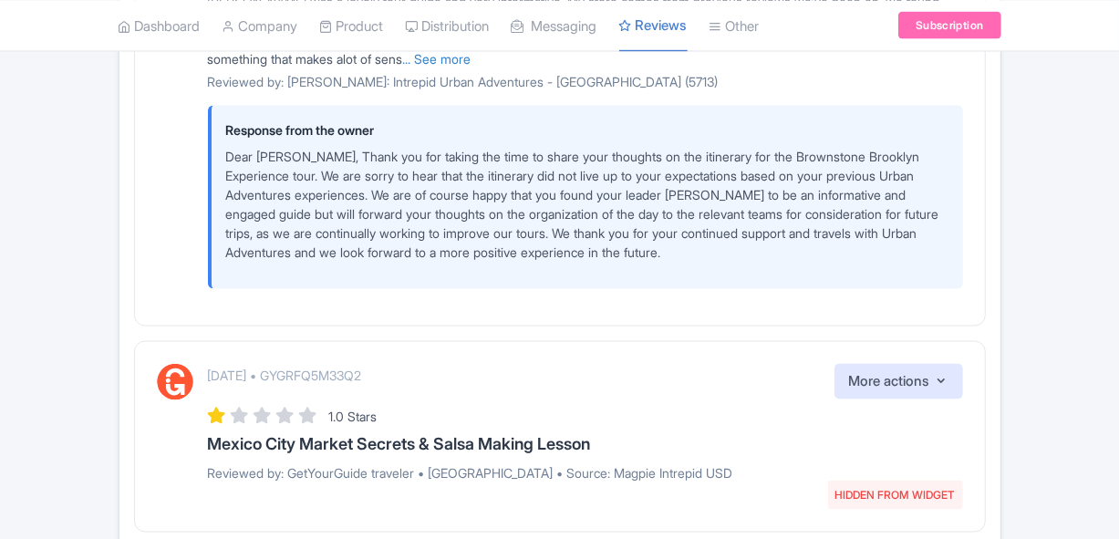
scroll to position [1706, 0]
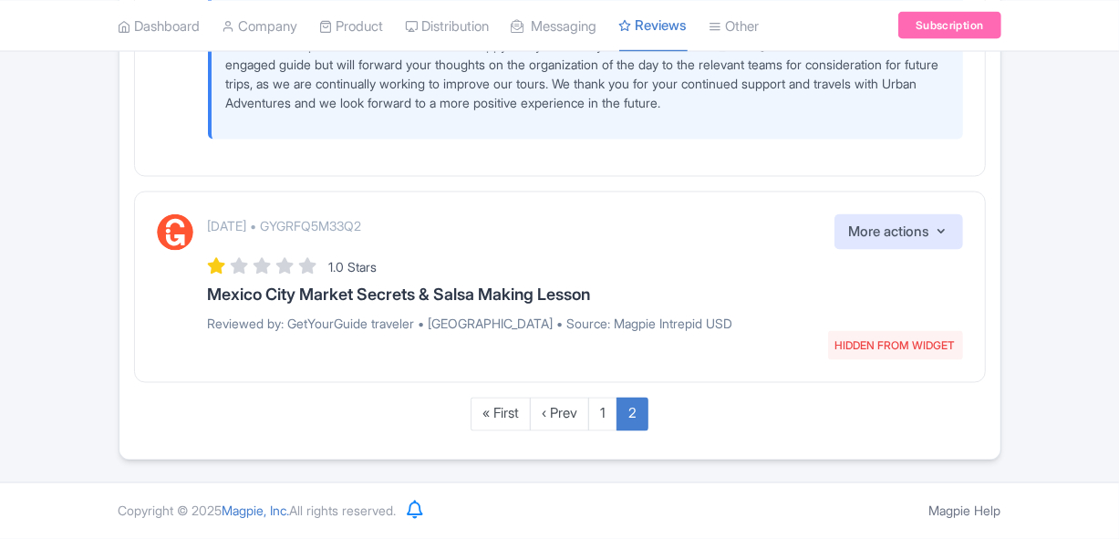
drag, startPoint x: 459, startPoint y: 226, endPoint x: 342, endPoint y: 225, distance: 116.8
click at [342, 225] on div "[DATE] • GYGRFQ5M33Q2 HIDDEN FROM WIDGET More actions Hide from this page Unhid…" at bounding box center [585, 232] width 755 height 36
copy p "GYGRFQ5M33Q2"
click at [424, 296] on h3 "Mexico City Market Secrets & Salsa Making Lesson" at bounding box center [585, 295] width 755 height 18
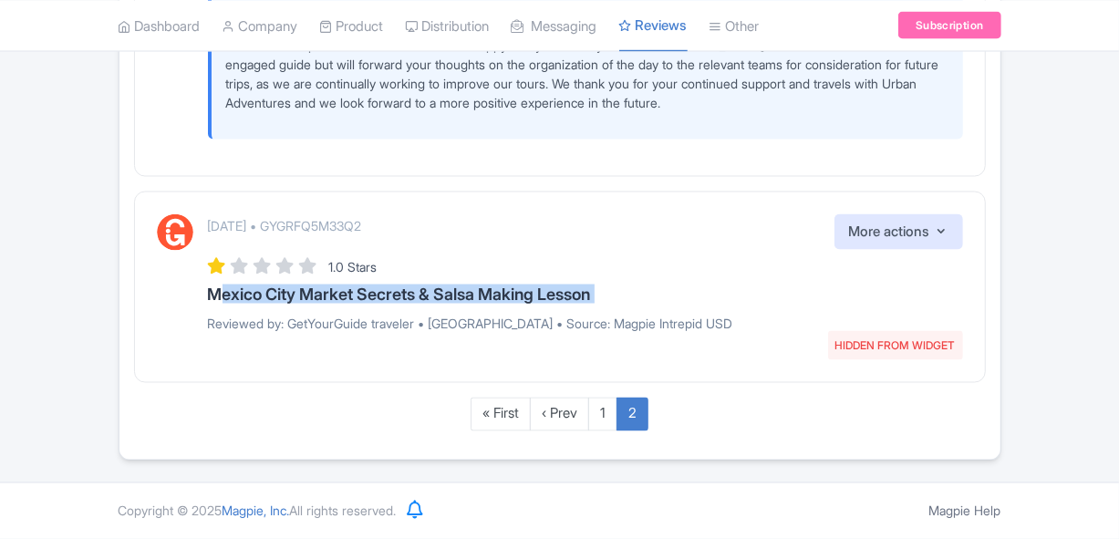
click at [424, 296] on h3 "Mexico City Market Secrets & Salsa Making Lesson" at bounding box center [585, 295] width 755 height 18
copy div "Mexico City Market Secrets & Salsa Making Lesson"
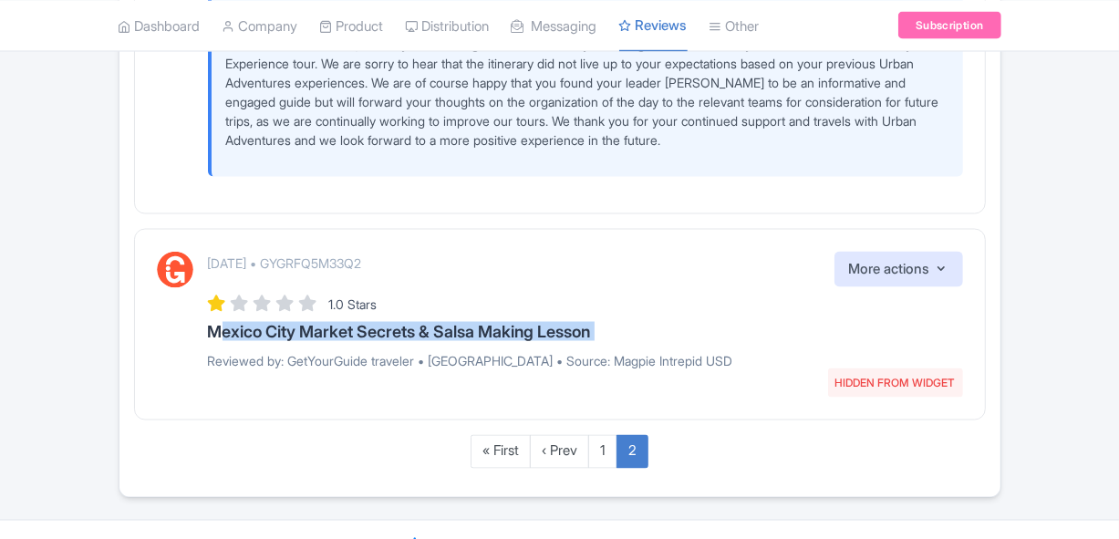
scroll to position [1624, 0]
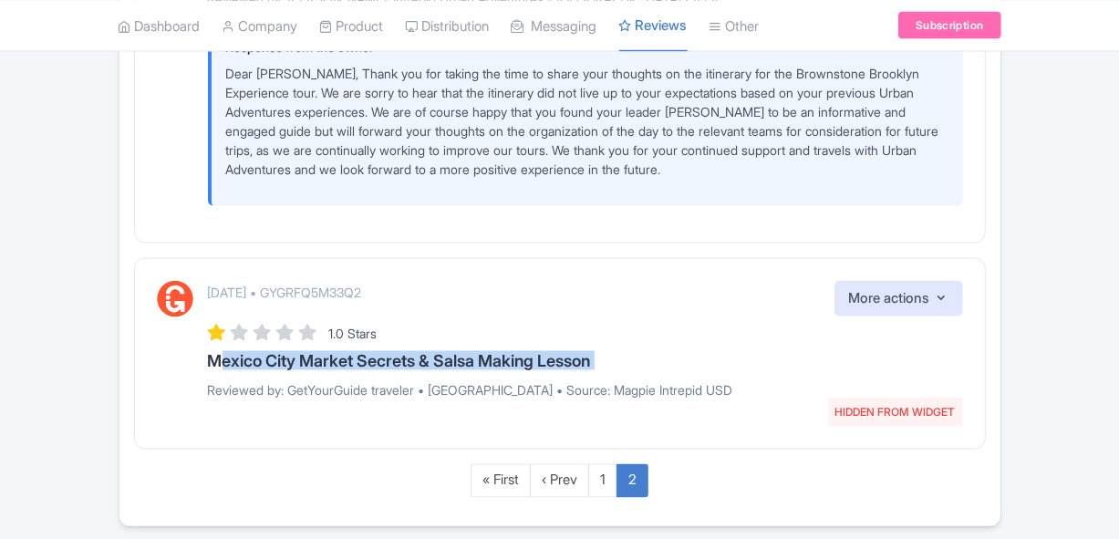
copy div "Mexico City Market Secrets & Salsa Making Lesson"
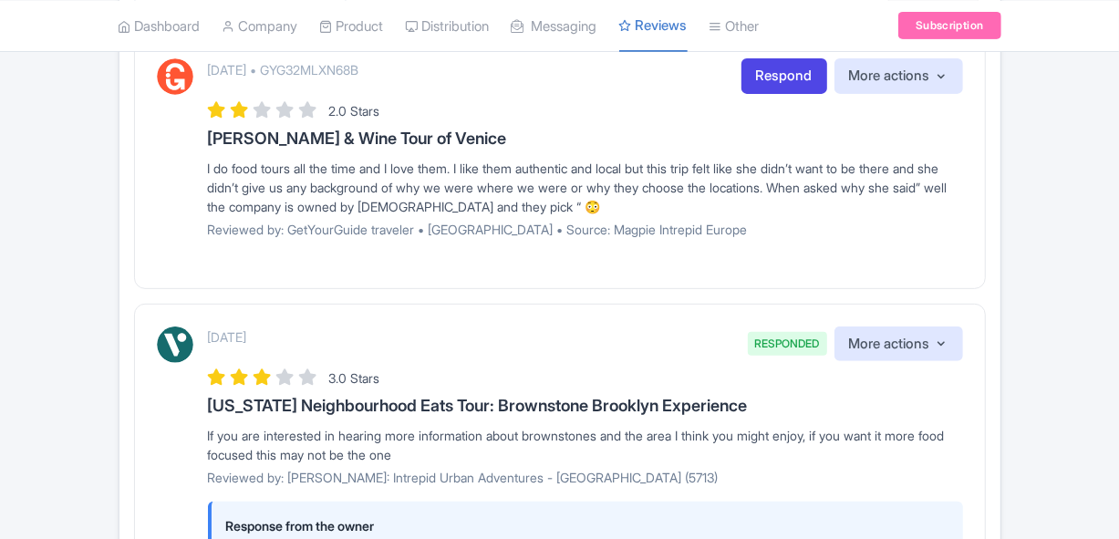
scroll to position [213, 0]
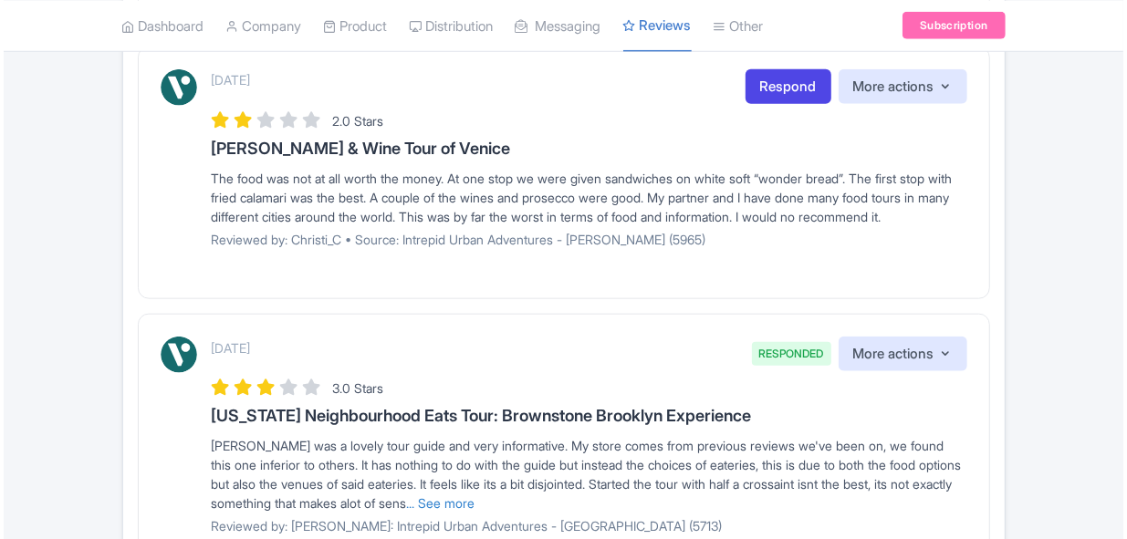
scroll to position [960, 0]
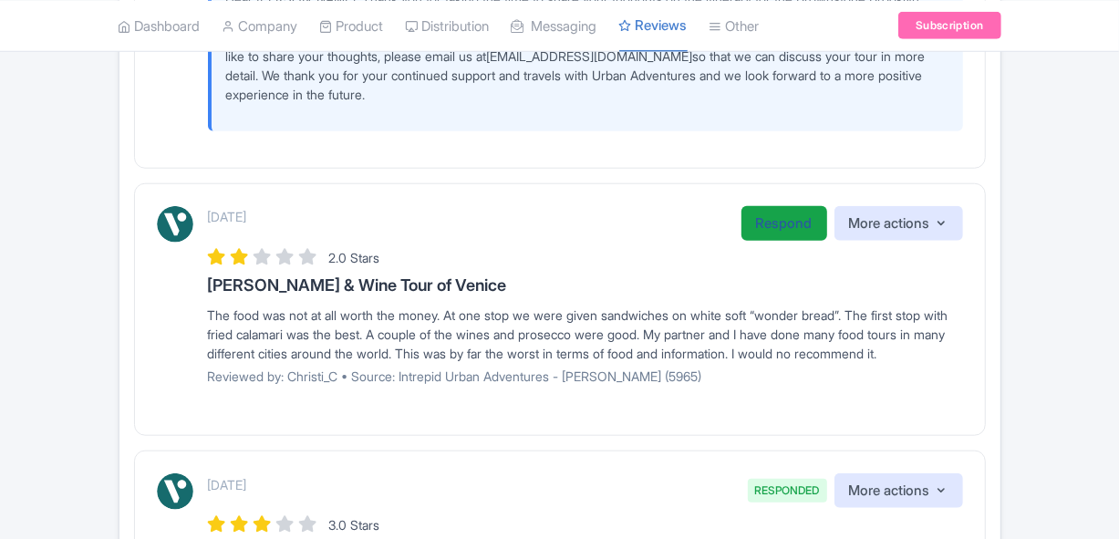
drag, startPoint x: 784, startPoint y: 220, endPoint x: 765, endPoint y: 221, distance: 18.3
click at [784, 220] on link "Respond" at bounding box center [785, 224] width 86 height 36
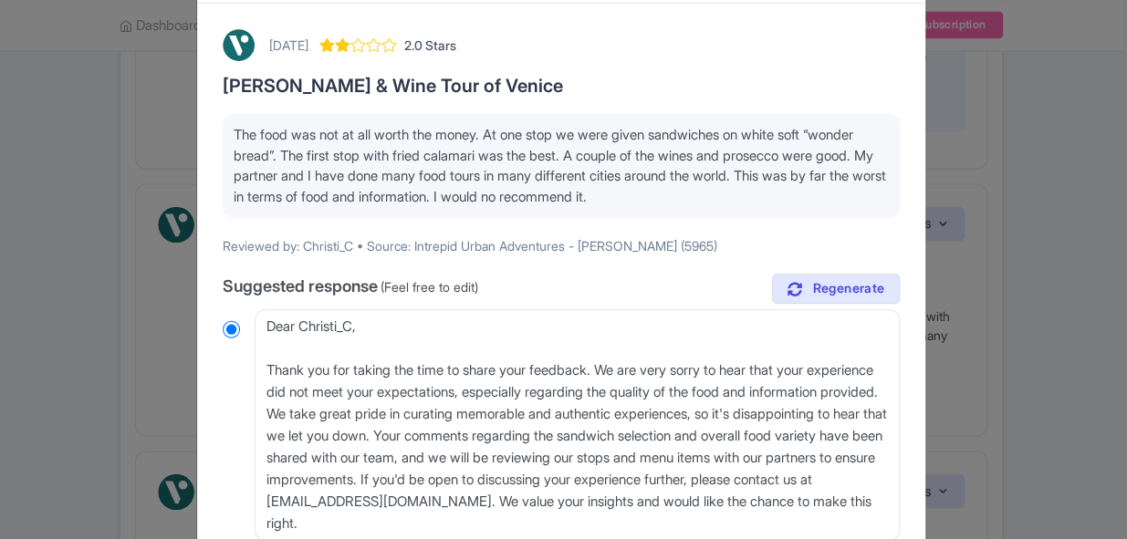
scroll to position [165, 0]
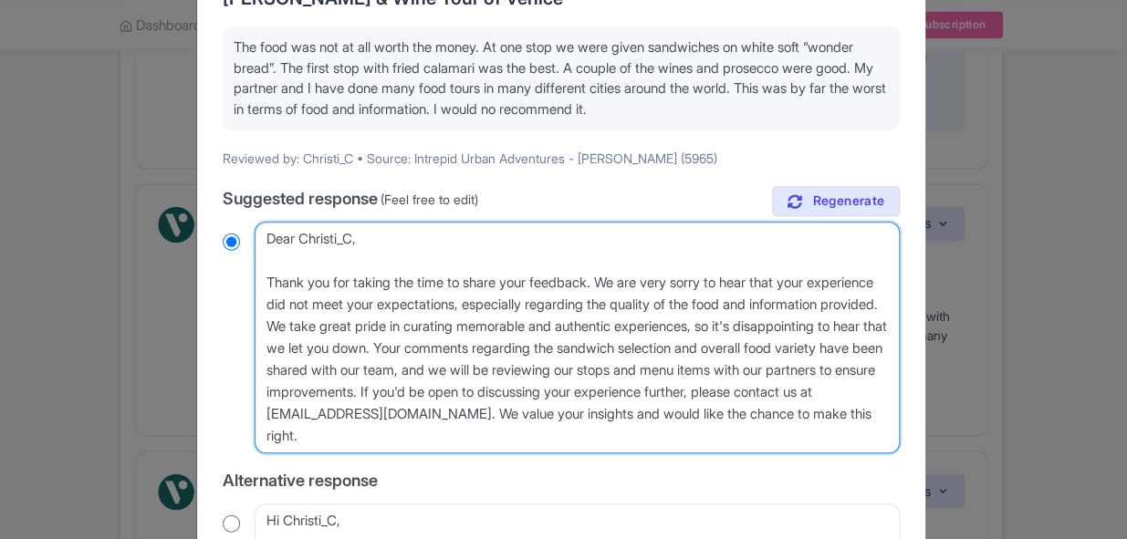
drag, startPoint x: 624, startPoint y: 440, endPoint x: 253, endPoint y: 281, distance: 403.8
click at [255, 281] on textarea "Dear Christi_C, Thank you for taking the time to share your feedback. We are ve…" at bounding box center [577, 338] width 645 height 232
paste textarea "thoughts on the itinerary for the Ciccheti & Wine tour of Venice. We are sorry …"
type textarea "Dear Christi_C, Thank you for taking the time to share your thoughts on the iti…"
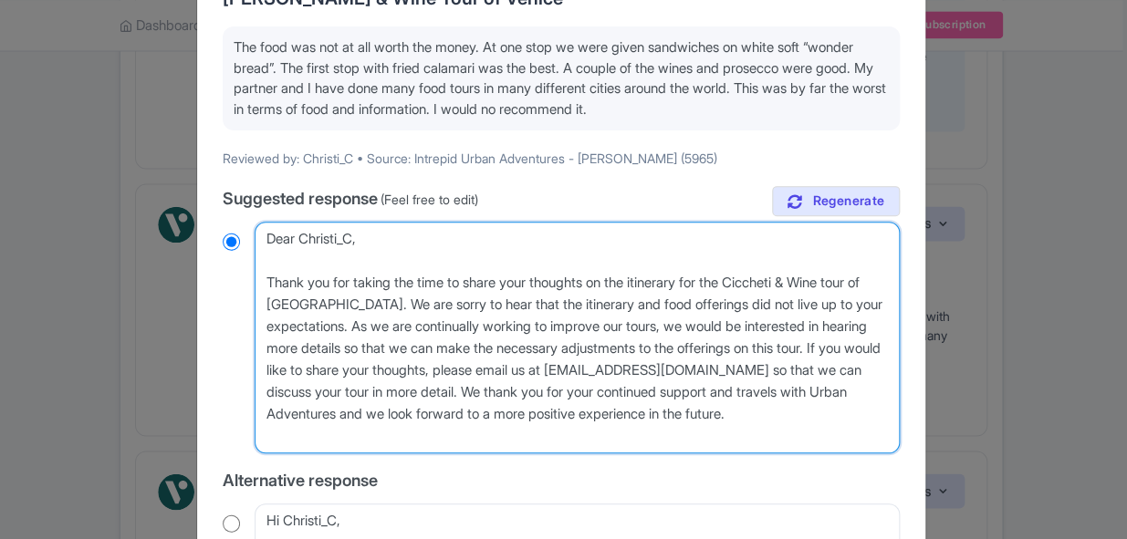
radio input "true"
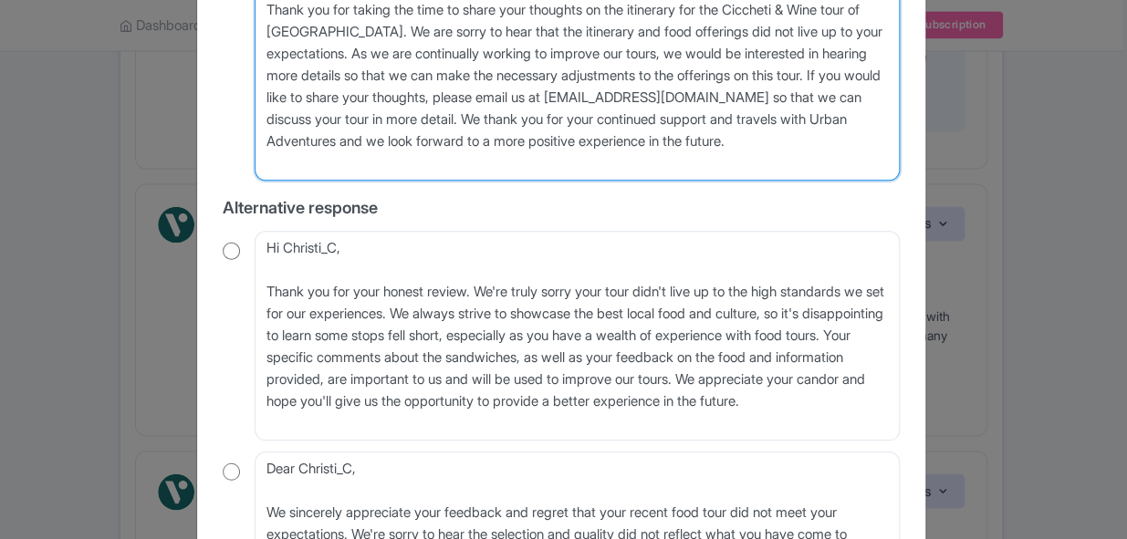
scroll to position [730, 0]
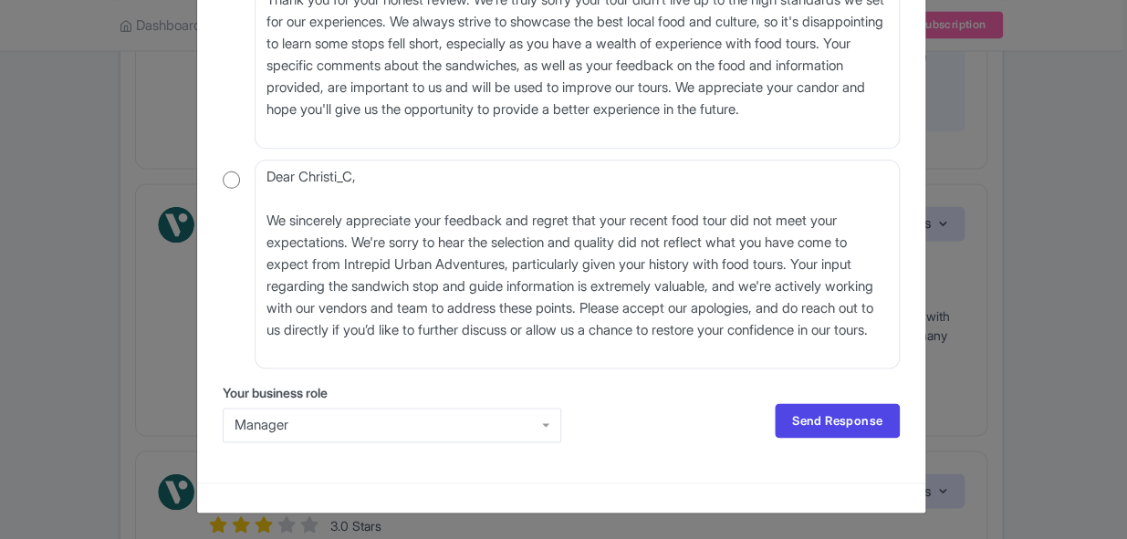
type textarea "Dear Christi_C, Thank you for taking the time to share your thoughts on the iti…"
click at [427, 421] on div "Manager" at bounding box center [392, 425] width 338 height 35
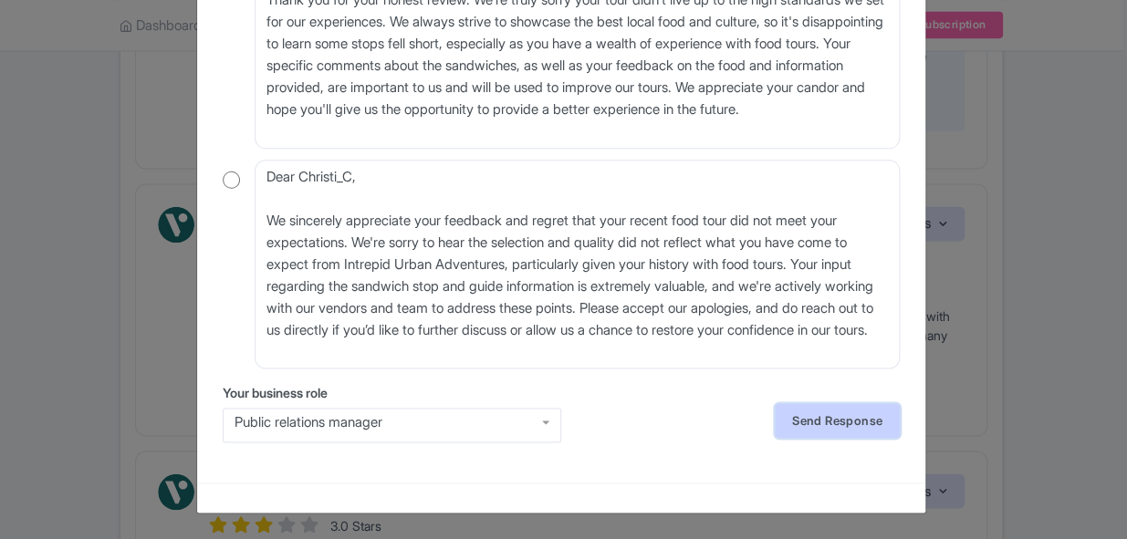
click at [794, 417] on link "Send Response" at bounding box center [836, 420] width 125 height 35
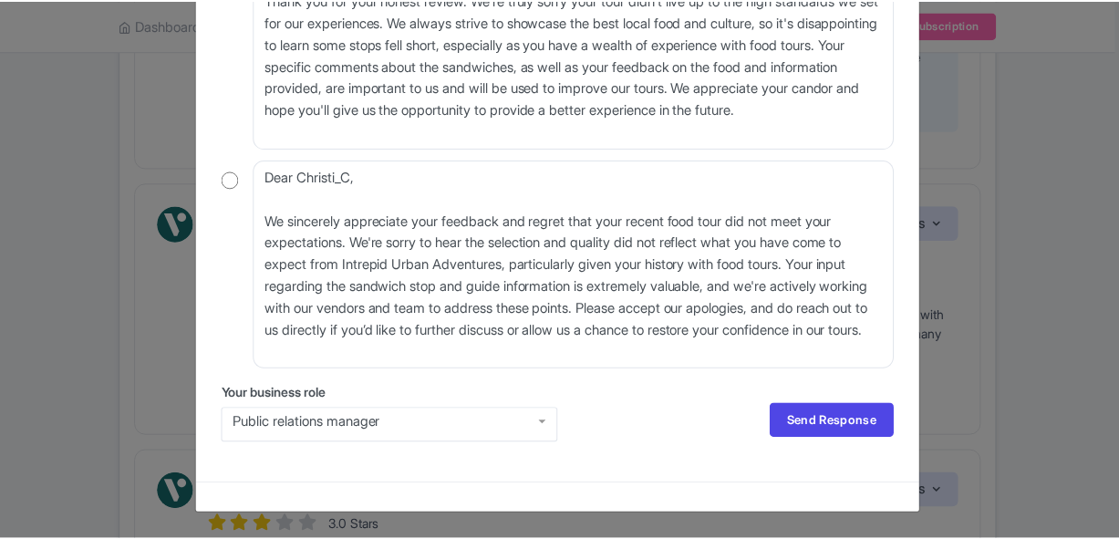
scroll to position [0, 0]
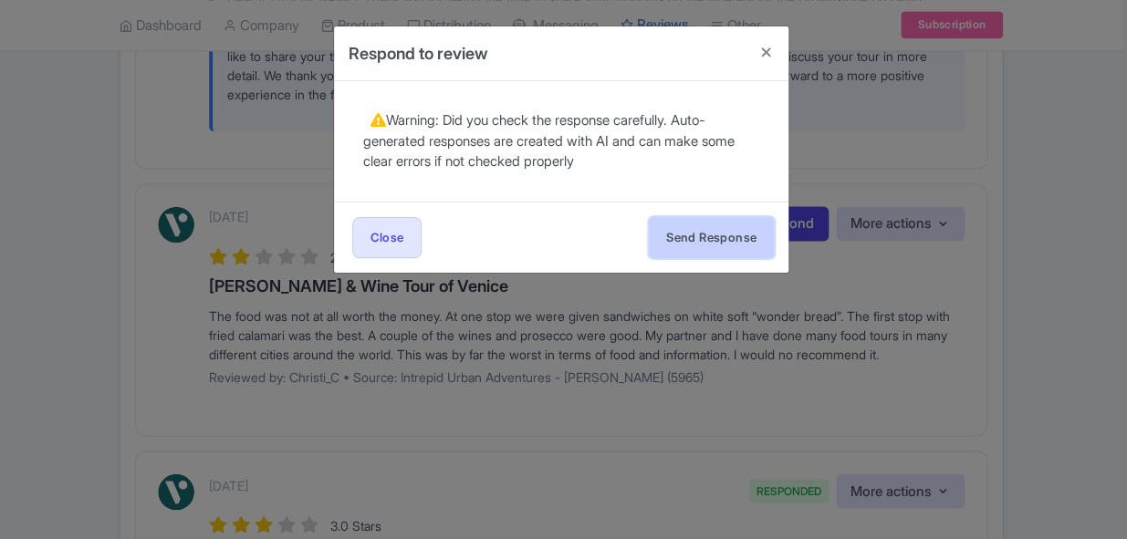
click at [714, 233] on button "Send Response" at bounding box center [711, 237] width 125 height 41
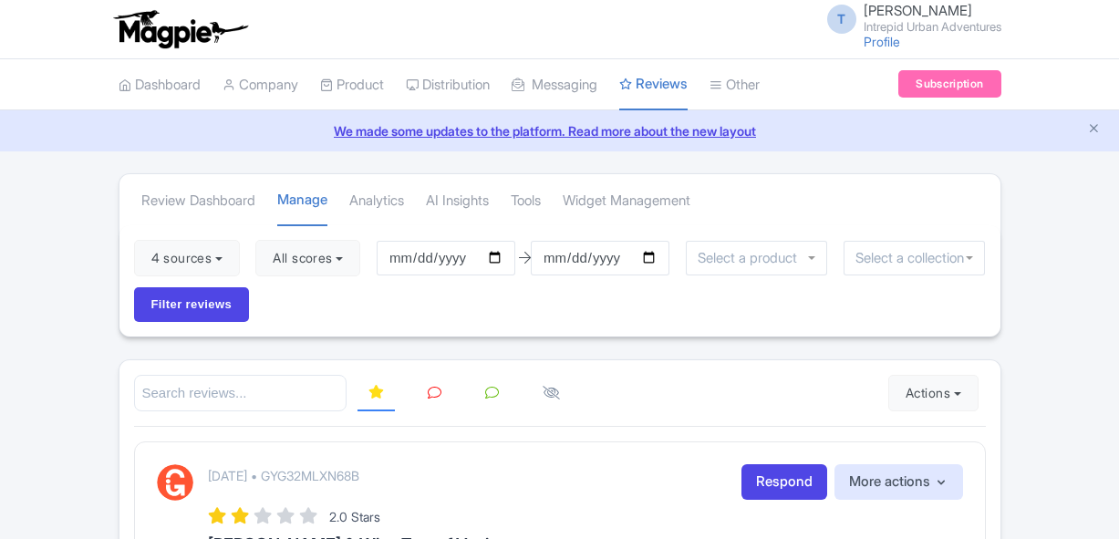
scroll to position [960, 0]
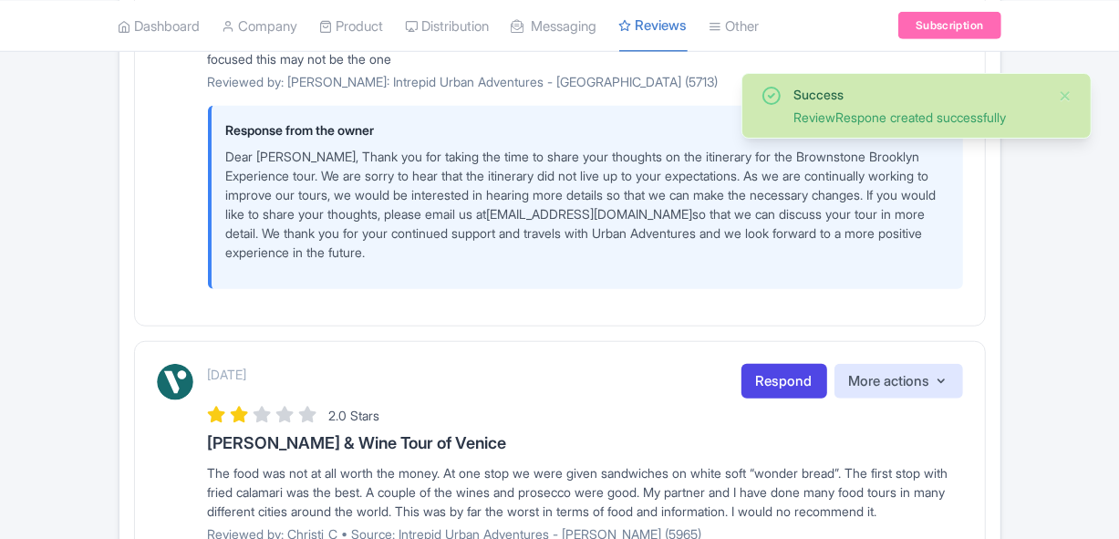
scroll to position [1124, 0]
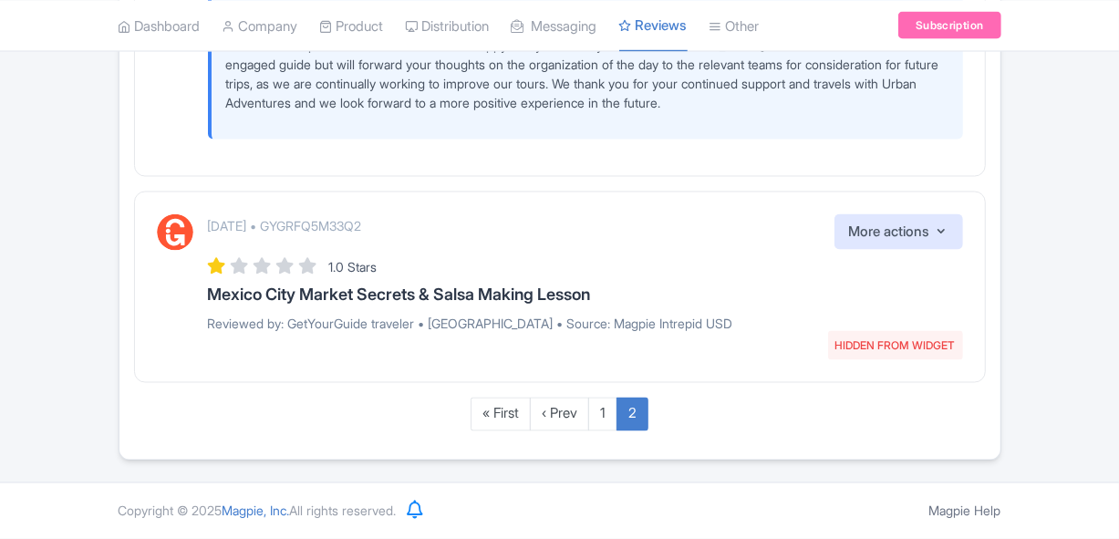
scroll to position [1041, 0]
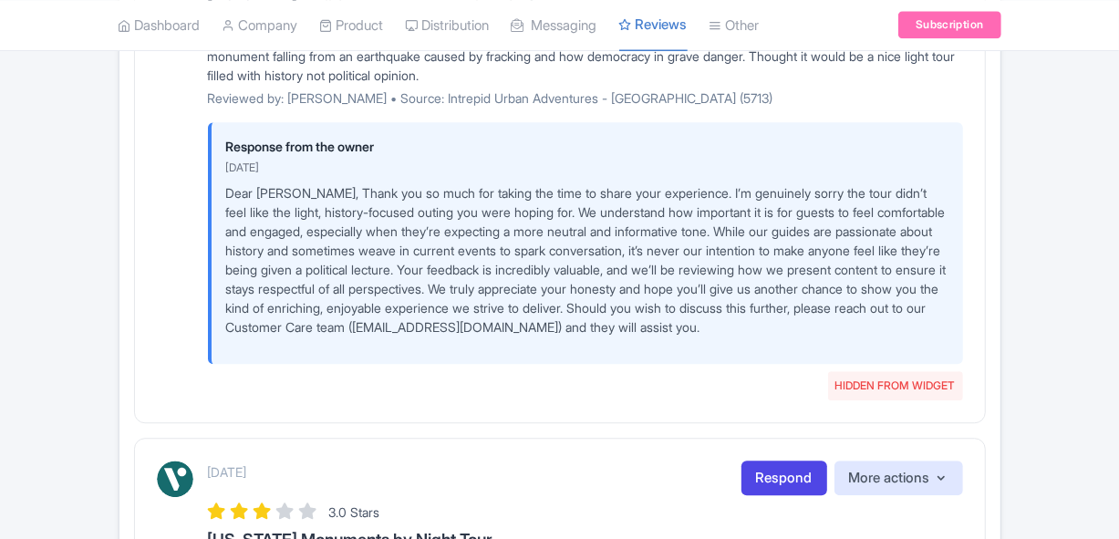
scroll to position [2976, 0]
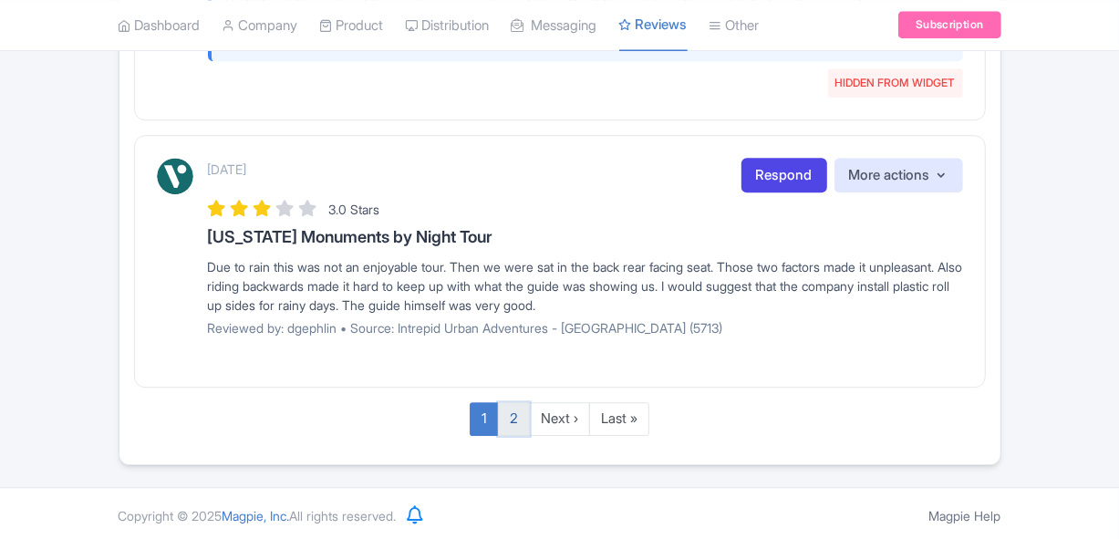
click at [509, 414] on link "2" at bounding box center [514, 419] width 32 height 34
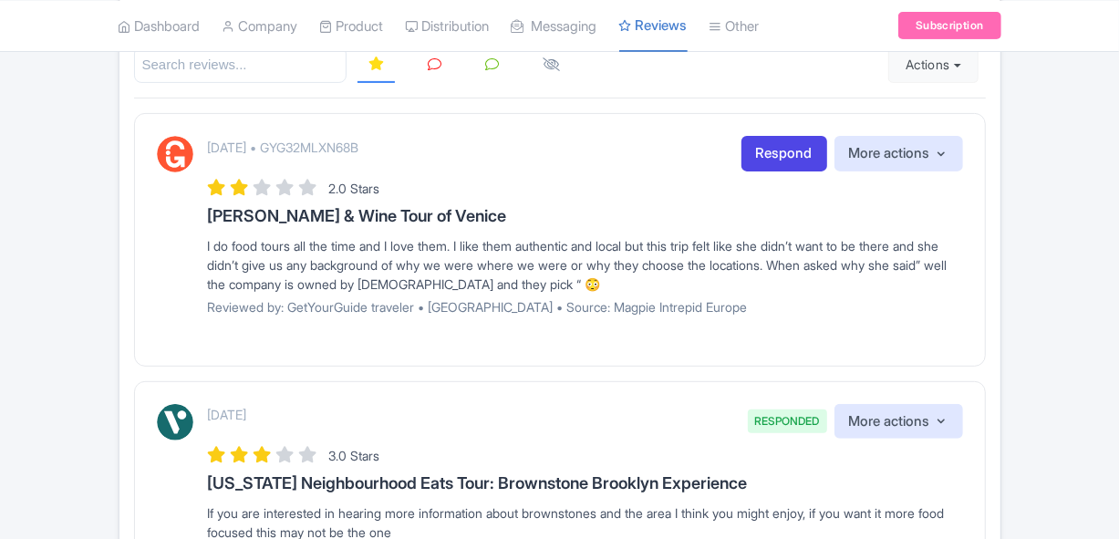
scroll to position [296, 0]
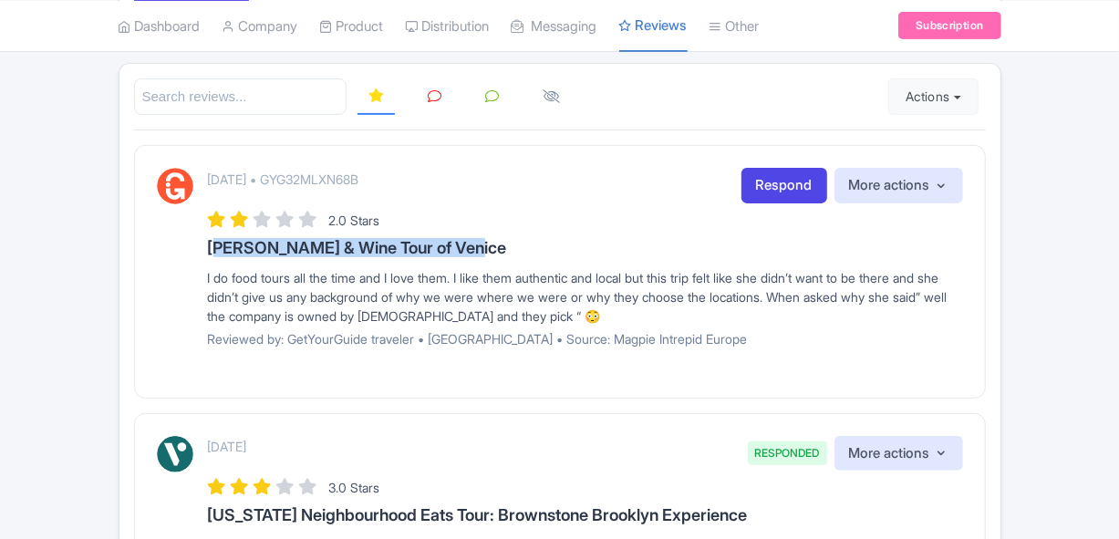
copy h3 "[PERSON_NAME] & Wine Tour of Venice"
drag, startPoint x: 473, startPoint y: 245, endPoint x: 174, endPoint y: 244, distance: 298.3
click at [174, 244] on div "September 18, 2025 • GYG32MLXN68B Respond More actions Hide from this page Hide…" at bounding box center [560, 264] width 806 height 192
click at [359, 176] on p "[DATE] • GYG32MLXN68B" at bounding box center [283, 179] width 151 height 19
drag, startPoint x: 448, startPoint y: 174, endPoint x: 342, endPoint y: 181, distance: 106.0
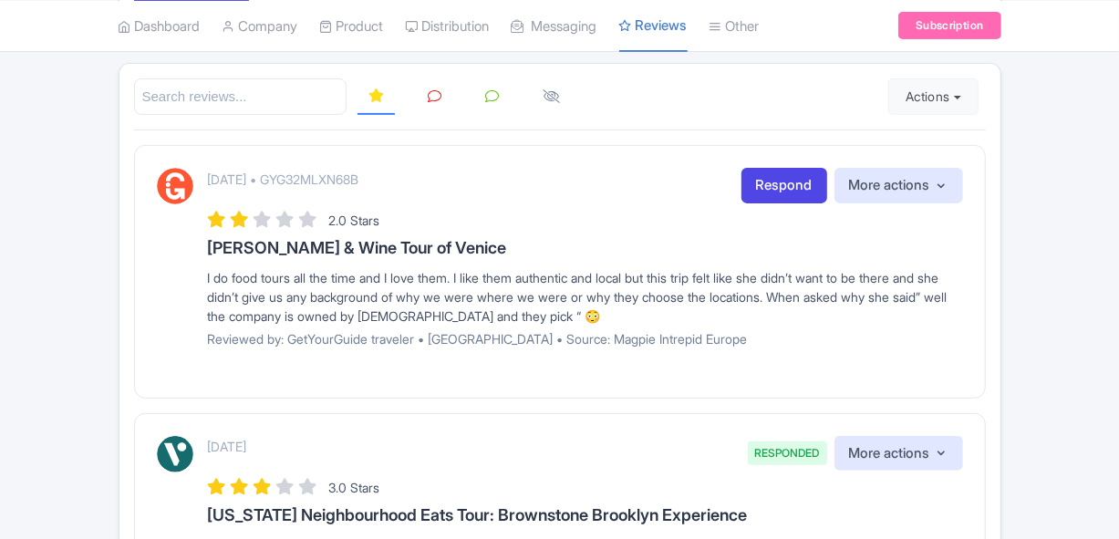
click at [342, 181] on div "September 18, 2025 • GYG32MLXN68B Respond More actions Hide from this page Hide…" at bounding box center [585, 186] width 755 height 36
copy p "GYG32MLXN68B"
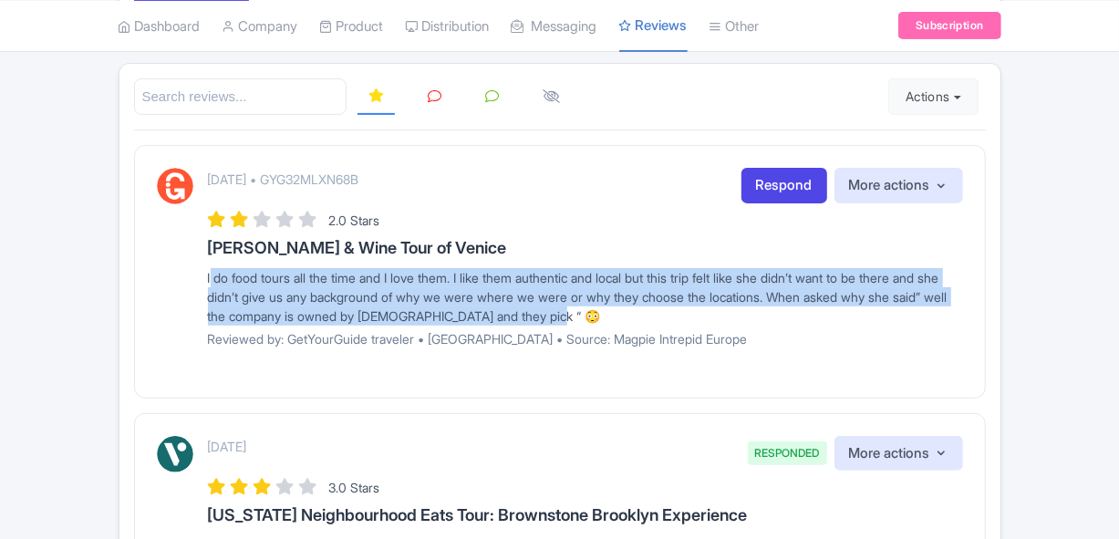
drag, startPoint x: 205, startPoint y: 274, endPoint x: 618, endPoint y: 316, distance: 415.4
click at [618, 316] on div "September 18, 2025 • GYG32MLXN68B Respond More actions Hide from this page Hide…" at bounding box center [560, 264] width 806 height 192
copy div "I do food tours all the time and I love them. I like them authentic and local b…"
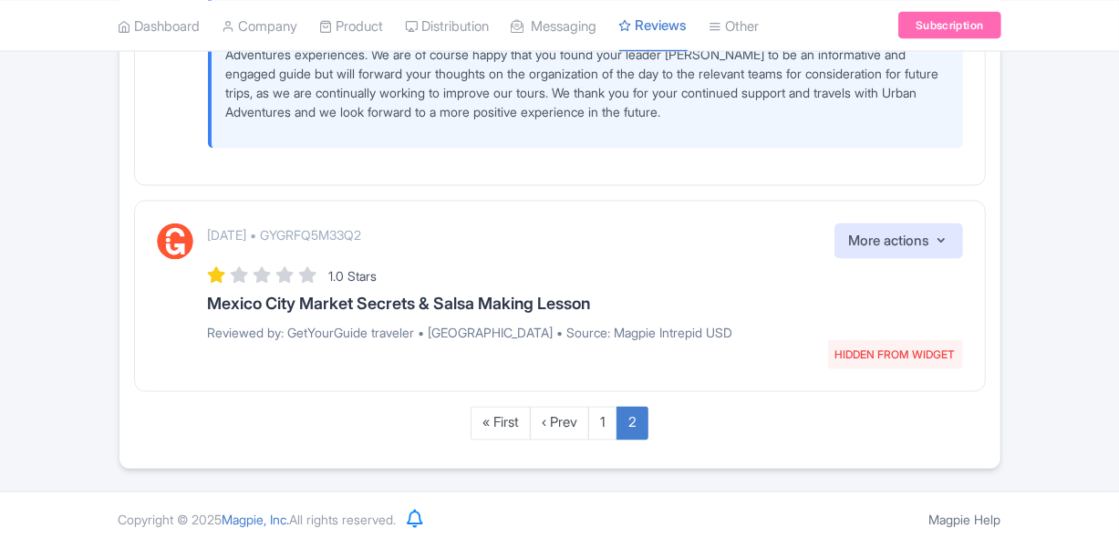
scroll to position [1706, 0]
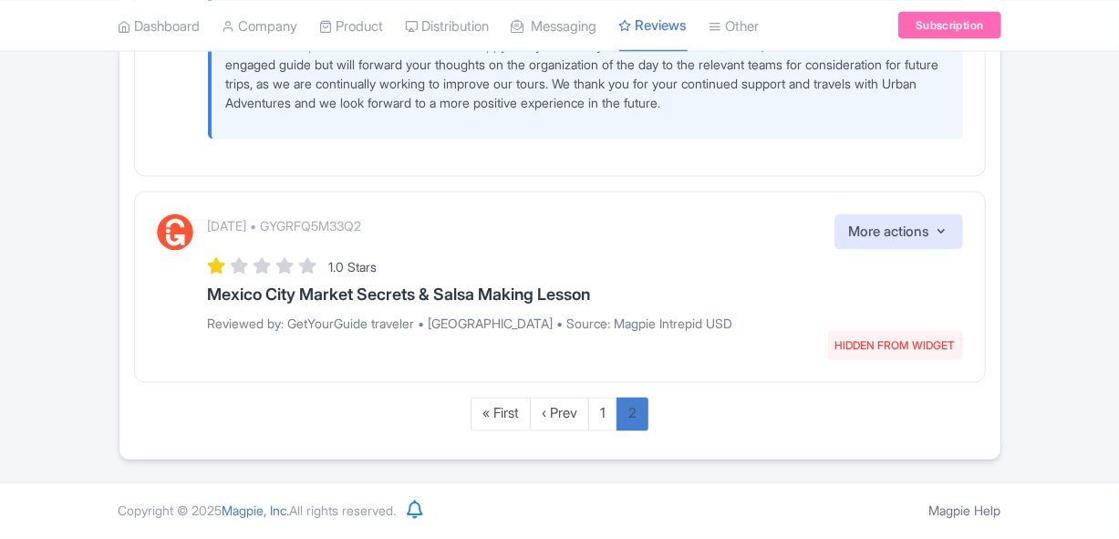
click at [624, 420] on link "2" at bounding box center [633, 415] width 32 height 34
click at [615, 417] on link "1" at bounding box center [602, 415] width 29 height 34
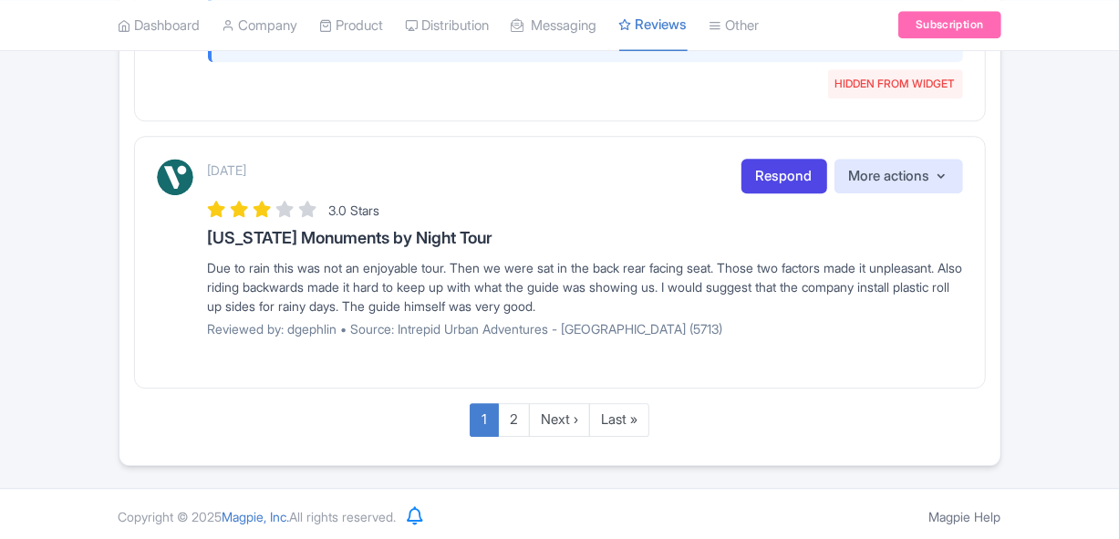
scroll to position [2976, 0]
click at [324, 322] on p "Reviewed by: dgephlin • Source: Intrepid Urban Adventures - [GEOGRAPHIC_DATA] (…" at bounding box center [585, 327] width 755 height 19
copy p "dgephlin"
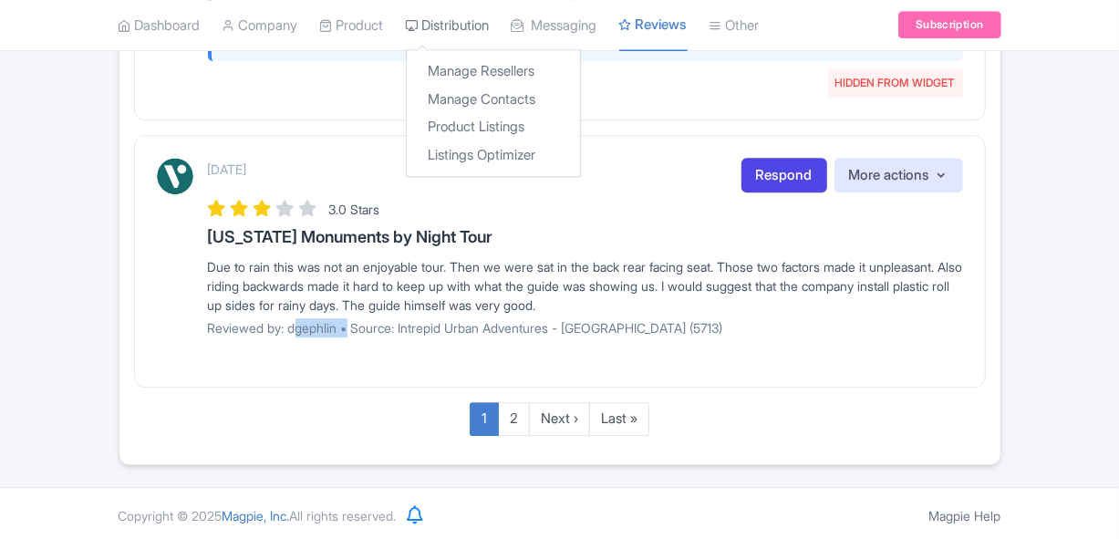
click at [474, 28] on link "Distribution" at bounding box center [448, 26] width 84 height 50
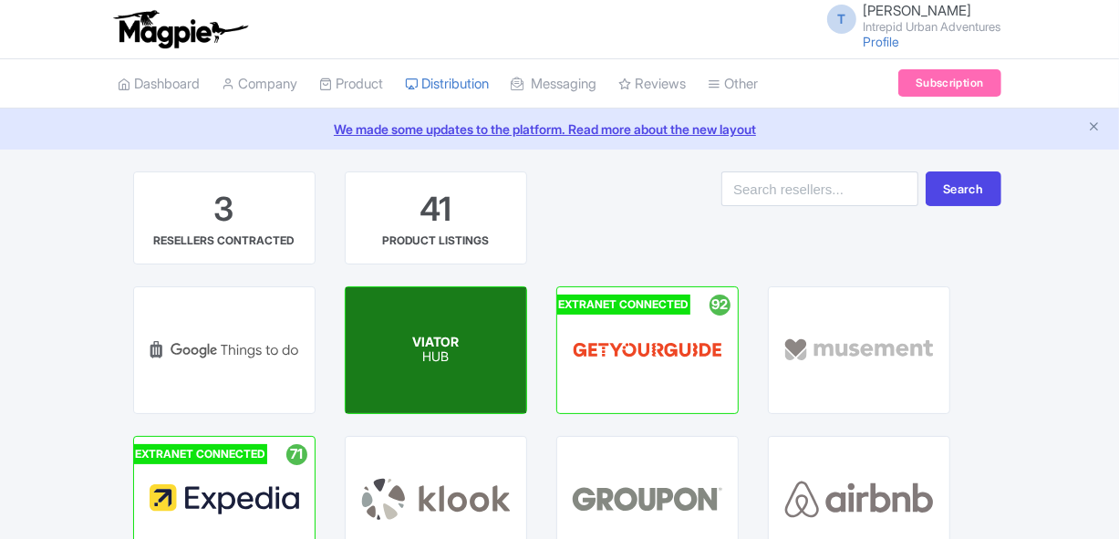
click at [429, 350] on p "HUB" at bounding box center [435, 358] width 47 height 16
